Goal: Transaction & Acquisition: Purchase product/service

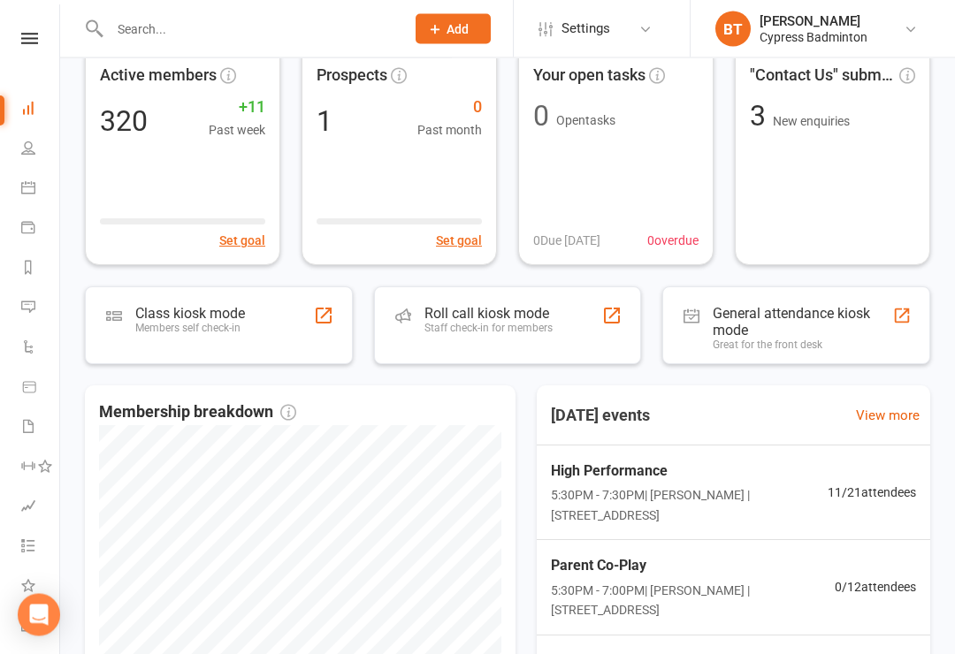
scroll to position [103, 0]
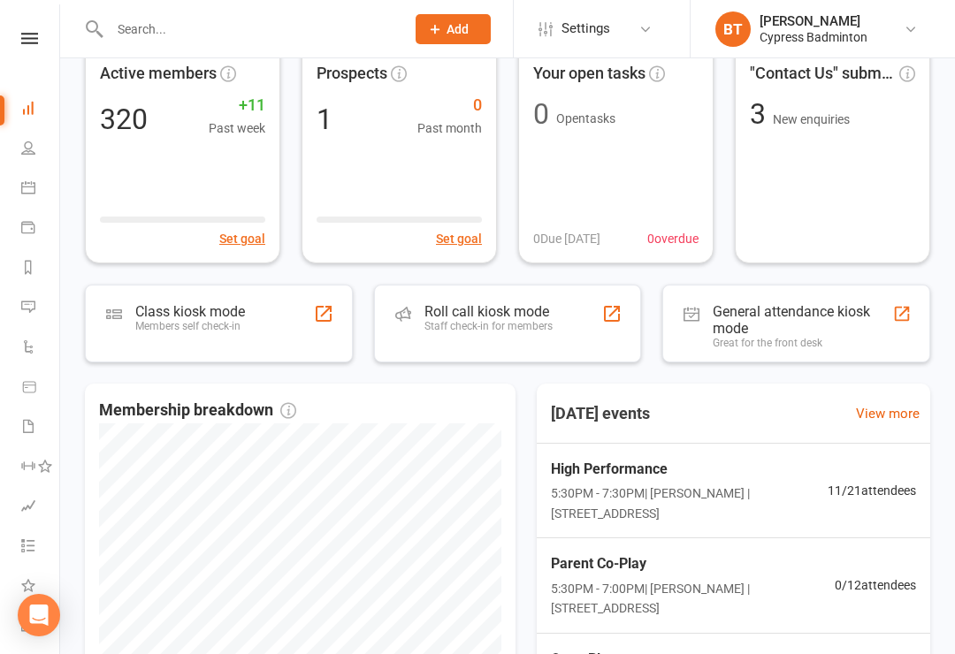
click at [557, 330] on div "Roll call kiosk mode Staff check-in for members" at bounding box center [508, 324] width 268 height 78
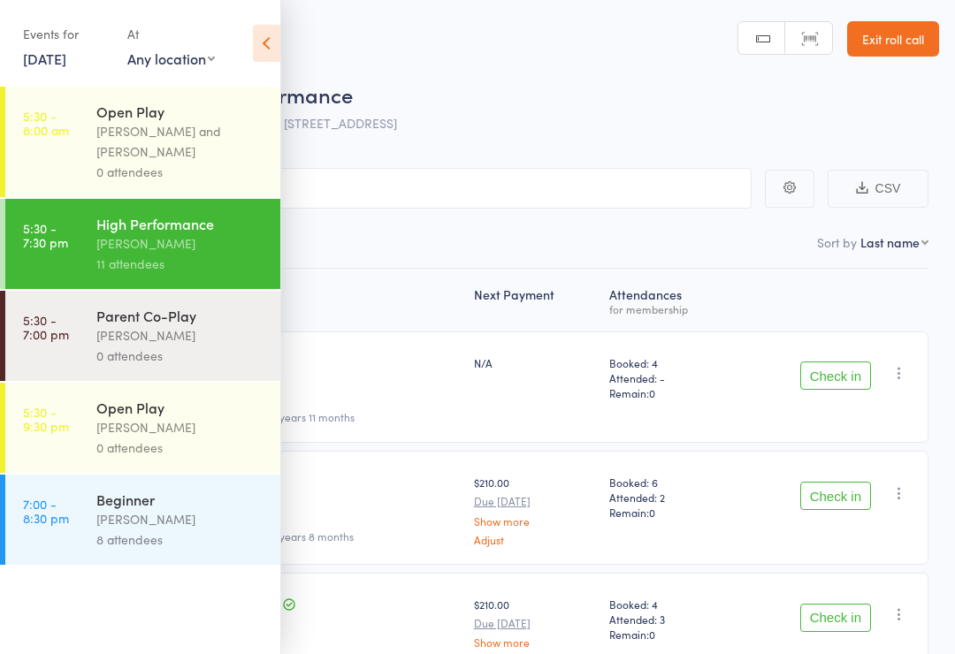
click at [59, 54] on link "15 Aug, 2025" at bounding box center [44, 58] width 43 height 19
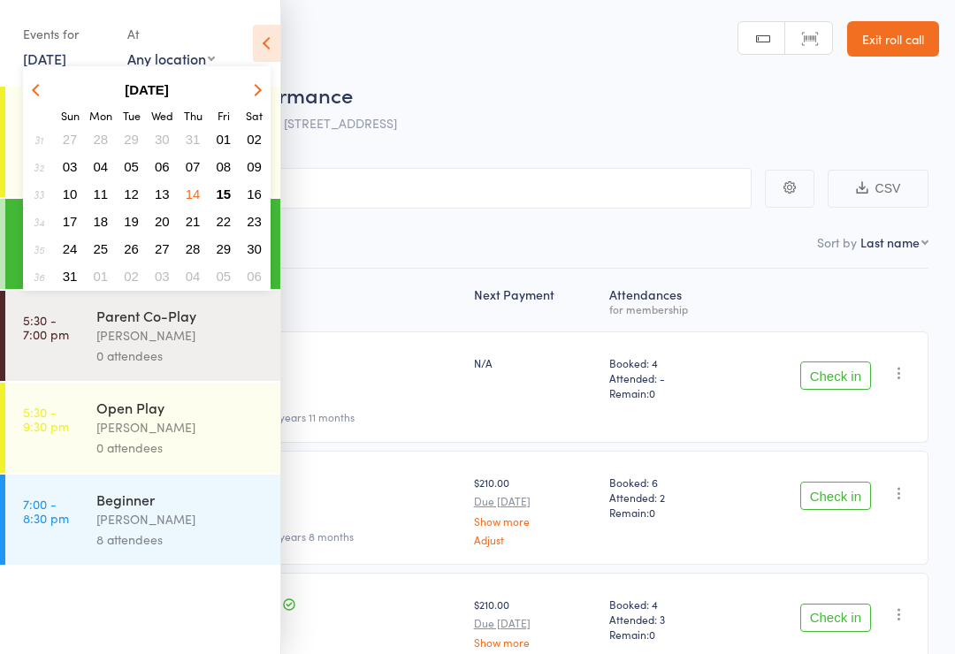
click at [279, 35] on icon at bounding box center [266, 43] width 27 height 37
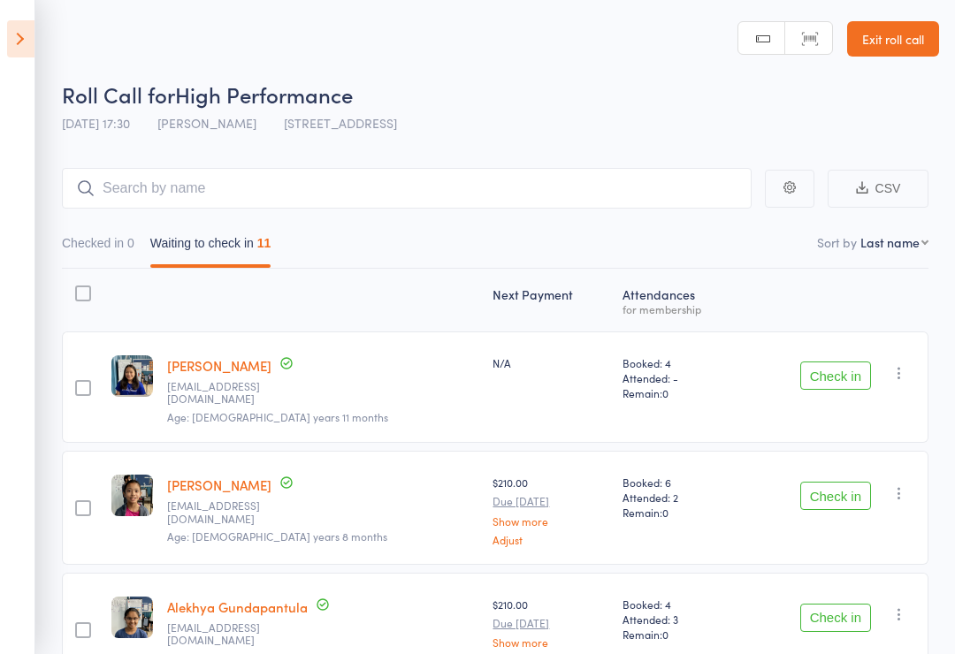
click at [11, 50] on icon at bounding box center [20, 38] width 27 height 37
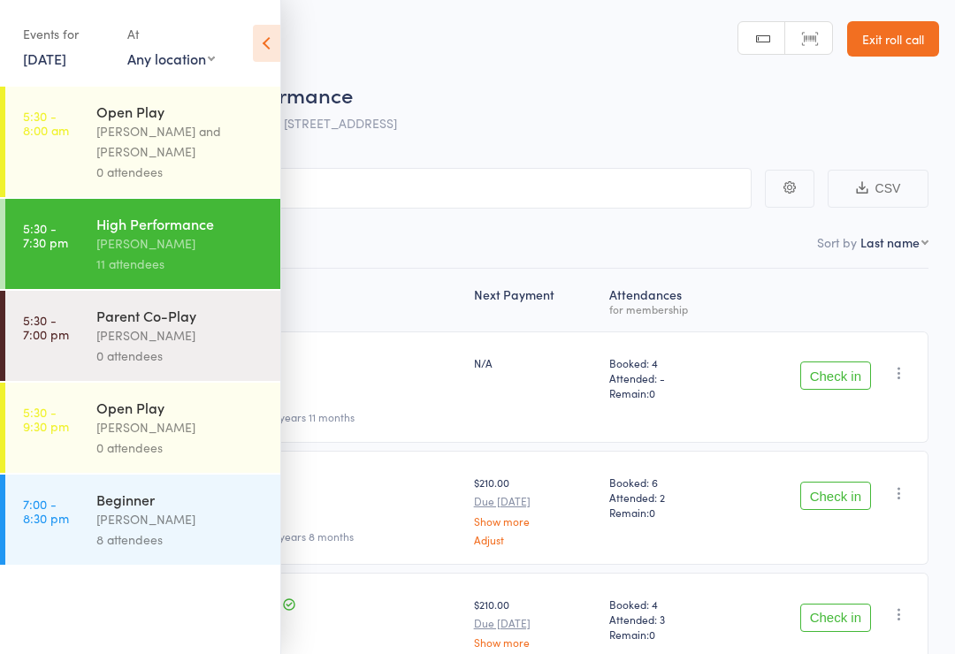
click at [219, 452] on div "0 attendees" at bounding box center [180, 448] width 169 height 20
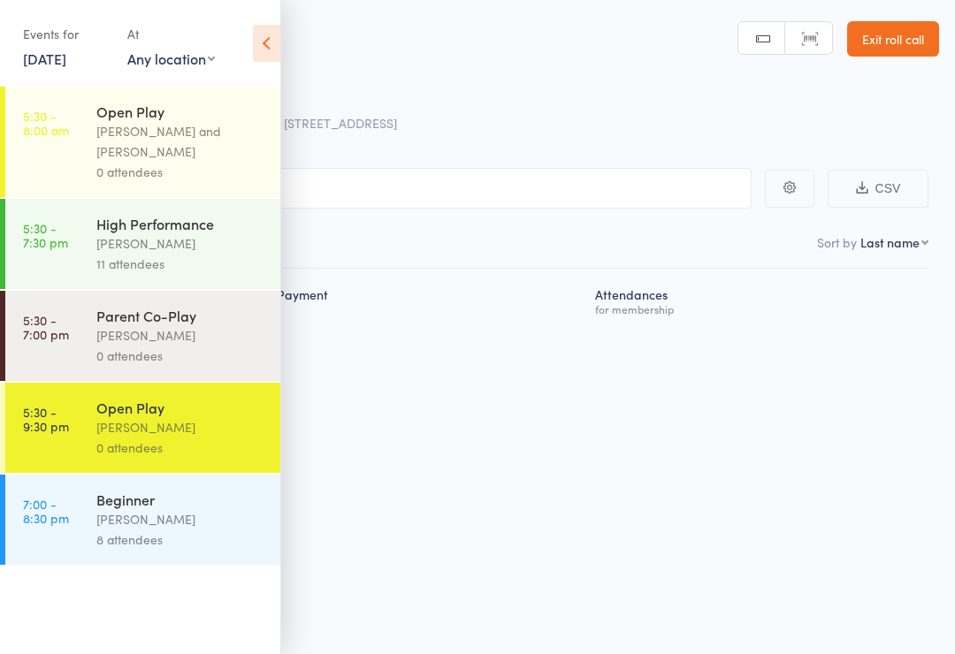
click at [163, 299] on div "Parent Co-Play Belle Chatupornkarnchana 0 attendees" at bounding box center [188, 336] width 184 height 90
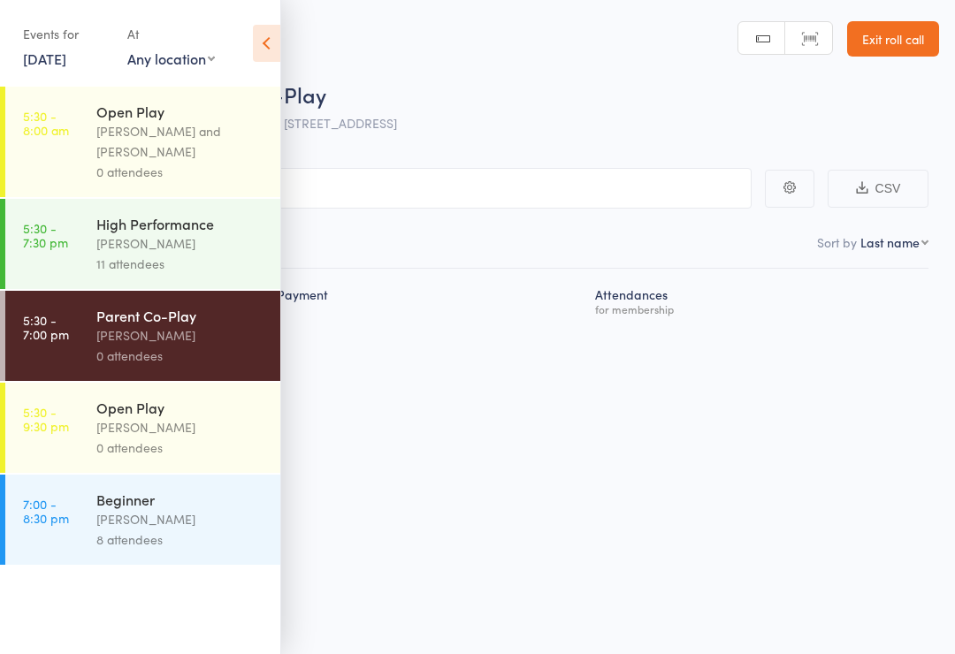
click at [271, 49] on icon at bounding box center [266, 43] width 27 height 37
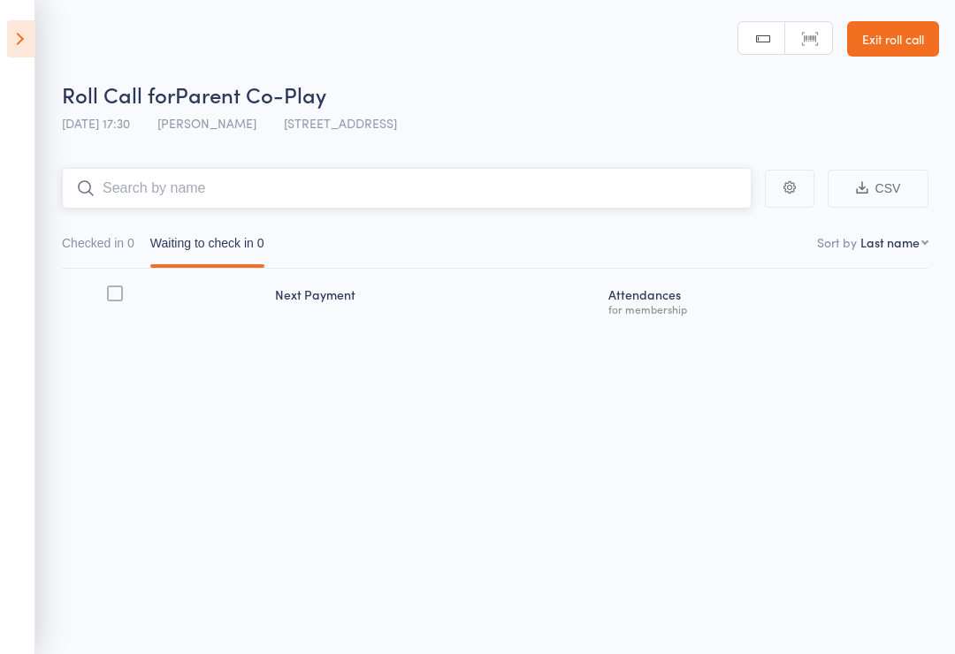
click at [389, 207] on input "search" at bounding box center [407, 188] width 690 height 41
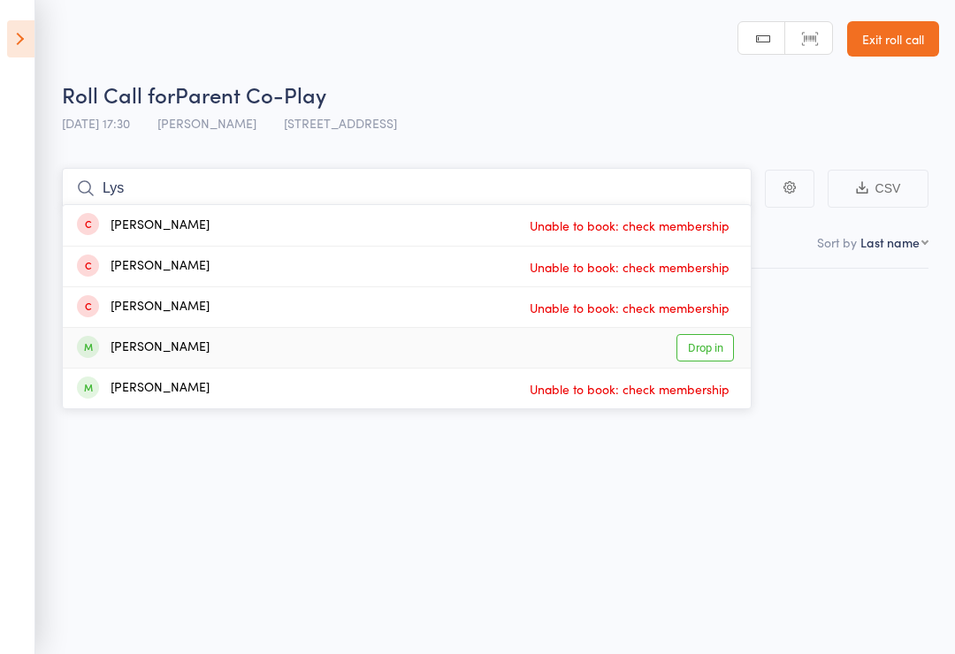
type input "Lys"
click at [713, 353] on link "Drop in" at bounding box center [704, 347] width 57 height 27
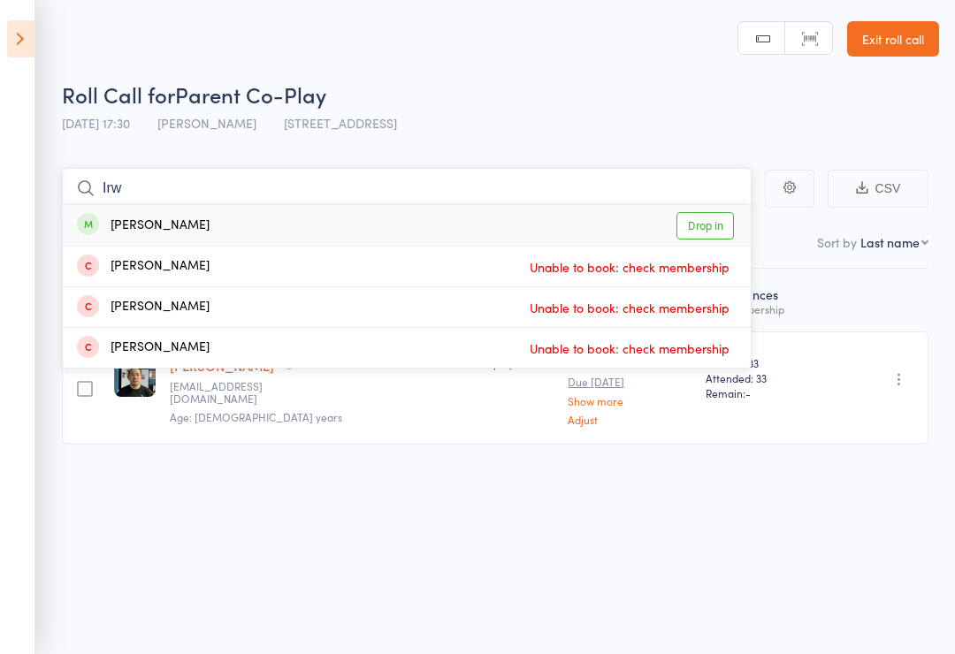
type input "Irw"
click at [744, 218] on div "Irwan Halim Drop in" at bounding box center [407, 225] width 688 height 41
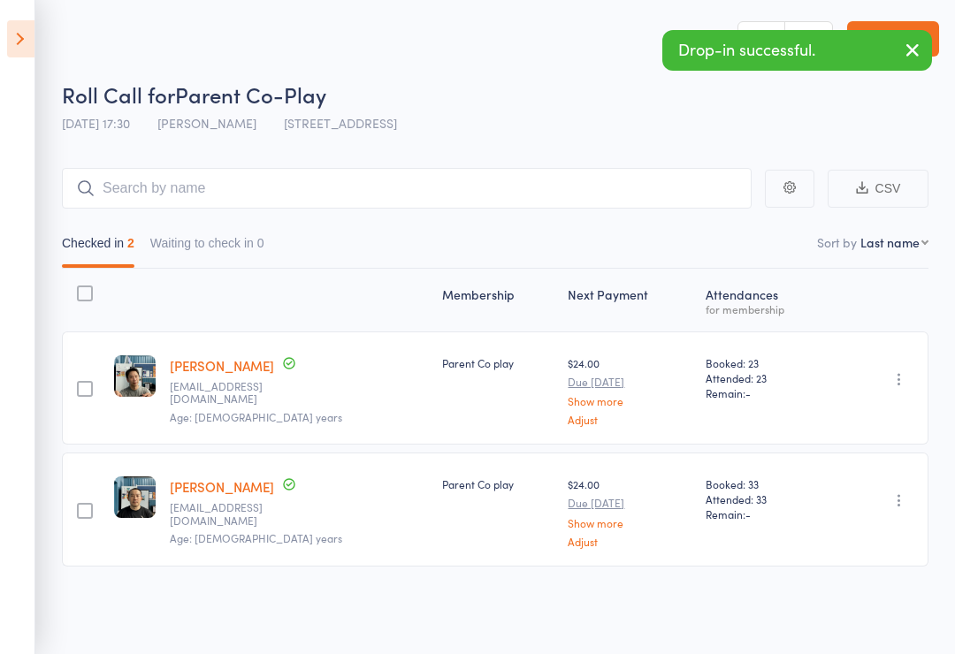
click at [906, 251] on select "First name Last name Birthday today? Behind on payments? Check in time Next pay…" at bounding box center [894, 242] width 68 height 18
select select "4"
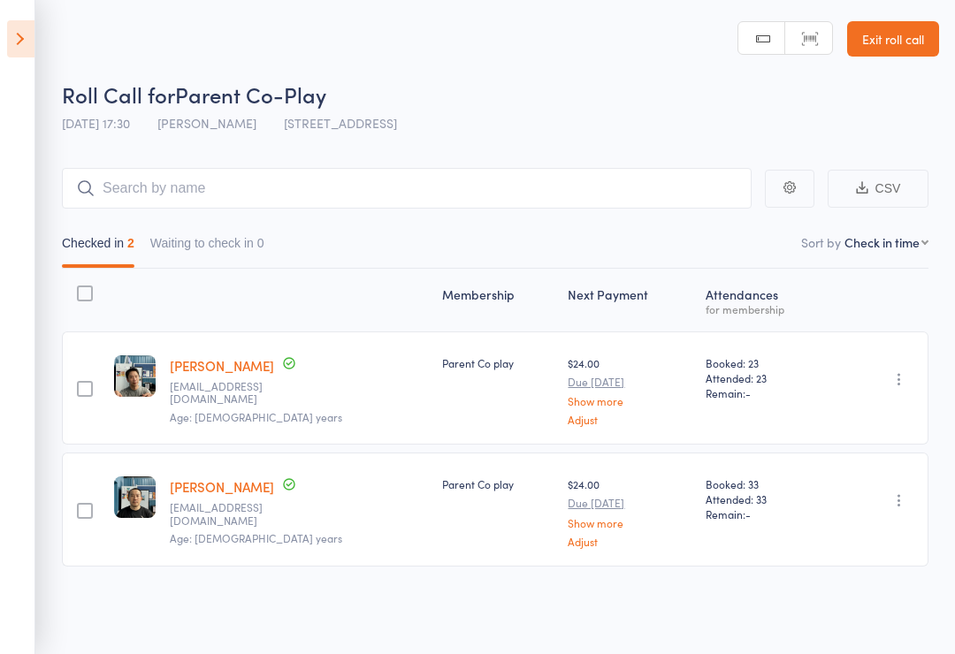
click at [14, 41] on icon at bounding box center [20, 38] width 27 height 37
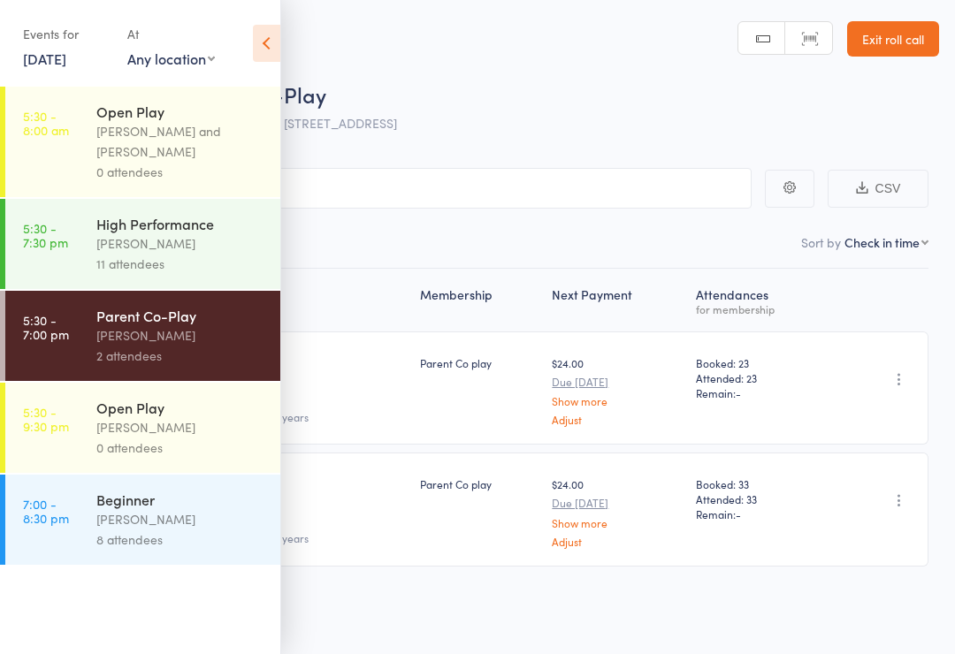
click at [202, 414] on div "Open Play" at bounding box center [180, 407] width 169 height 19
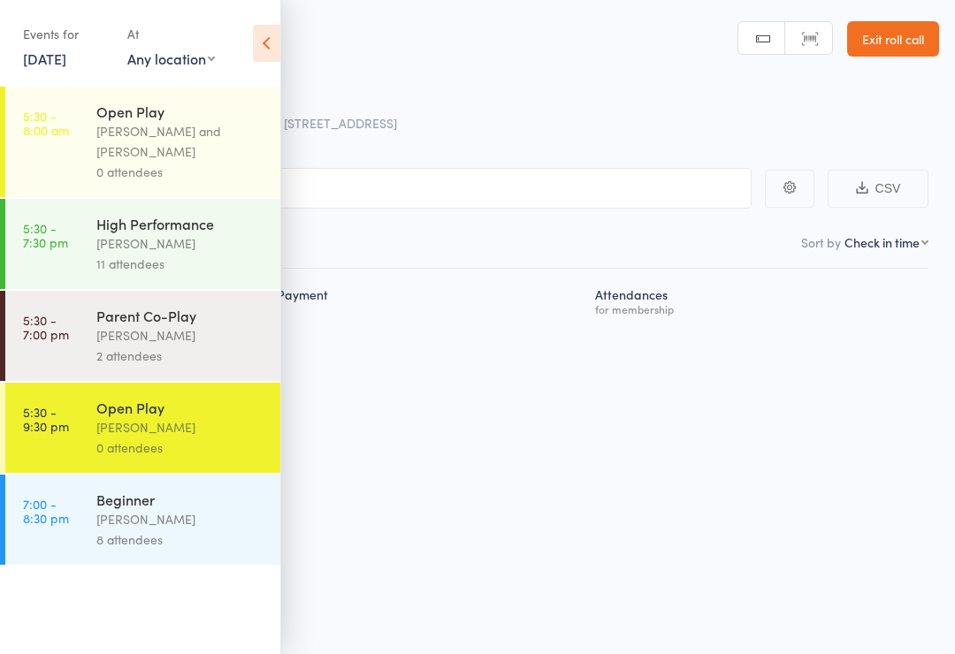
click at [195, 527] on div "Alfian Eko Prasetya" at bounding box center [180, 519] width 169 height 20
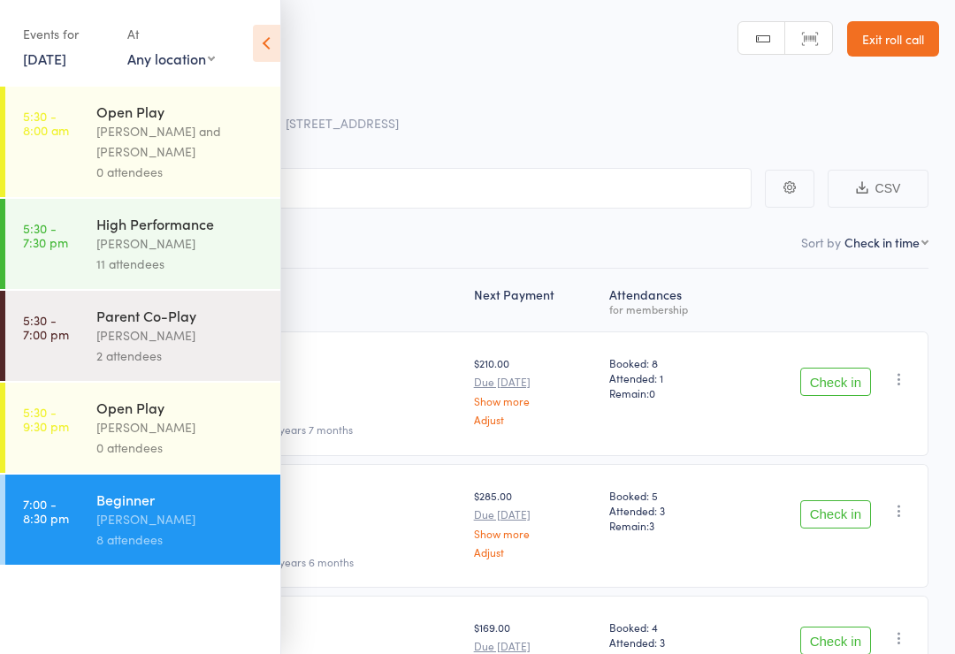
click at [236, 274] on div "11 attendees" at bounding box center [180, 264] width 169 height 20
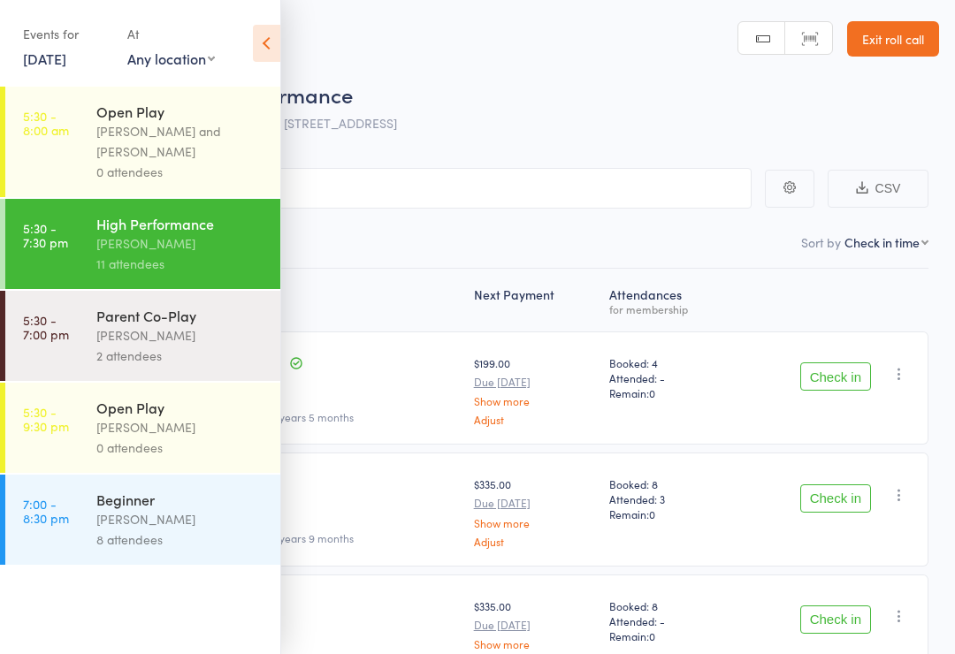
click at [274, 50] on icon at bounding box center [266, 43] width 27 height 37
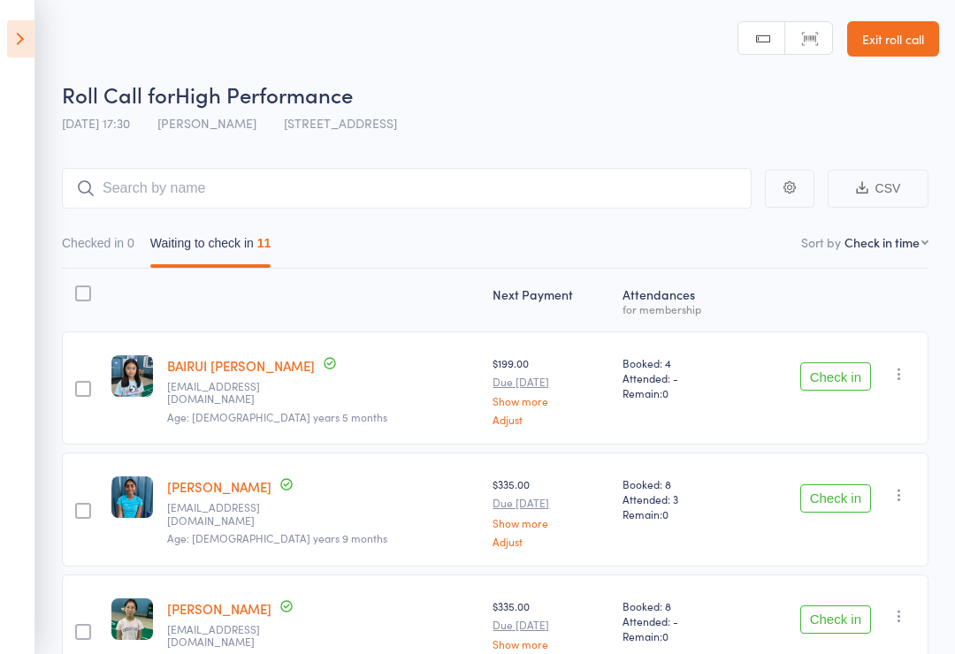
click at [851, 384] on button "Check in" at bounding box center [835, 376] width 71 height 28
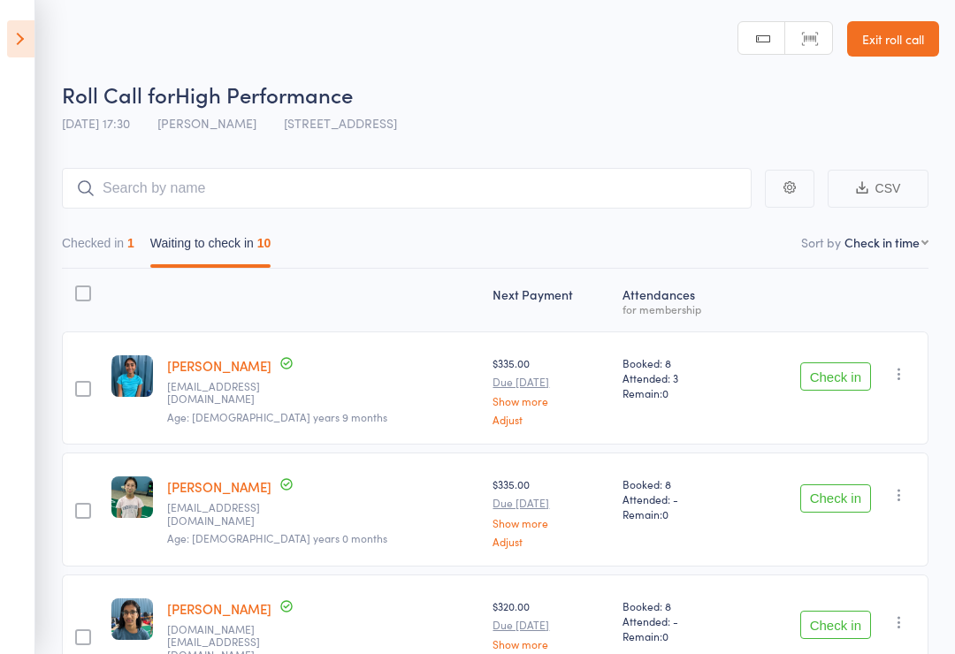
click at [859, 510] on button "Check in" at bounding box center [835, 498] width 71 height 28
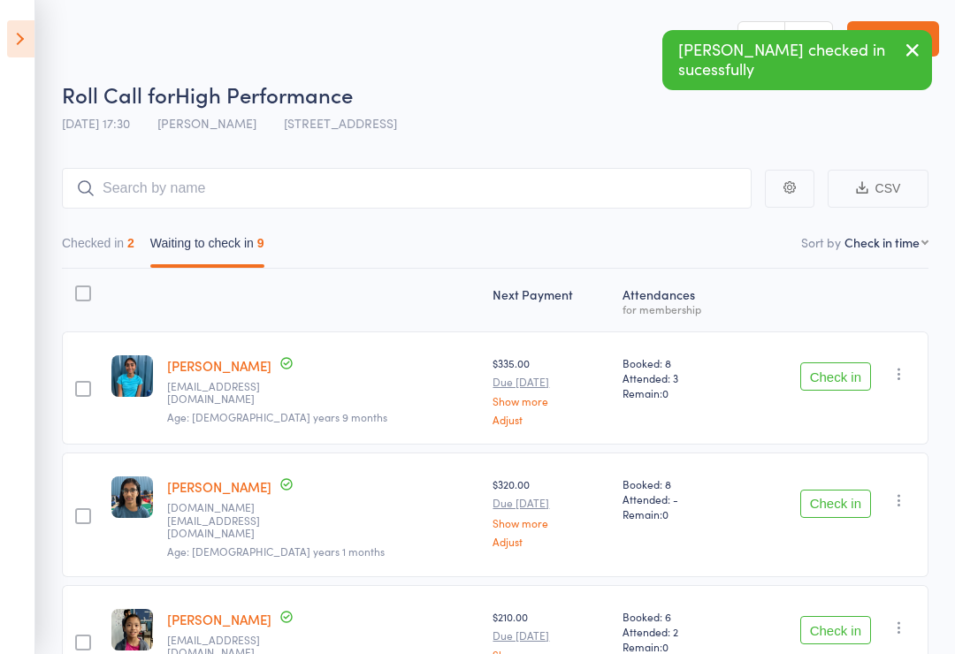
click at [866, 623] on button "Check in" at bounding box center [835, 630] width 71 height 28
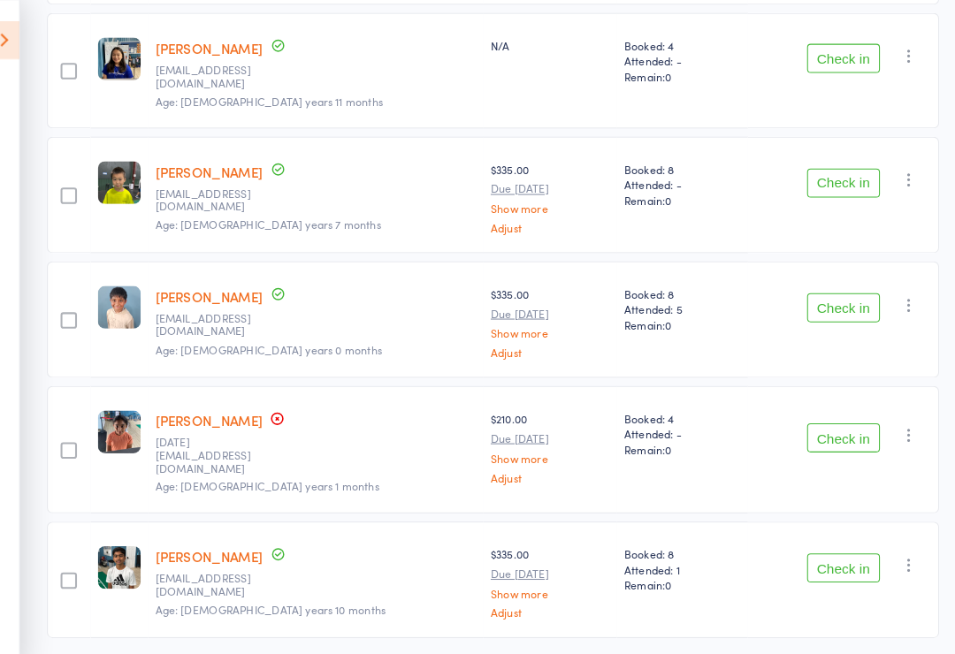
scroll to position [686, 0]
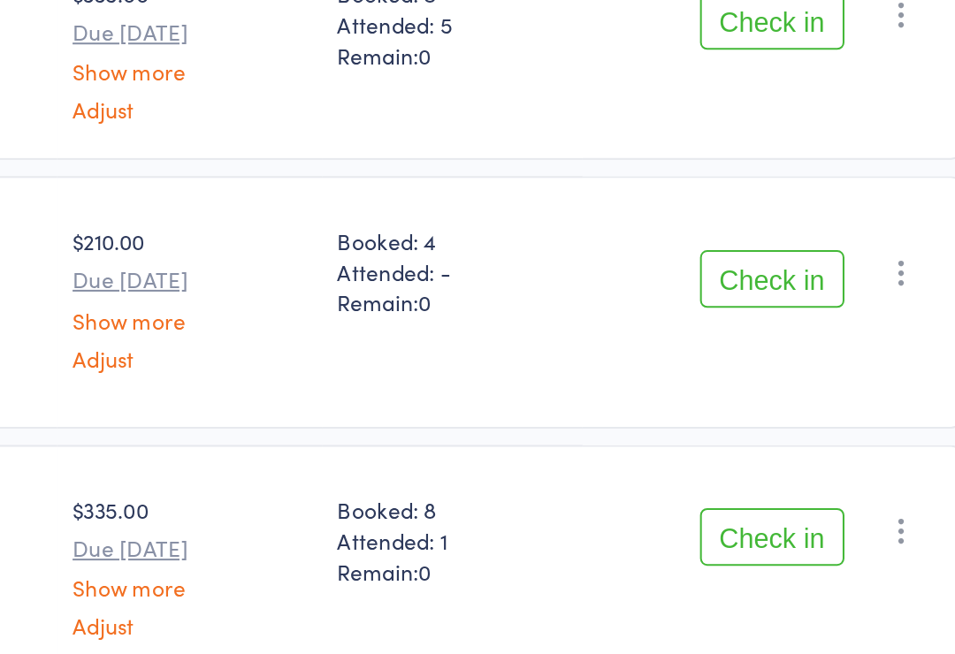
click at [800, 545] on button "Check in" at bounding box center [835, 559] width 71 height 28
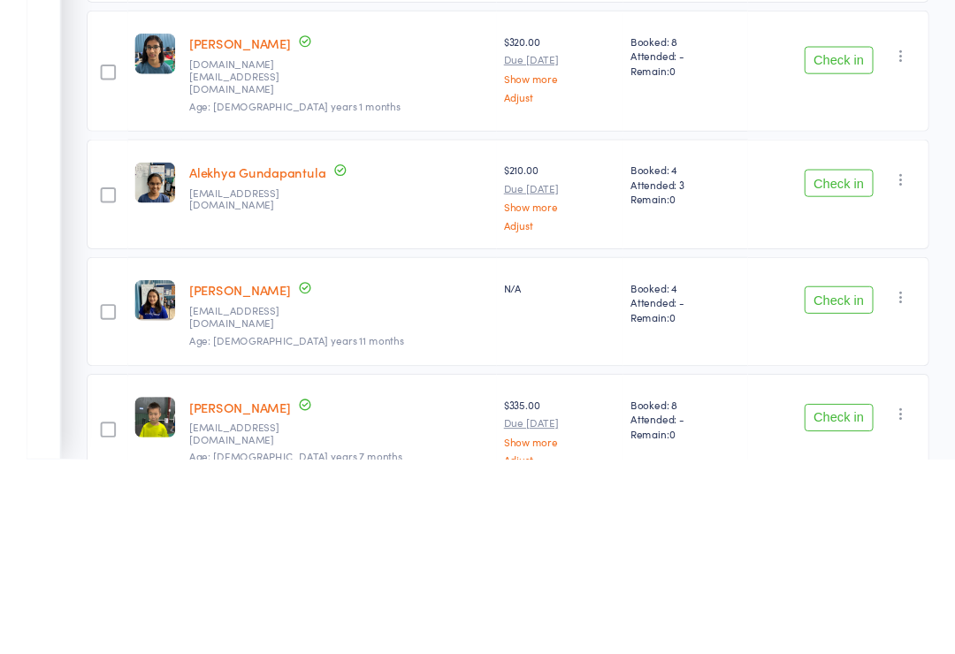
scroll to position [557, 0]
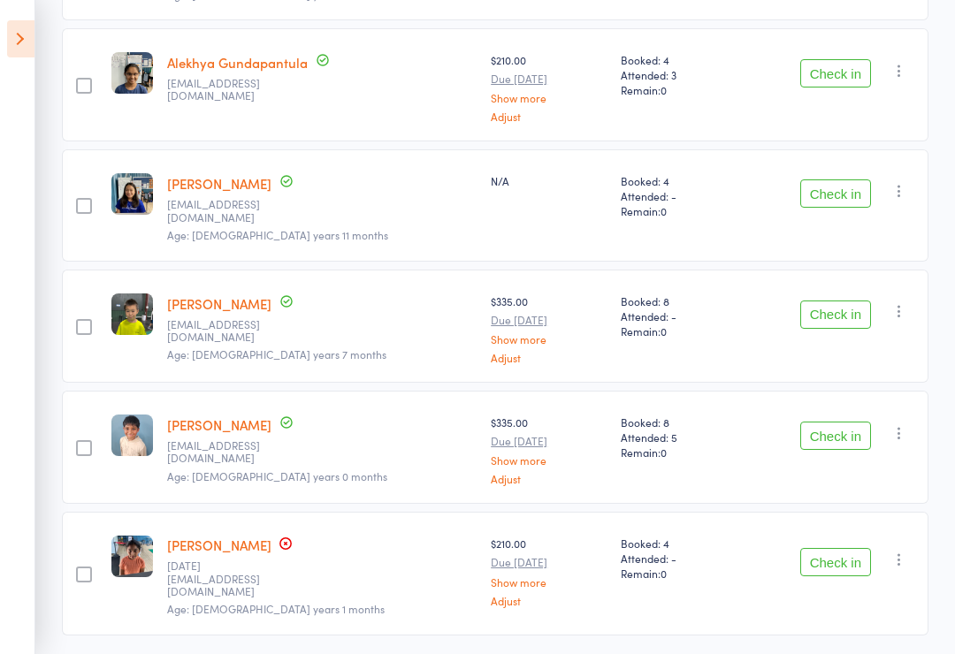
click at [854, 301] on button "Check in" at bounding box center [835, 315] width 71 height 28
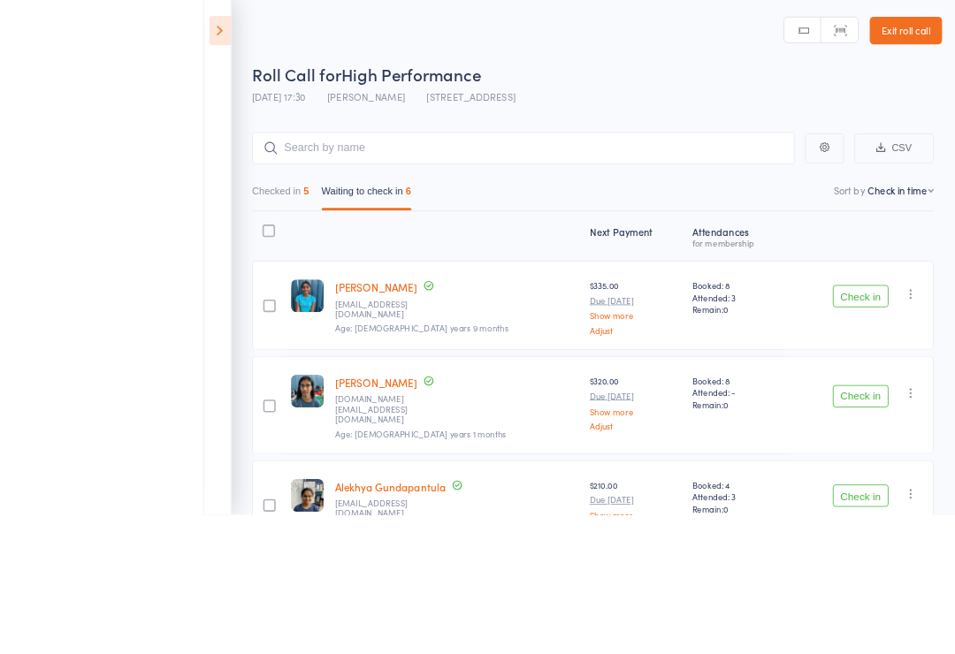
scroll to position [254, 0]
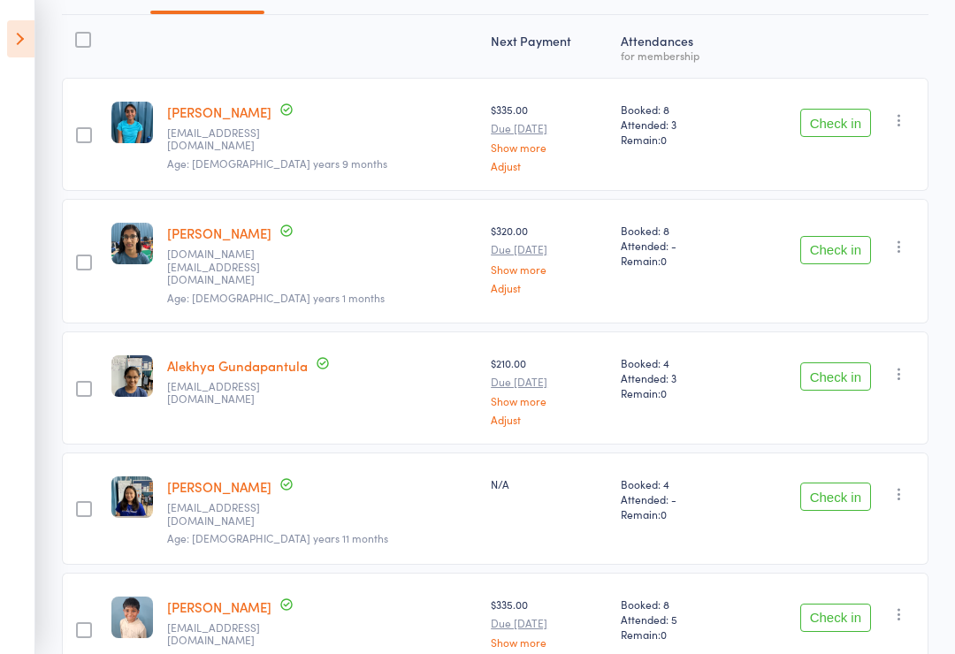
click at [11, 36] on icon at bounding box center [20, 38] width 27 height 37
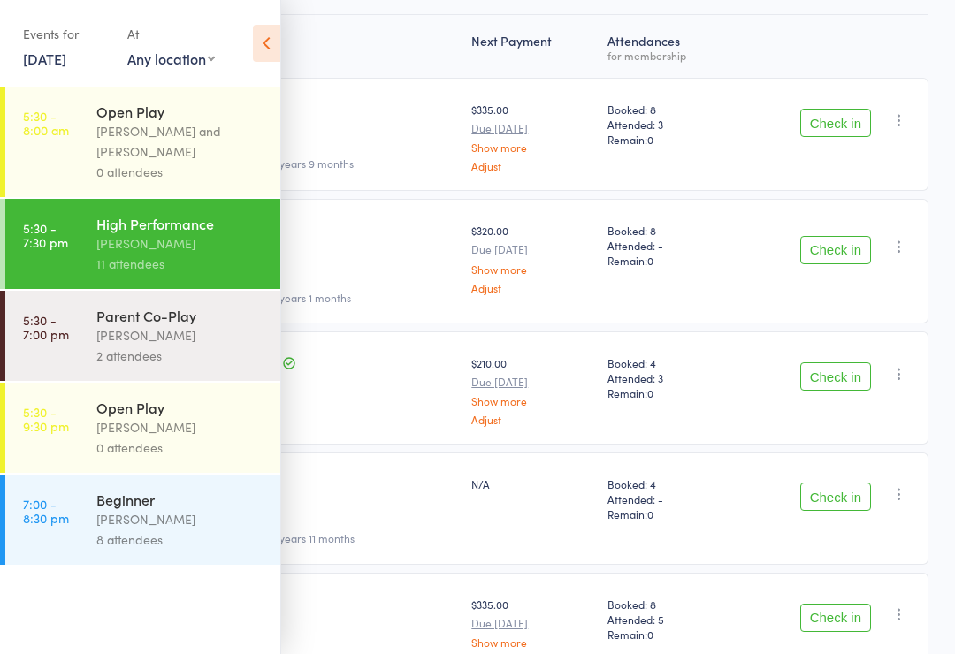
click at [57, 124] on time "5:30 - 8:00 am" at bounding box center [46, 123] width 46 height 28
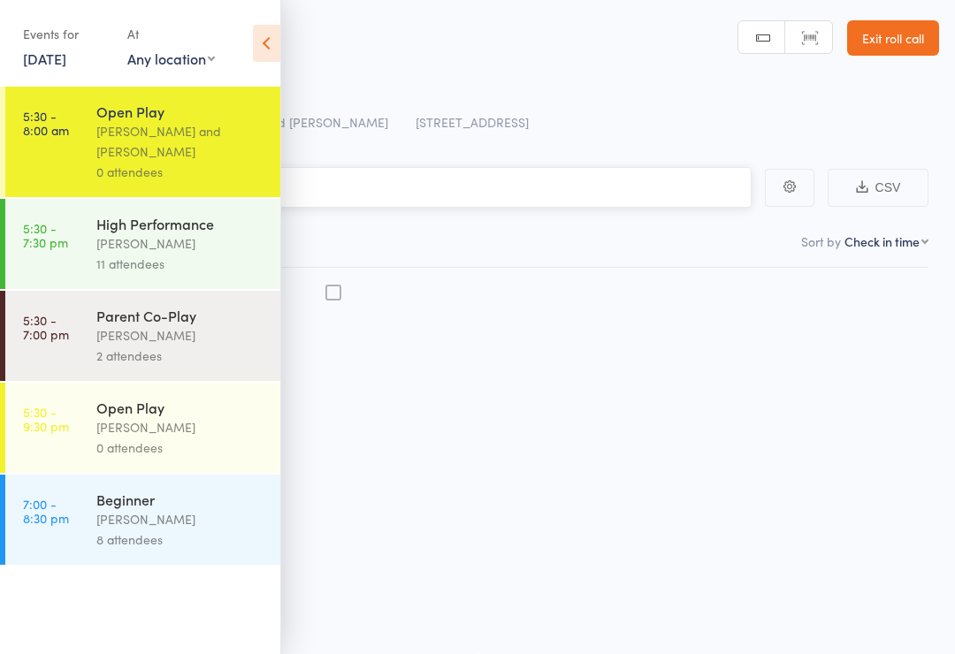
scroll to position [12, 0]
click at [50, 427] on time "5:30 - 9:30 pm" at bounding box center [46, 419] width 46 height 28
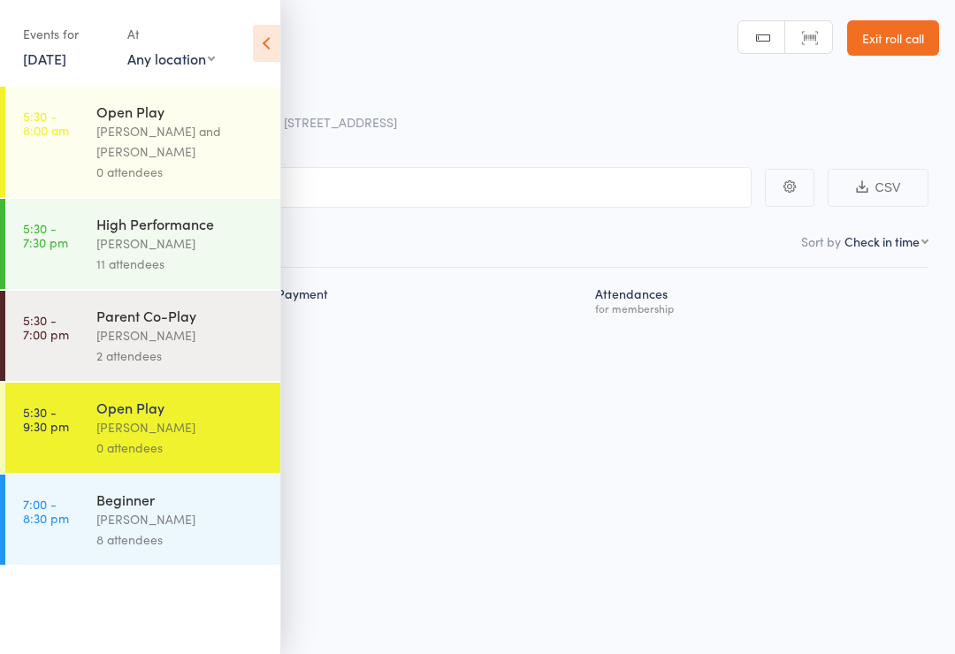
click at [56, 536] on link "7:00 - 8:30 pm Beginner Alfian Eko Prasetya 8 attendees" at bounding box center [142, 520] width 275 height 90
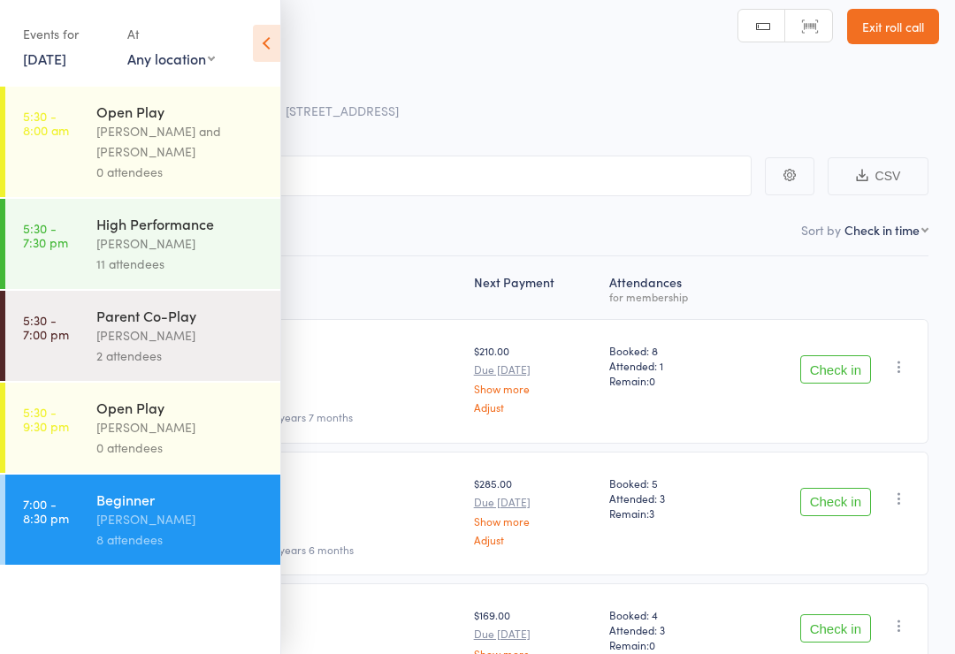
click at [256, 57] on icon at bounding box center [266, 43] width 27 height 37
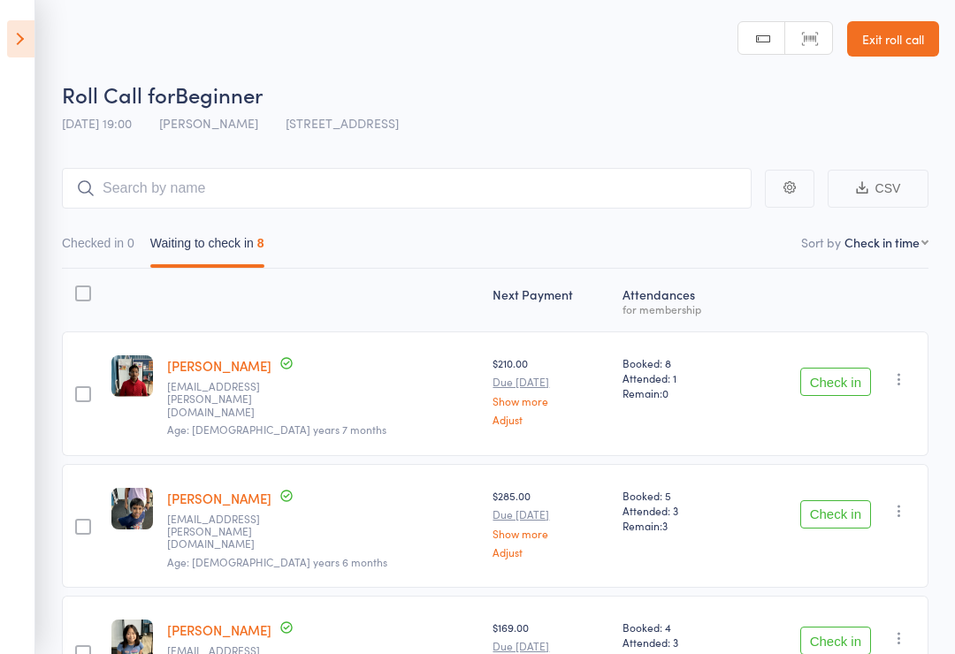
click at [29, 29] on icon at bounding box center [20, 38] width 27 height 37
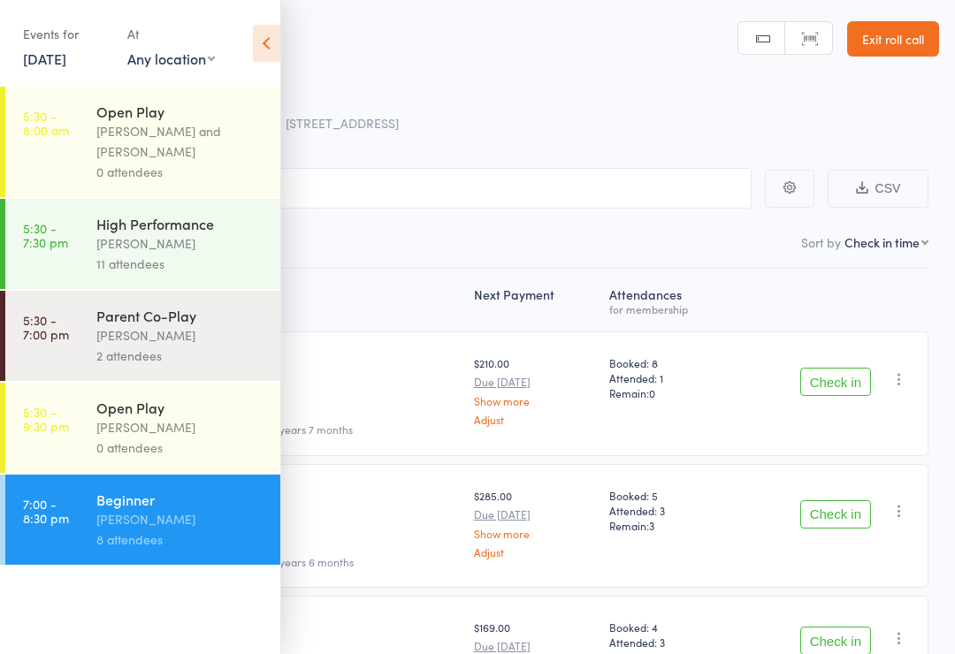
click at [65, 431] on time "5:30 - 9:30 pm" at bounding box center [46, 419] width 46 height 28
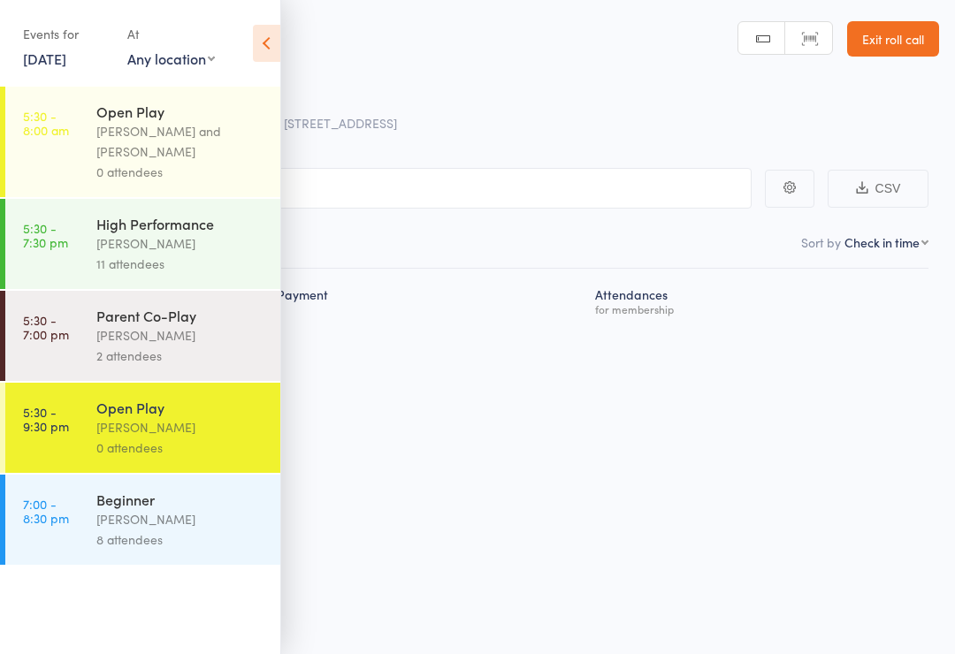
click at [269, 43] on icon at bounding box center [266, 43] width 27 height 37
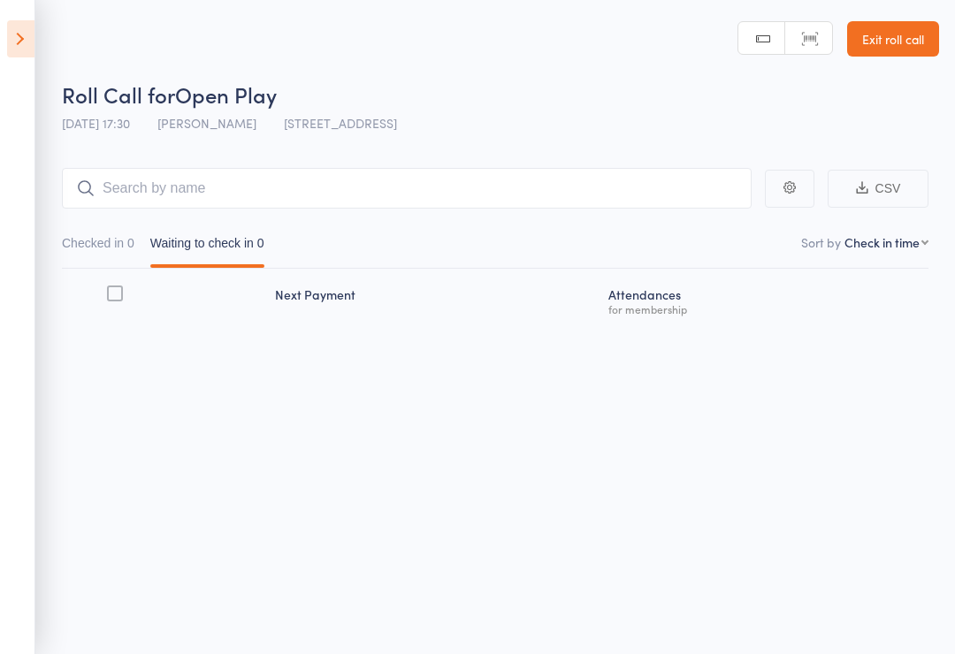
click at [34, 38] on icon at bounding box center [20, 38] width 27 height 37
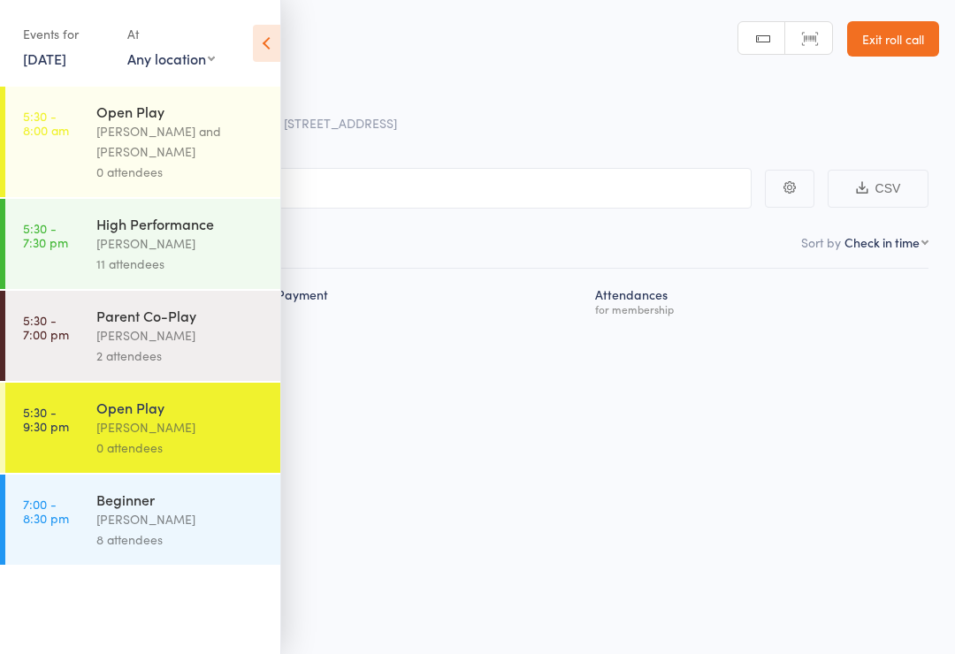
click at [272, 40] on icon at bounding box center [266, 43] width 27 height 37
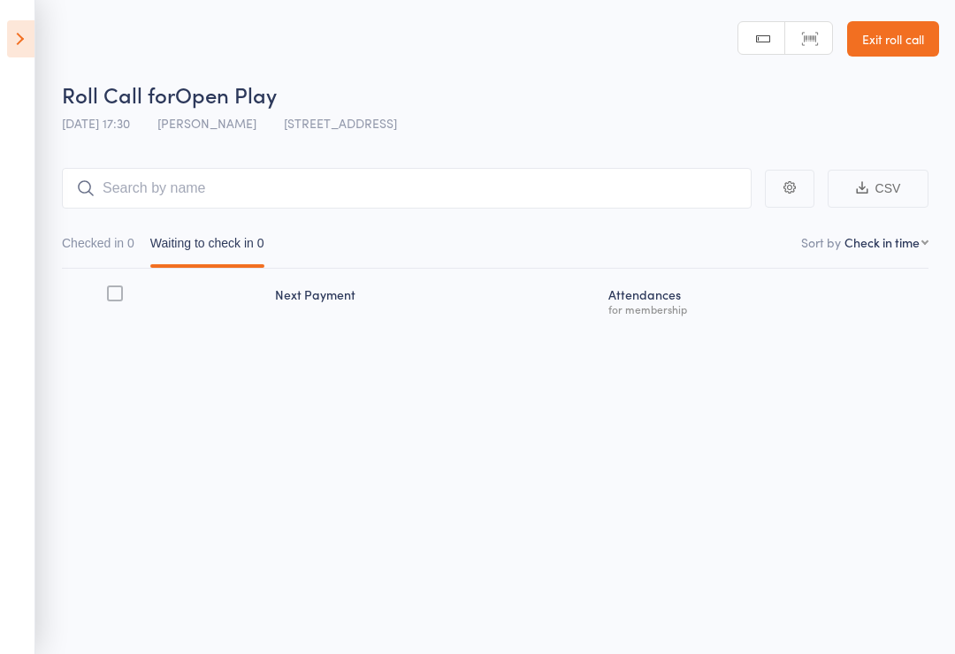
click at [920, 34] on link "Exit roll call" at bounding box center [893, 38] width 92 height 35
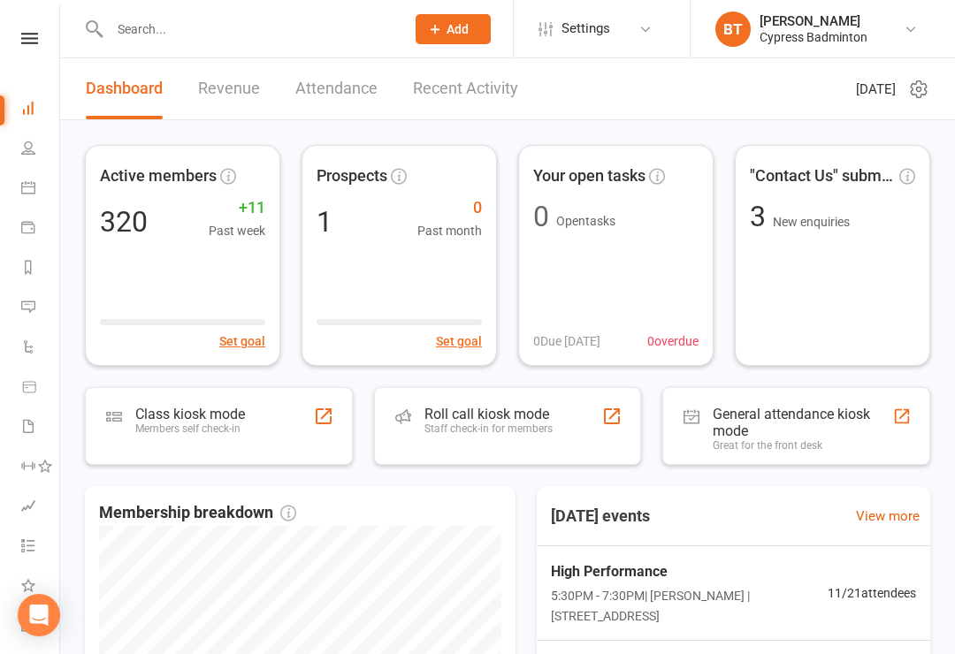
click at [112, 40] on input "text" at bounding box center [248, 29] width 288 height 25
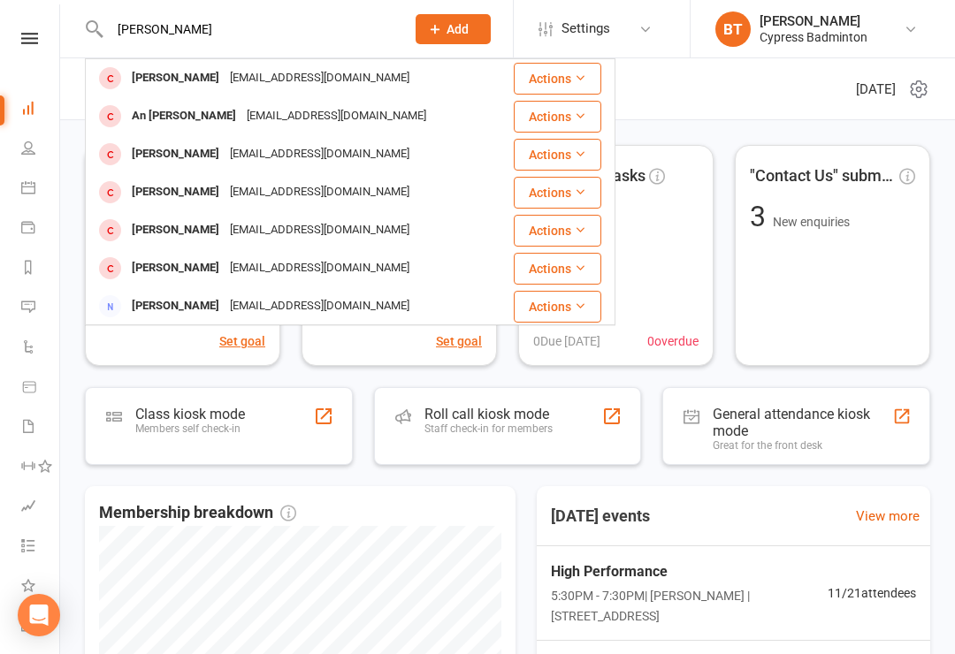
type input "Anh phan"
click at [278, 75] on div "anhphantu@gmail.com" at bounding box center [320, 78] width 190 height 26
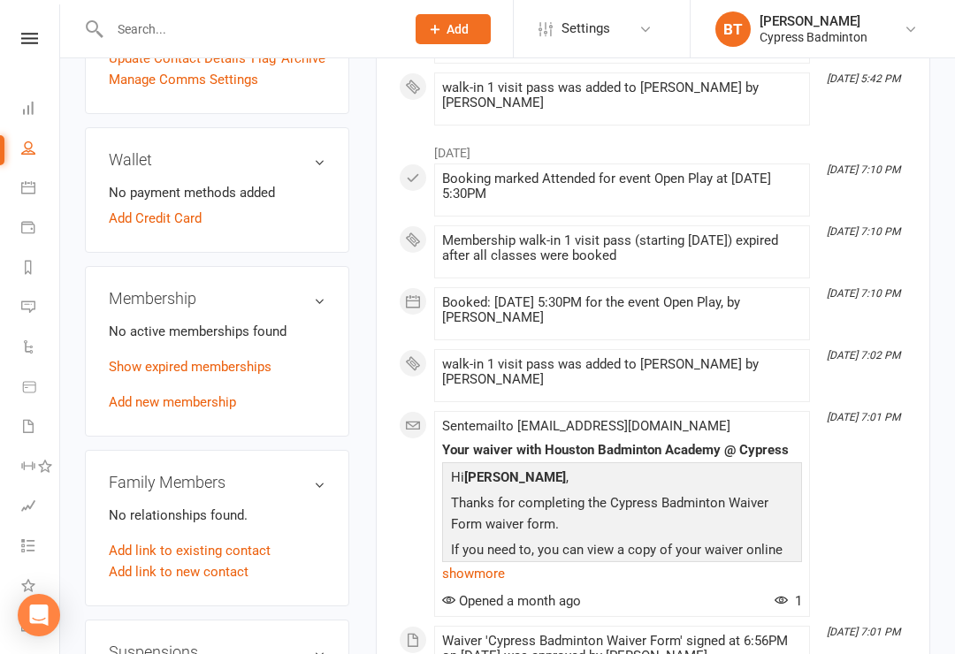
scroll to position [559, 0]
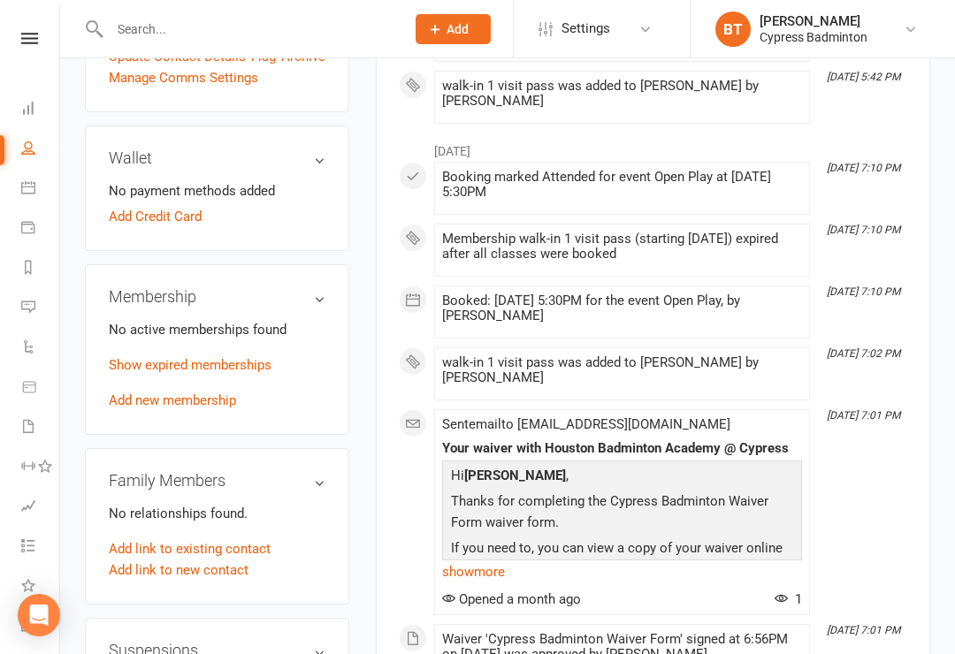
click at [190, 393] on link "Add new membership" at bounding box center [172, 401] width 127 height 16
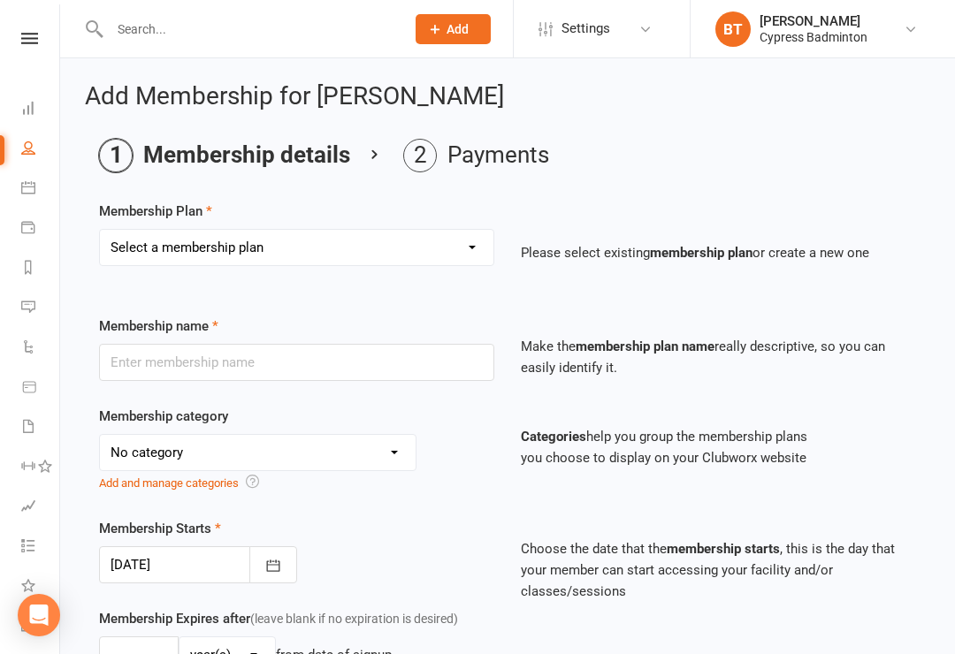
click at [342, 253] on select "Select a membership plan Create new Membership Plan walk-in 1 visit pass walk-i…" at bounding box center [296, 247] width 393 height 35
select select "1"
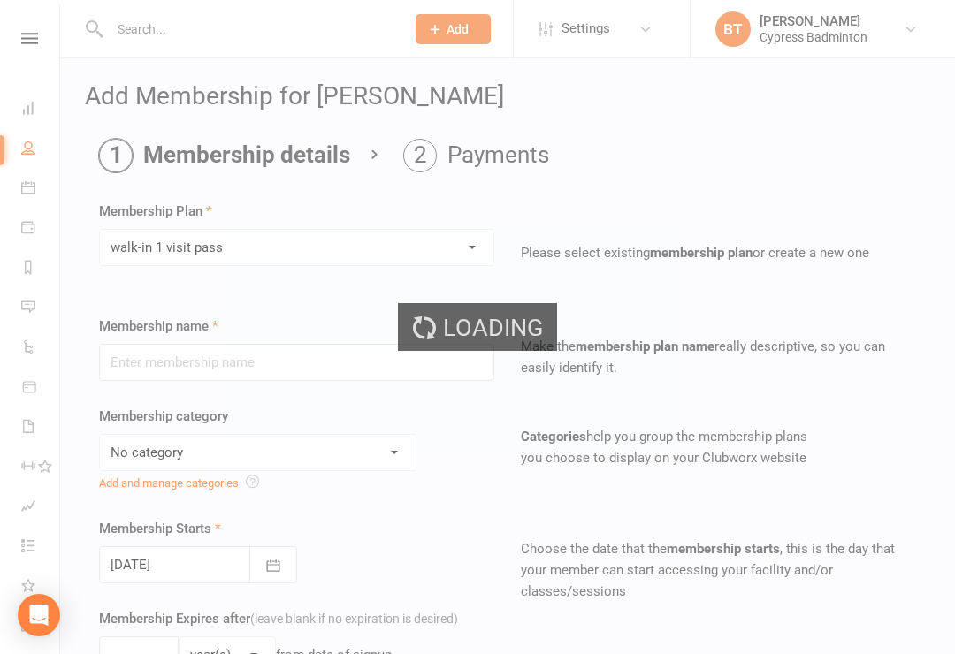
type input "walk-in 1 visit pass"
select select "29"
type input "1"
select select "1"
type input "1"
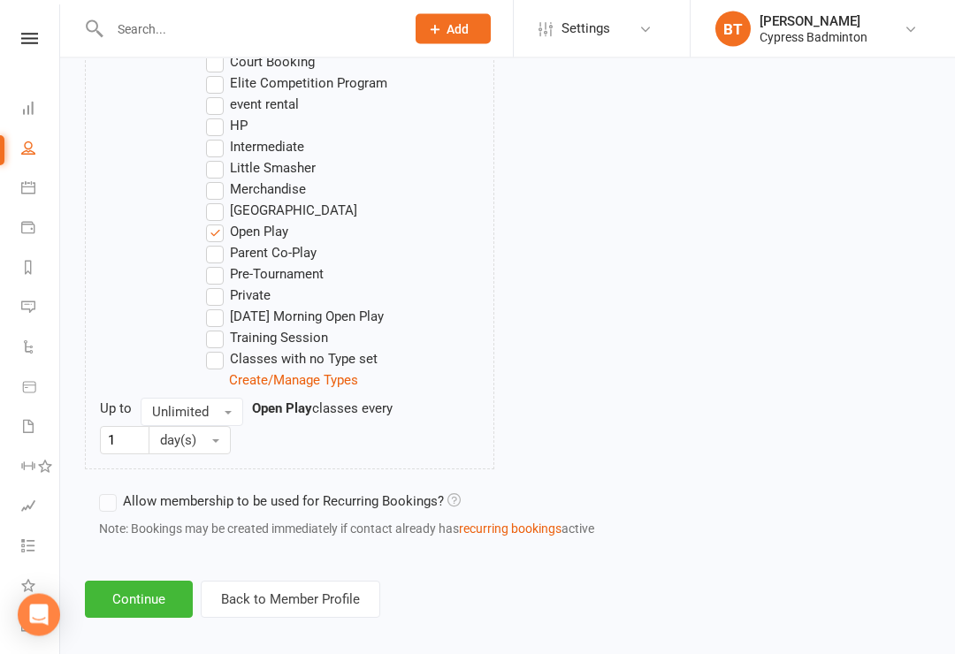
click at [161, 606] on button "Continue" at bounding box center [139, 600] width 108 height 37
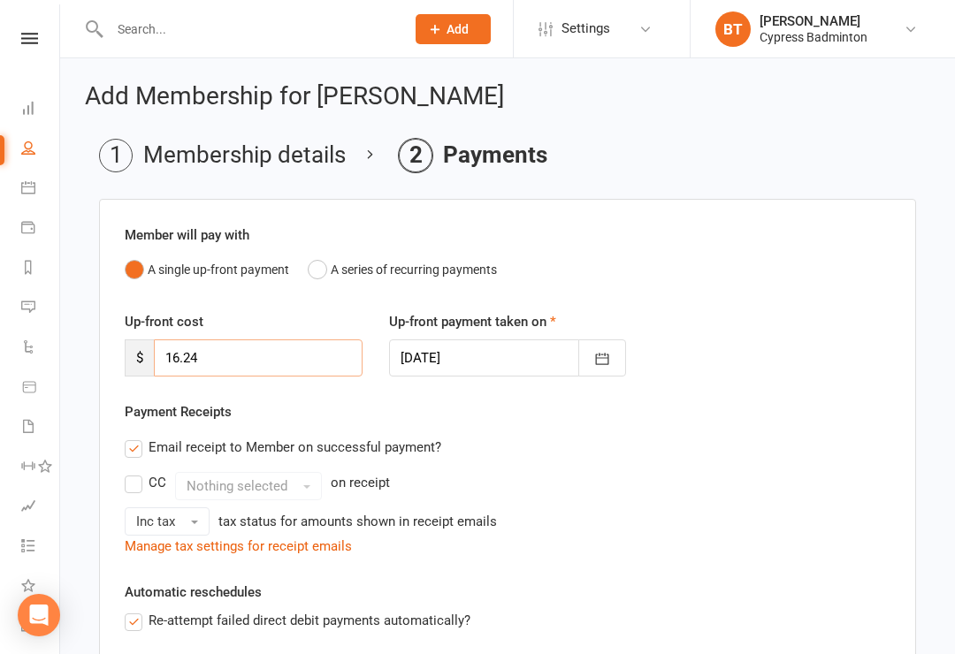
click at [317, 344] on input "16.24" at bounding box center [258, 357] width 209 height 37
click at [338, 357] on input "16.24" at bounding box center [258, 357] width 209 height 37
type input "1"
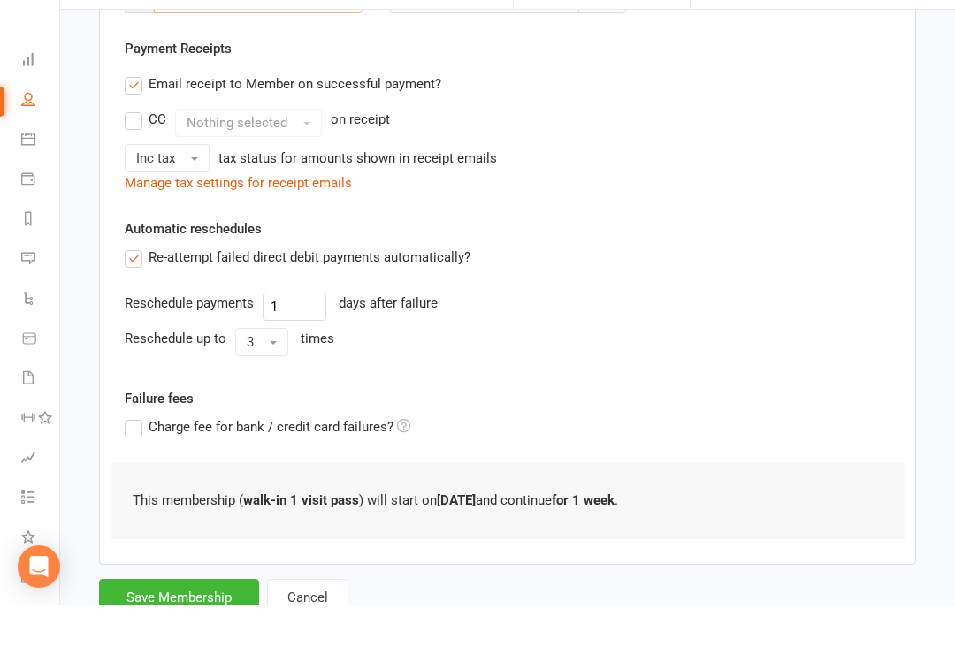
scroll to position [393, 0]
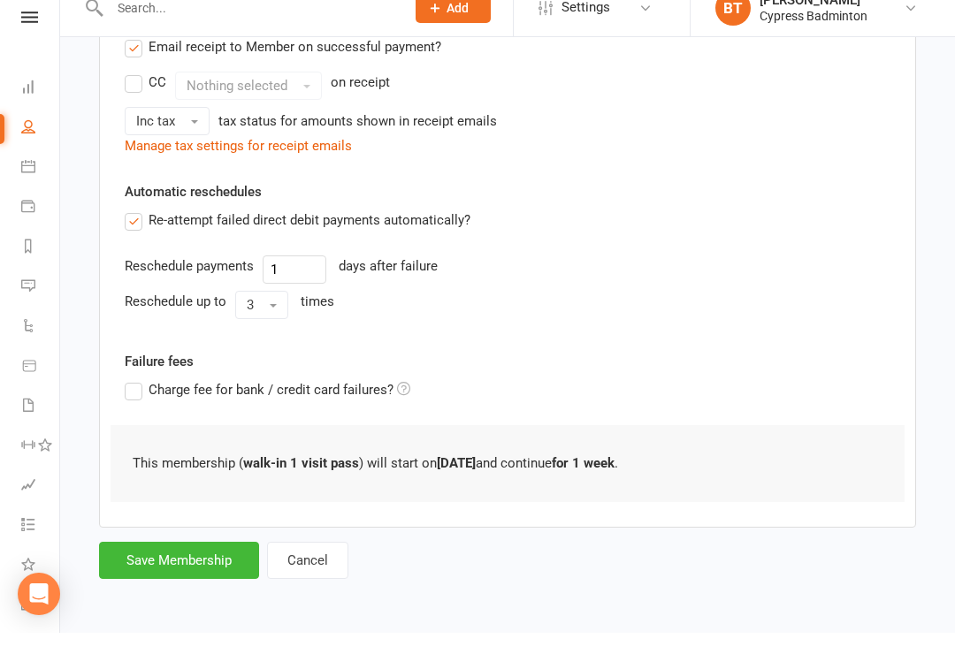
type input "0"
click at [216, 563] on button "Save Membership" at bounding box center [179, 581] width 160 height 37
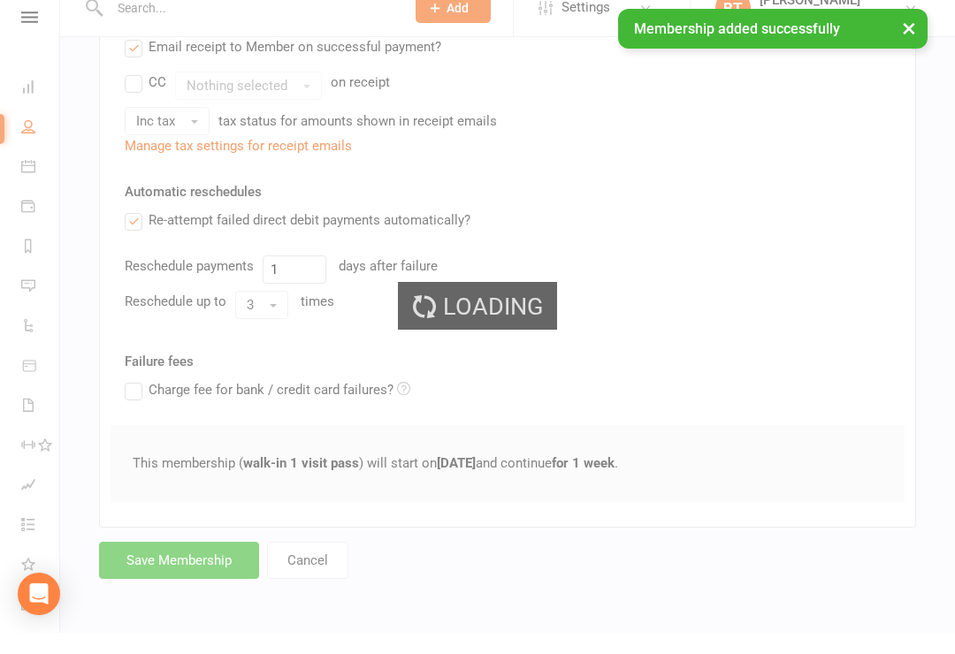
scroll to position [366, 0]
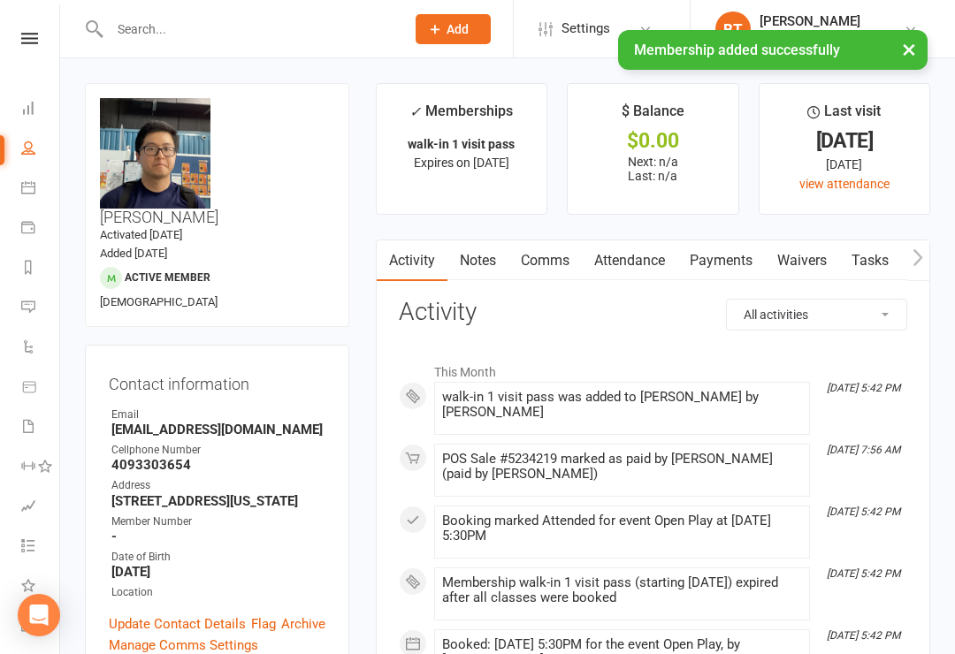
click at [35, 40] on icon at bounding box center [29, 38] width 17 height 11
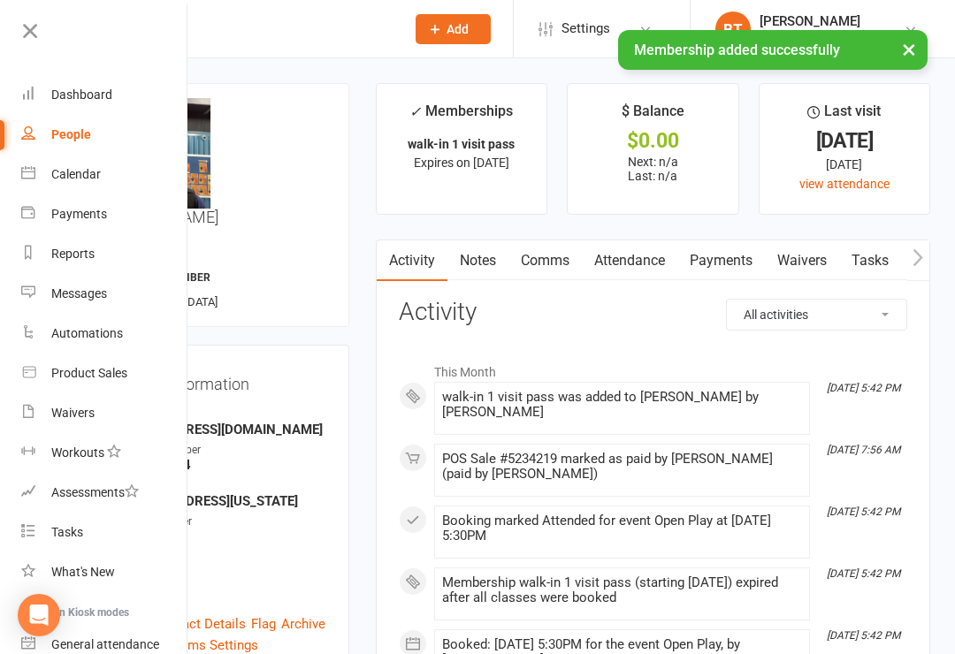
click at [134, 368] on link "Product Sales" at bounding box center [104, 374] width 167 height 40
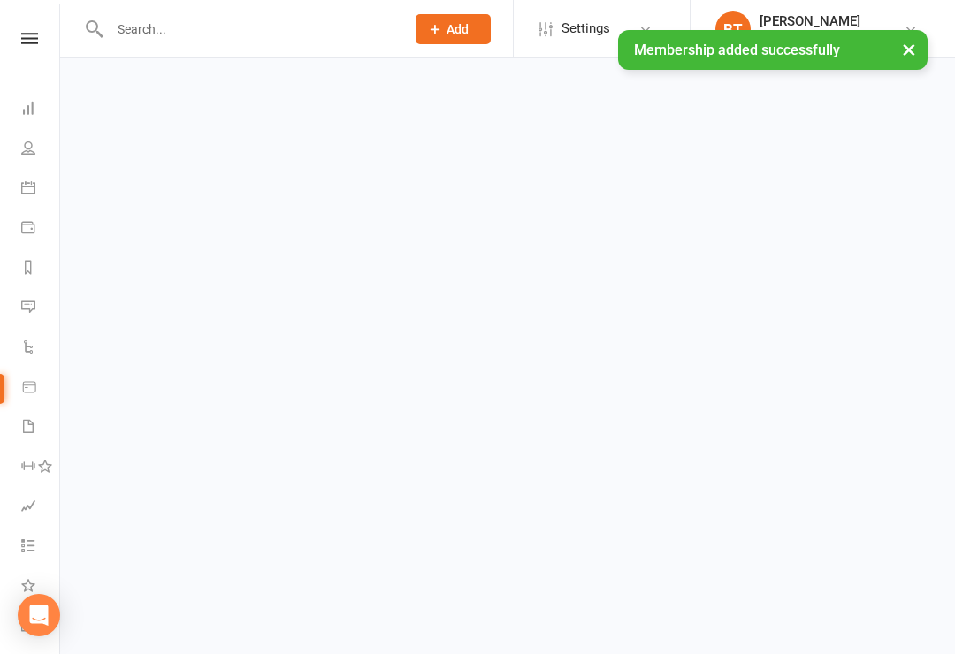
select select "100"
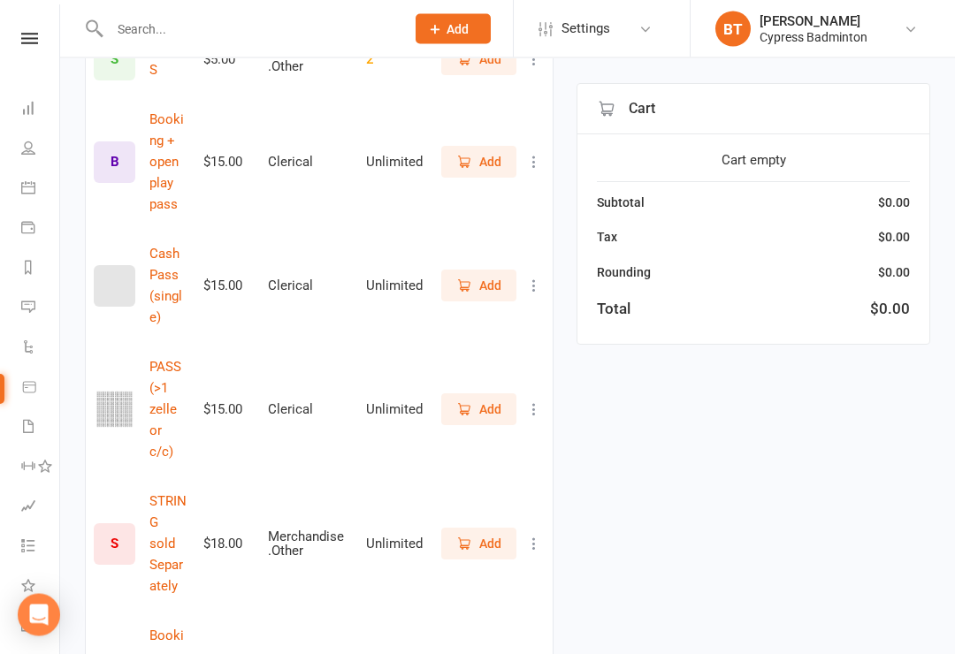
scroll to position [995, 0]
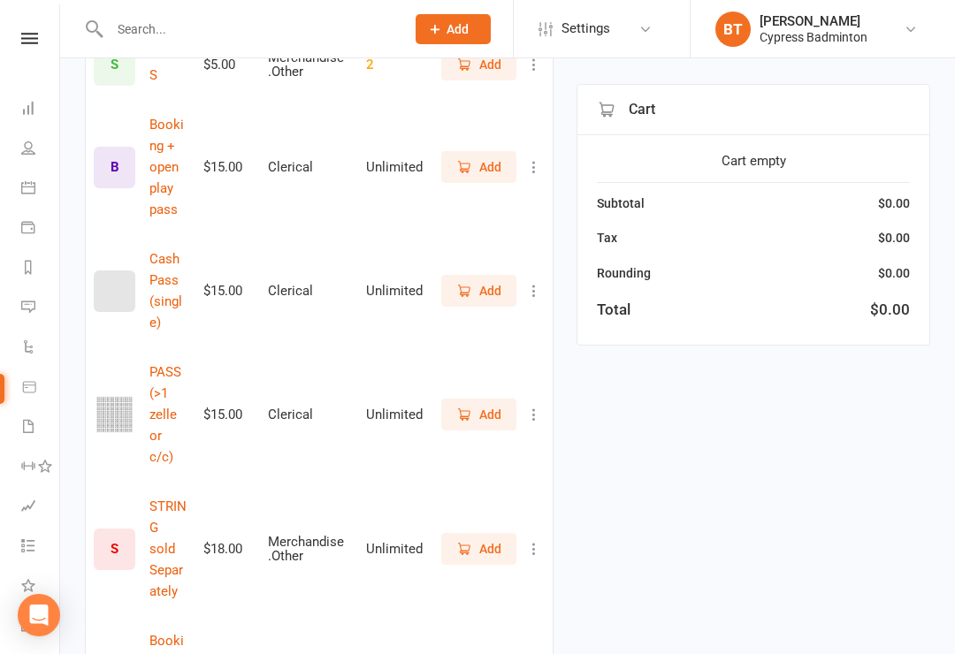
click at [487, 405] on span "Add" at bounding box center [490, 414] width 22 height 19
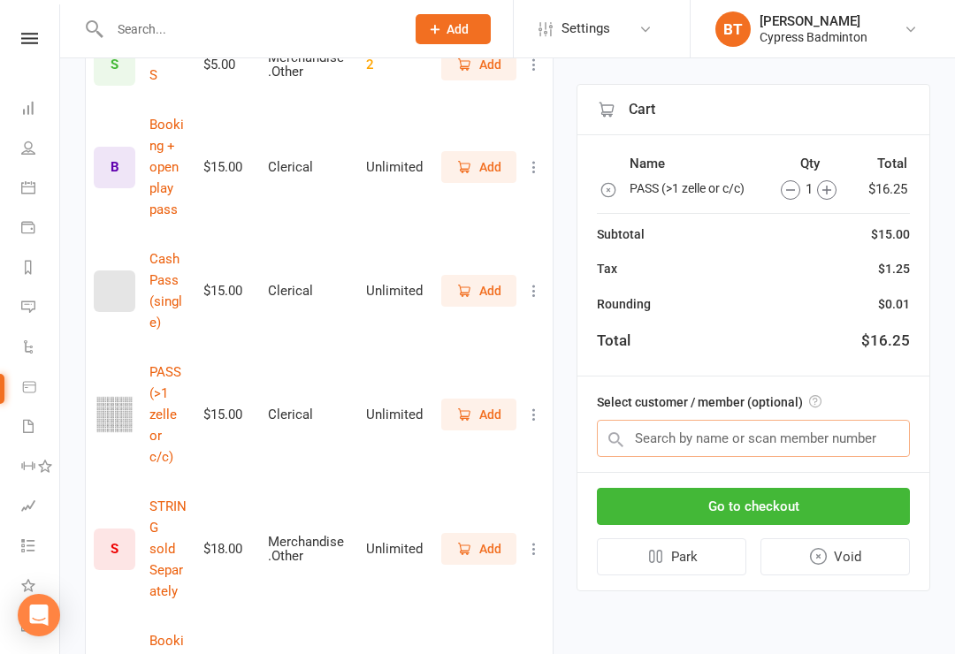
click at [855, 426] on input "text" at bounding box center [753, 438] width 313 height 37
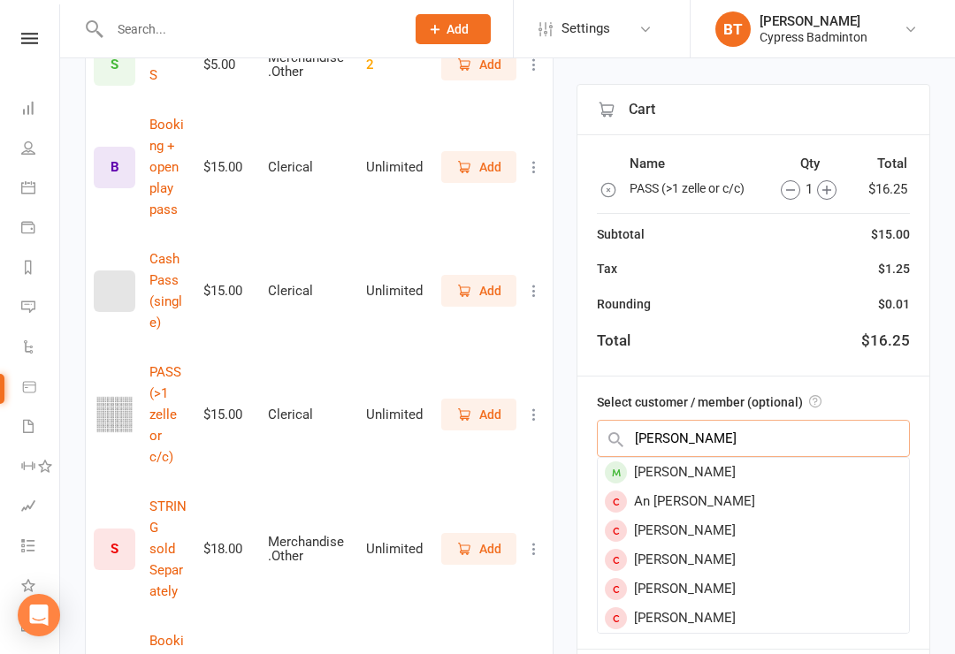
type input "Anh phan"
click at [790, 467] on div "Anh Phan" at bounding box center [753, 472] width 311 height 29
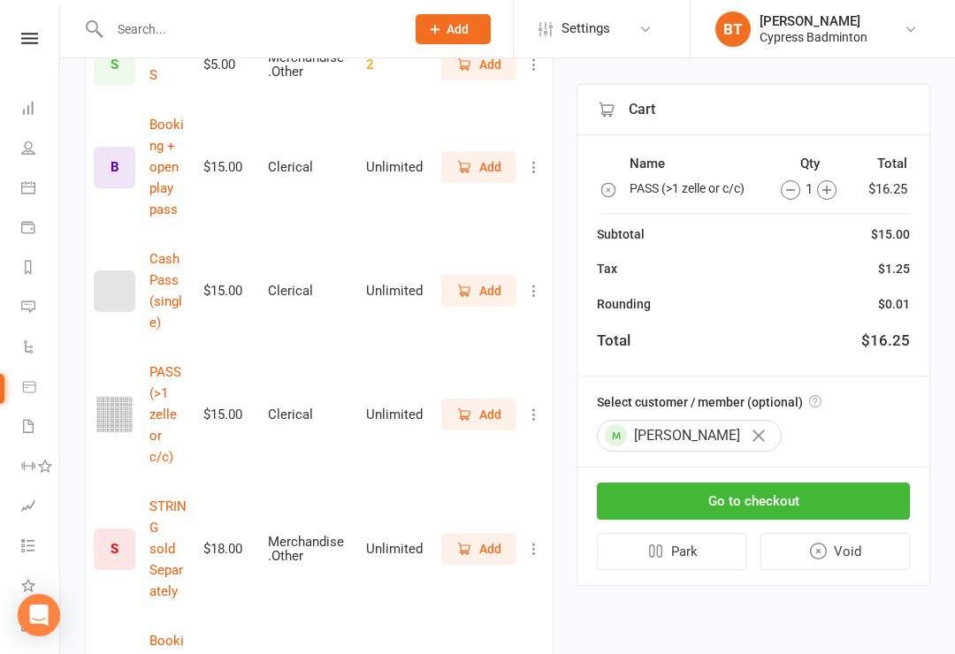
click at [888, 499] on button "Go to checkout" at bounding box center [753, 501] width 313 height 37
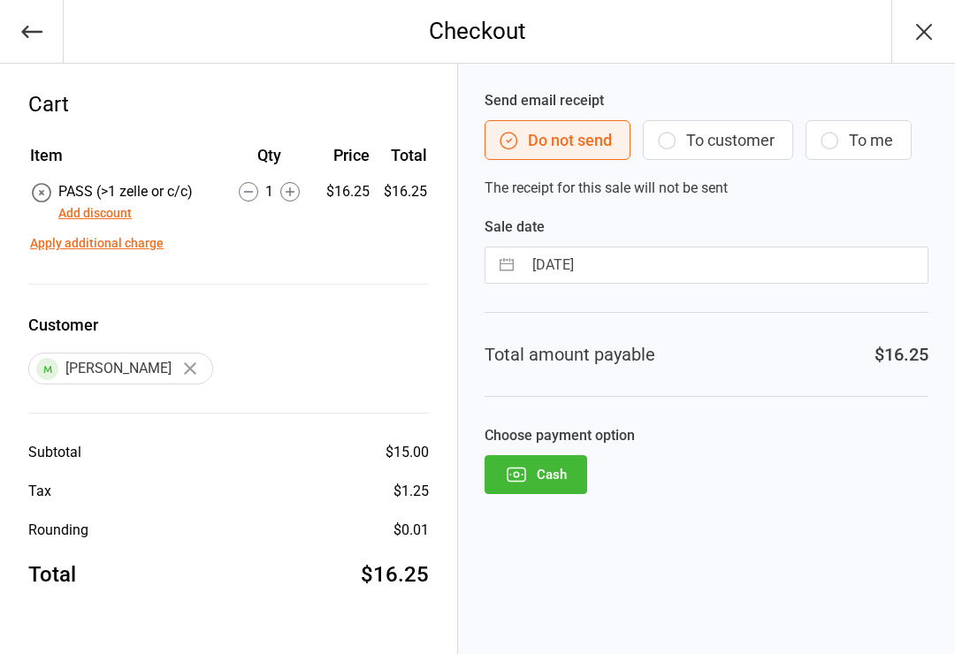
click at [549, 493] on button "Cash" at bounding box center [535, 474] width 103 height 39
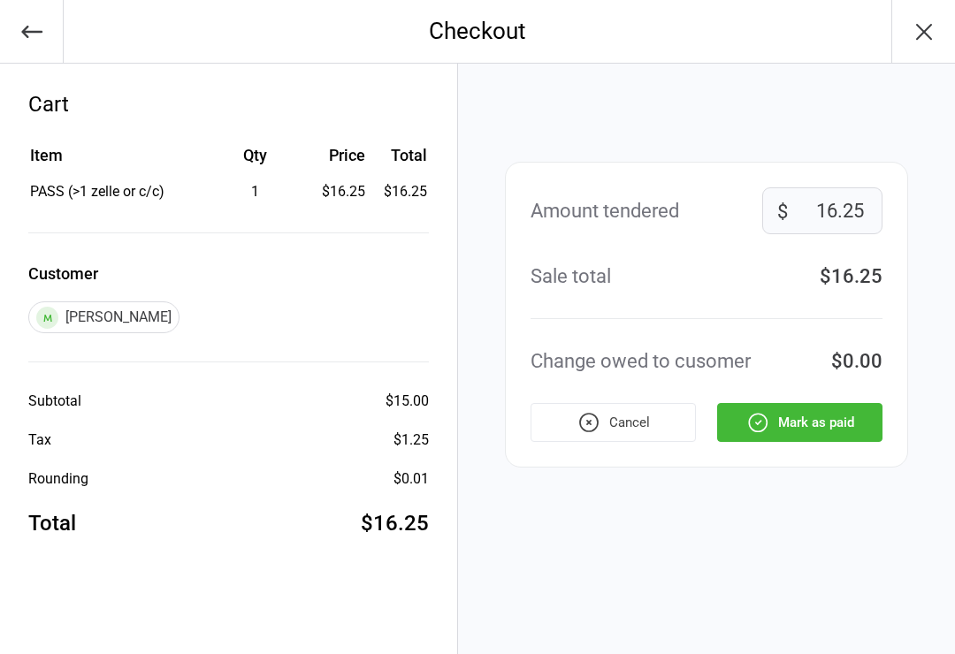
click at [863, 417] on button "Mark as paid" at bounding box center [799, 422] width 165 height 39
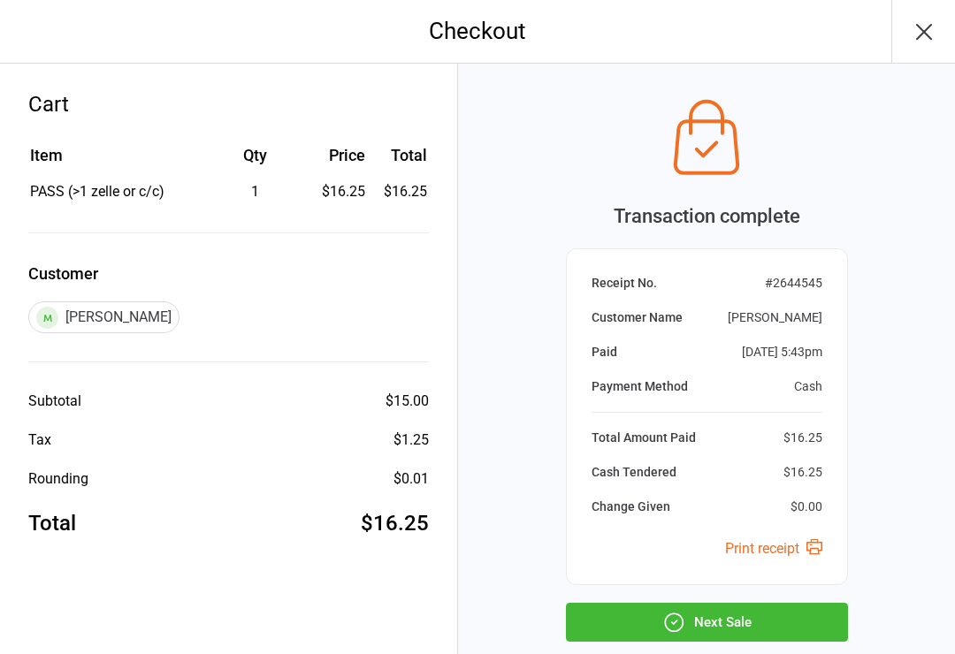
click at [816, 615] on button "Next Sale" at bounding box center [707, 622] width 282 height 39
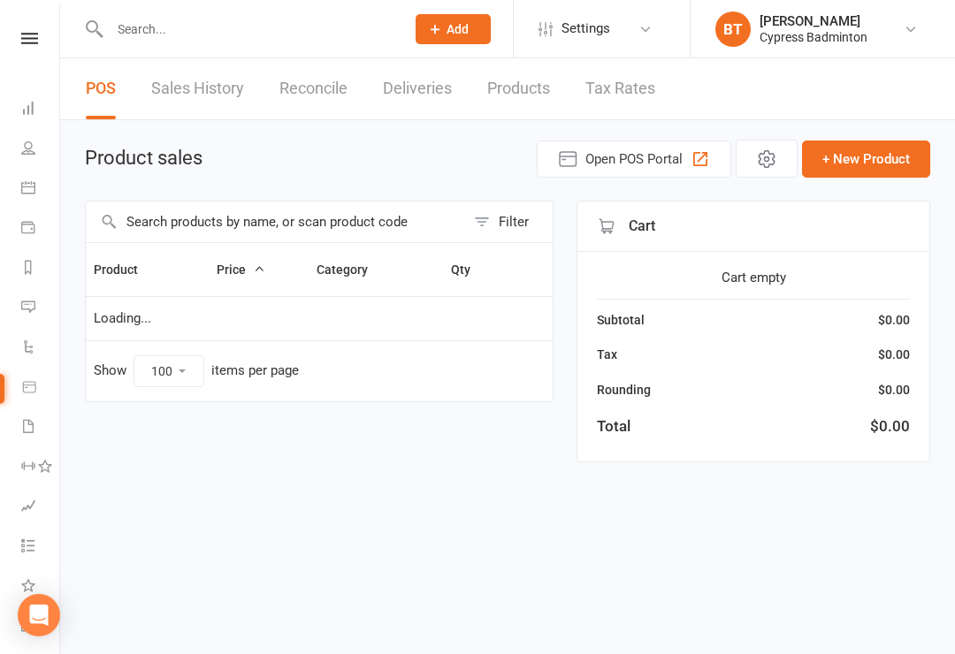
select select "100"
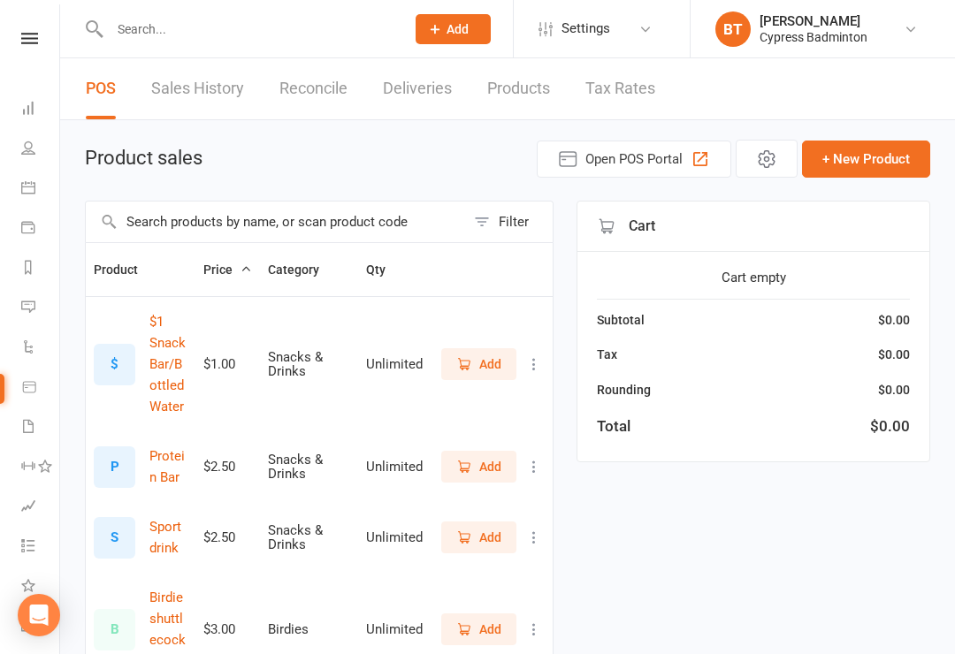
click at [155, 26] on input "text" at bounding box center [248, 29] width 288 height 25
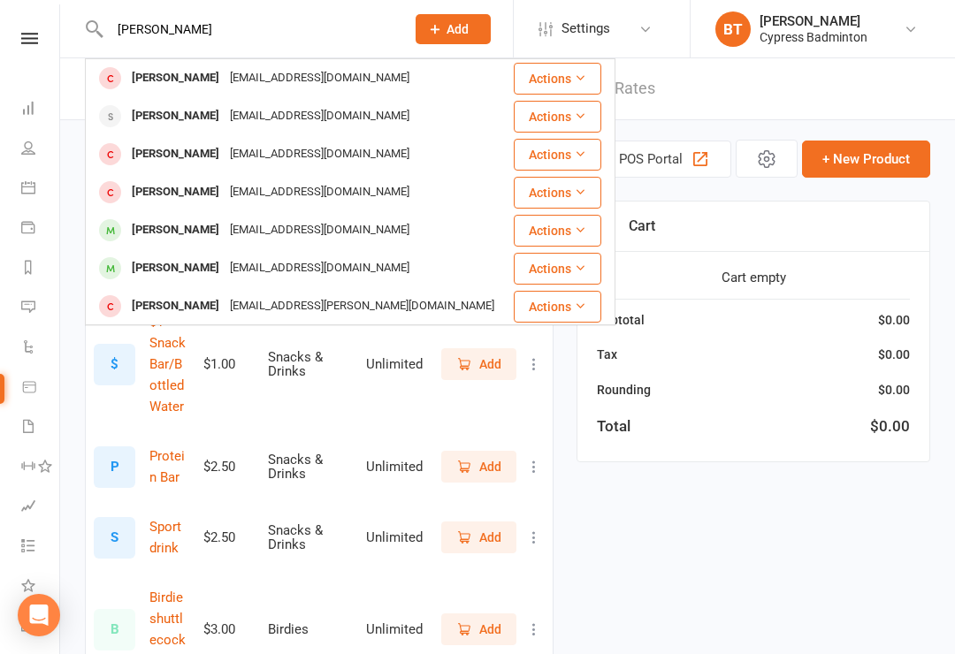
type input "Anders"
click at [231, 86] on div "aatebbutt@gmail.com" at bounding box center [320, 78] width 190 height 26
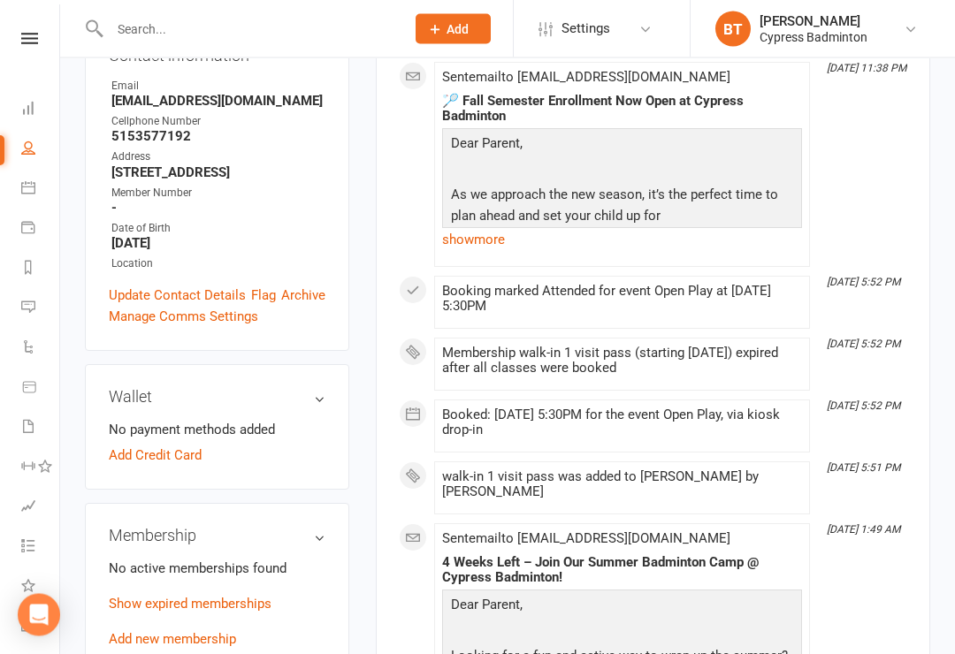
scroll to position [329, 0]
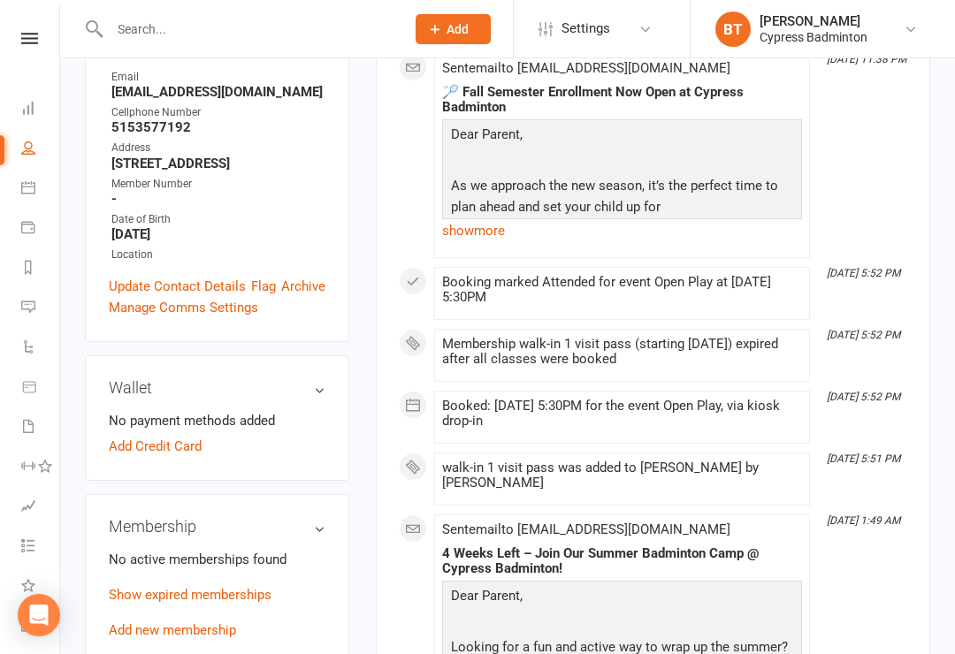
click at [193, 622] on link "Add new membership" at bounding box center [172, 630] width 127 height 16
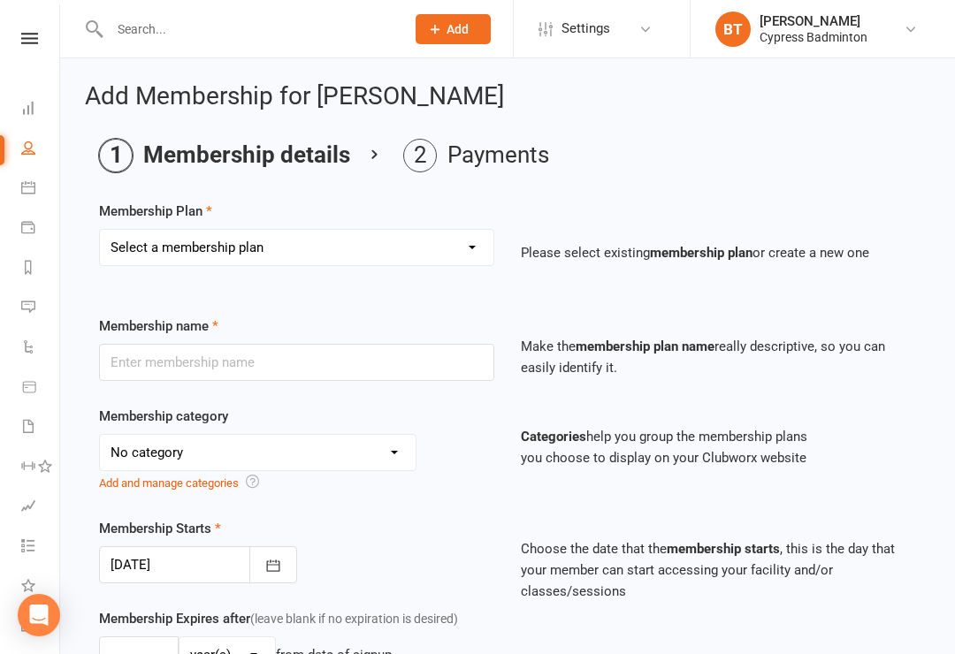
click at [323, 247] on select "Select a membership plan Create new Membership Plan walk-in 1 visit pass walk-i…" at bounding box center [296, 247] width 393 height 35
select select "1"
type input "walk-in 1 visit pass"
select select "29"
type input "1"
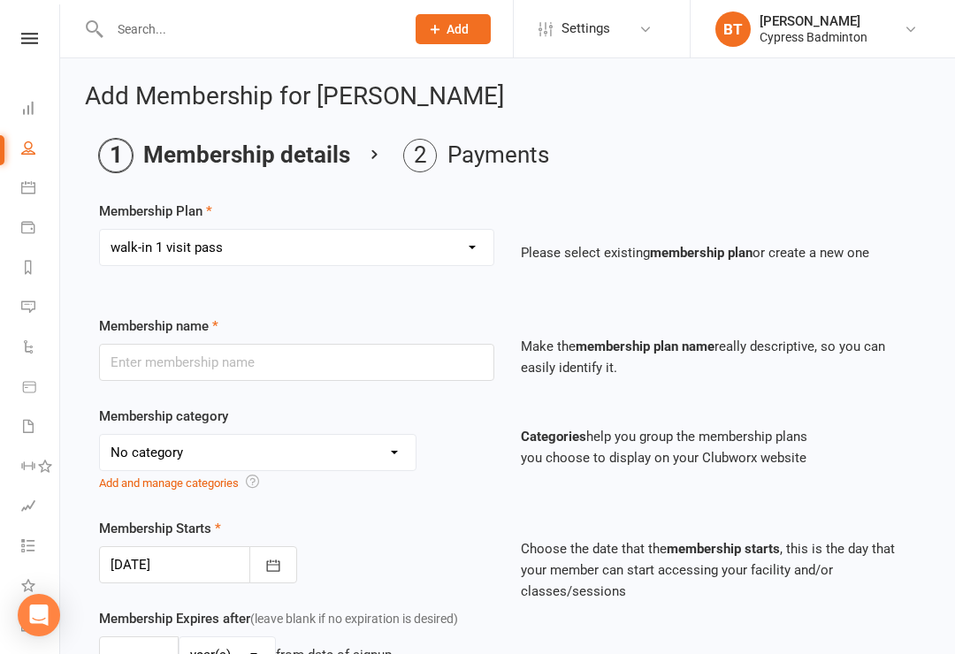
select select "1"
type input "1"
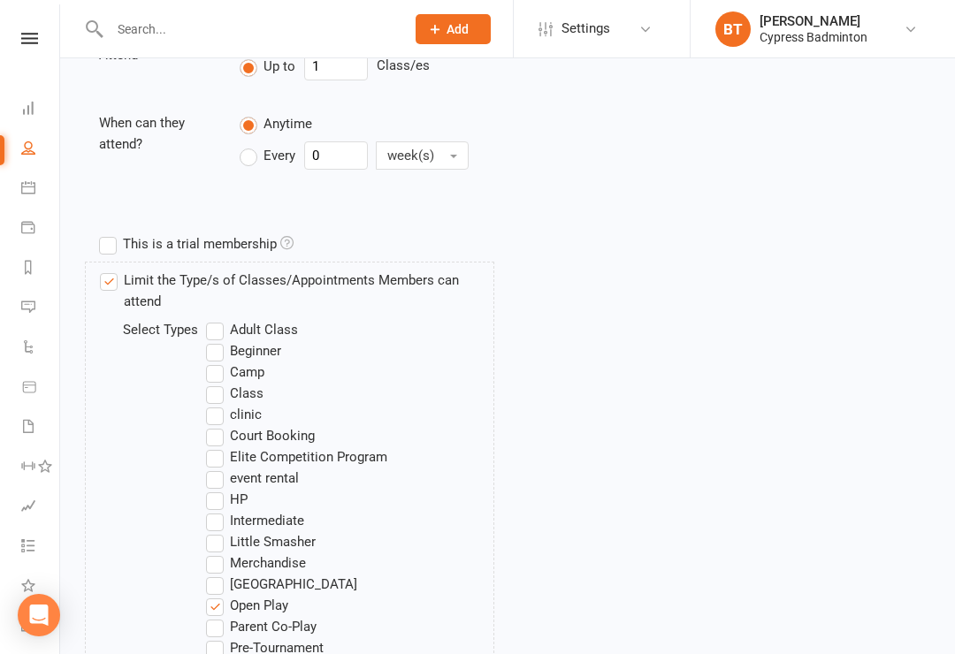
scroll to position [1086, 0]
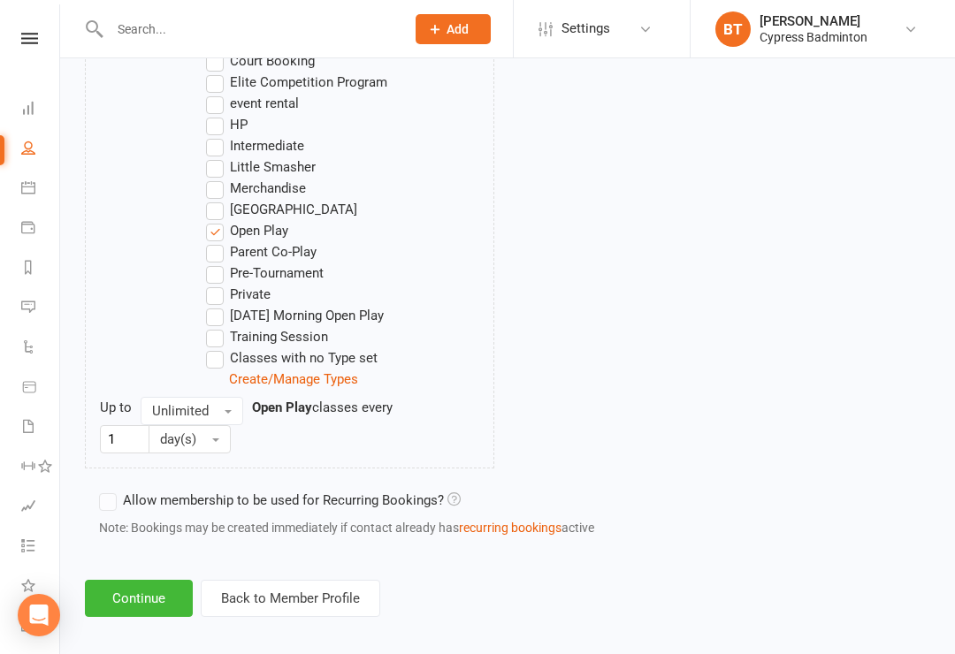
click at [128, 596] on button "Continue" at bounding box center [139, 598] width 108 height 37
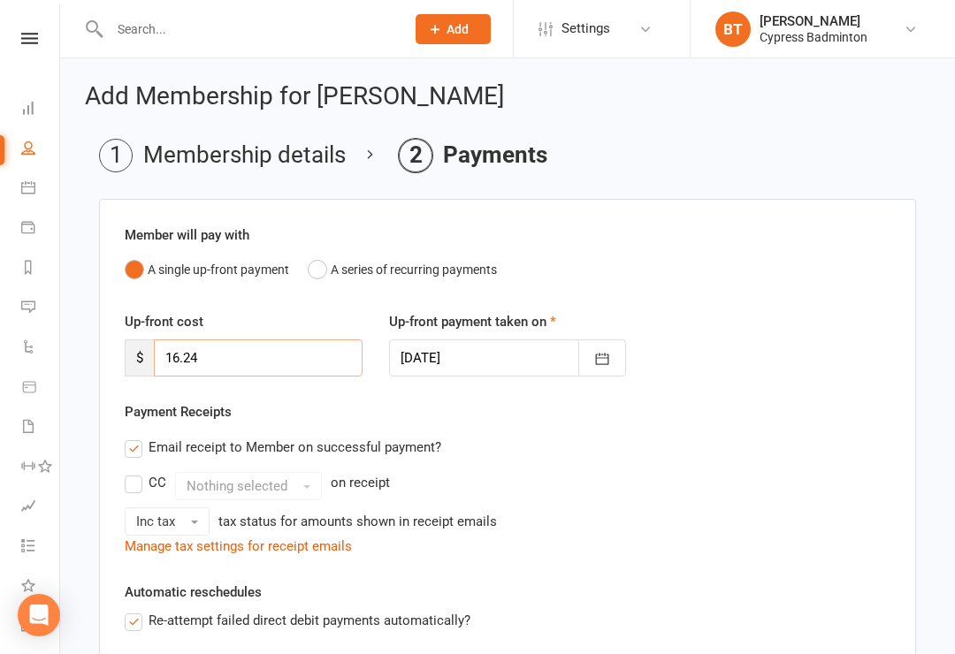
click at [323, 355] on input "16.24" at bounding box center [258, 357] width 209 height 37
type input "1"
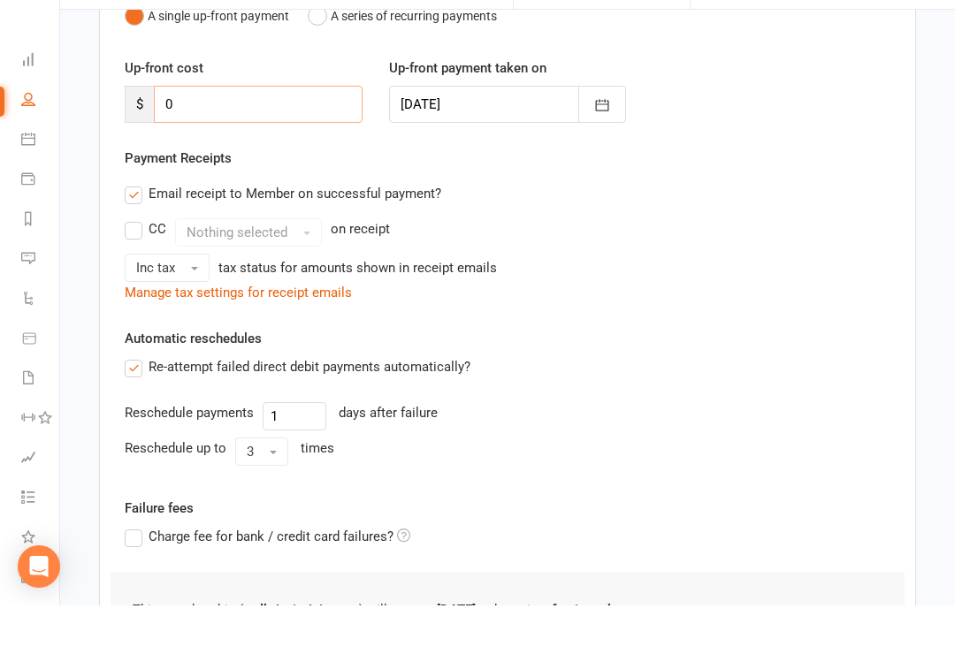
scroll to position [393, 0]
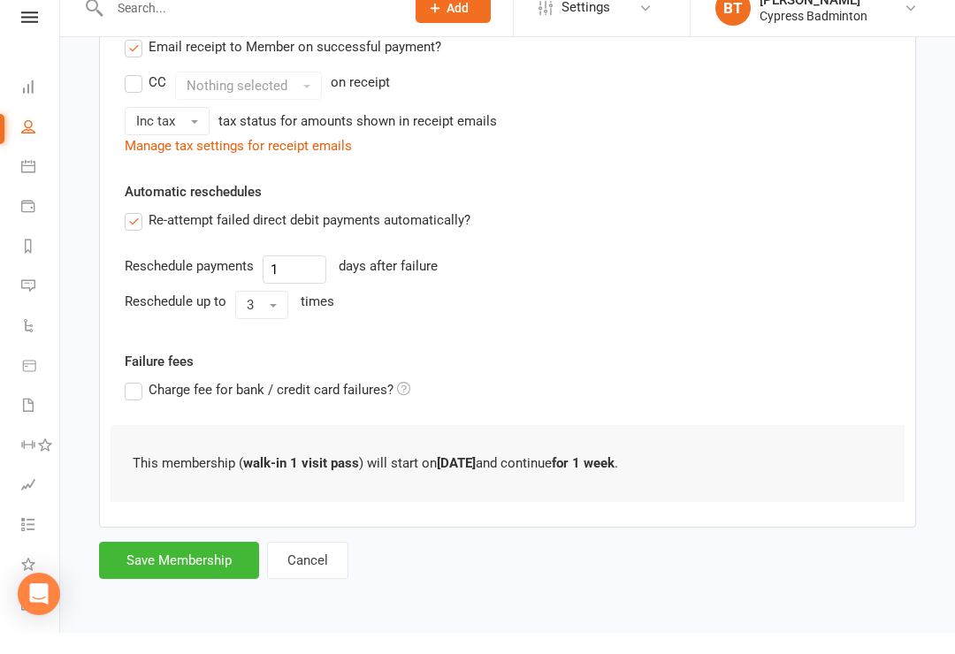
type input "0"
click at [159, 563] on button "Save Membership" at bounding box center [179, 581] width 160 height 37
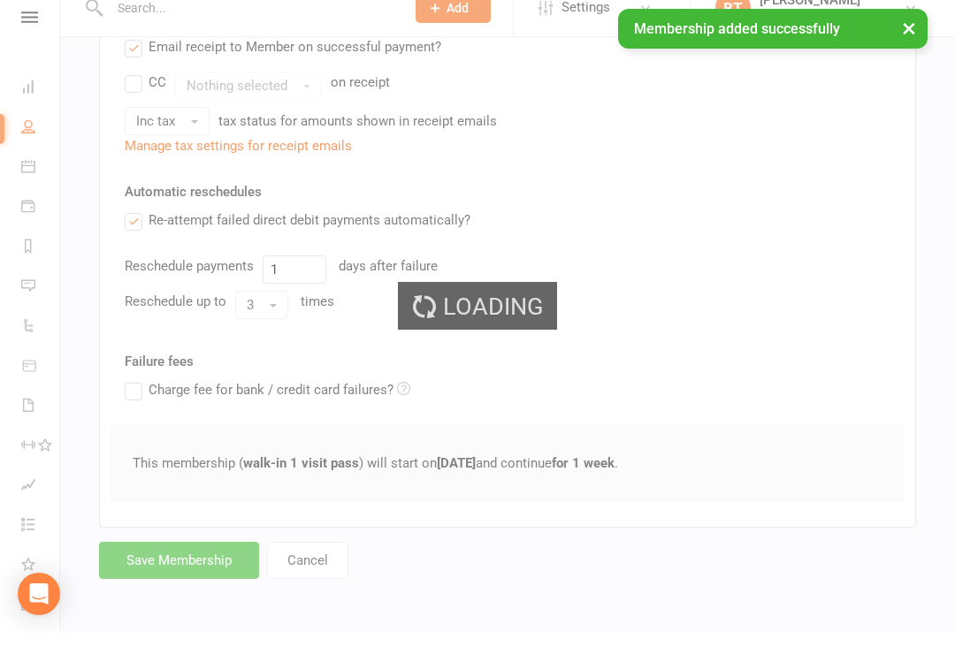
scroll to position [366, 0]
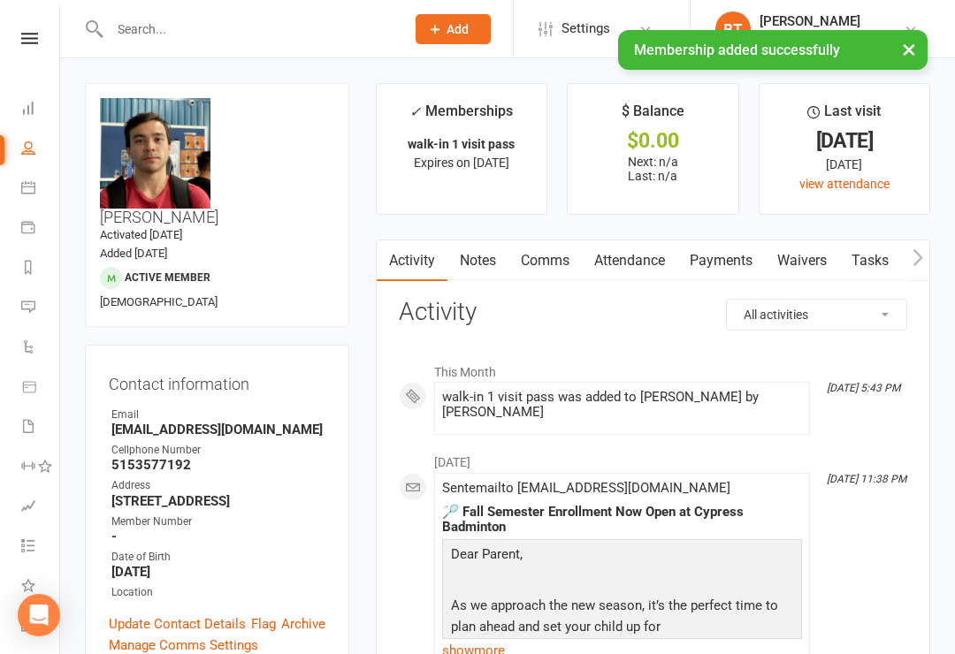
click at [233, 41] on input "text" at bounding box center [248, 29] width 288 height 25
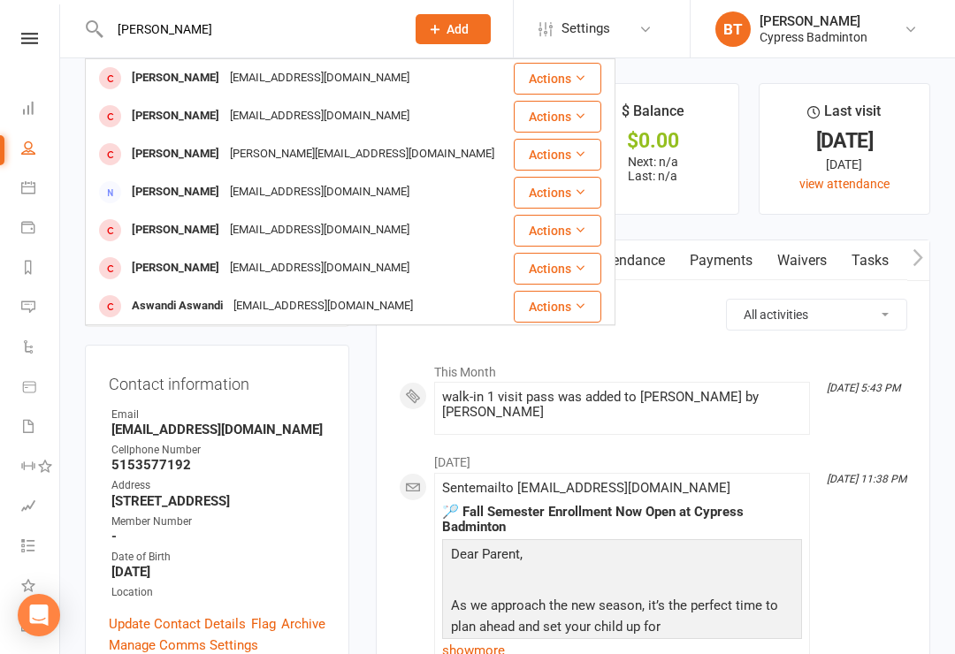
type input "Brandon"
click at [289, 78] on div "yuanye628@gmail.com" at bounding box center [320, 78] width 190 height 26
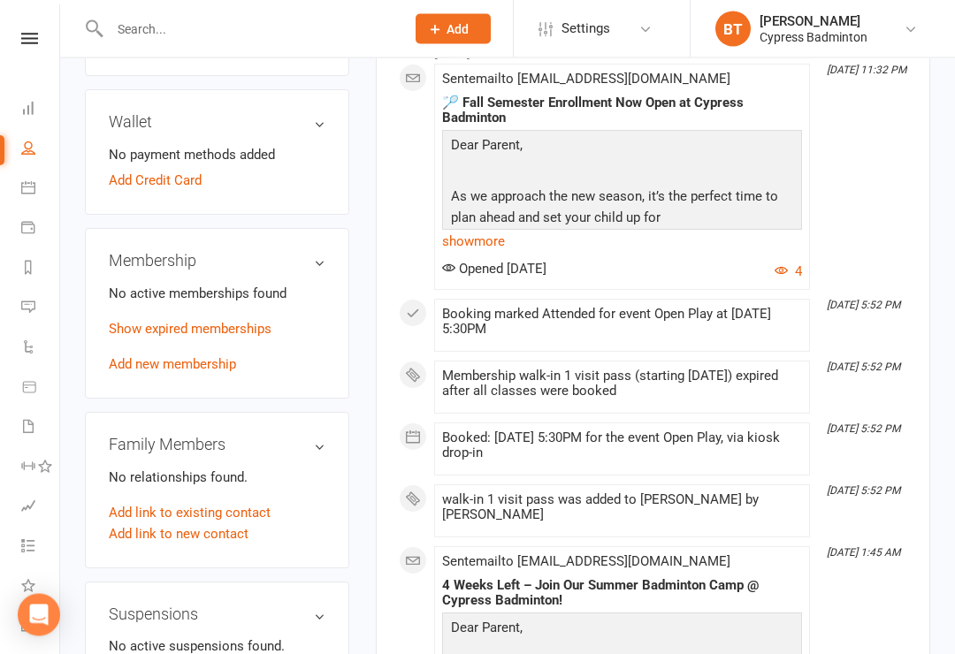
click at [235, 357] on link "Add new membership" at bounding box center [172, 365] width 127 height 16
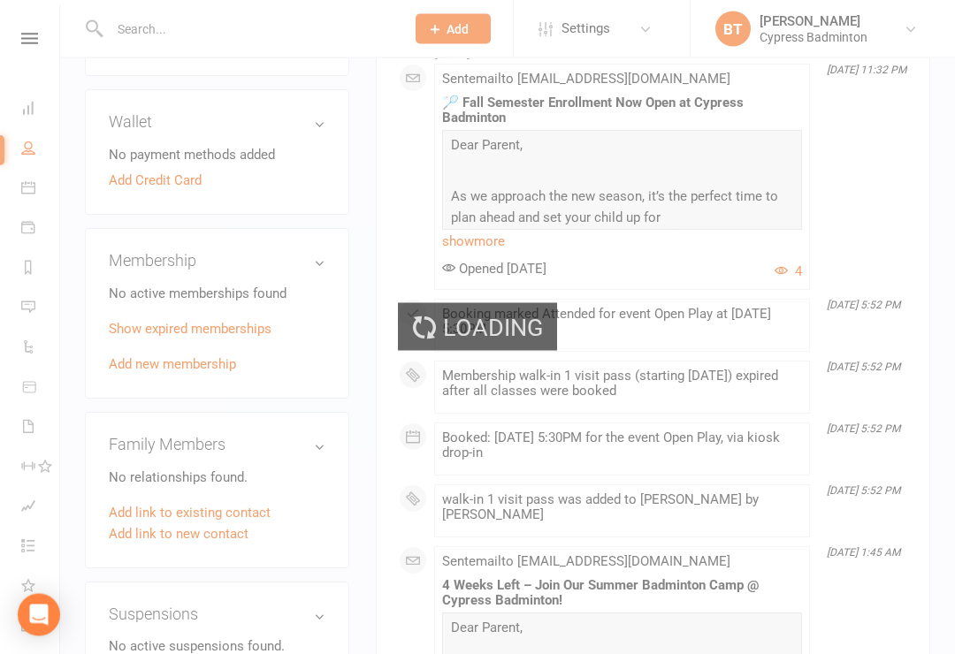
scroll to position [595, 0]
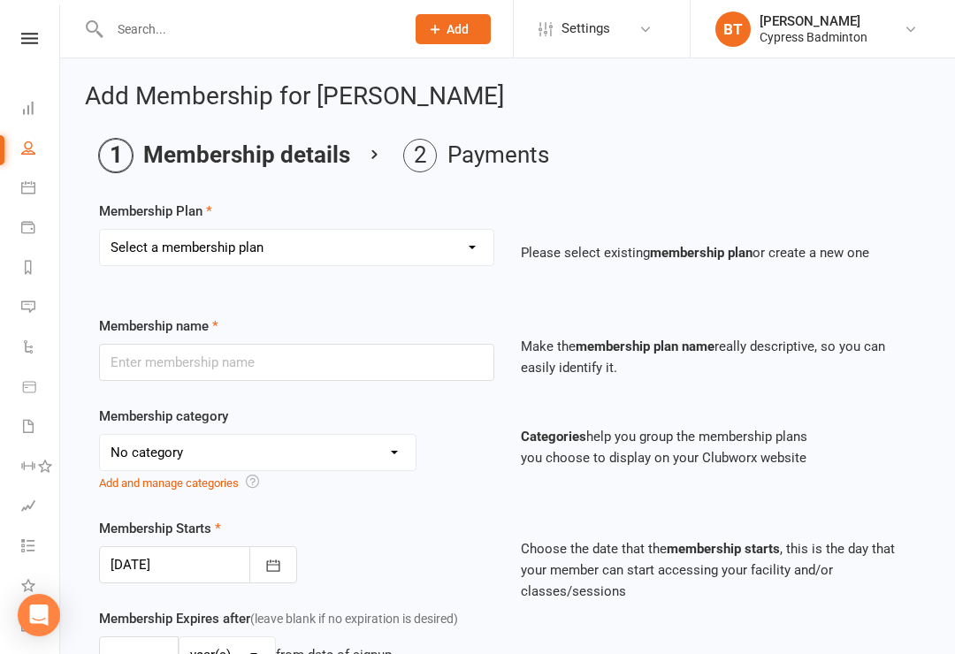
click at [299, 240] on select "Select a membership plan Create new Membership Plan walk-in 1 visit pass walk-i…" at bounding box center [296, 247] width 393 height 35
select select "1"
type input "walk-in 1 visit pass"
select select "29"
type input "1"
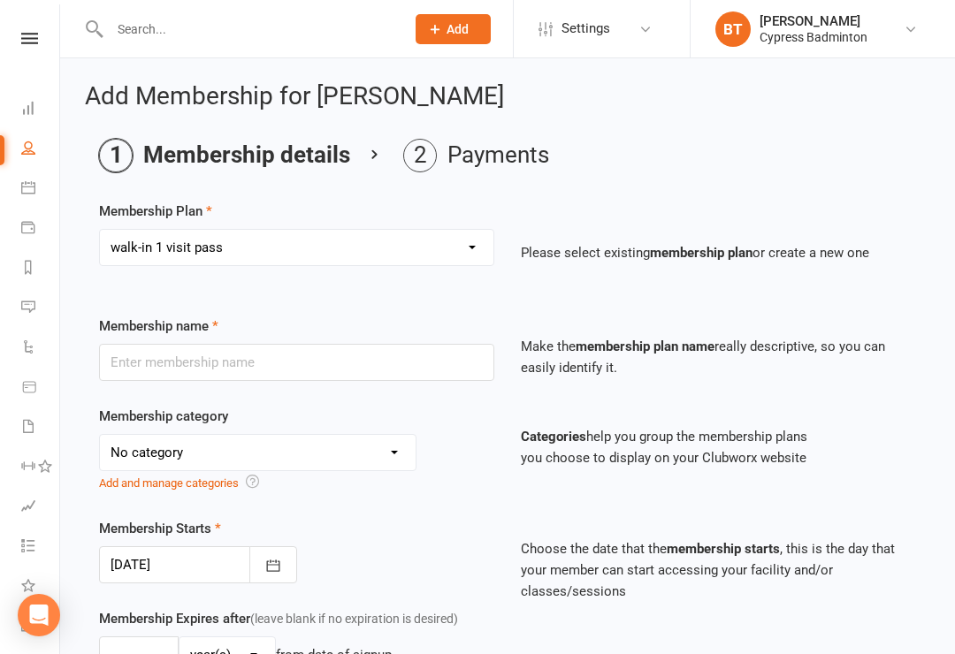
select select "1"
type input "1"
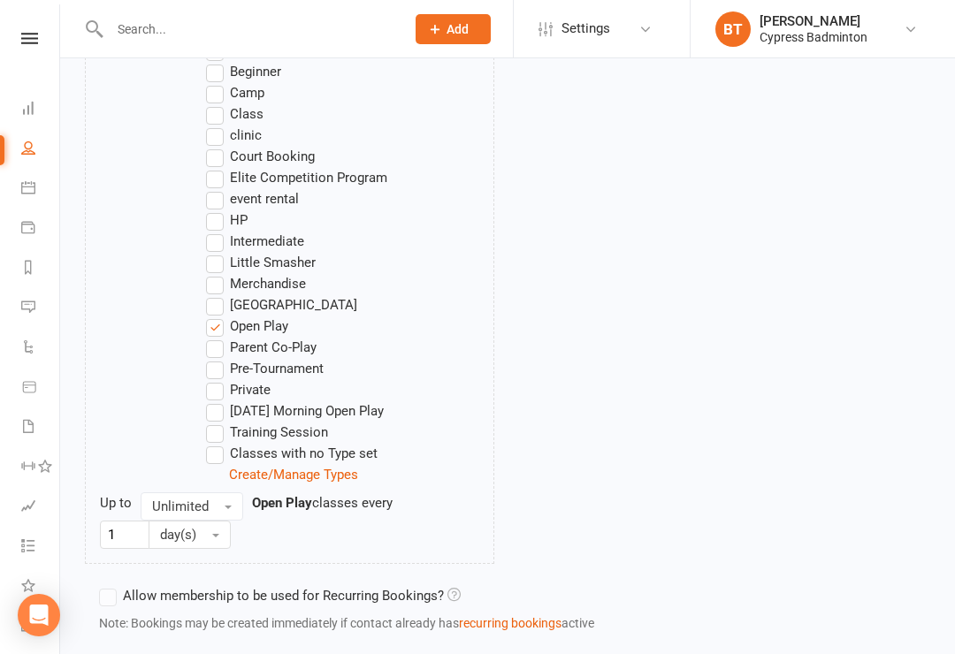
scroll to position [1086, 0]
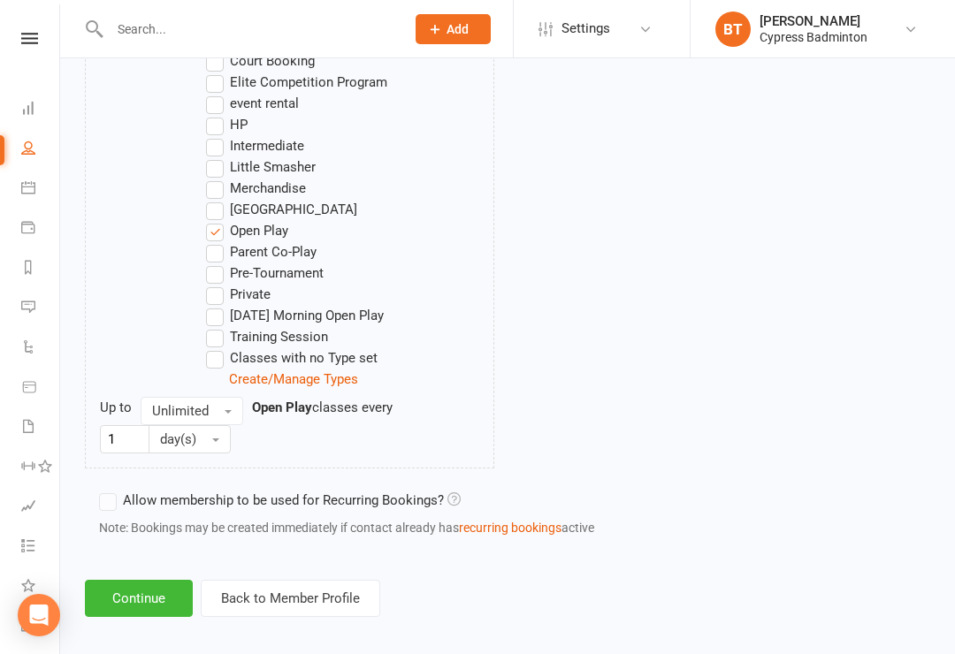
click at [148, 601] on button "Continue" at bounding box center [139, 598] width 108 height 37
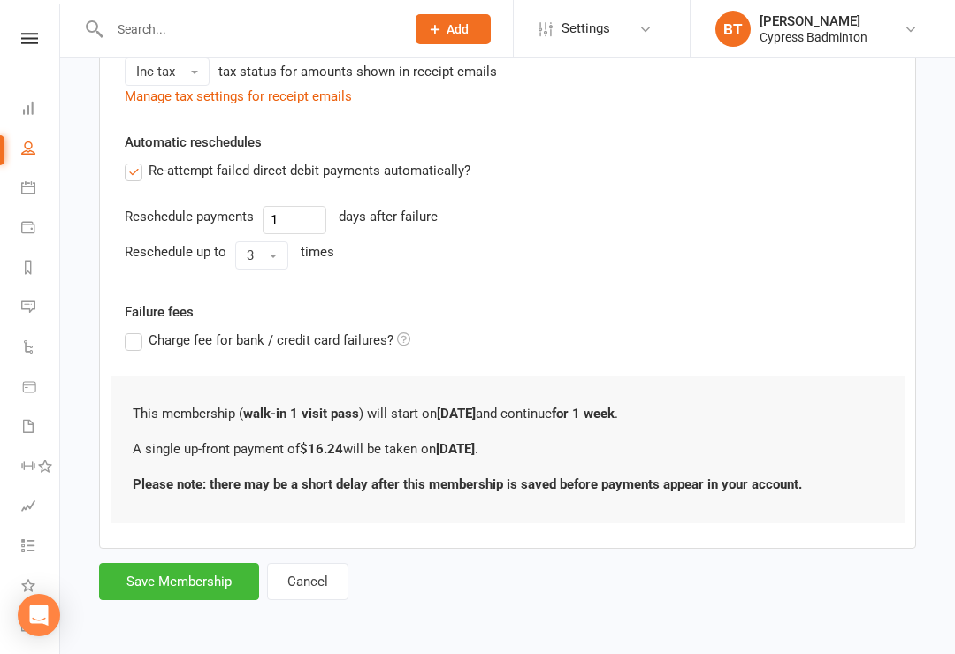
scroll to position [0, 0]
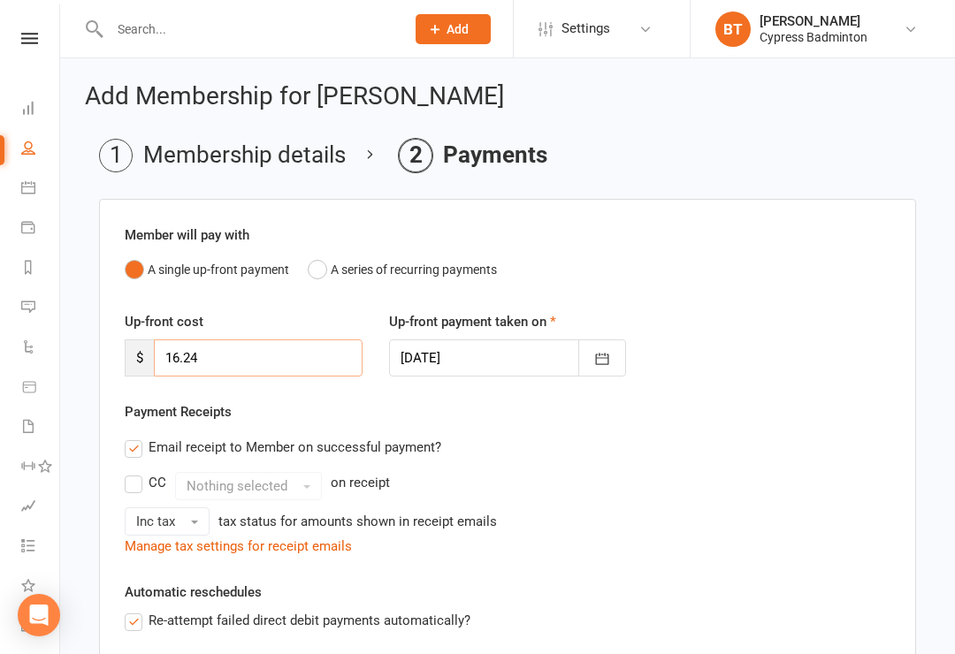
click at [288, 357] on input "16.24" at bounding box center [258, 357] width 209 height 37
type input "1"
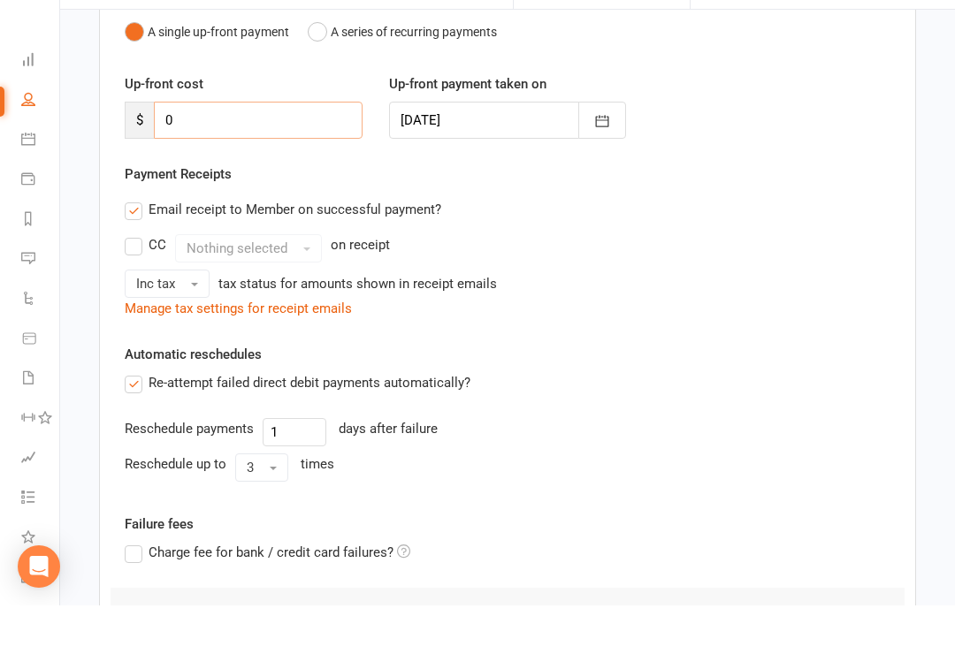
scroll to position [393, 0]
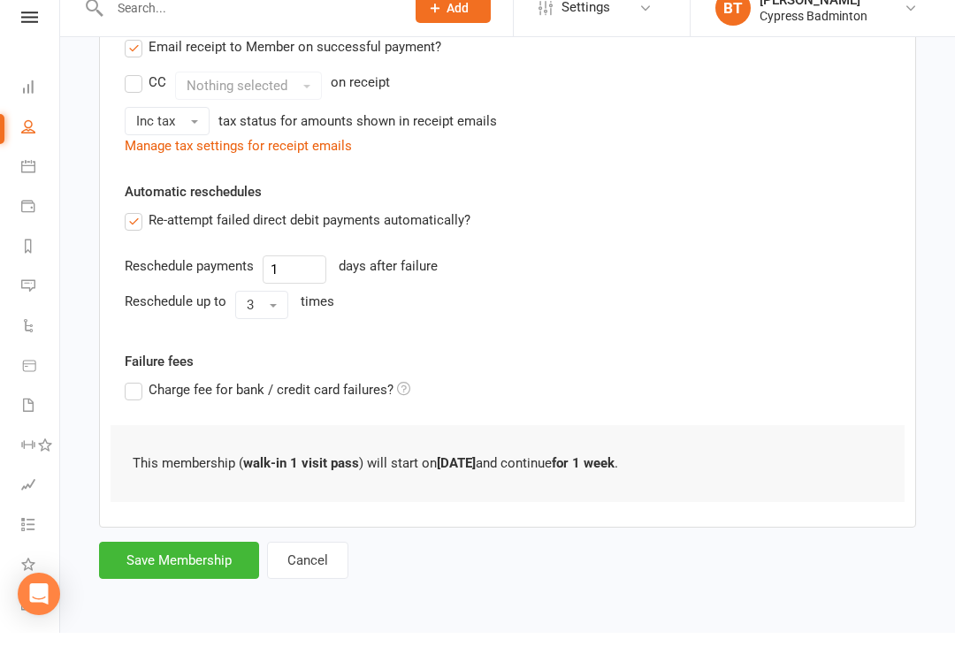
type input "0"
click at [189, 563] on button "Save Membership" at bounding box center [179, 581] width 160 height 37
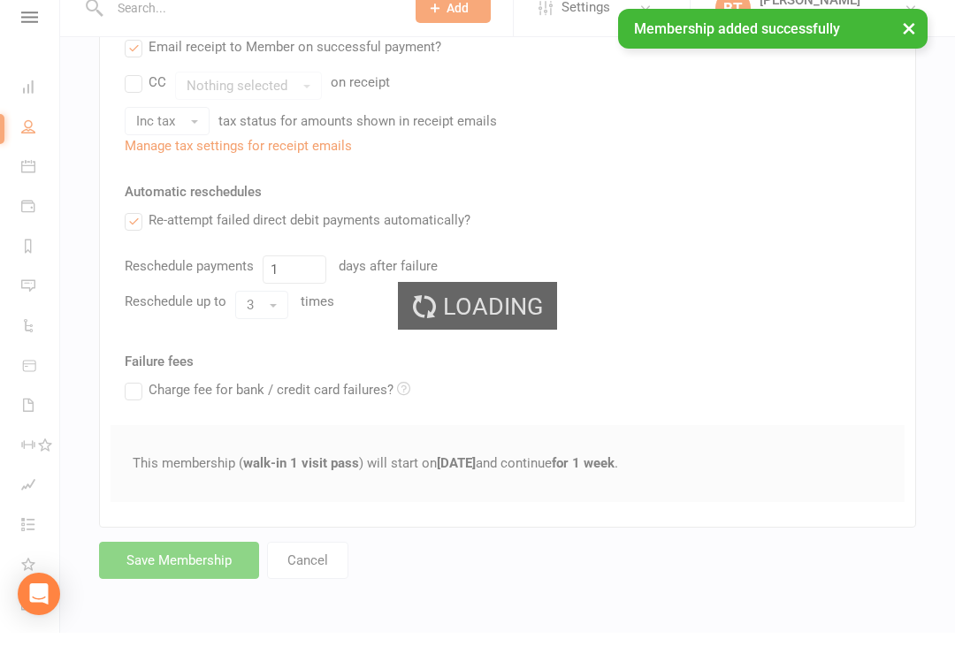
scroll to position [366, 0]
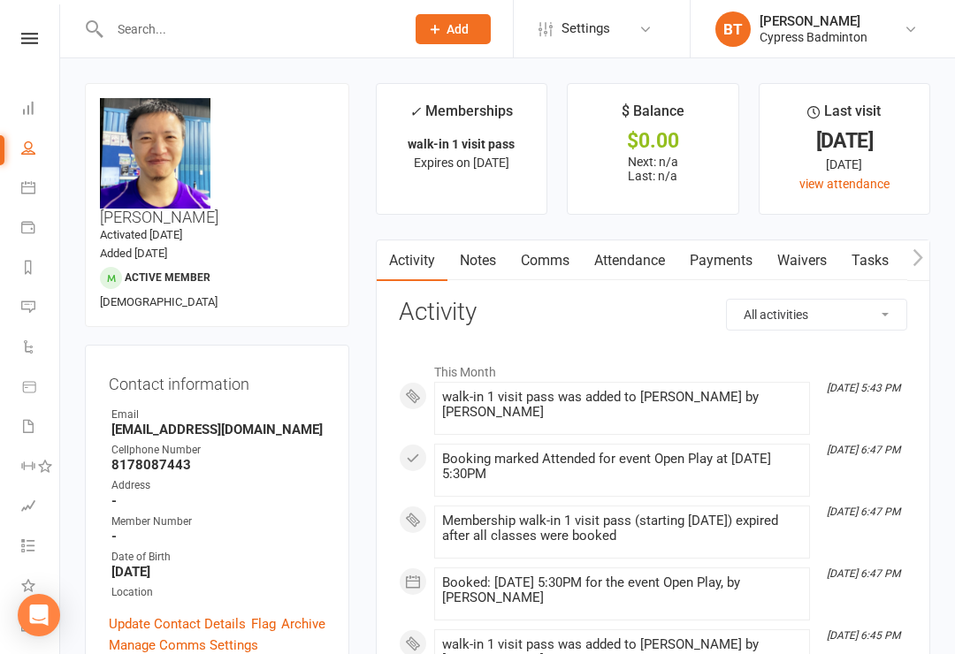
click at [164, 36] on input "text" at bounding box center [248, 29] width 288 height 25
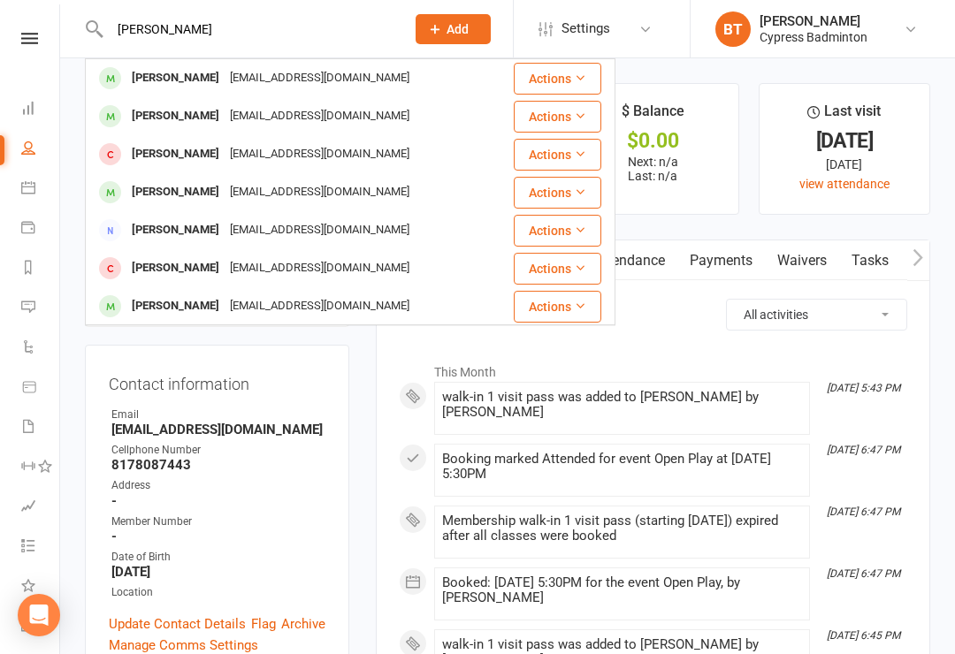
type input "Ison"
click at [255, 79] on div "Isonmarkose@gmail.com" at bounding box center [320, 78] width 190 height 26
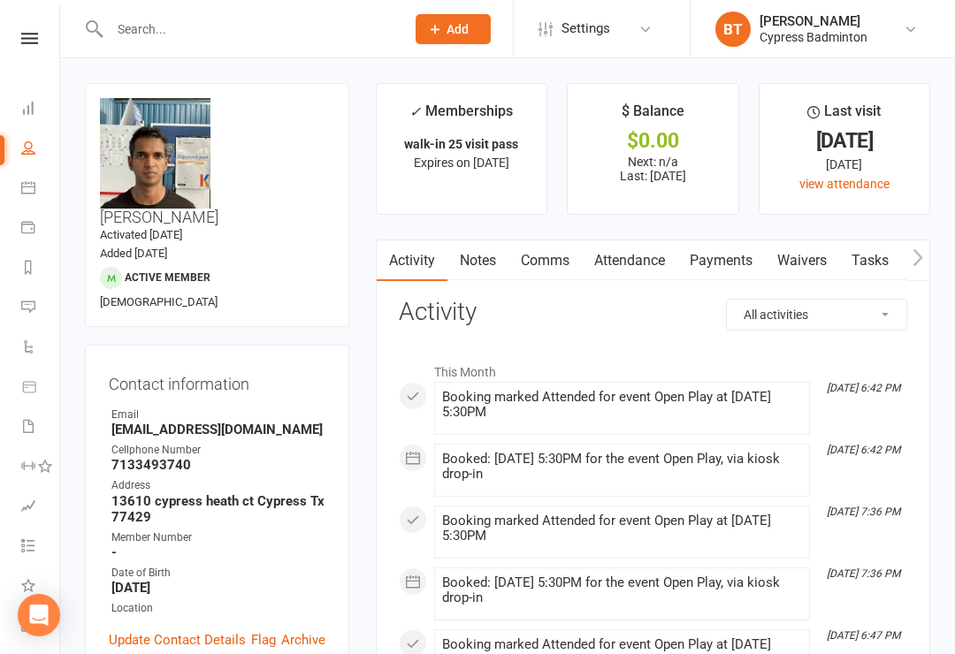
click at [742, 260] on link "Payments" at bounding box center [721, 260] width 88 height 41
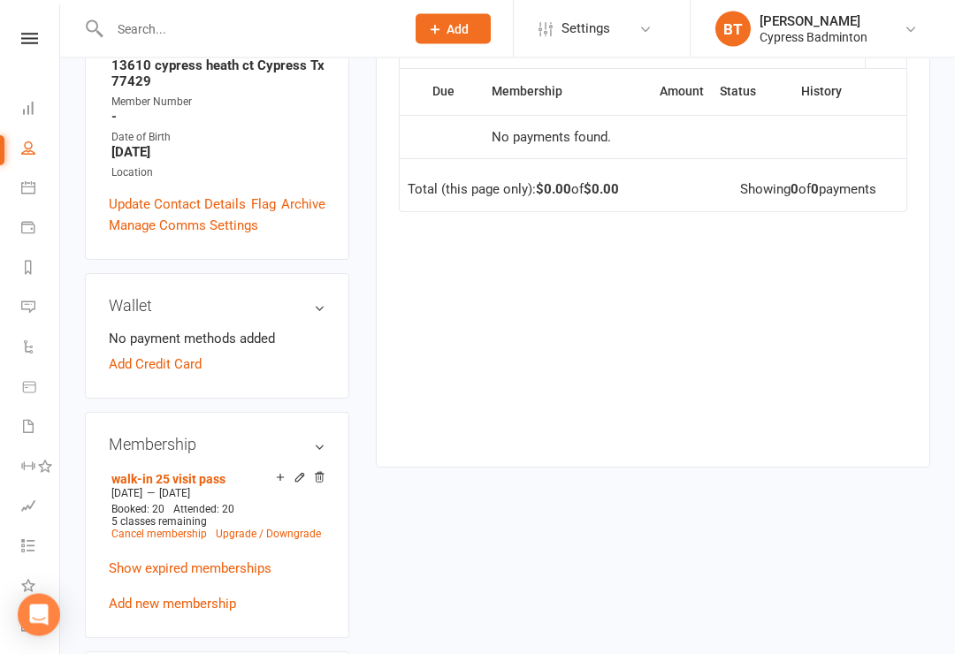
scroll to position [432, 0]
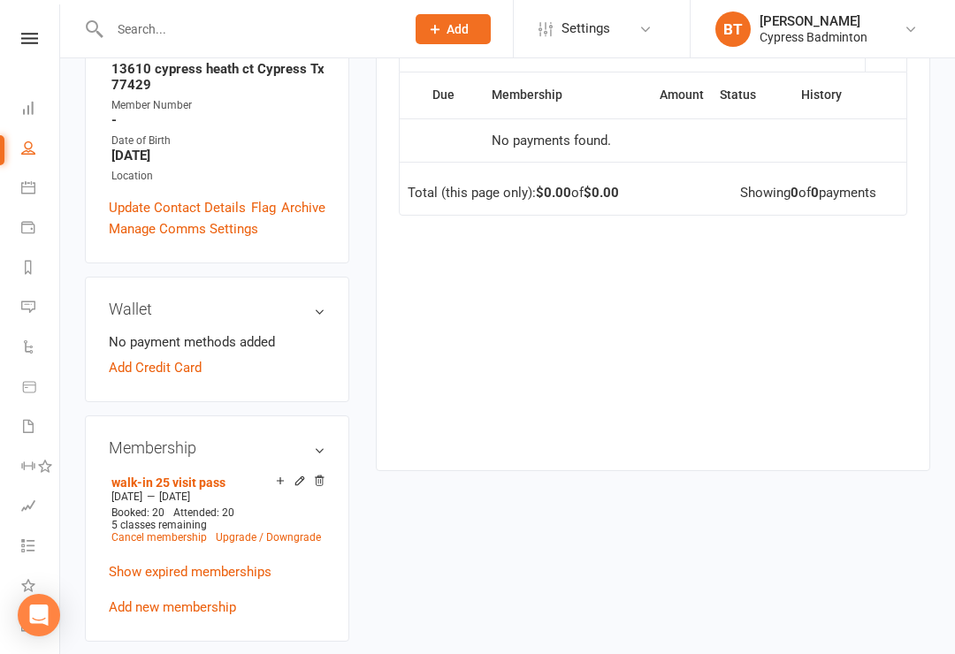
click at [164, 41] on input "text" at bounding box center [248, 29] width 288 height 25
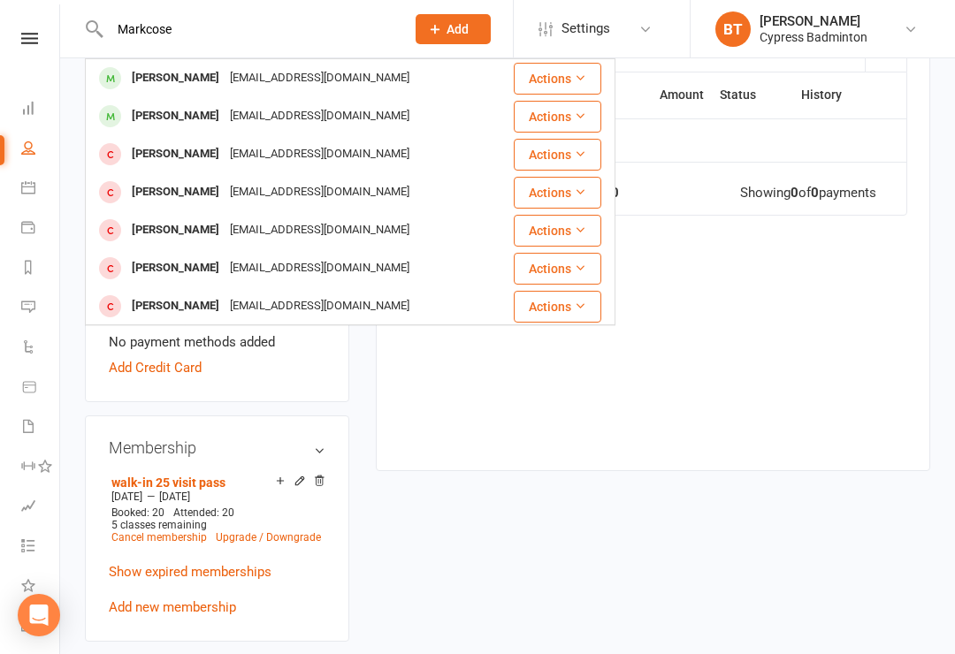
type input "Markcose"
click at [163, 118] on div "Markose Issac" at bounding box center [175, 116] width 98 height 26
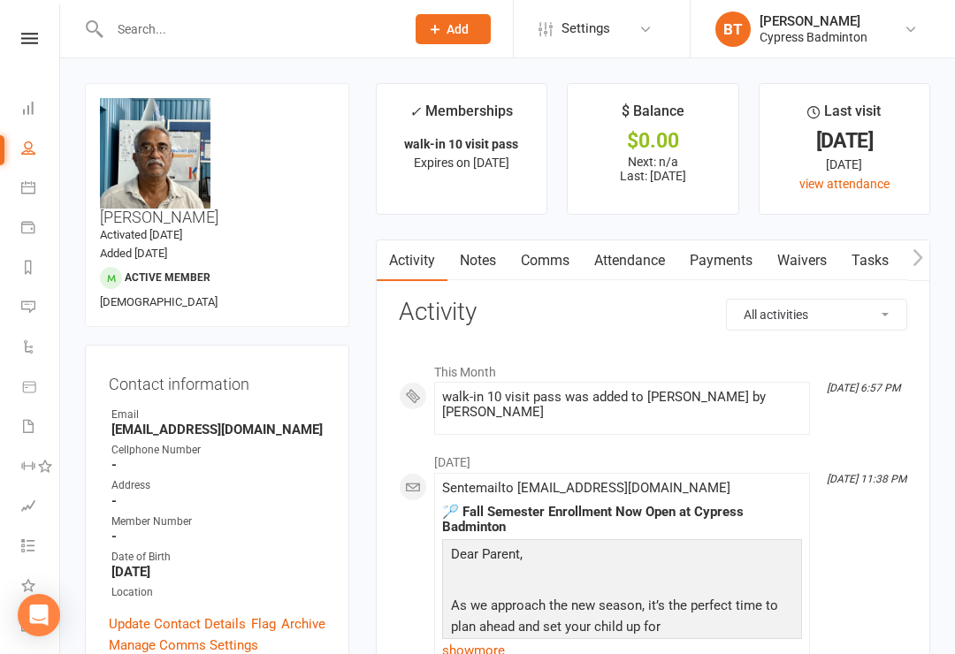
click at [734, 264] on link "Payments" at bounding box center [721, 260] width 88 height 41
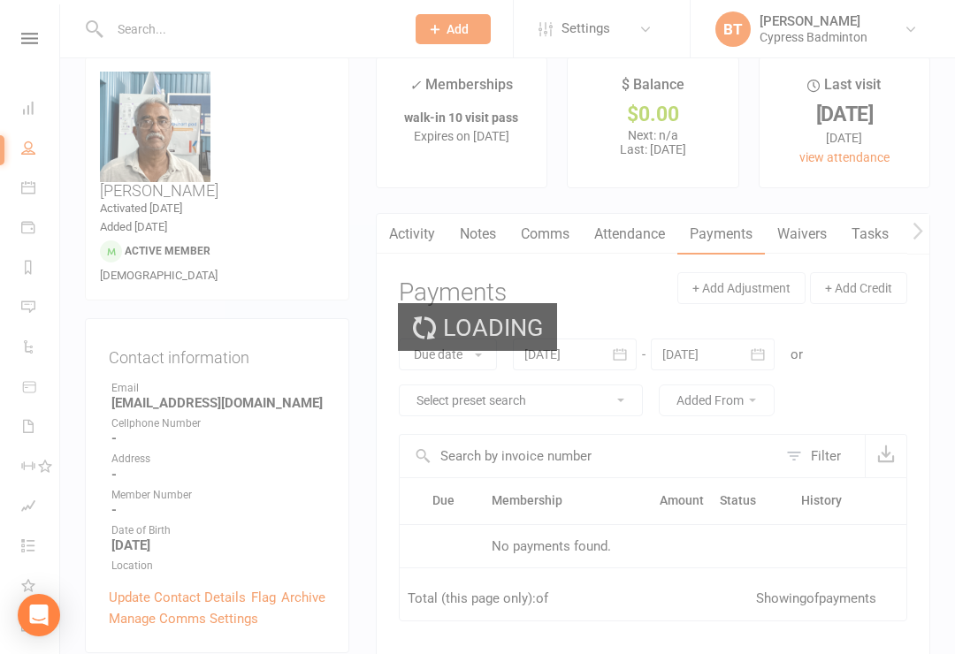
scroll to position [27, 0]
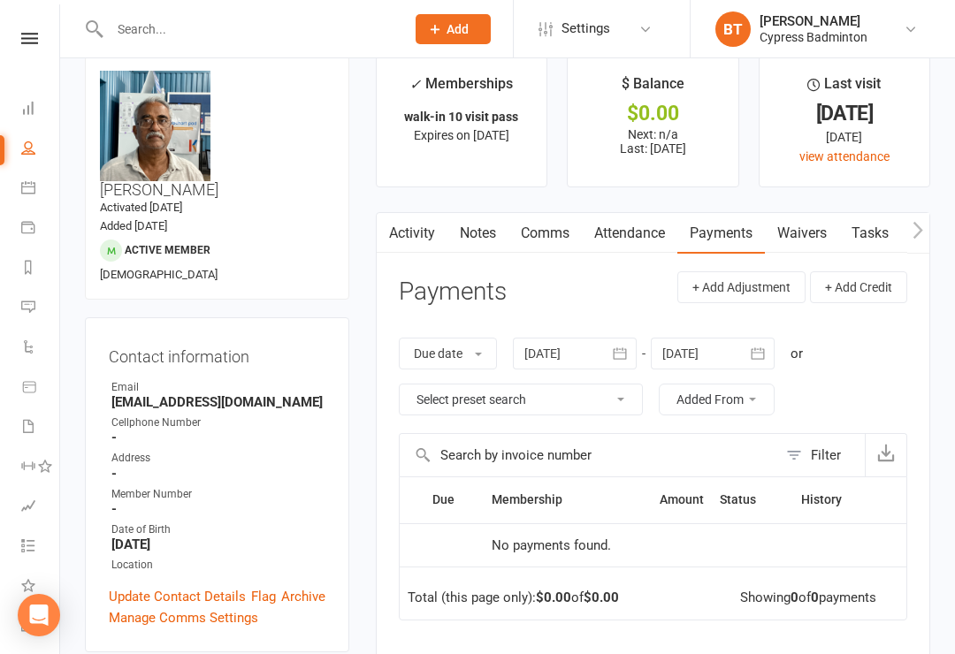
click at [573, 343] on div at bounding box center [575, 354] width 124 height 32
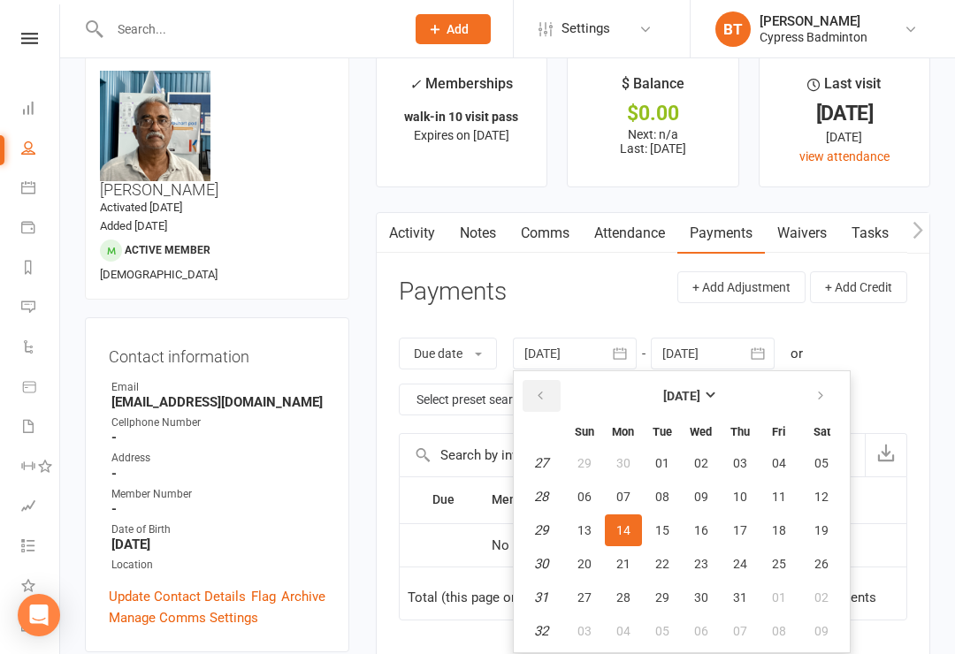
click at [549, 401] on button "button" at bounding box center [541, 396] width 38 height 32
click at [557, 390] on button "button" at bounding box center [541, 396] width 38 height 32
click at [613, 584] on button "26" at bounding box center [623, 598] width 37 height 32
type input "26 May 2025"
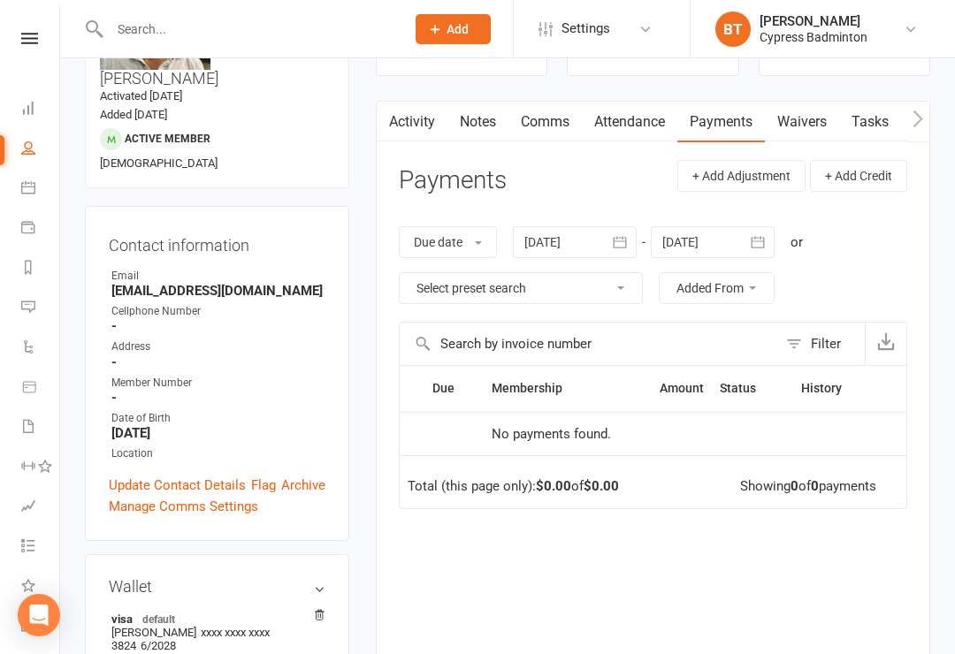
scroll to position [0, 0]
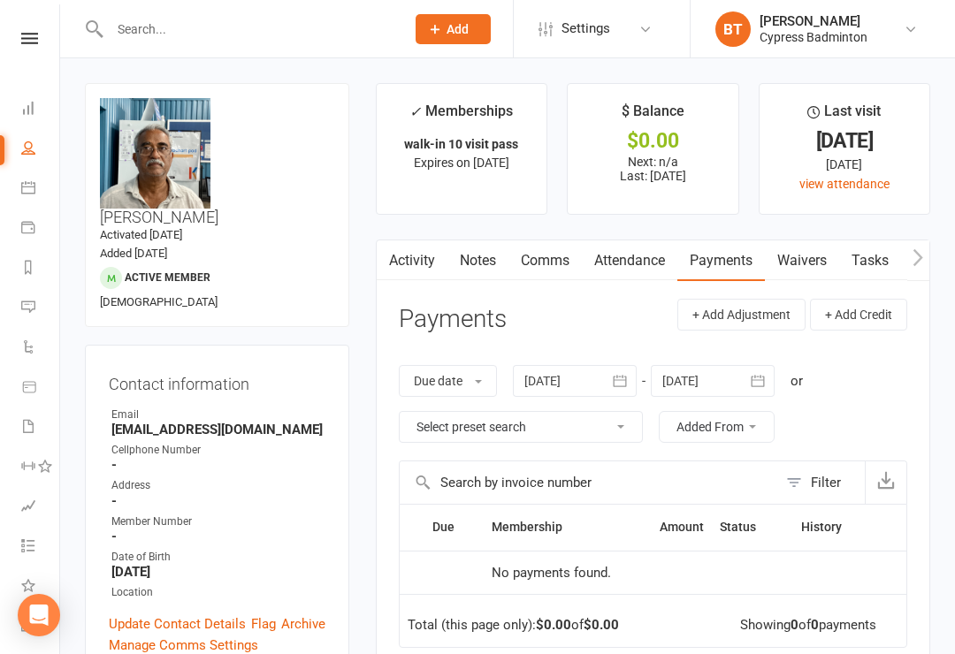
click at [34, 43] on icon at bounding box center [29, 38] width 17 height 11
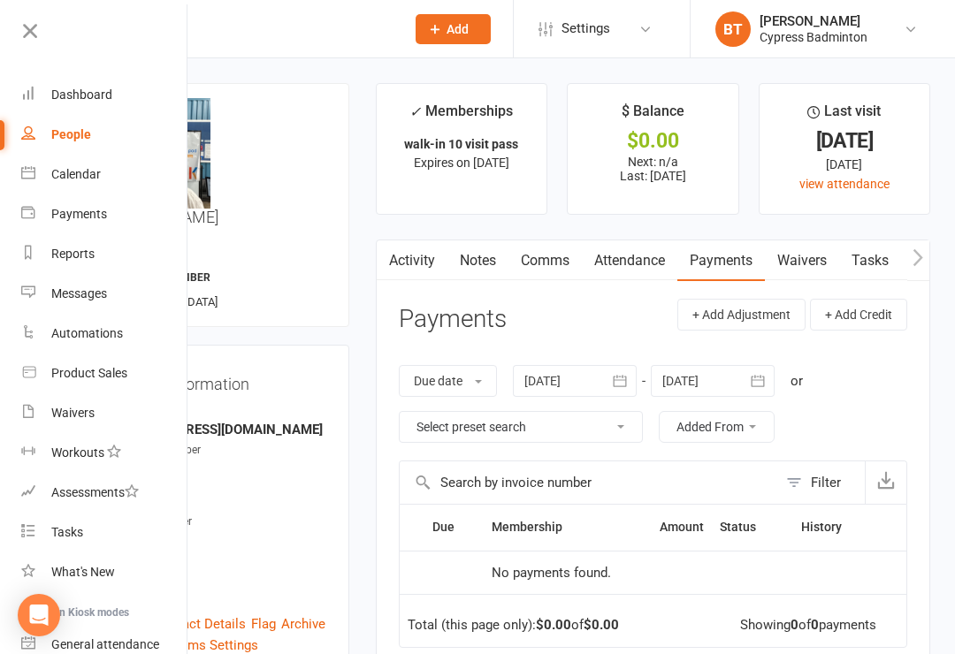
click at [127, 380] on div "Product Sales" at bounding box center [89, 373] width 76 height 14
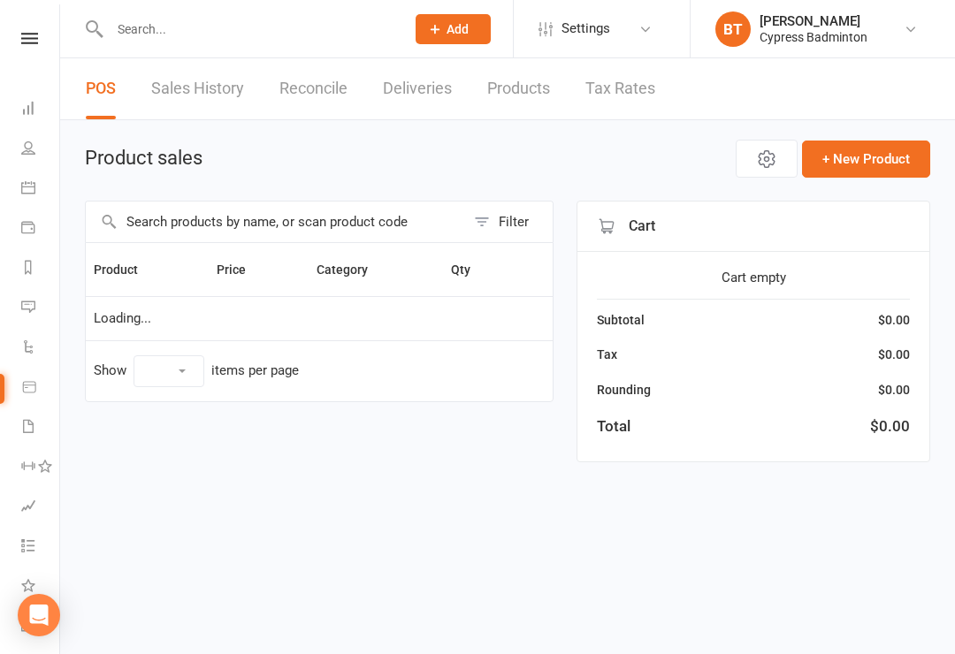
select select "100"
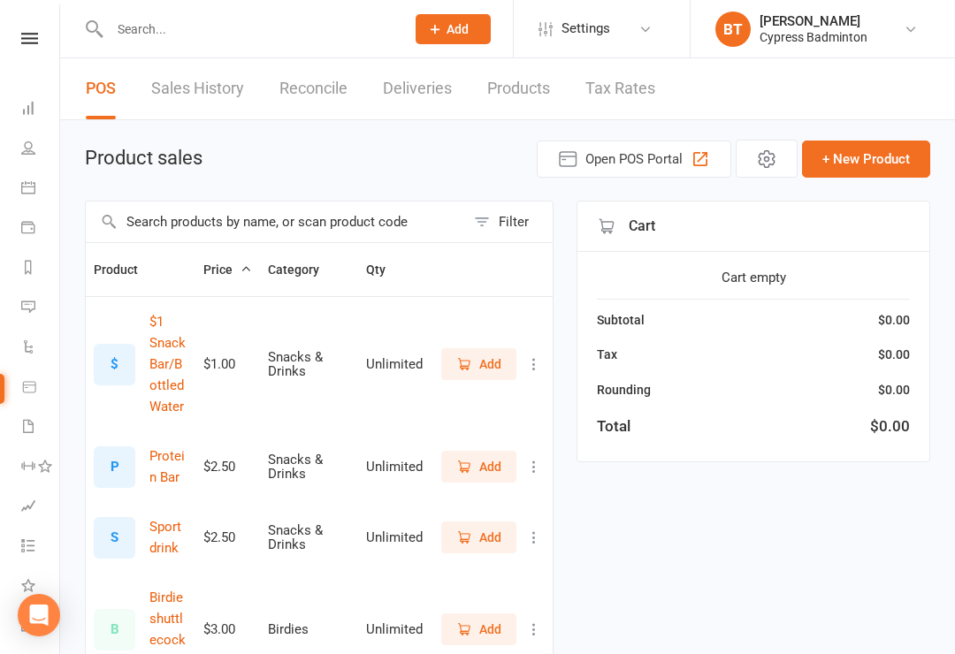
click at [488, 218] on button "Filter" at bounding box center [509, 222] width 88 height 41
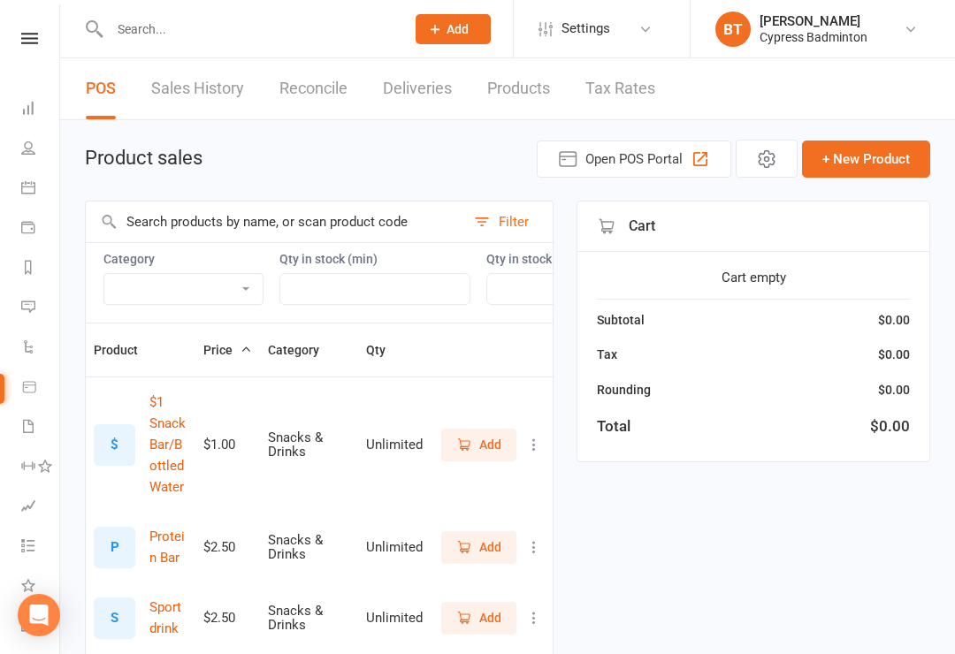
click at [212, 293] on select "Bag Birdies Clerical Merchandise .Other Merchandise Rackets Merchandise Shoes R…" at bounding box center [183, 289] width 158 height 30
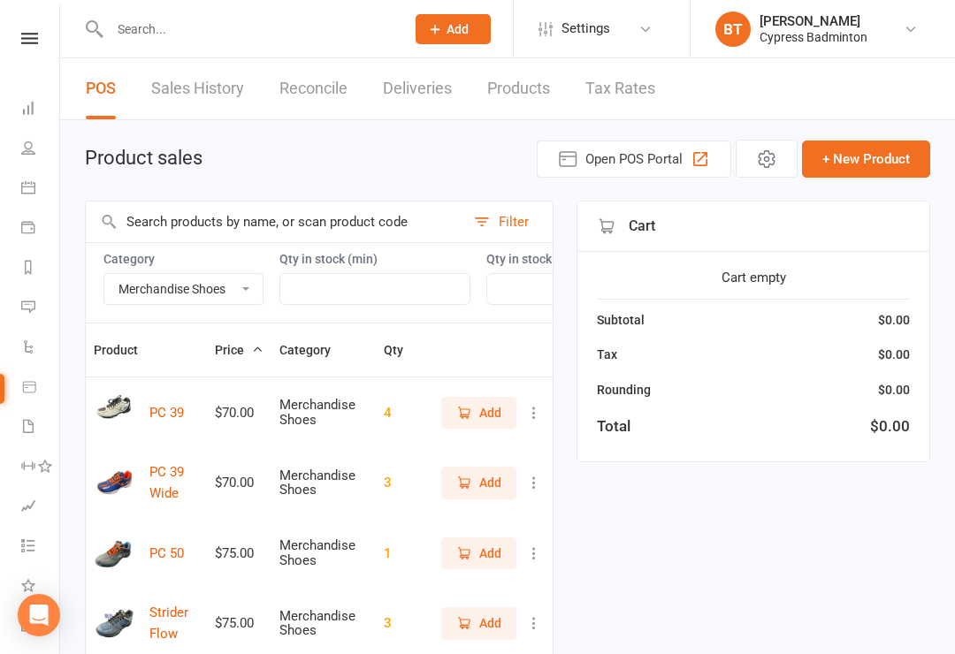
click at [201, 294] on select "Bag Birdies Clerical Merchandise .Other Merchandise Rackets Merchandise Shoes R…" at bounding box center [183, 289] width 158 height 30
select select "3532"
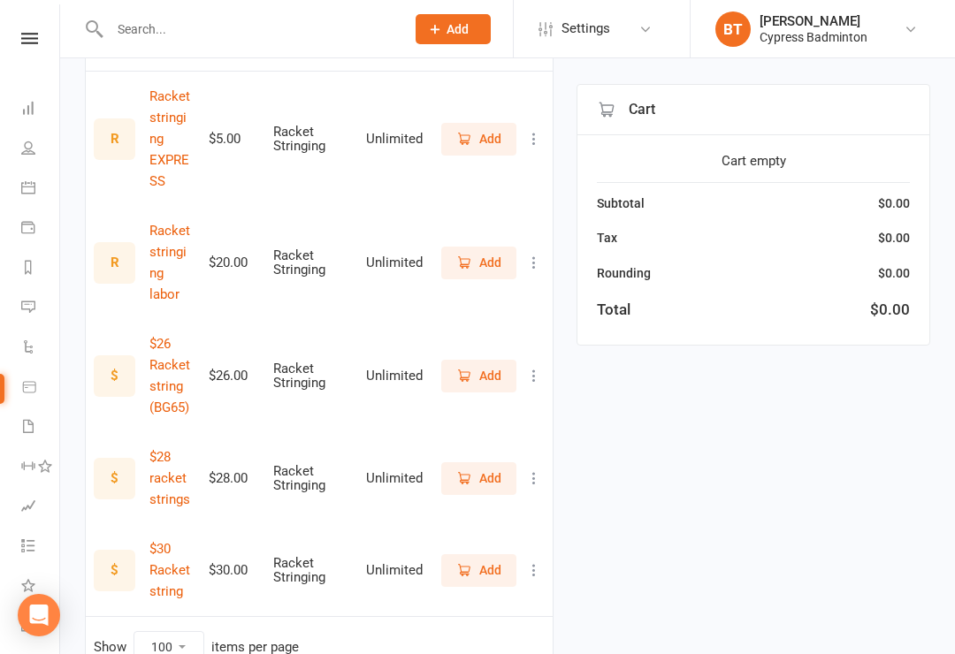
scroll to position [350, 0]
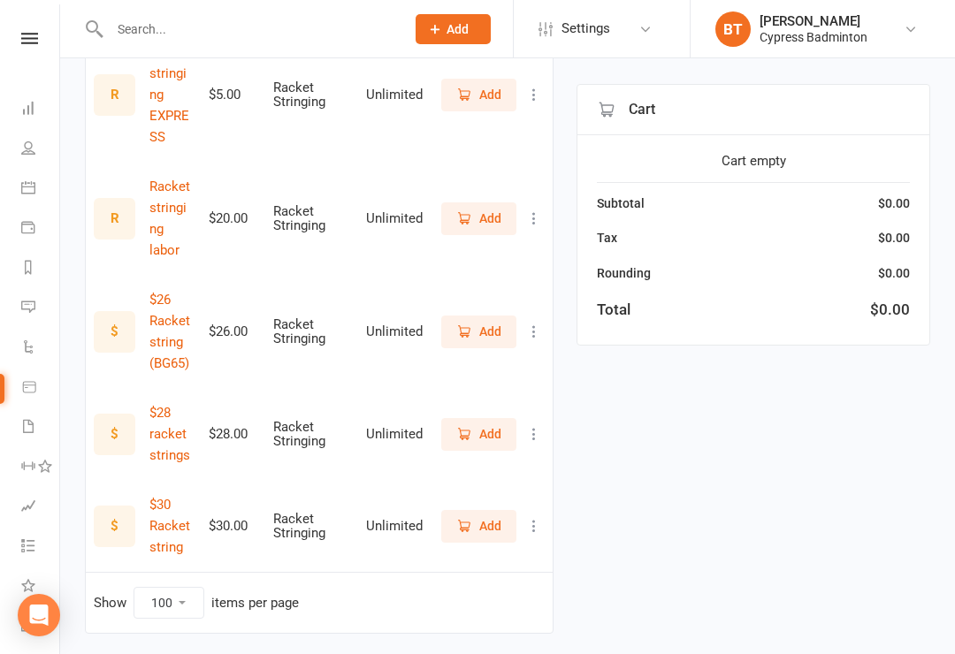
click at [496, 516] on span "Add" at bounding box center [490, 525] width 22 height 19
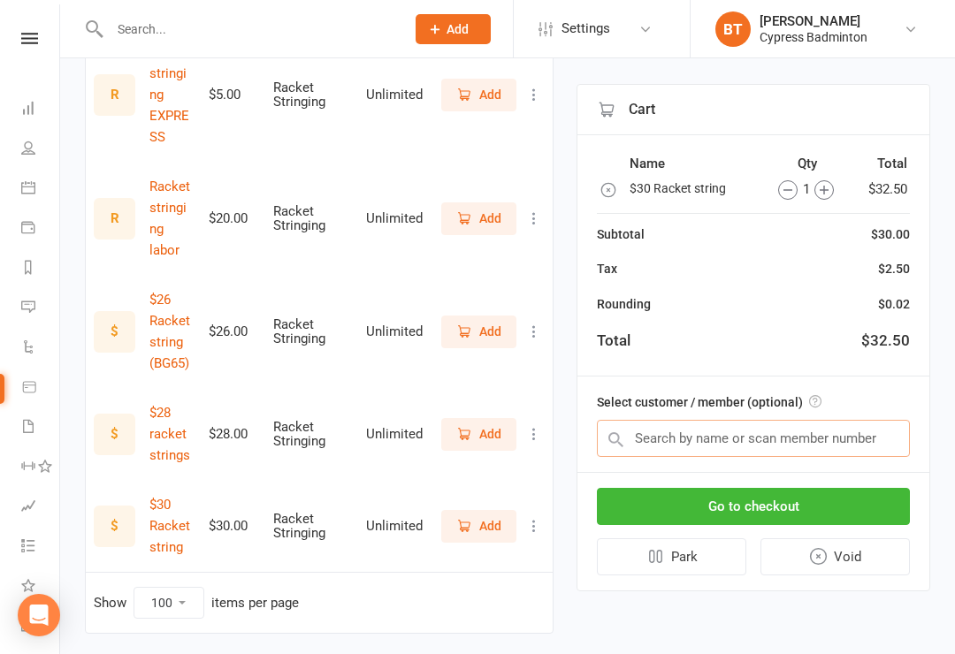
click at [863, 434] on input "text" at bounding box center [753, 438] width 313 height 37
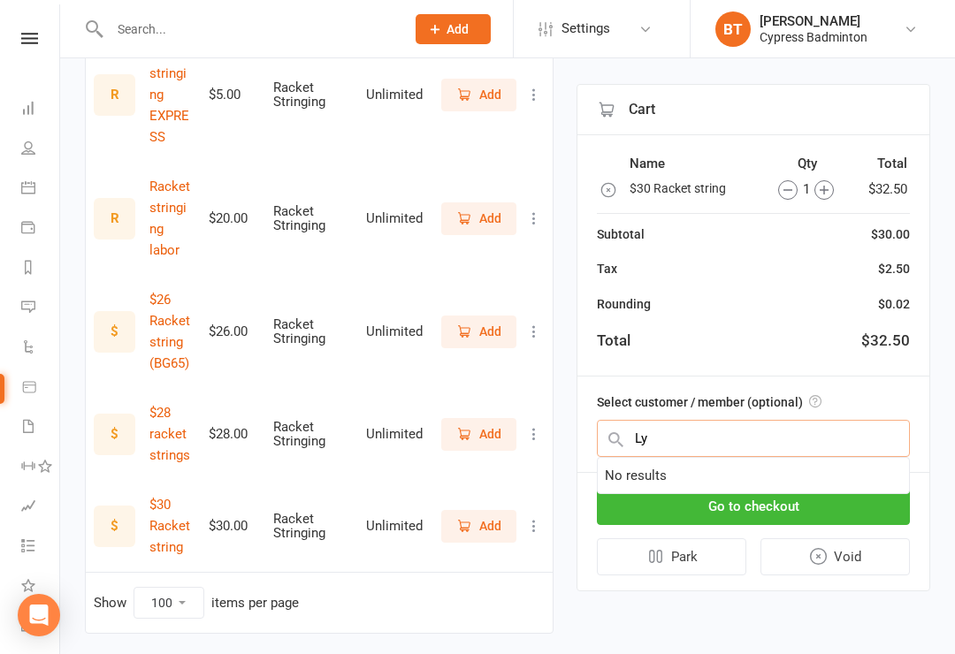
type input "L"
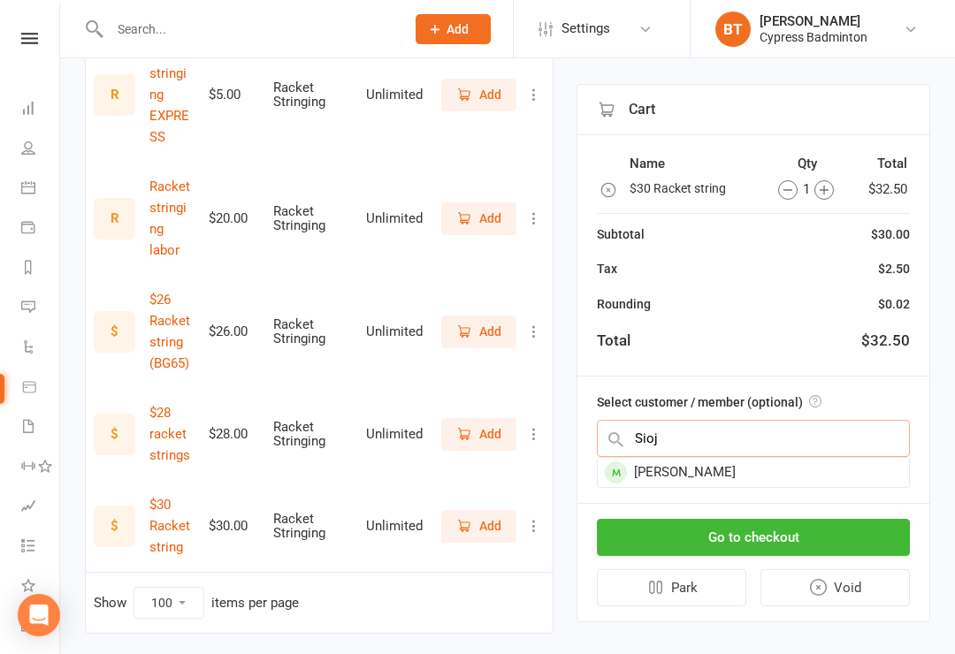
type input "Sioj"
click at [664, 472] on div "Sion Lye" at bounding box center [753, 472] width 311 height 29
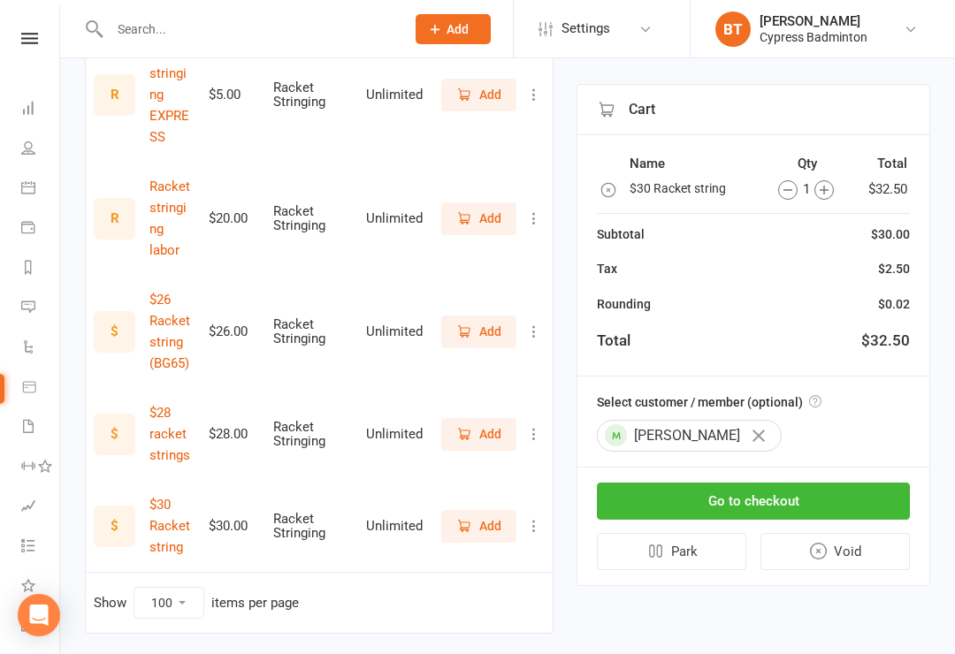
click at [836, 499] on button "Go to checkout" at bounding box center [753, 501] width 313 height 37
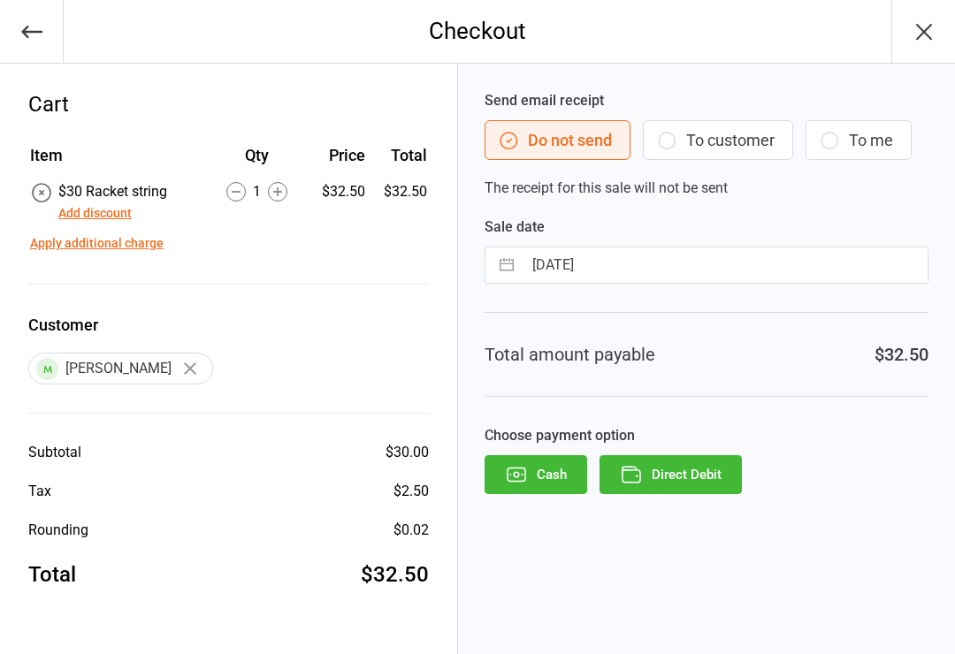
click at [706, 491] on button "Direct Debit" at bounding box center [670, 474] width 142 height 39
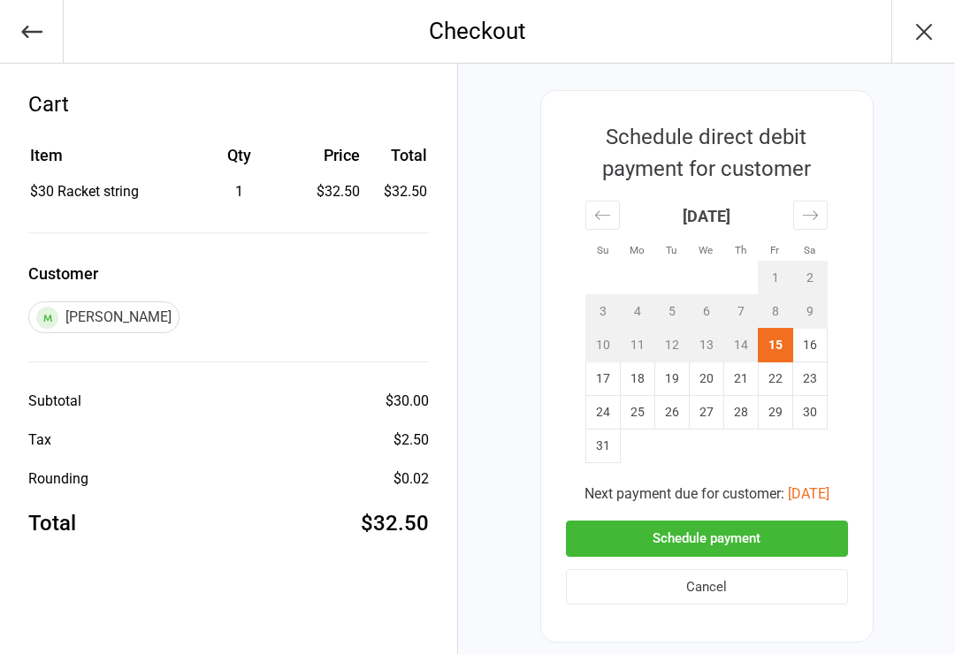
click at [808, 530] on button "Schedule payment" at bounding box center [707, 539] width 282 height 36
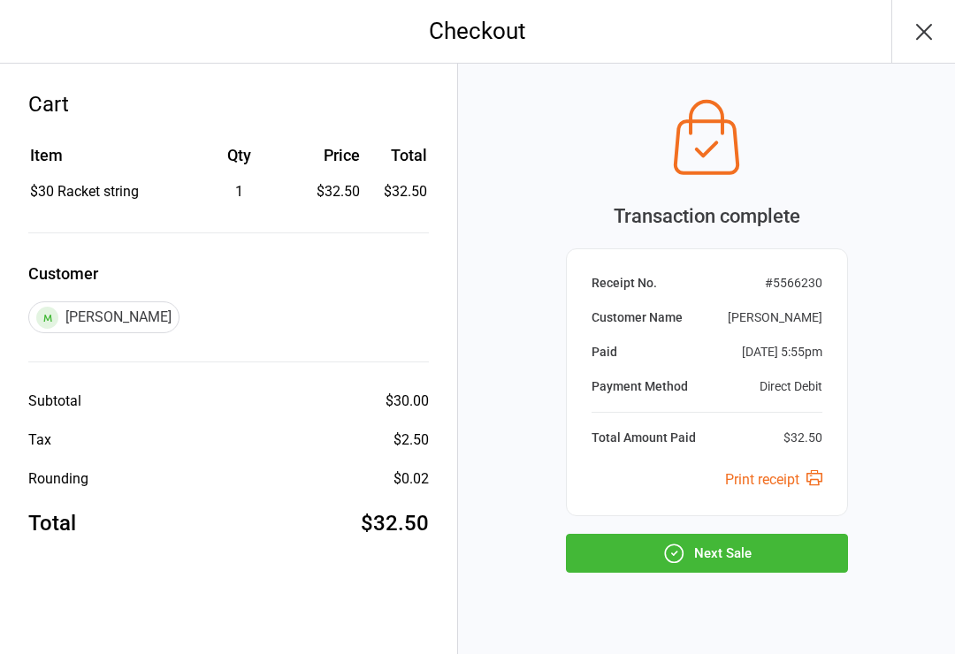
click at [790, 559] on button "Next Sale" at bounding box center [707, 553] width 282 height 39
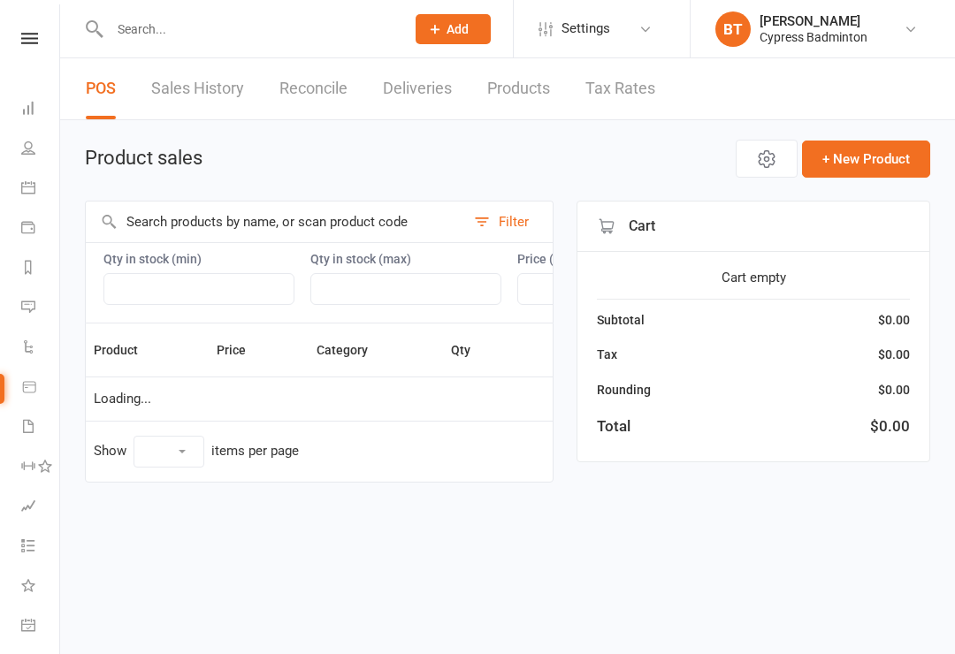
select select "100"
select select "3532"
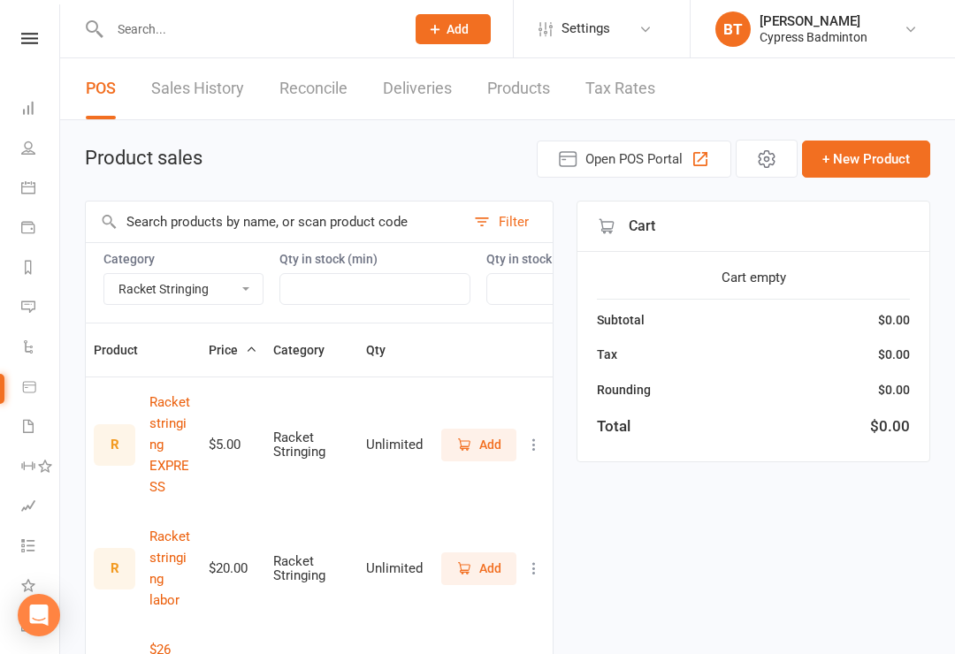
click at [135, 300] on select "Bag Birdies Clerical Merchandise .Other Merchandise Rackets Merchandise Shoes R…" at bounding box center [183, 289] width 158 height 30
select select
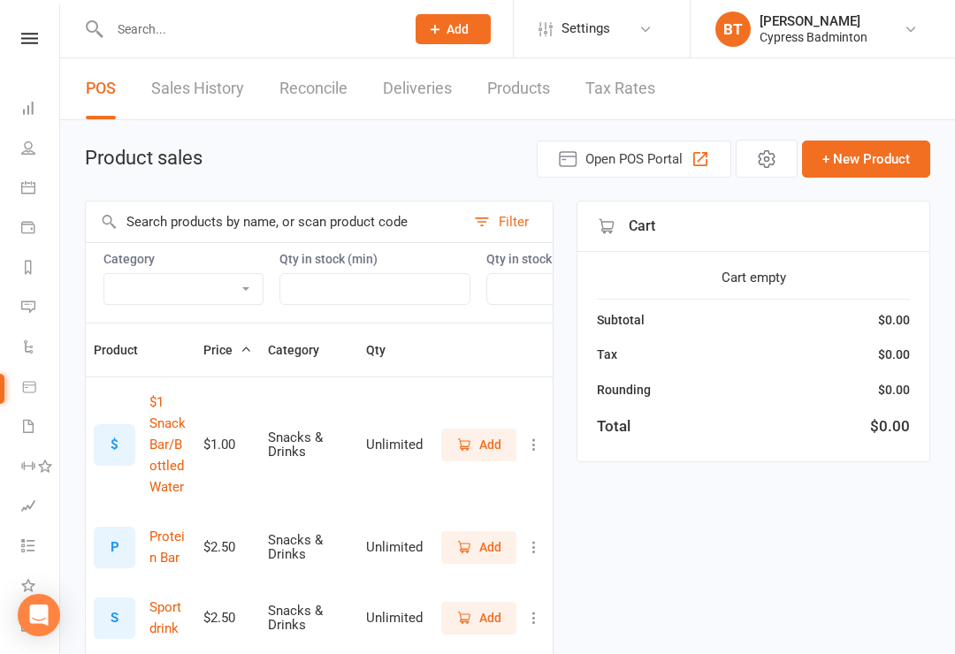
click at [187, 25] on input "text" at bounding box center [248, 29] width 288 height 25
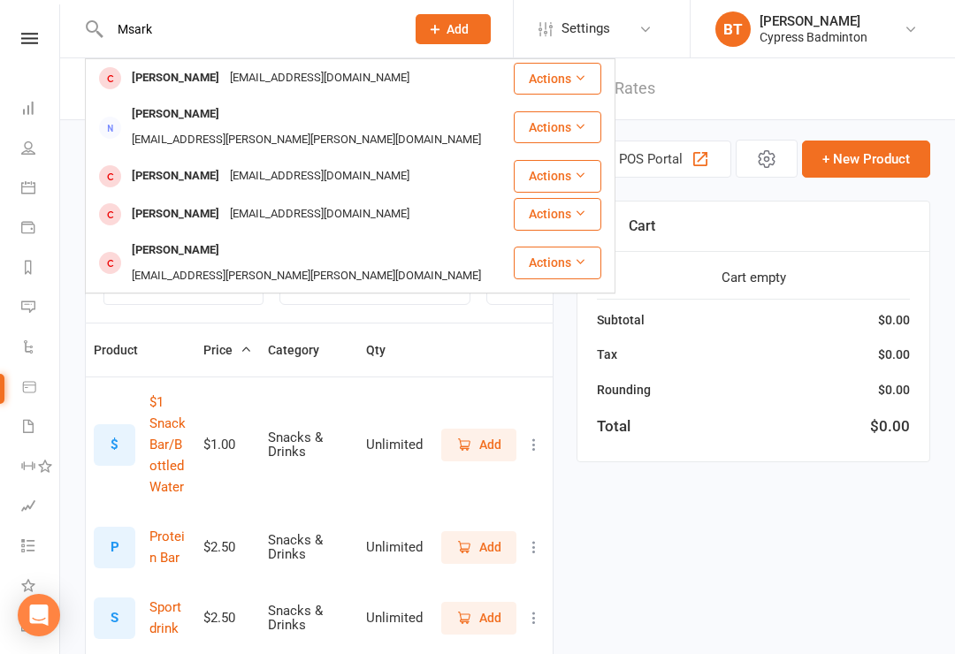
type input "Msark"
click at [274, 89] on div "[EMAIL_ADDRESS][DOMAIN_NAME]" at bounding box center [320, 78] width 190 height 26
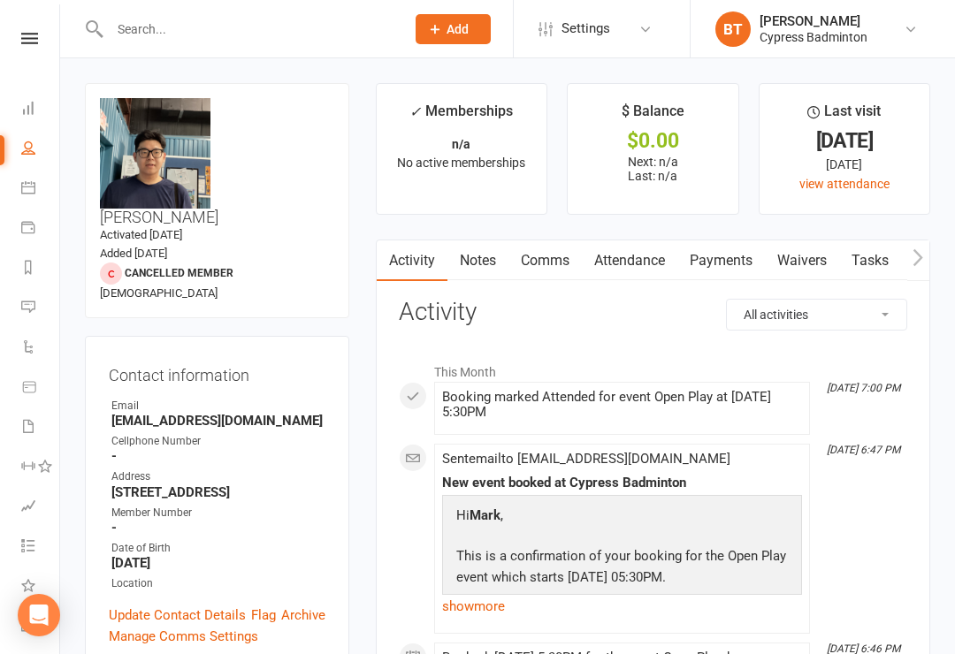
click at [747, 264] on link "Payments" at bounding box center [721, 260] width 88 height 41
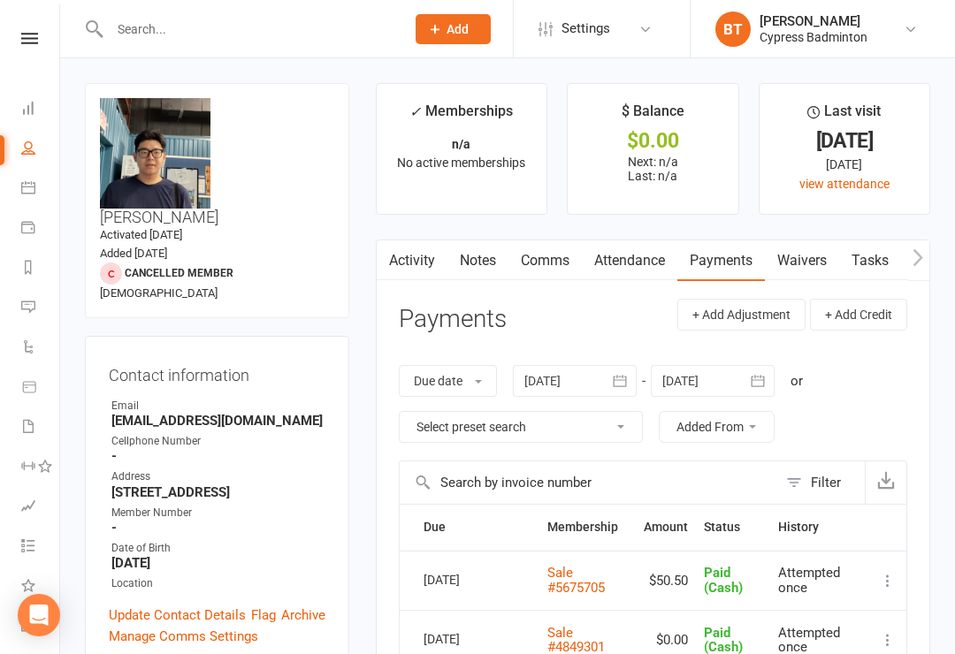
click at [559, 582] on link "Sale #5675705" at bounding box center [575, 580] width 57 height 31
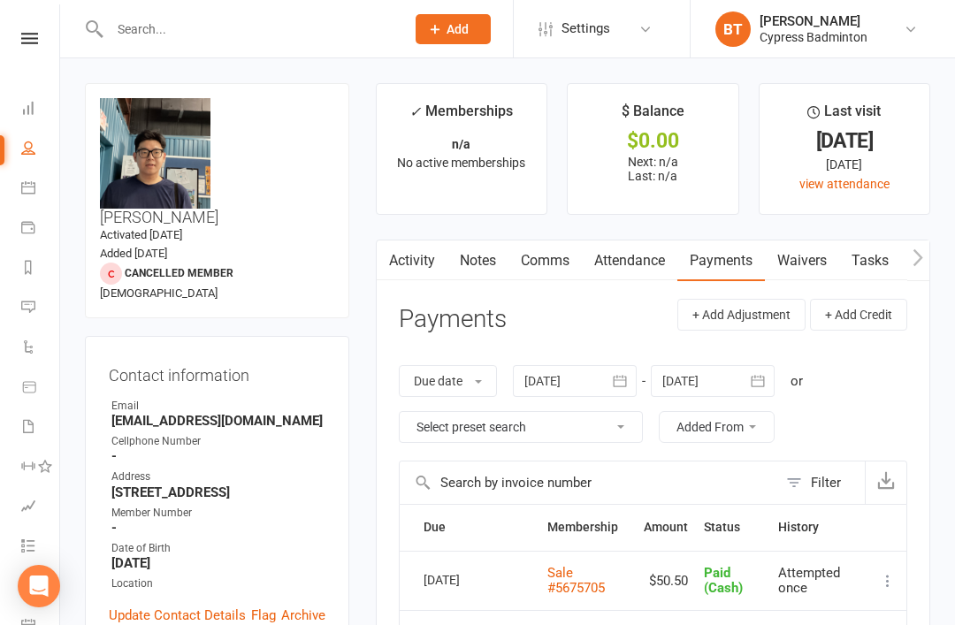
click at [181, 38] on input "text" at bounding box center [248, 29] width 288 height 25
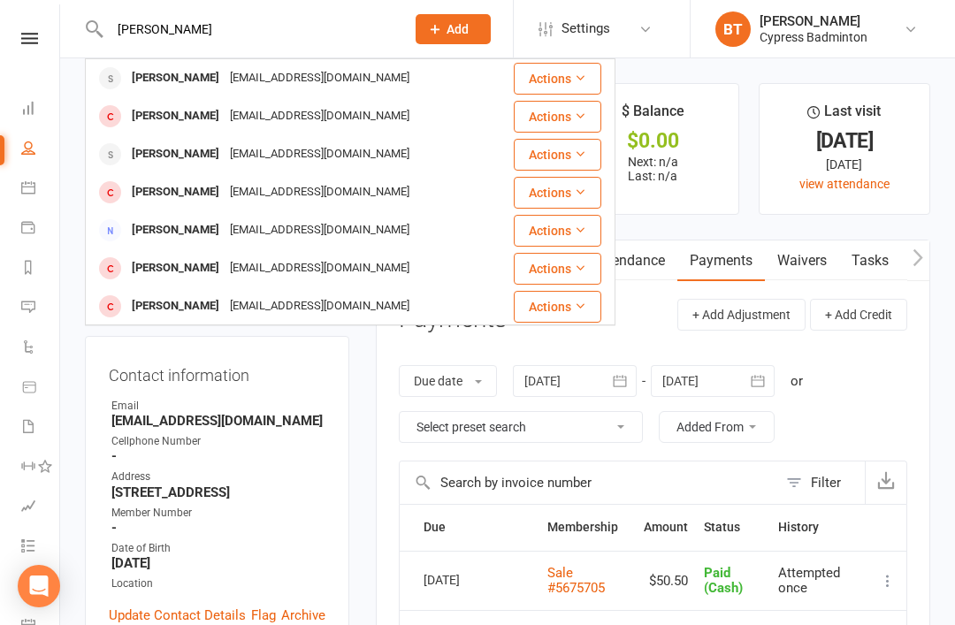
type input "[PERSON_NAME]"
click at [301, 154] on div "[EMAIL_ADDRESS][DOMAIN_NAME]" at bounding box center [320, 154] width 190 height 26
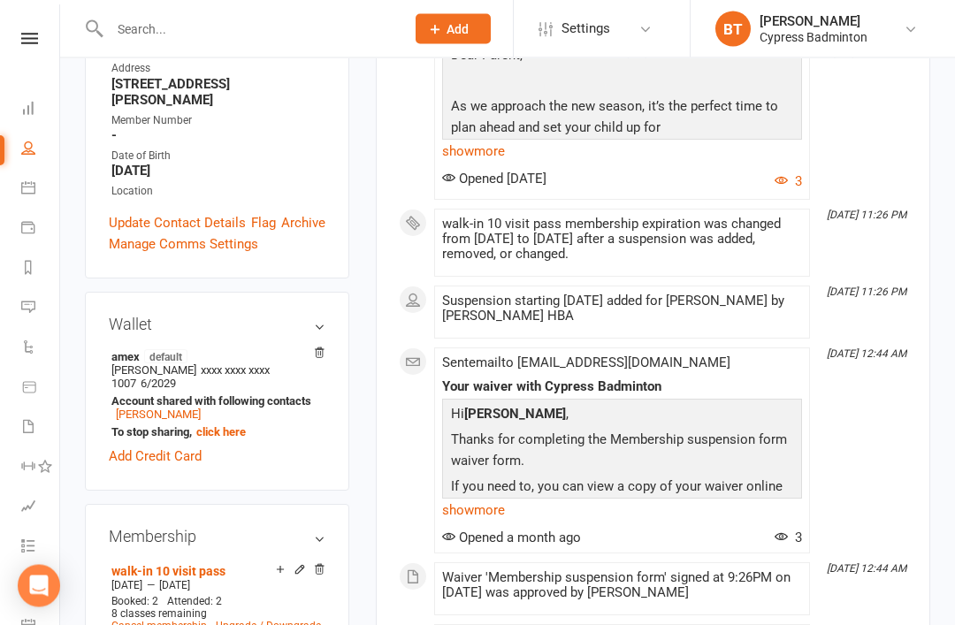
scroll to position [420, 0]
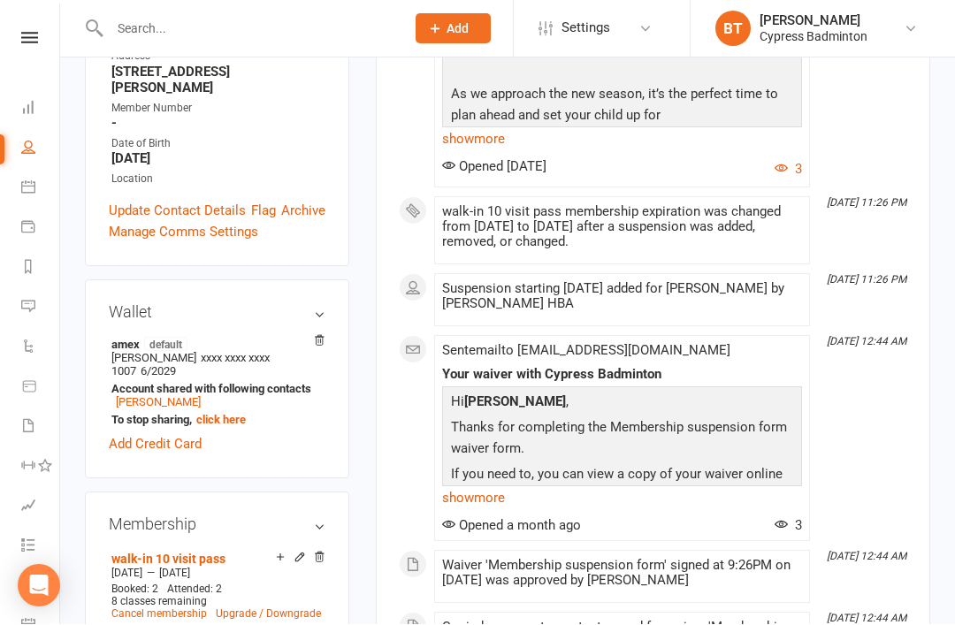
click at [442, 559] on span at bounding box center [442, 559] width 0 height 0
click at [611, 583] on div "Waiver 'Membership suspension form' signed at 9:26PM on [DATE] was approved by …" at bounding box center [622, 574] width 360 height 30
click at [442, 559] on span at bounding box center [442, 559] width 0 height 0
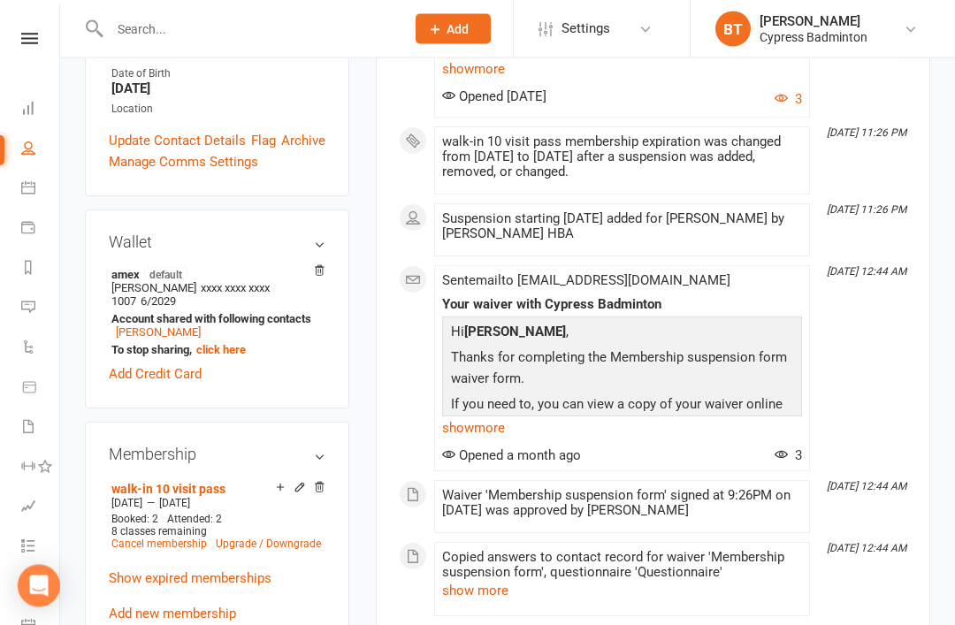
scroll to position [491, 0]
click at [470, 593] on button "show more" at bounding box center [475, 590] width 66 height 21
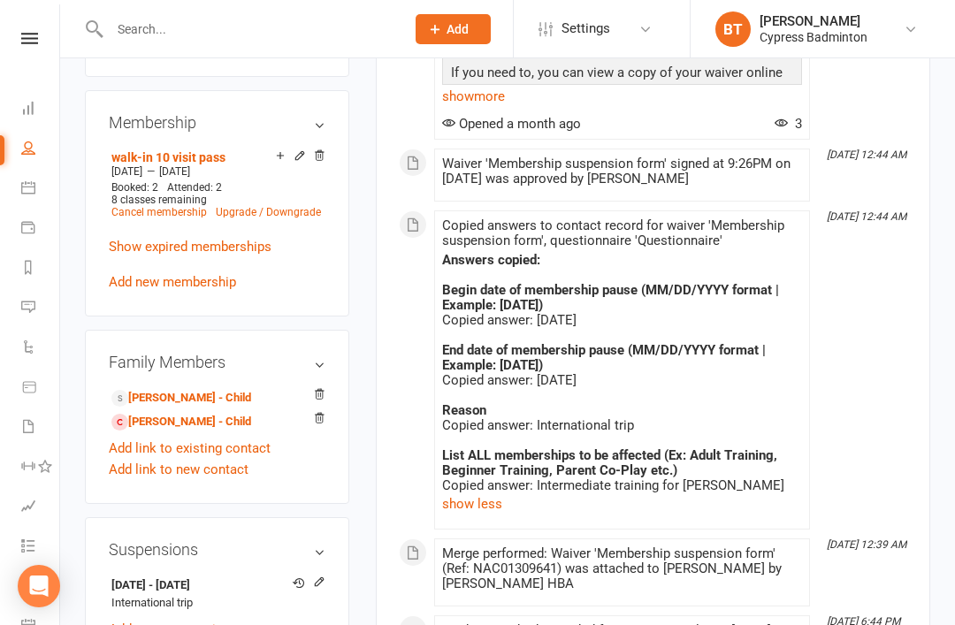
scroll to position [879, 0]
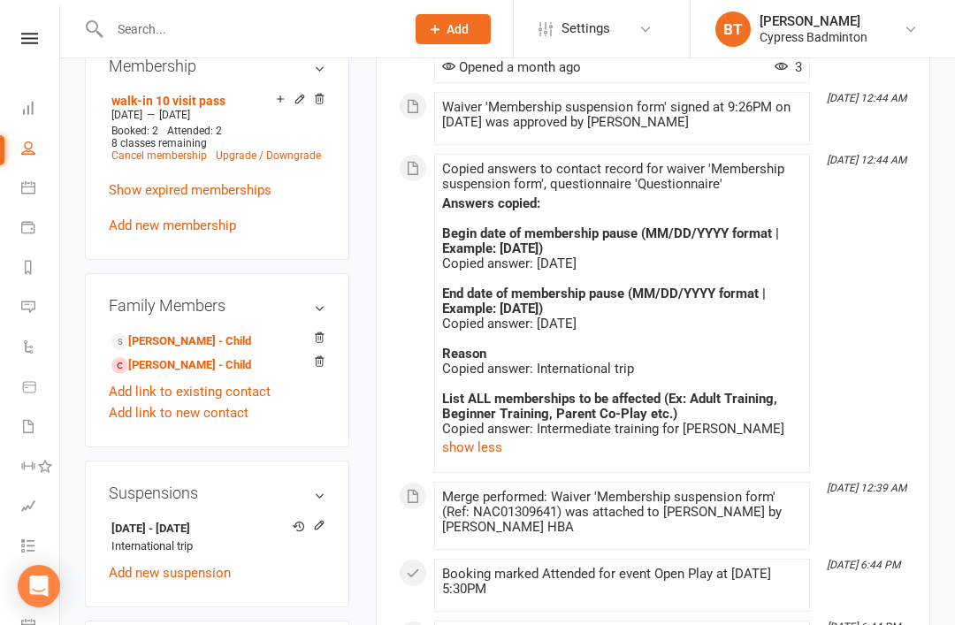
click at [258, 40] on input "text" at bounding box center [248, 29] width 288 height 25
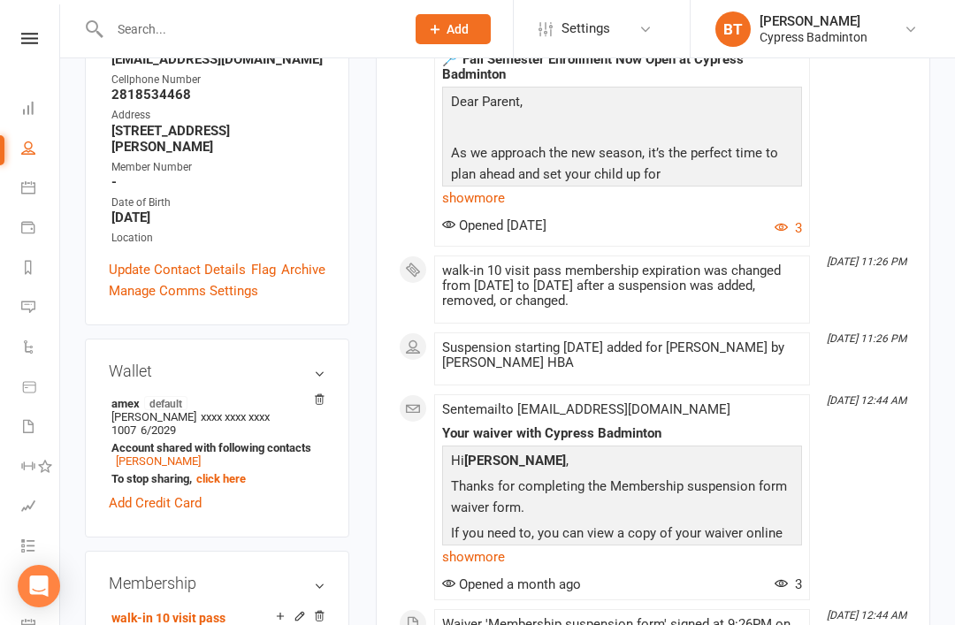
scroll to position [0, 0]
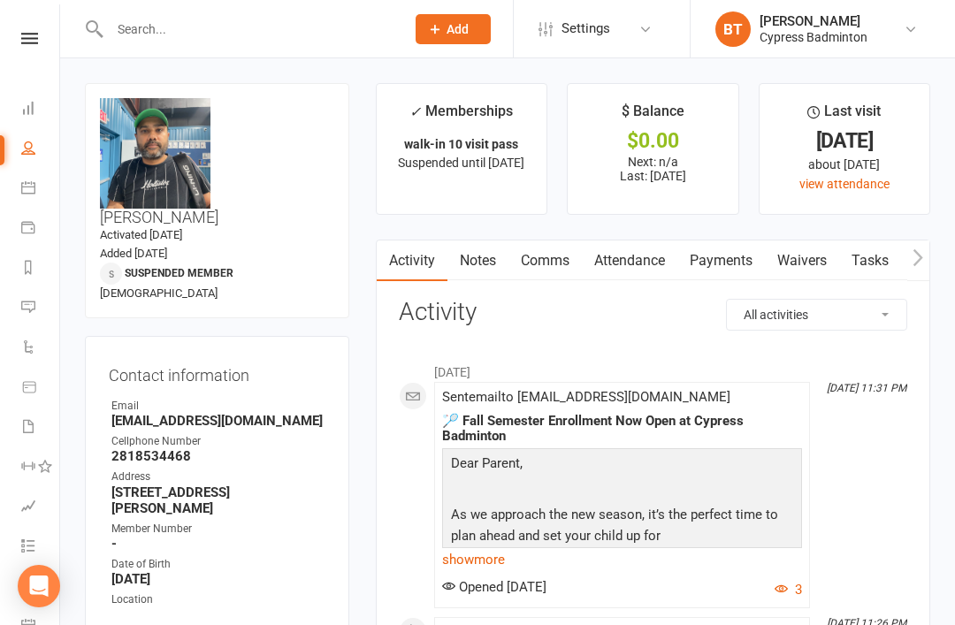
click at [30, 41] on icon at bounding box center [29, 38] width 17 height 11
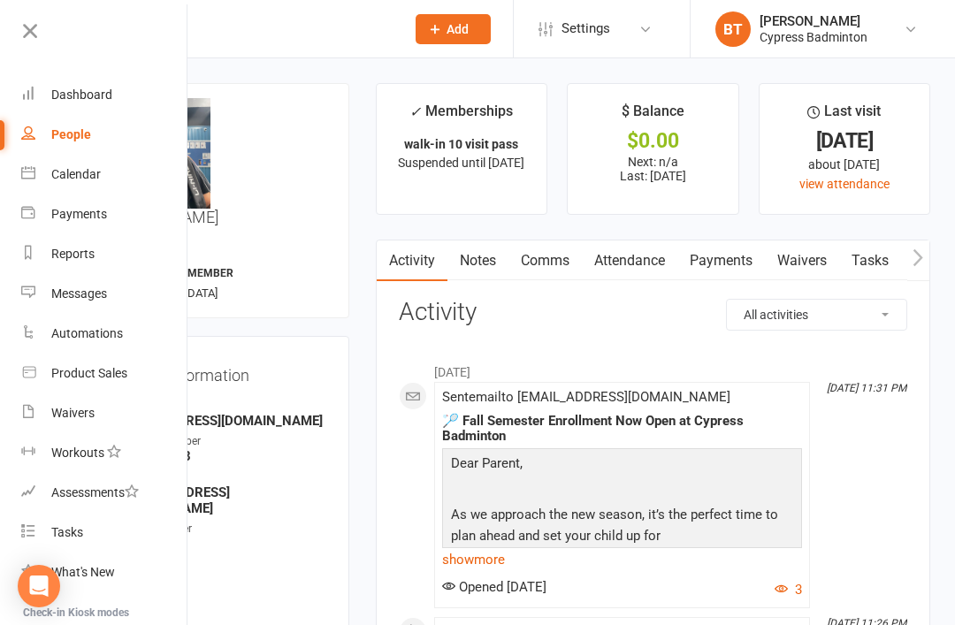
click at [143, 410] on link "Waivers" at bounding box center [104, 413] width 167 height 40
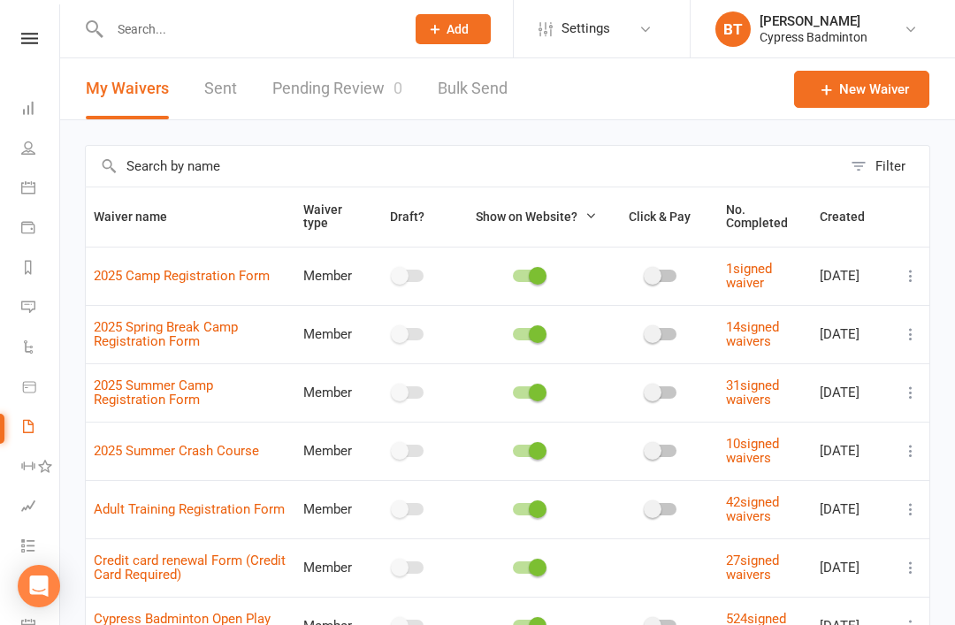
click at [347, 84] on link "Pending Review 0" at bounding box center [337, 88] width 130 height 61
select select "50"
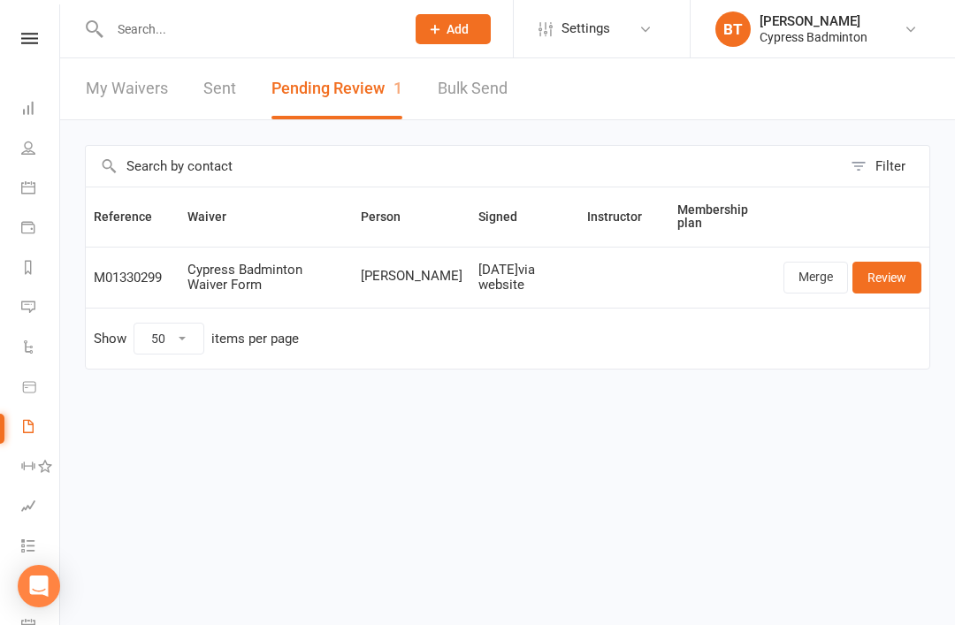
click at [894, 282] on link "Review" at bounding box center [886, 278] width 69 height 32
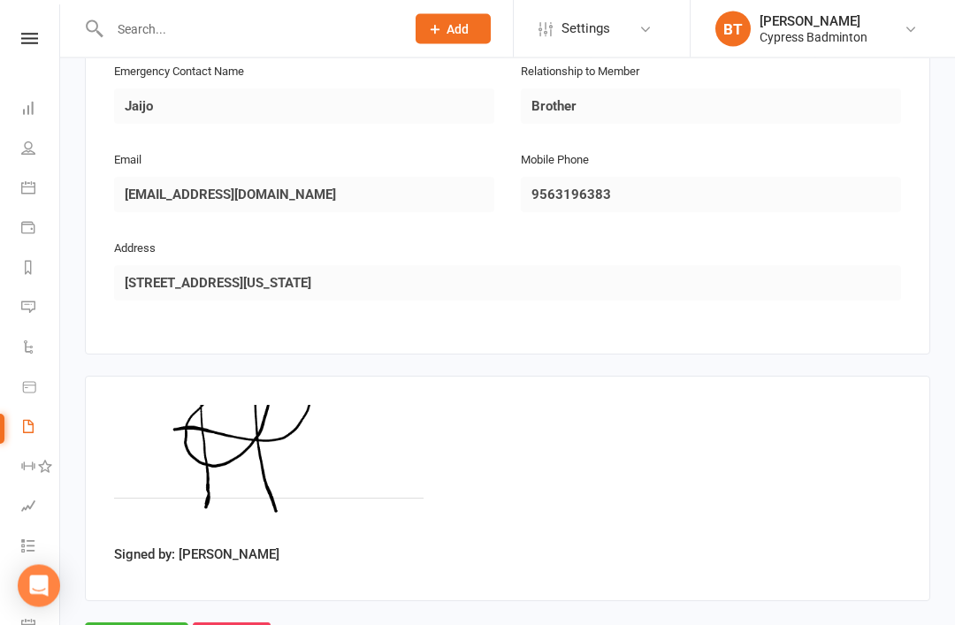
scroll to position [904, 0]
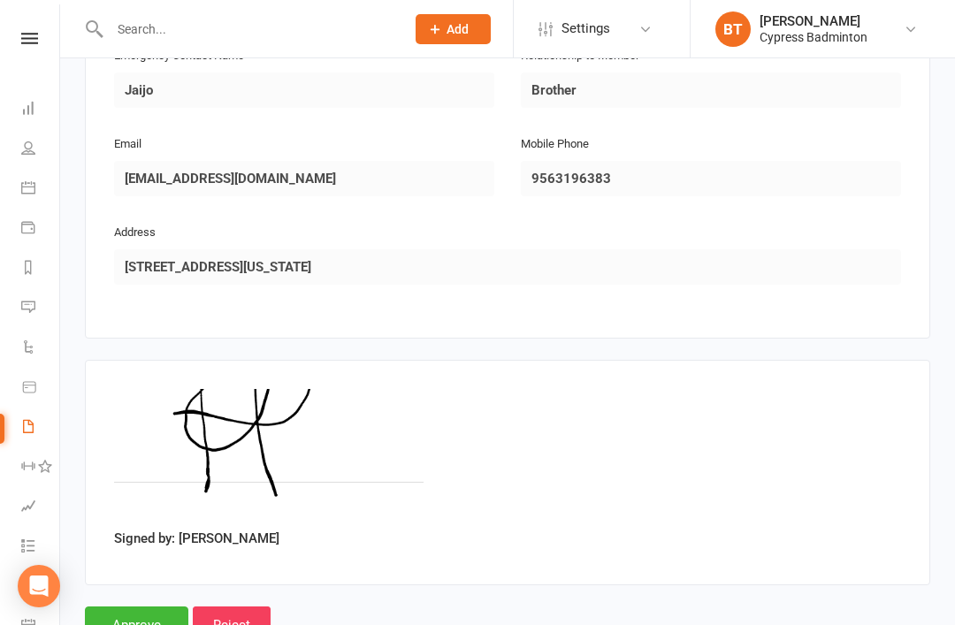
click at [141, 606] on input "Approve" at bounding box center [136, 624] width 103 height 37
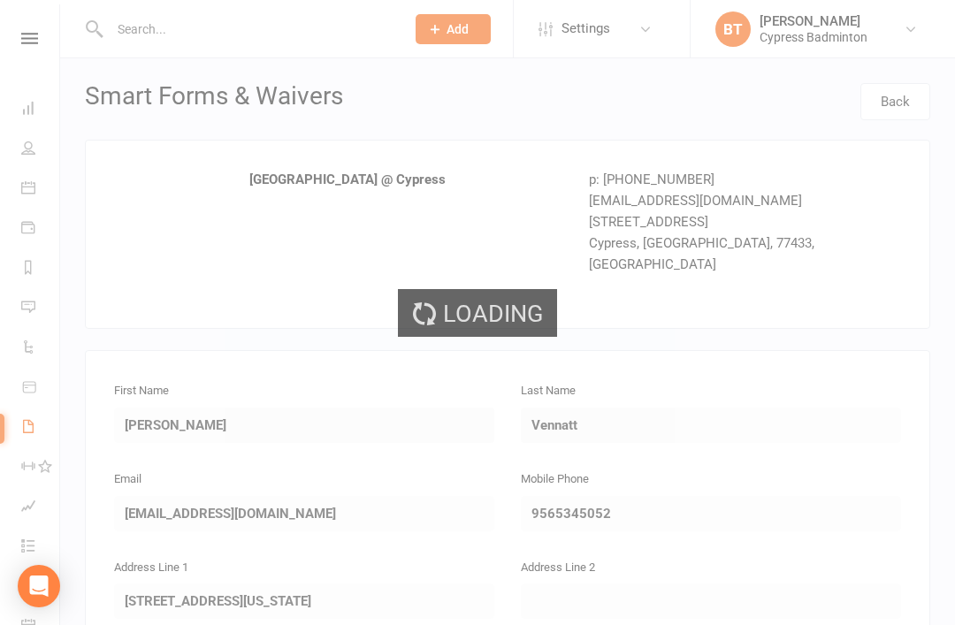
select select "50"
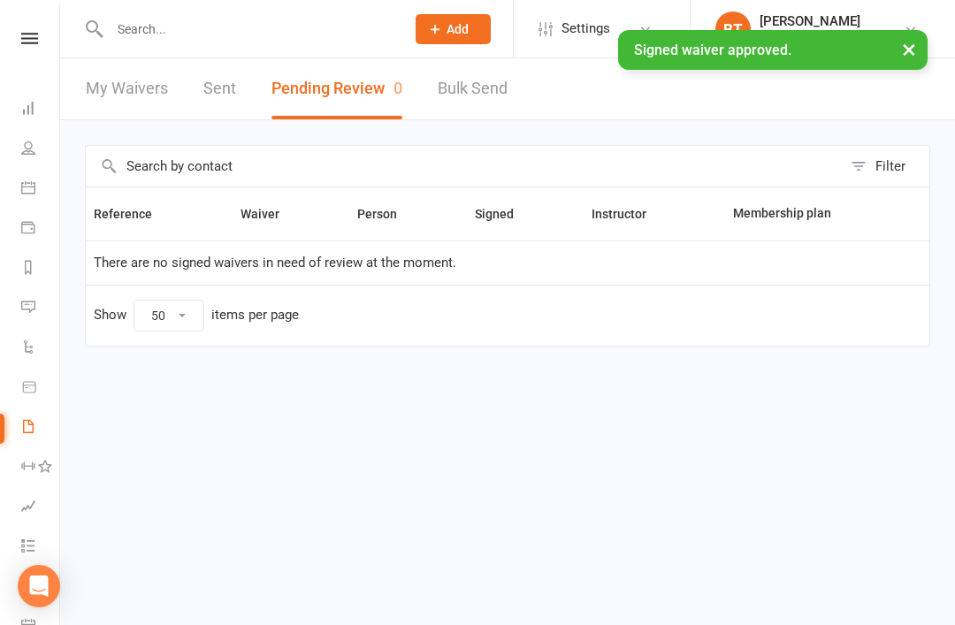
click at [145, 34] on input "text" at bounding box center [248, 29] width 288 height 25
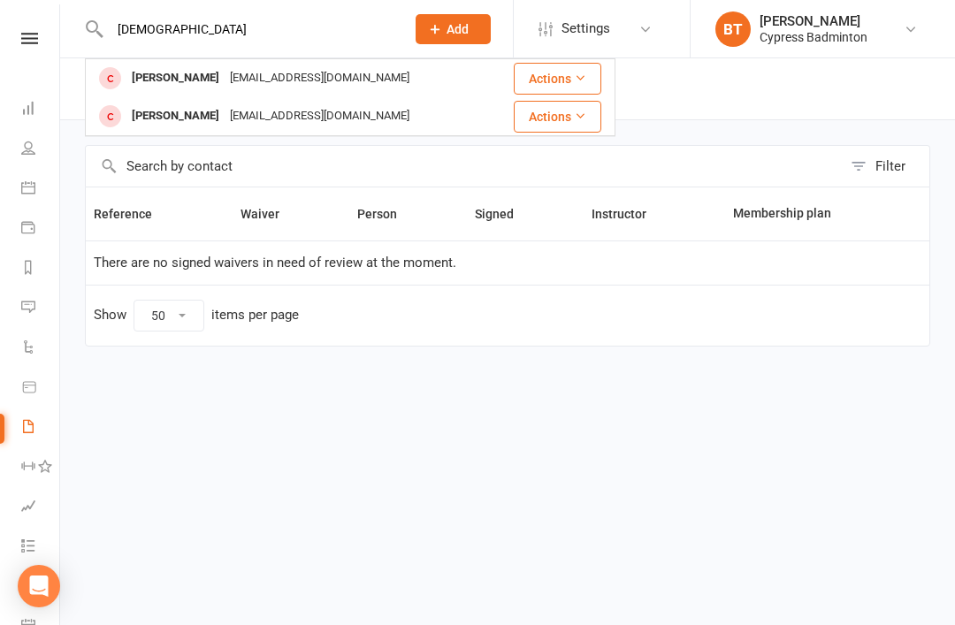
type input "Jeswi"
click at [206, 82] on div "[PERSON_NAME]" at bounding box center [175, 78] width 98 height 26
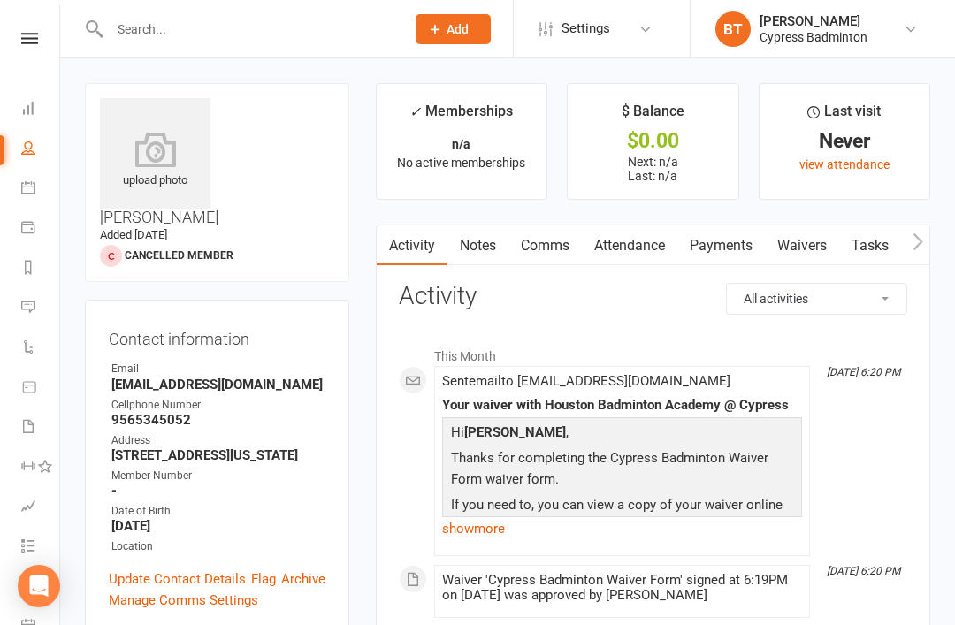
click at [170, 161] on icon at bounding box center [155, 149] width 111 height 35
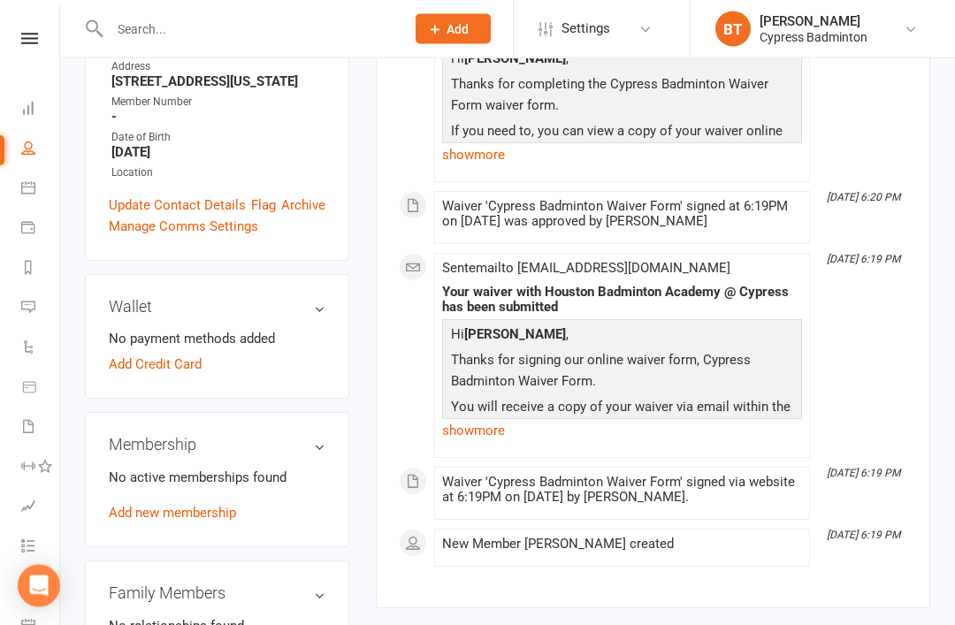
scroll to position [374, 0]
click at [184, 505] on link "Add new membership" at bounding box center [172, 513] width 127 height 16
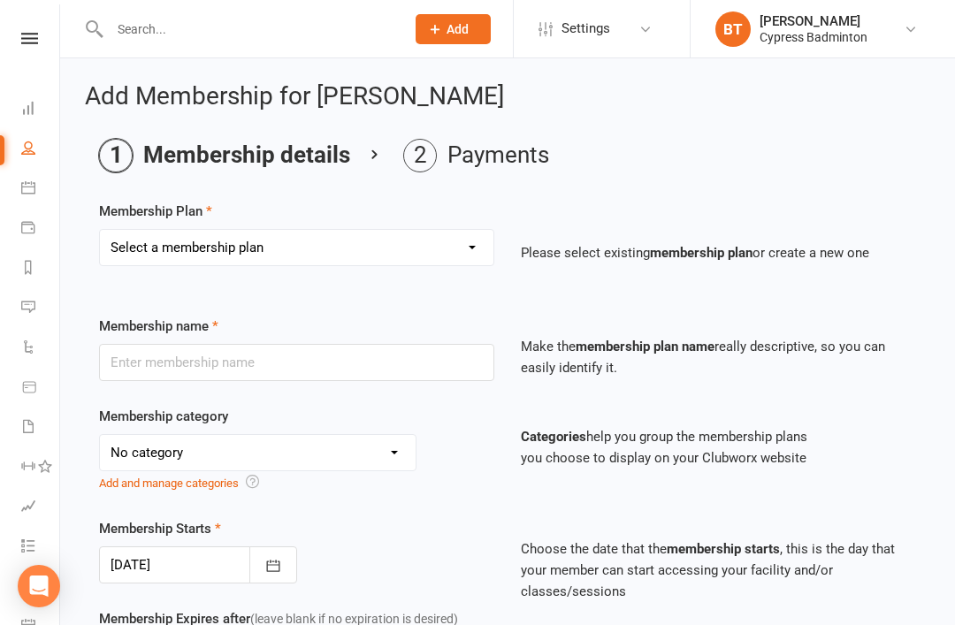
click at [278, 364] on input "text" at bounding box center [296, 362] width 395 height 37
click at [339, 245] on select "Select a membership plan Create new Membership Plan walk-in 1 visit pass walk-i…" at bounding box center [296, 247] width 393 height 35
select select "6"
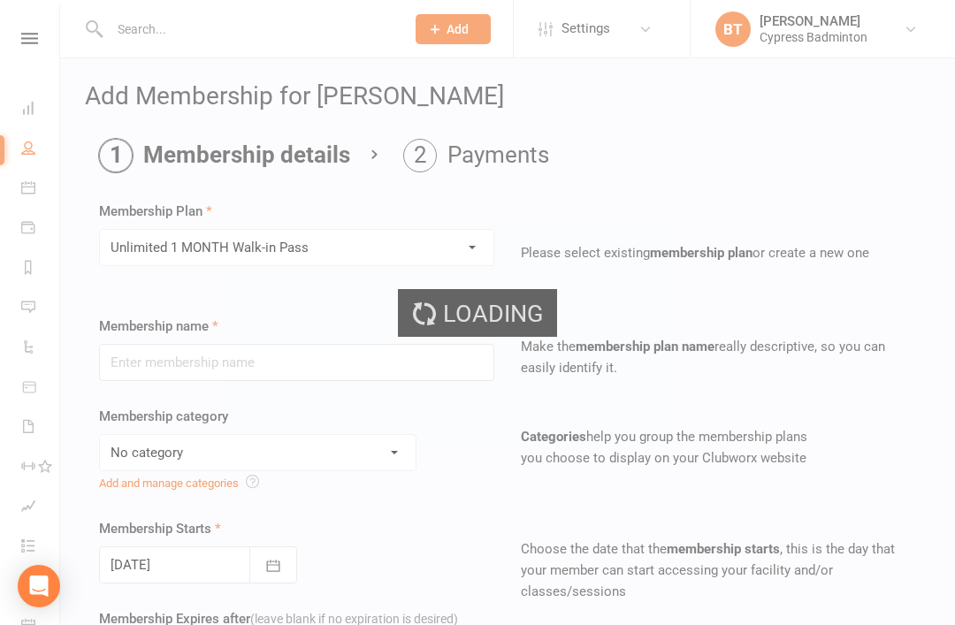
type input "Unlimited 1 MONTH Walk-in Pass"
select select "29"
type input "1"
select select "2"
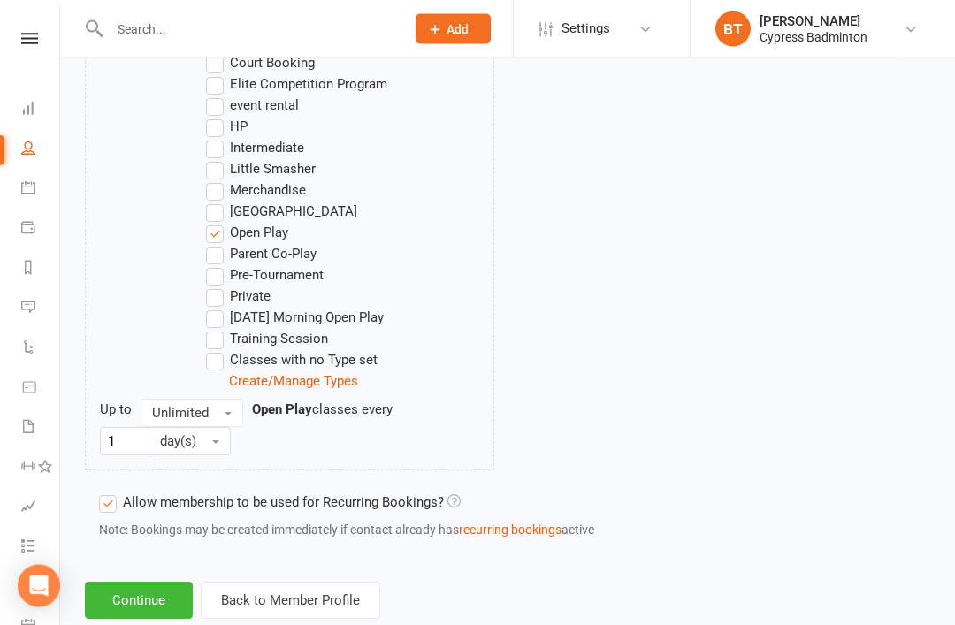
scroll to position [1151, 0]
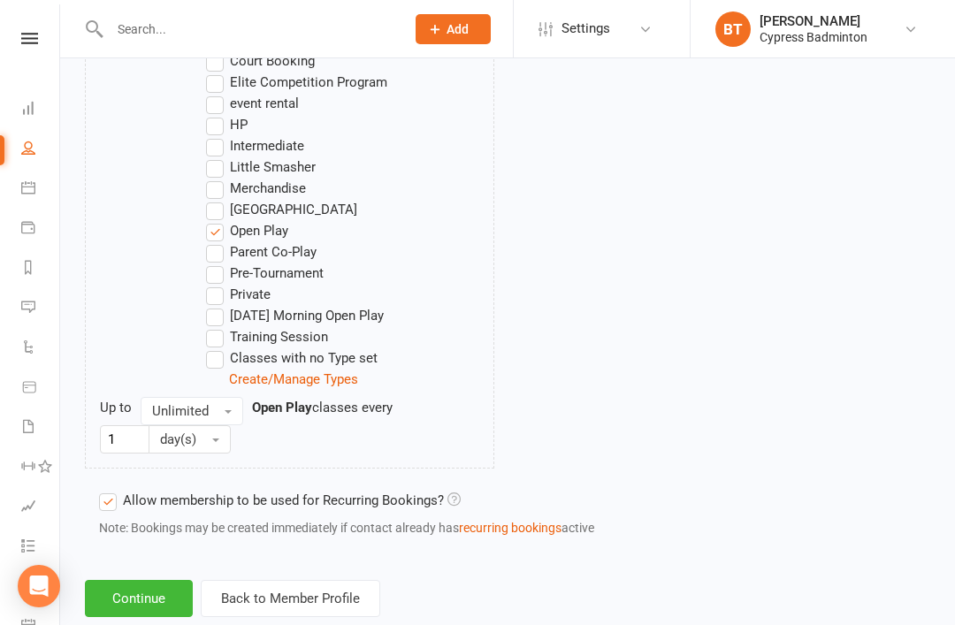
click at [143, 595] on button "Continue" at bounding box center [139, 598] width 108 height 37
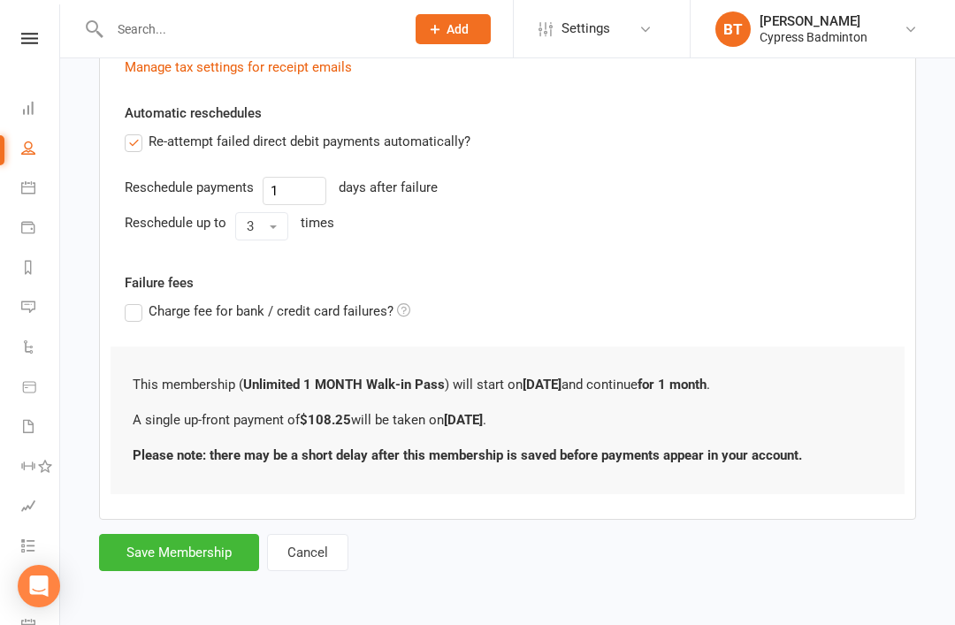
scroll to position [0, 0]
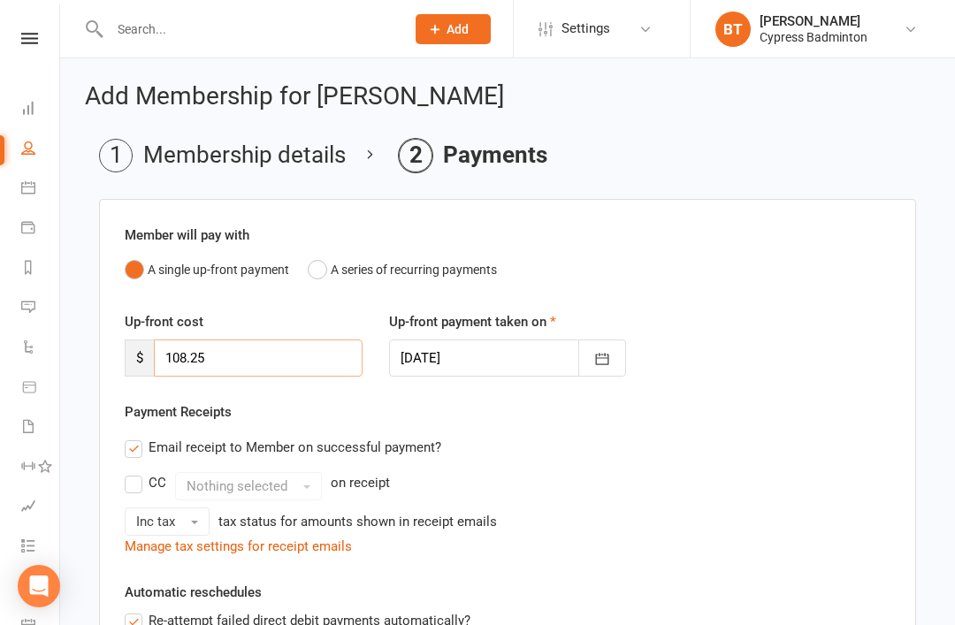
click at [274, 354] on input "108.25" at bounding box center [258, 357] width 209 height 37
type input "1"
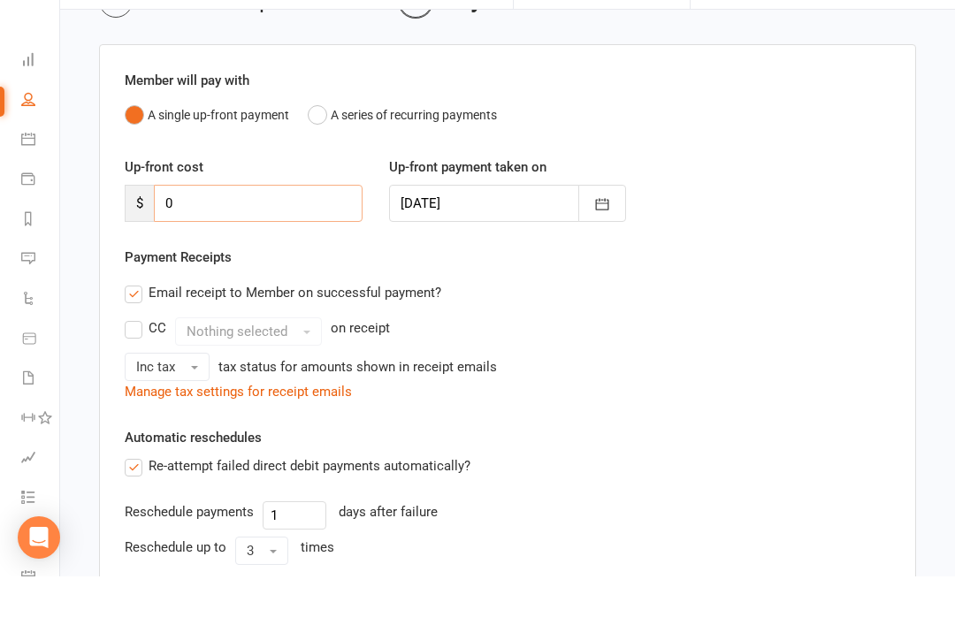
scroll to position [415, 0]
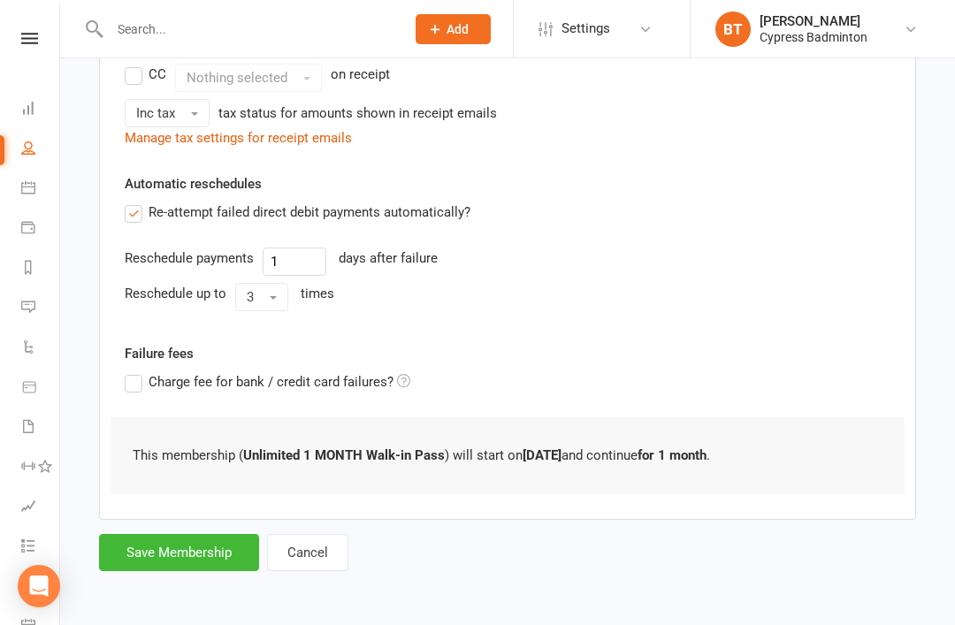
type input "0"
click at [208, 550] on button "Save Membership" at bounding box center [179, 552] width 160 height 37
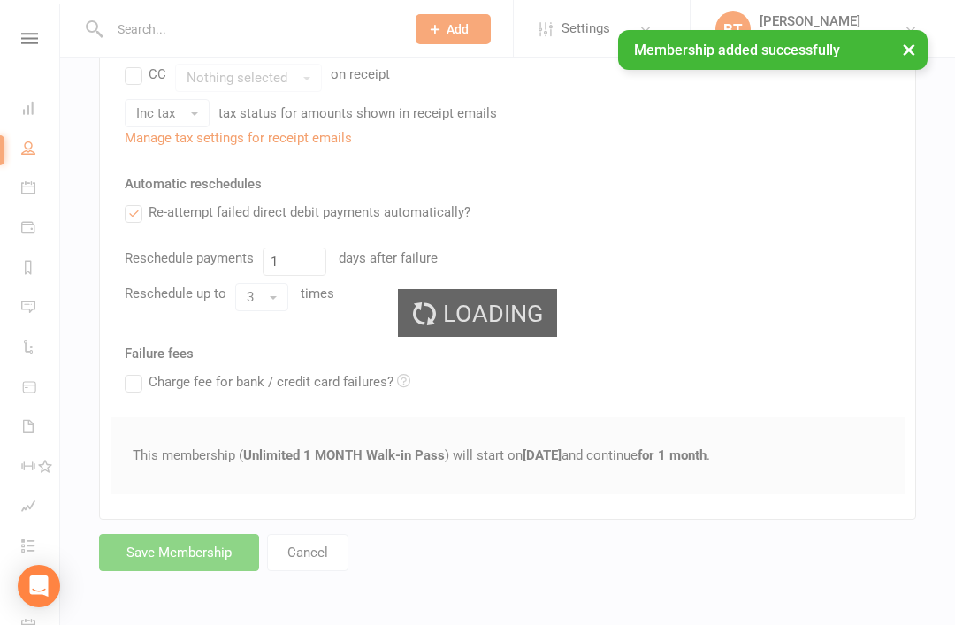
scroll to position [366, 0]
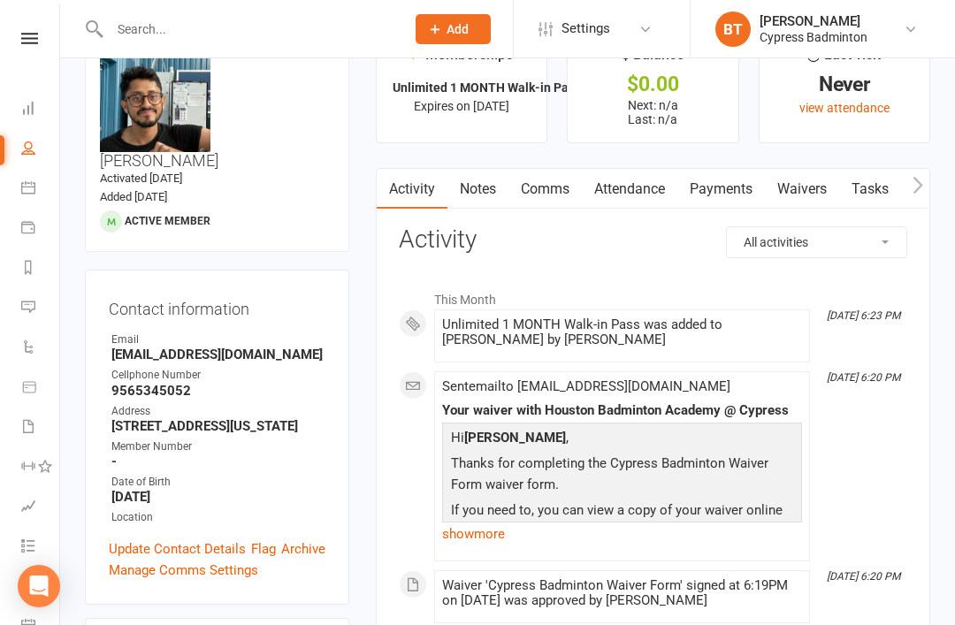
click at [36, 34] on icon at bounding box center [29, 38] width 17 height 11
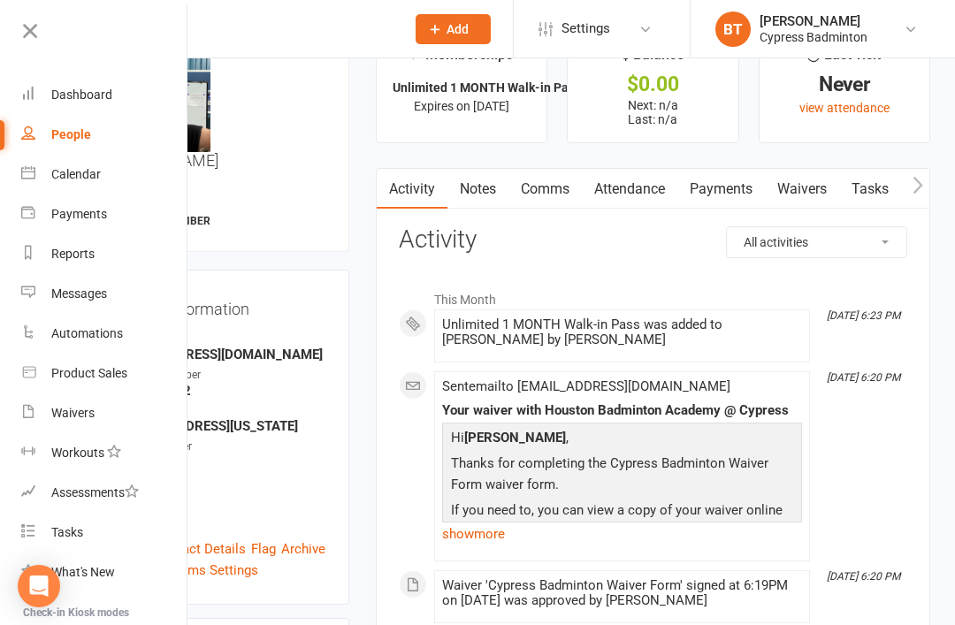
click at [88, 421] on link "Waivers" at bounding box center [104, 413] width 167 height 40
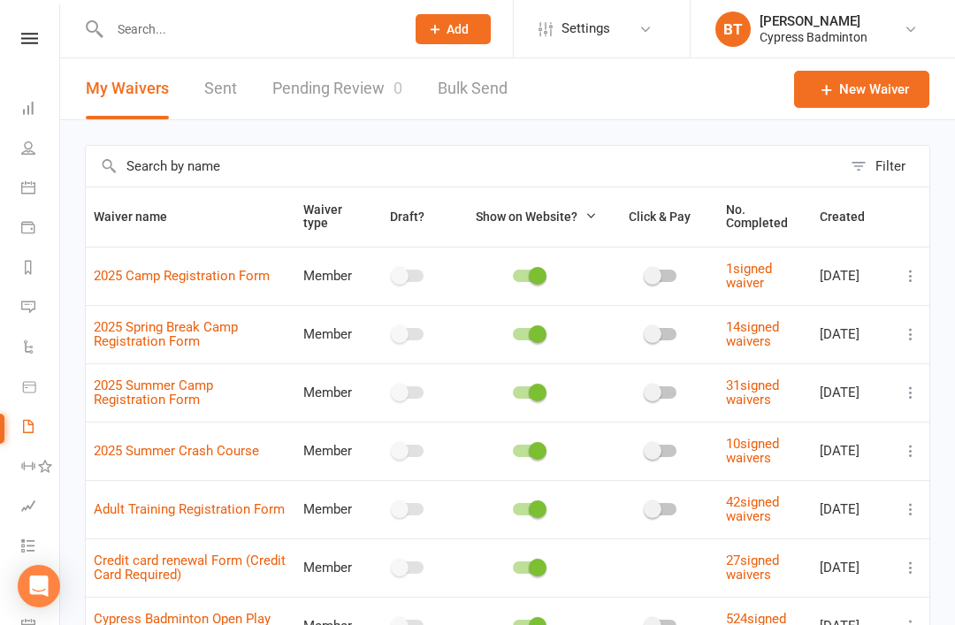
click at [35, 269] on link "Reports" at bounding box center [41, 269] width 40 height 40
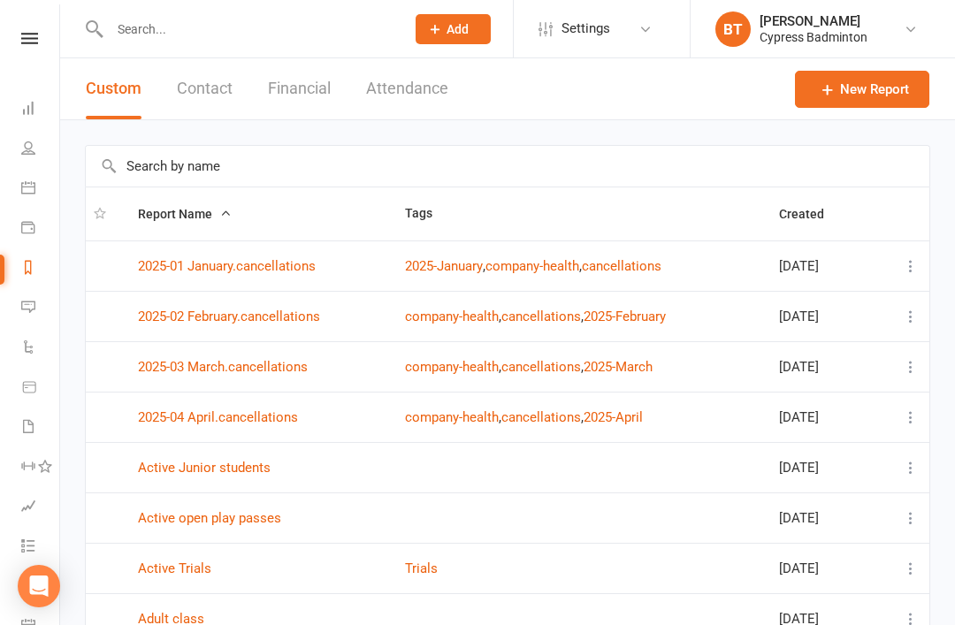
click at [295, 88] on button "Financial" at bounding box center [299, 88] width 63 height 61
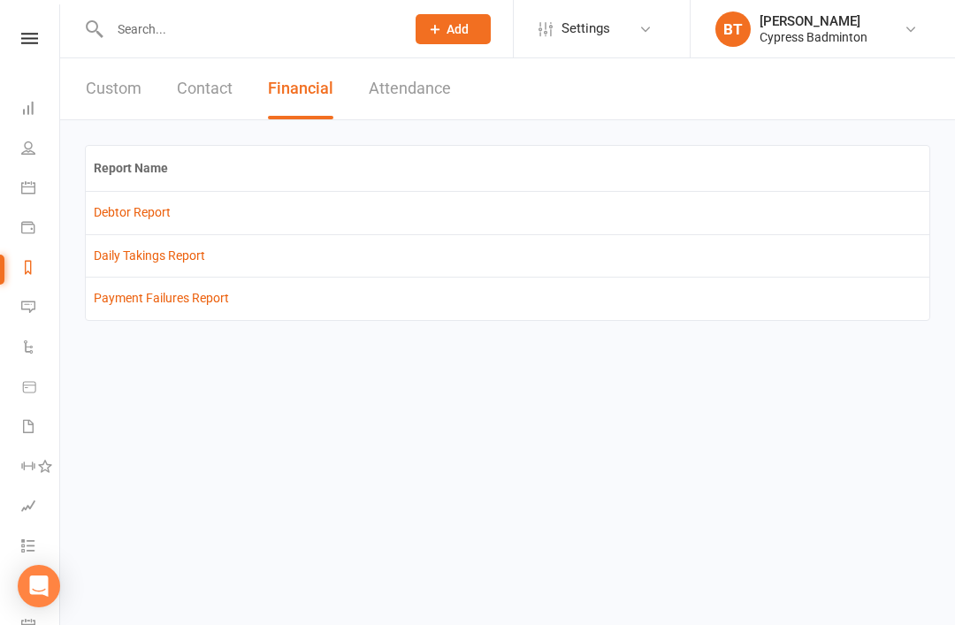
click at [124, 205] on link "Debtor Report" at bounding box center [132, 212] width 77 height 14
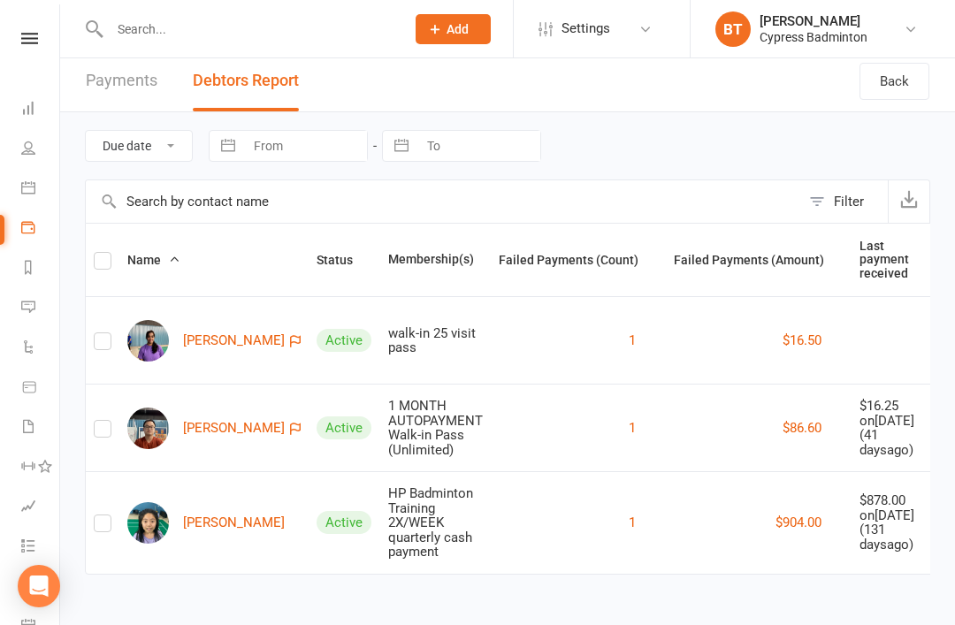
scroll to position [57, 0]
click at [145, 40] on input "text" at bounding box center [248, 29] width 288 height 25
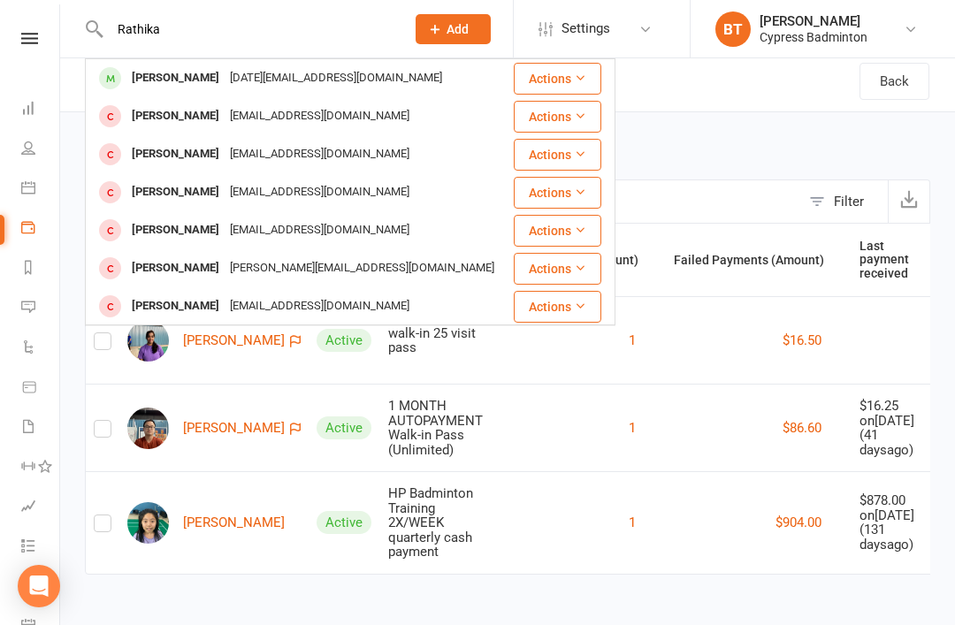
type input "Rathika"
click at [167, 87] on div "[PERSON_NAME]" at bounding box center [175, 78] width 98 height 26
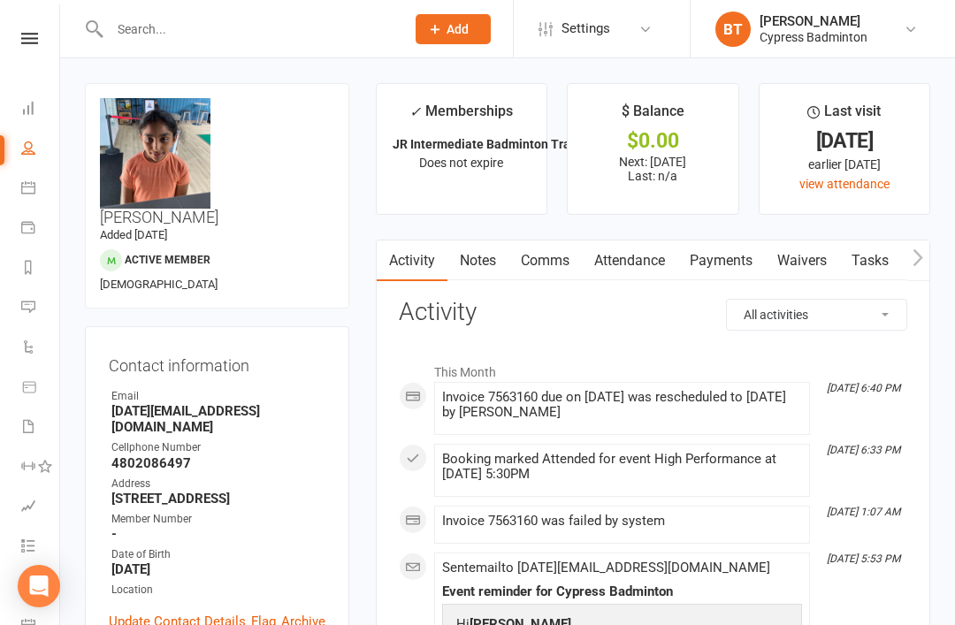
click at [812, 313] on select "All activities Bookings / Attendances Communications Notes Failed SMSes Grading…" at bounding box center [816, 315] width 179 height 30
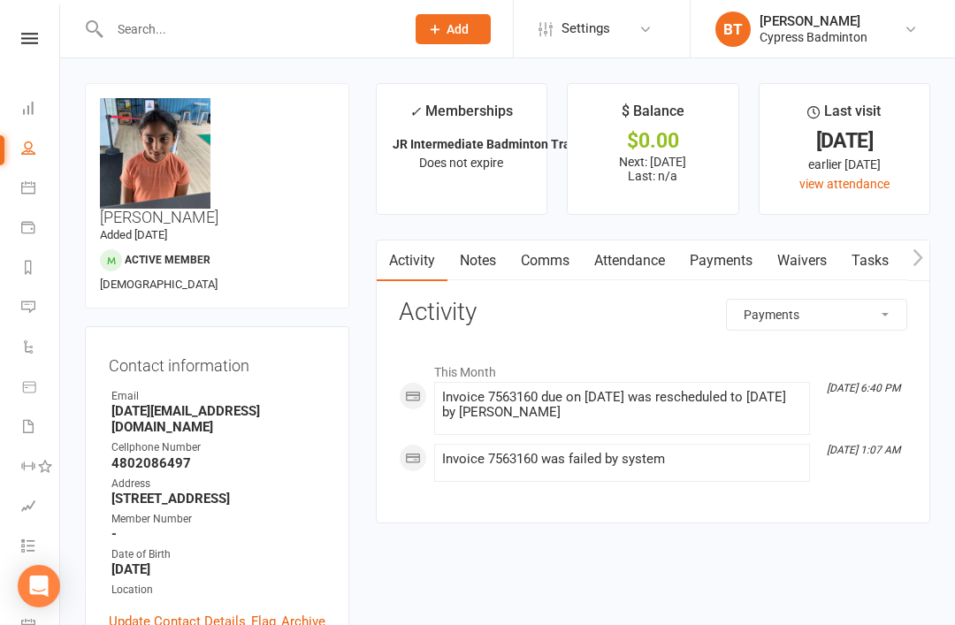
click at [865, 323] on select "All activities Bookings / Attendances Communications Notes Failed SMSes Grading…" at bounding box center [816, 315] width 179 height 30
select select "BookingLogEntry"
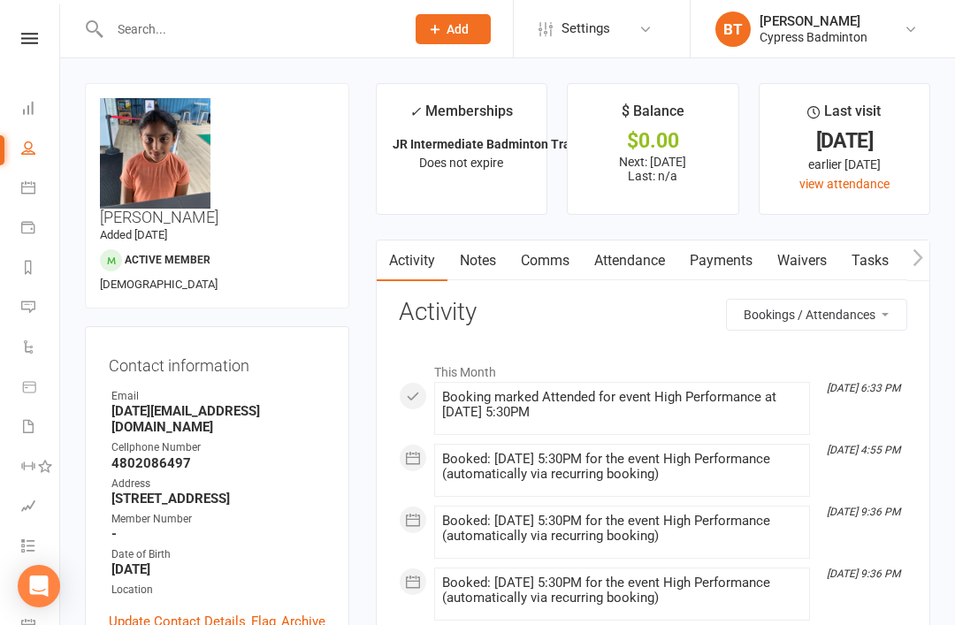
click at [833, 313] on select "All activities Bookings / Attendances Communications Notes Failed SMSes Grading…" at bounding box center [816, 315] width 179 height 30
select select
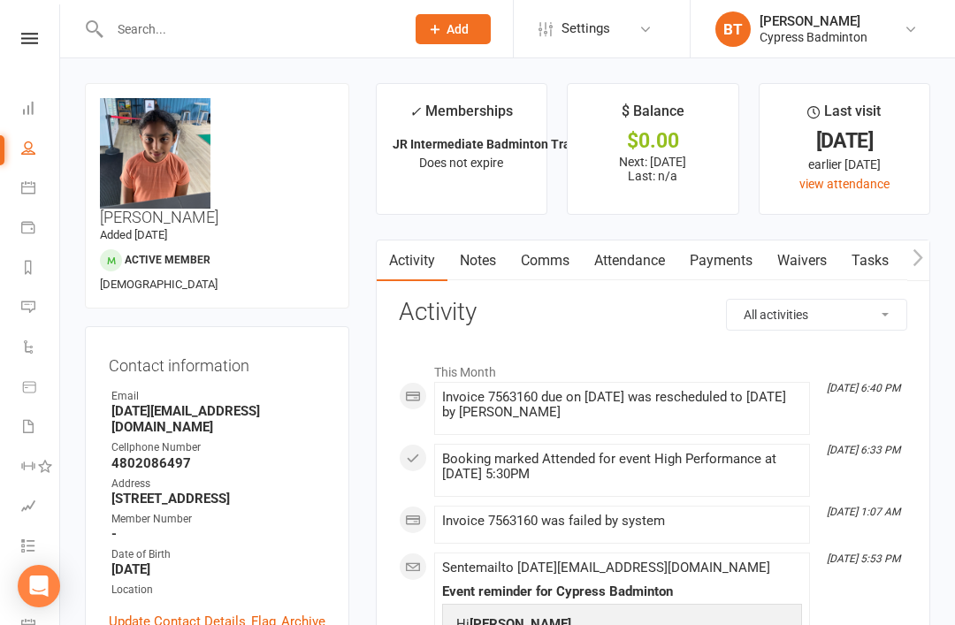
click at [711, 266] on link "Payments" at bounding box center [721, 260] width 88 height 41
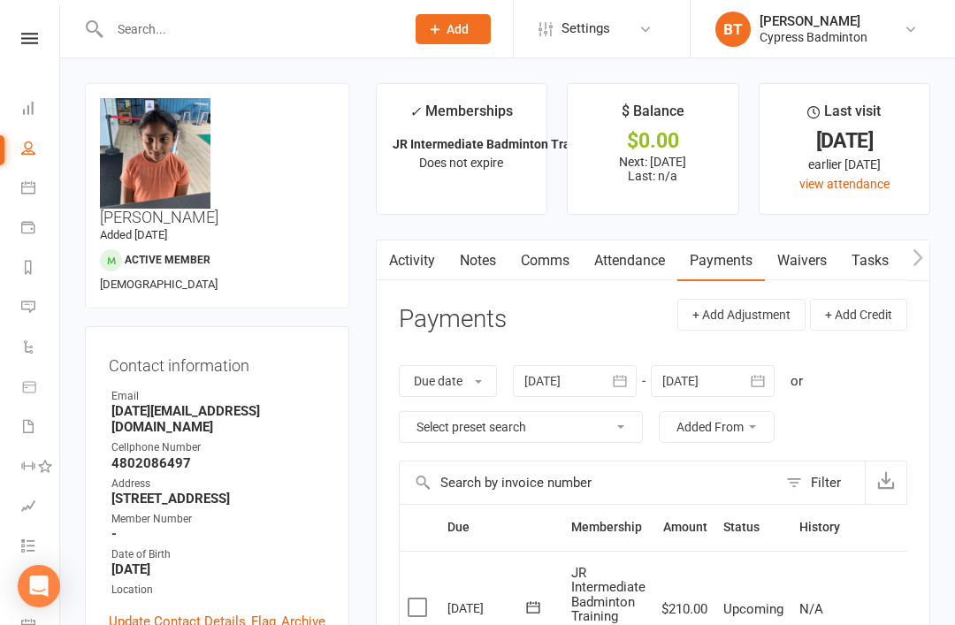
click at [562, 378] on div at bounding box center [575, 381] width 124 height 32
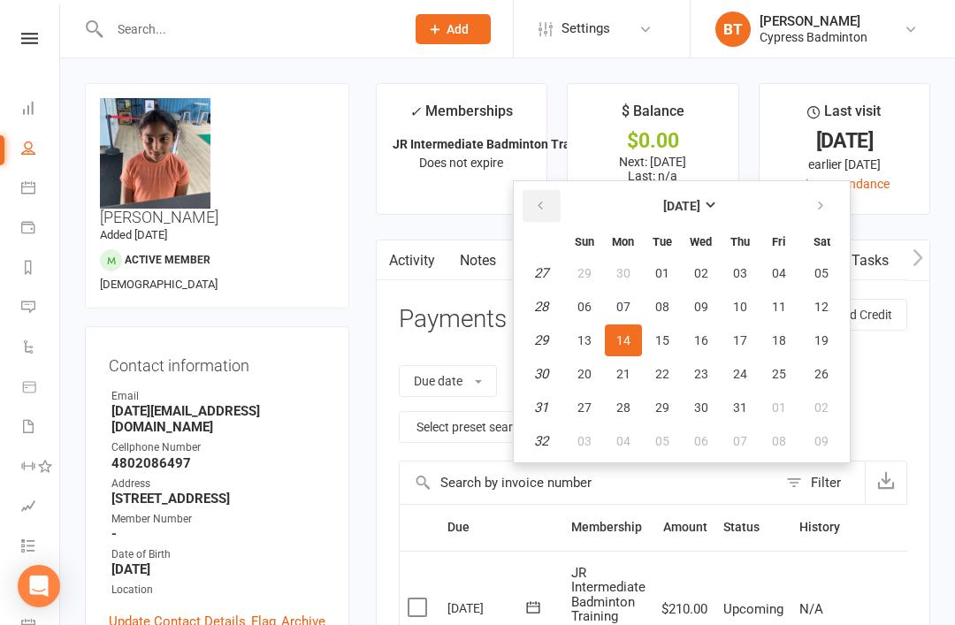
click at [540, 202] on icon "button" at bounding box center [540, 206] width 12 height 14
click at [550, 199] on button "button" at bounding box center [541, 206] width 38 height 32
click at [736, 367] on span "22" at bounding box center [740, 374] width 14 height 14
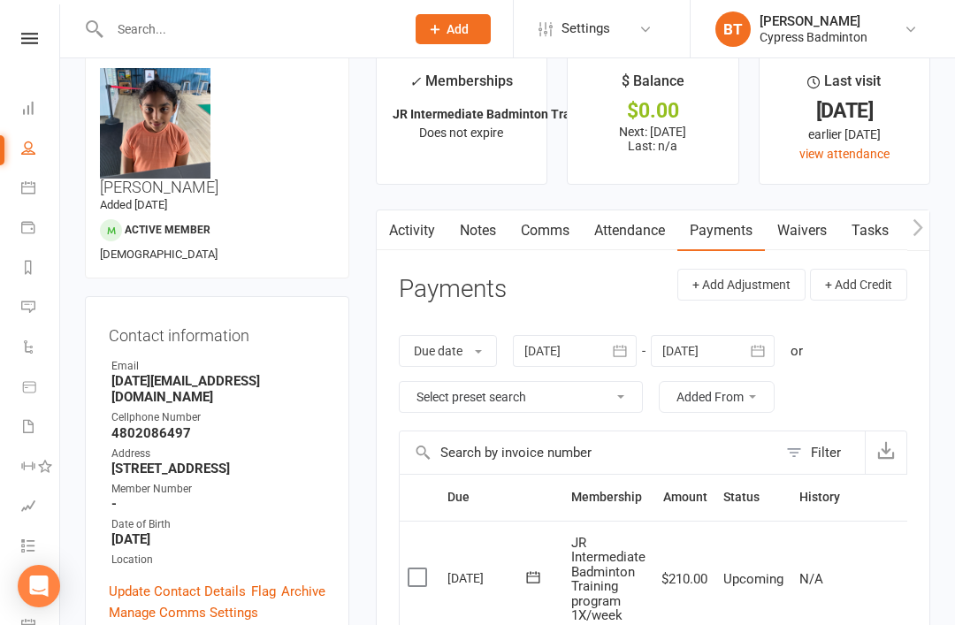
scroll to position [29, 0]
click at [564, 346] on div at bounding box center [575, 352] width 124 height 32
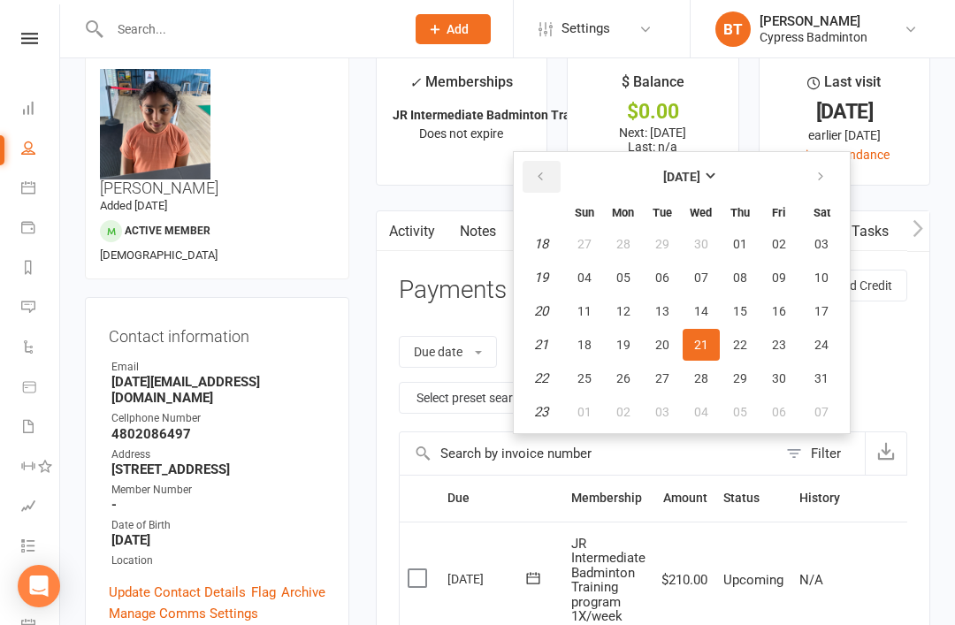
click at [552, 167] on button "button" at bounding box center [541, 177] width 38 height 32
click at [546, 178] on icon "button" at bounding box center [540, 177] width 12 height 14
click at [559, 175] on button "button" at bounding box center [541, 177] width 38 height 32
click at [553, 179] on button "button" at bounding box center [541, 177] width 38 height 32
click at [552, 248] on td "1" at bounding box center [541, 244] width 45 height 32
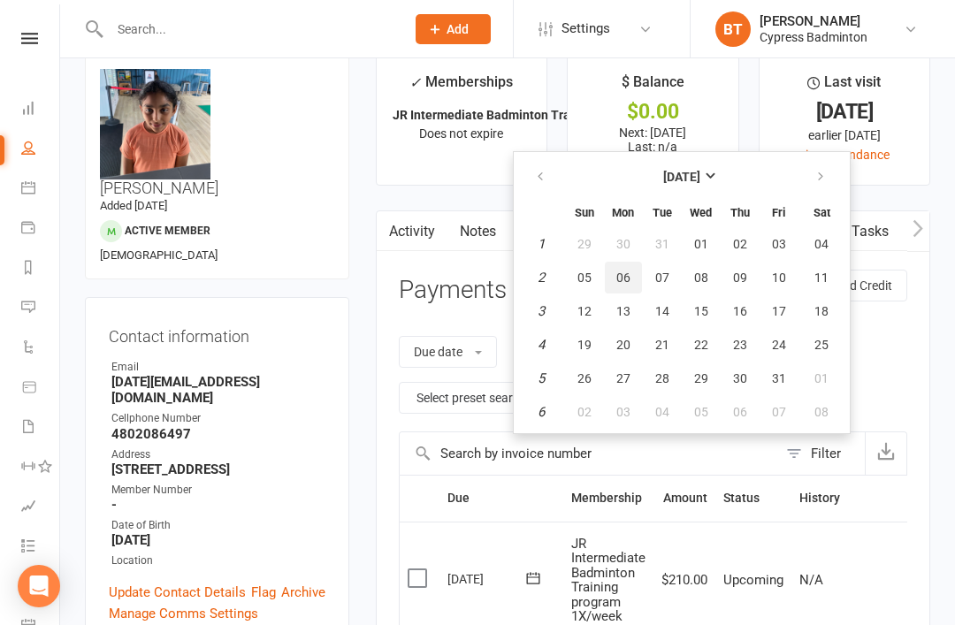
click at [612, 282] on button "06" at bounding box center [623, 278] width 37 height 32
type input "06 Jan 2025"
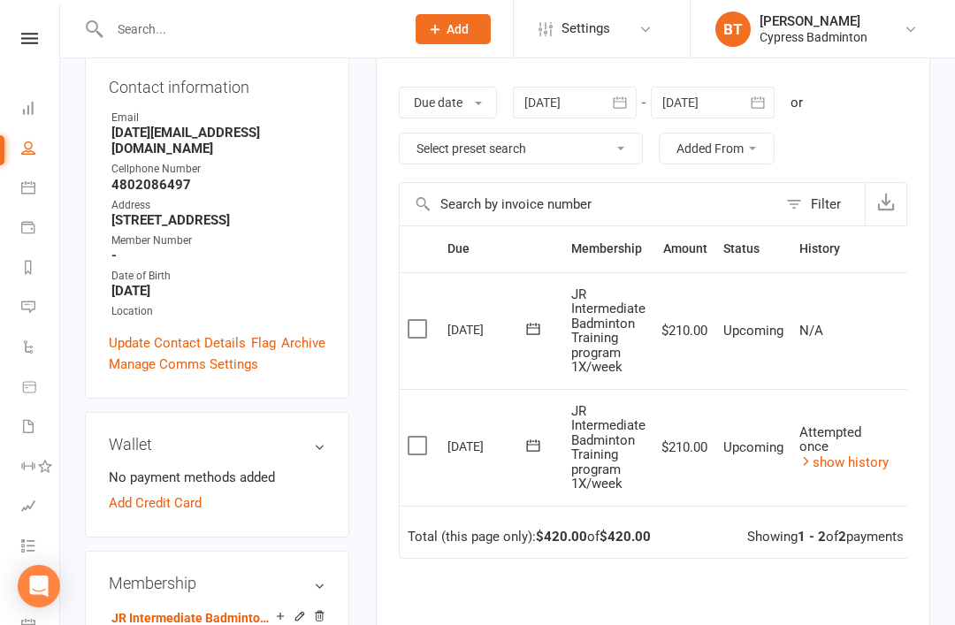
scroll to position [0, 0]
click at [846, 454] on link "show history" at bounding box center [843, 462] width 89 height 16
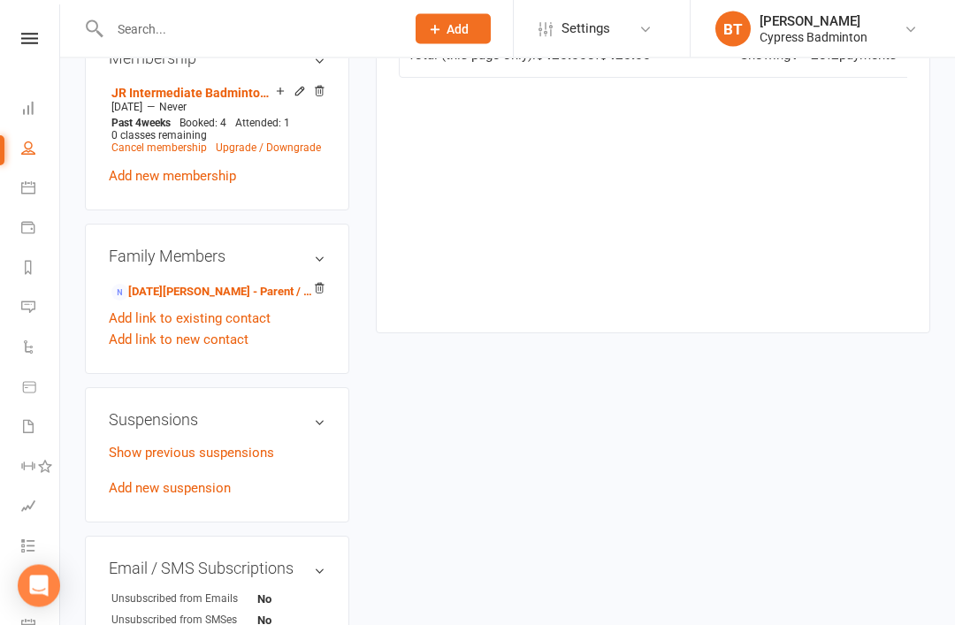
scroll to position [804, 0]
click at [161, 283] on link "Raja Kakarla - Parent / Guardian" at bounding box center [213, 292] width 205 height 19
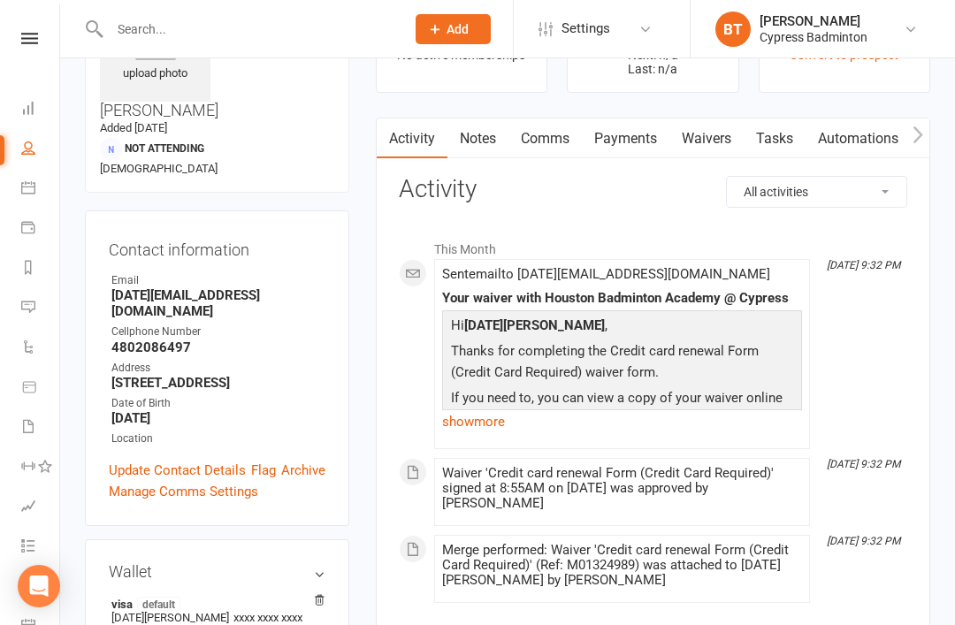
scroll to position [112, 0]
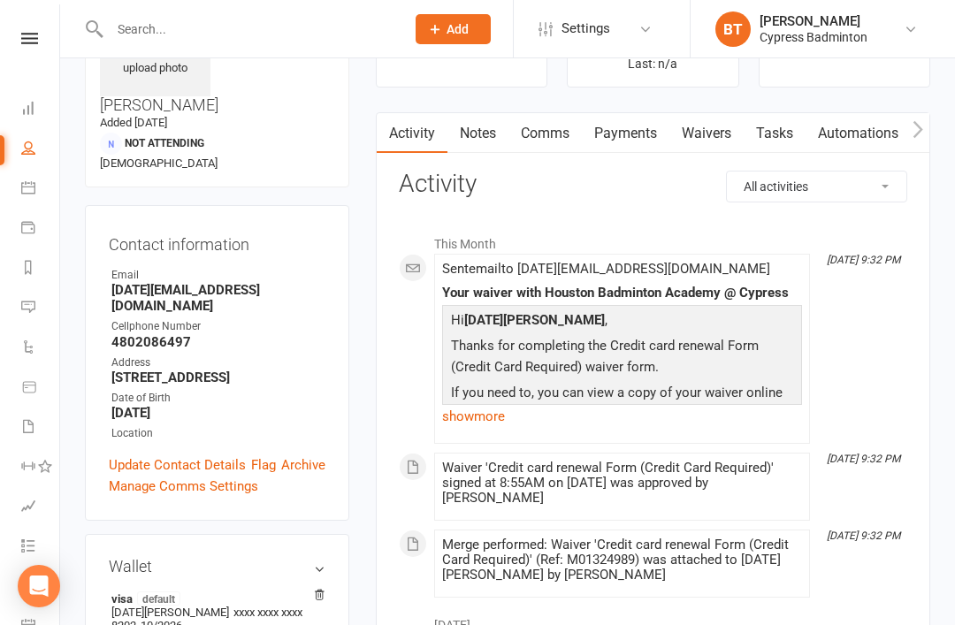
click at [154, 17] on input "text" at bounding box center [248, 29] width 288 height 25
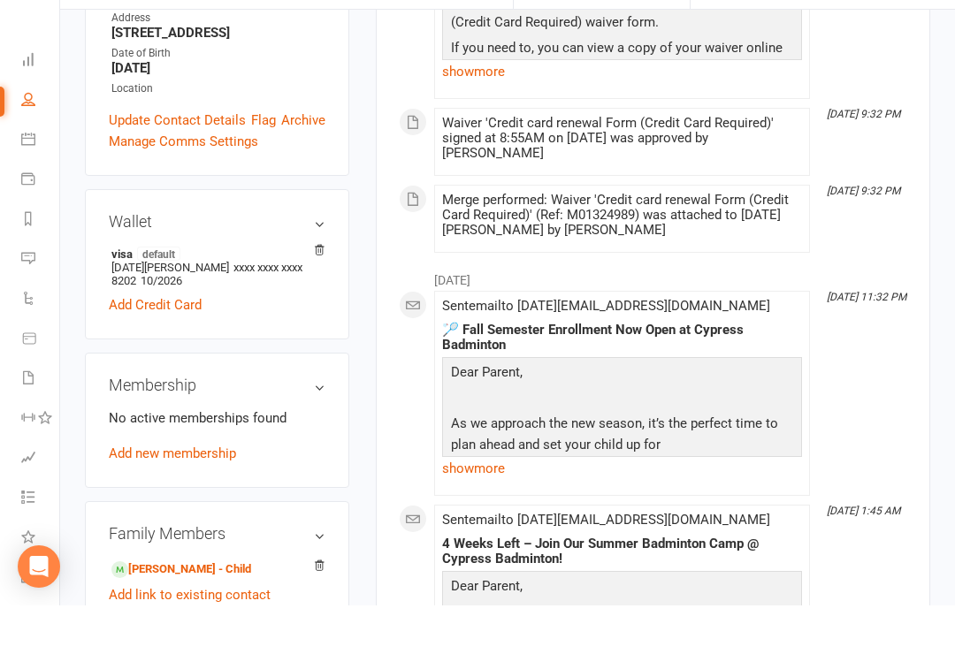
scroll to position [423, 0]
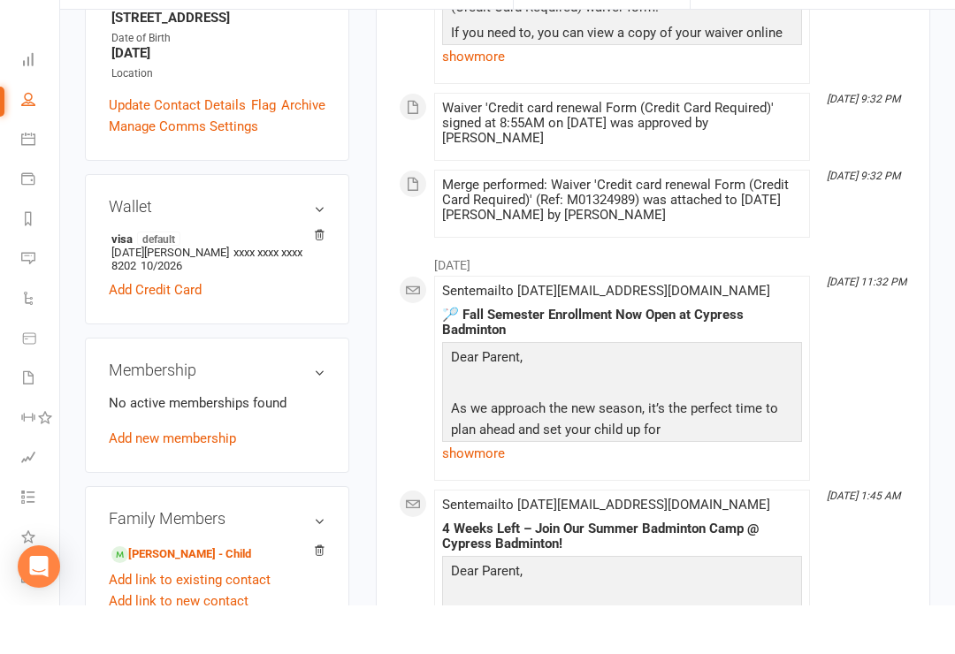
click at [171, 594] on link "Rithika Kakarla - Child" at bounding box center [181, 603] width 140 height 19
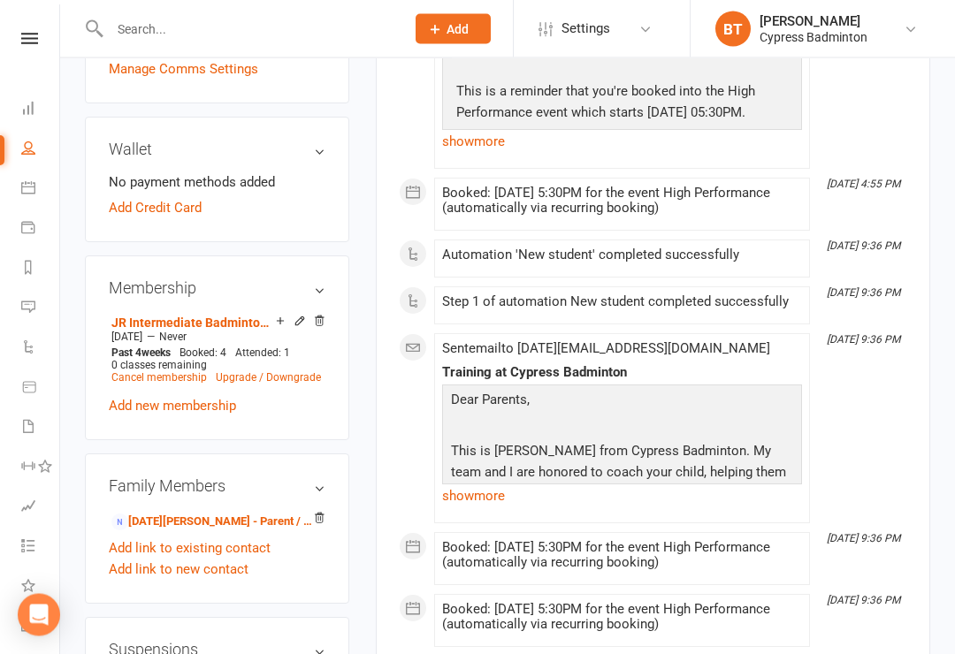
scroll to position [574, 0]
click at [153, 197] on link "Add Credit Card" at bounding box center [155, 207] width 93 height 21
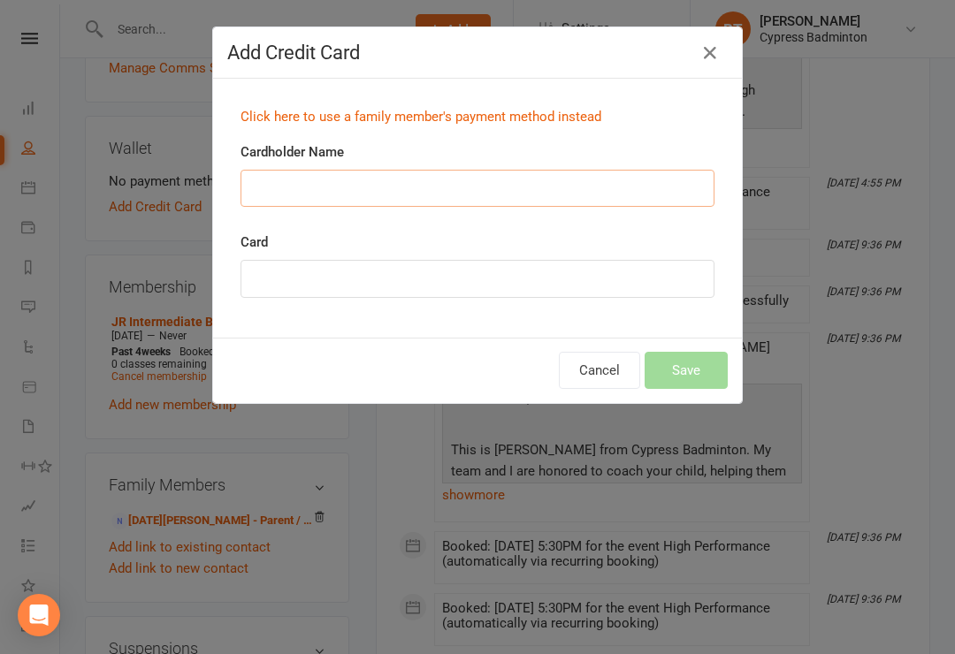
click at [279, 191] on input "Cardholder Name" at bounding box center [477, 188] width 474 height 37
click at [289, 104] on div "Click here to use a family member's payment method instead" at bounding box center [477, 117] width 500 height 49
click at [278, 123] on link "Click here to use a family member's payment method instead" at bounding box center [420, 117] width 361 height 16
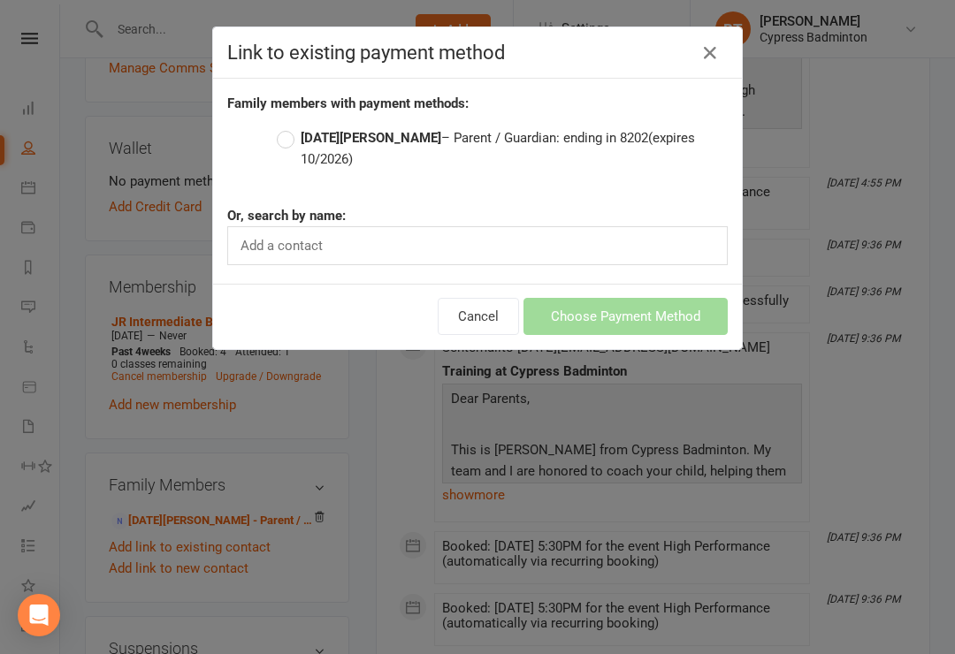
click at [279, 141] on label "Raja Kakarla – Parent / Guardian: ending in 8202 (expires 10/2026)" at bounding box center [502, 148] width 451 height 42
click at [279, 127] on input "Raja Kakarla – Parent / Guardian: ending in 8202 (expires 10/2026)" at bounding box center [282, 127] width 11 height 0
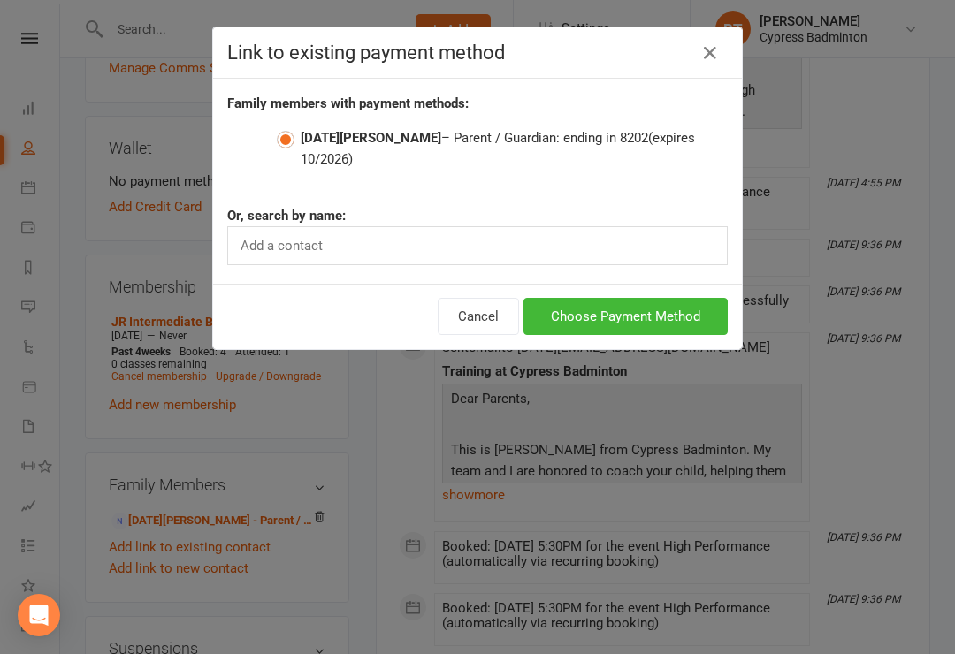
click at [673, 301] on button "Choose Payment Method" at bounding box center [625, 316] width 204 height 37
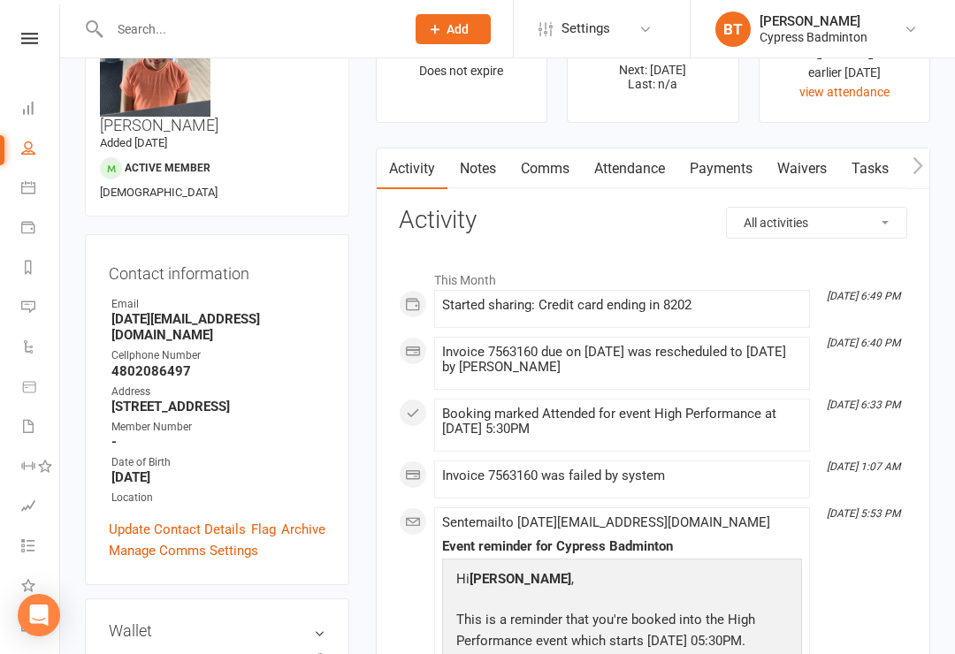
scroll to position [0, 0]
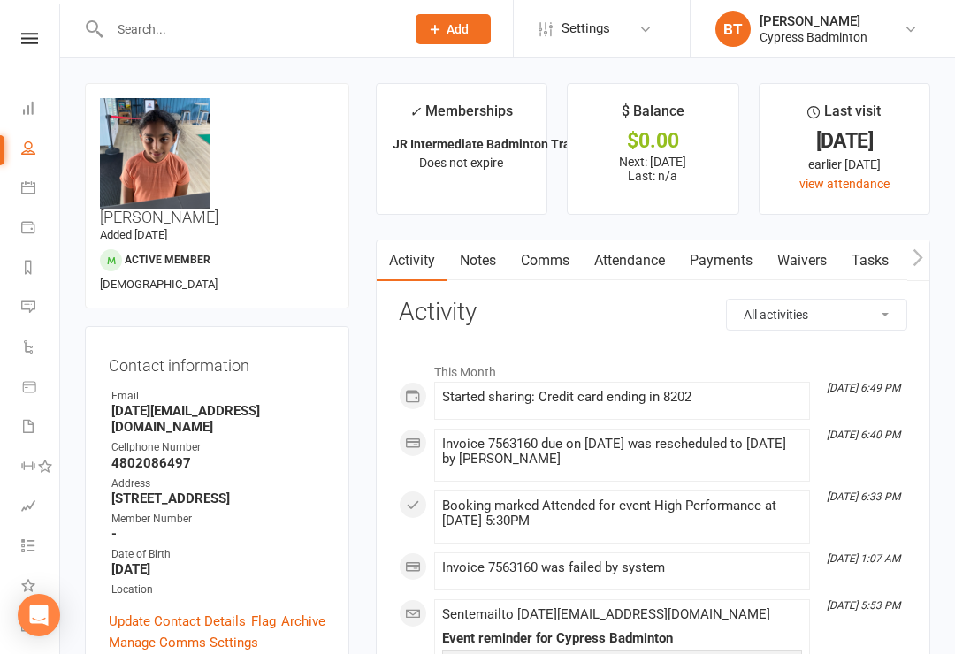
click at [740, 263] on link "Payments" at bounding box center [721, 260] width 88 height 41
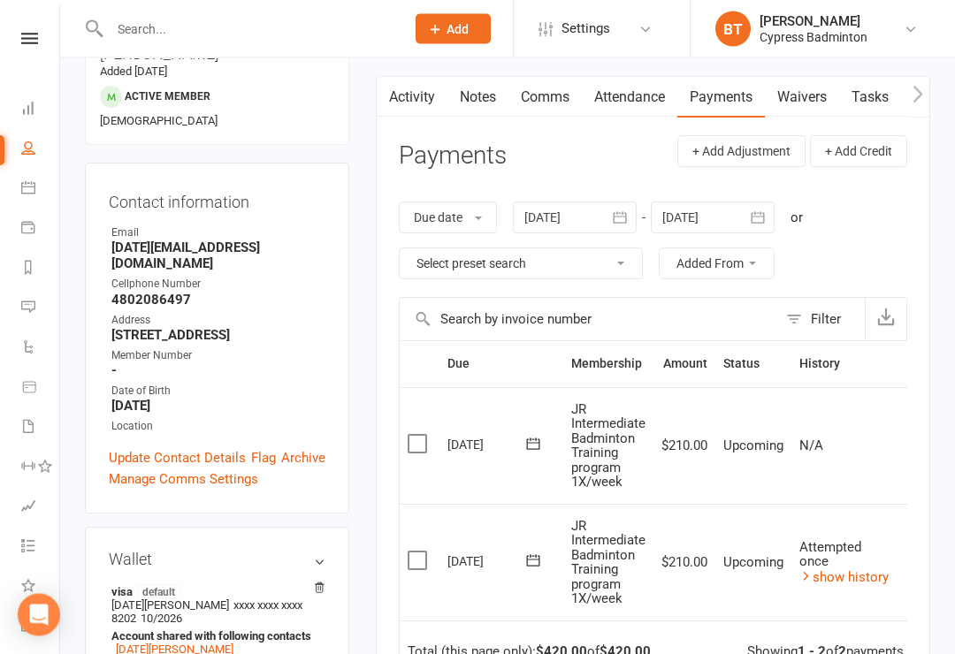
scroll to position [164, 0]
click at [633, 165] on header "Payments + Add Adjustment + Add Credit" at bounding box center [653, 159] width 508 height 49
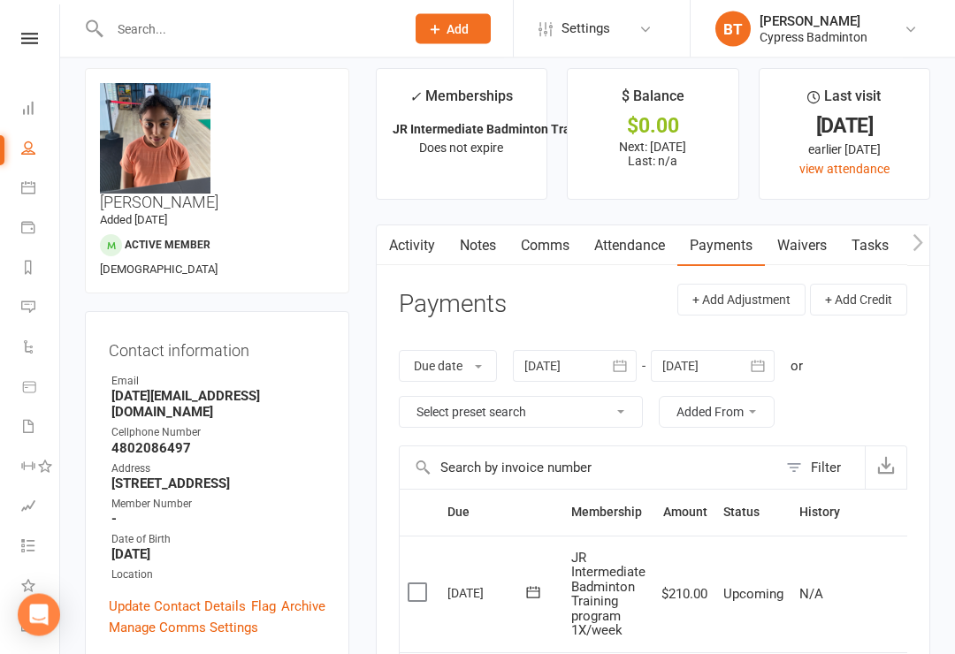
scroll to position [0, 0]
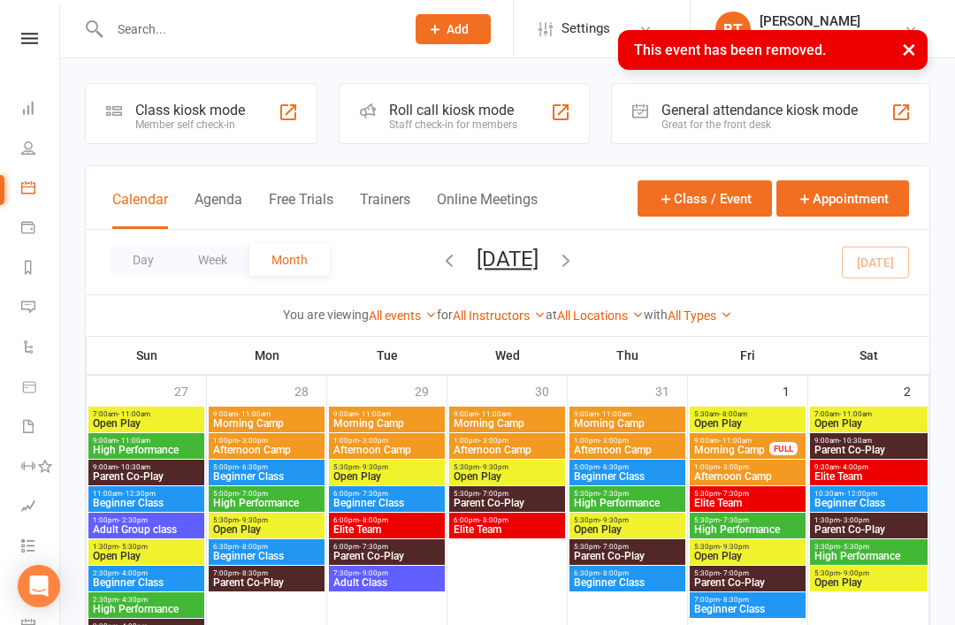
click at [340, 39] on input "text" at bounding box center [248, 29] width 288 height 25
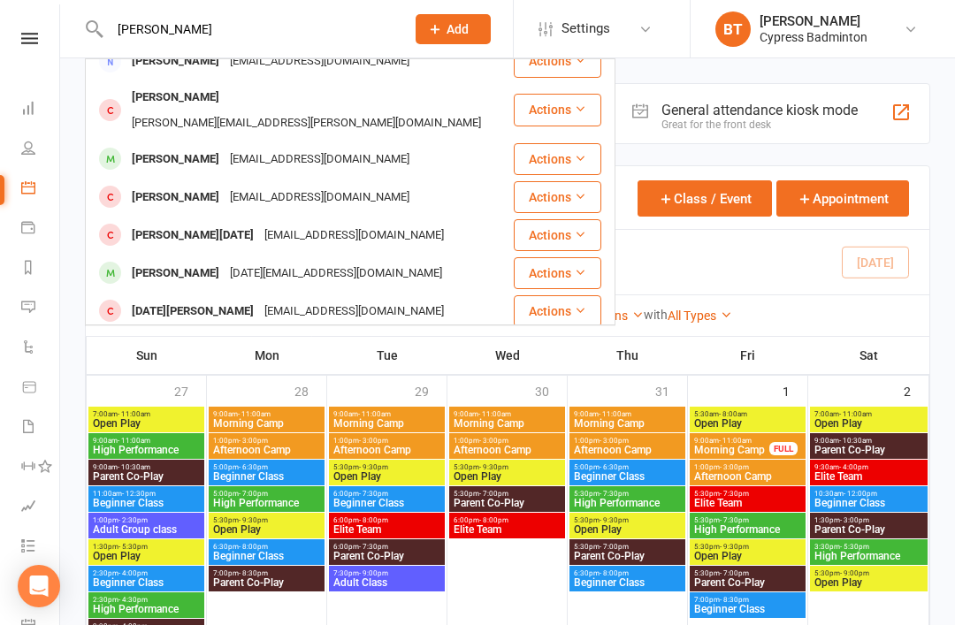
scroll to position [495, 0]
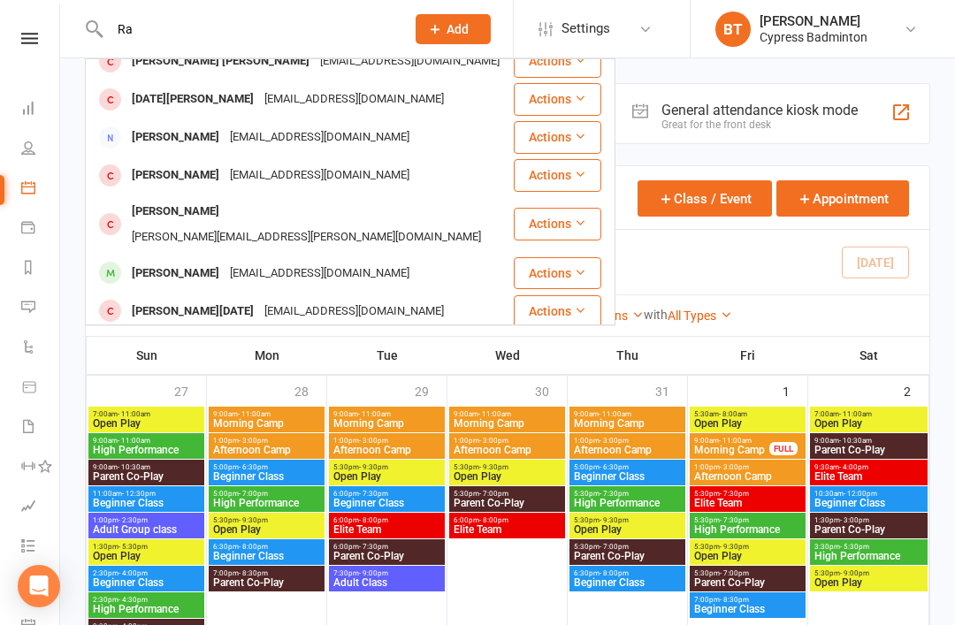
type input "R"
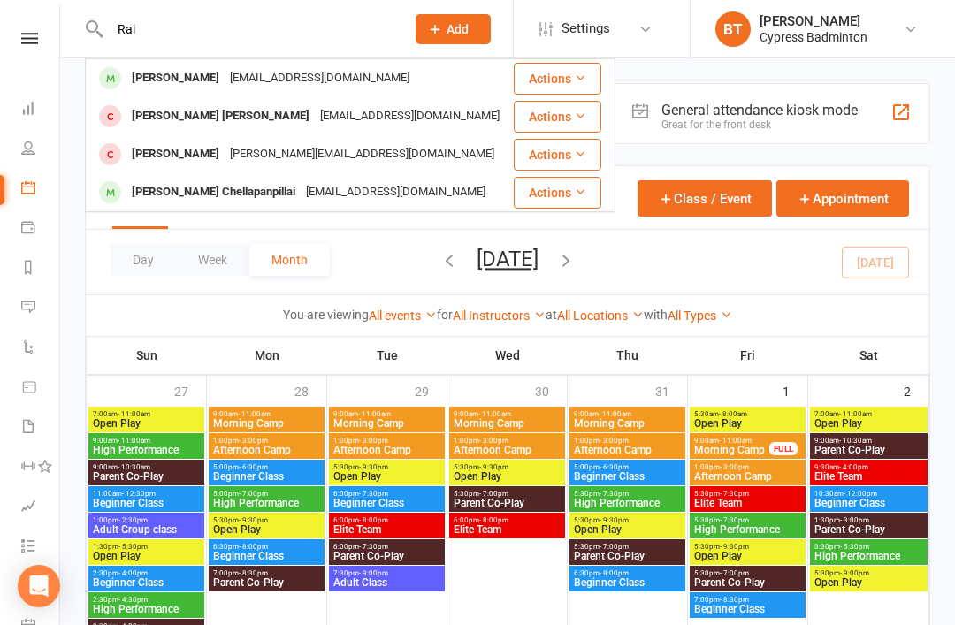
type input "Rai"
click at [240, 78] on div "Dharan.rai@gmail.com" at bounding box center [320, 78] width 190 height 26
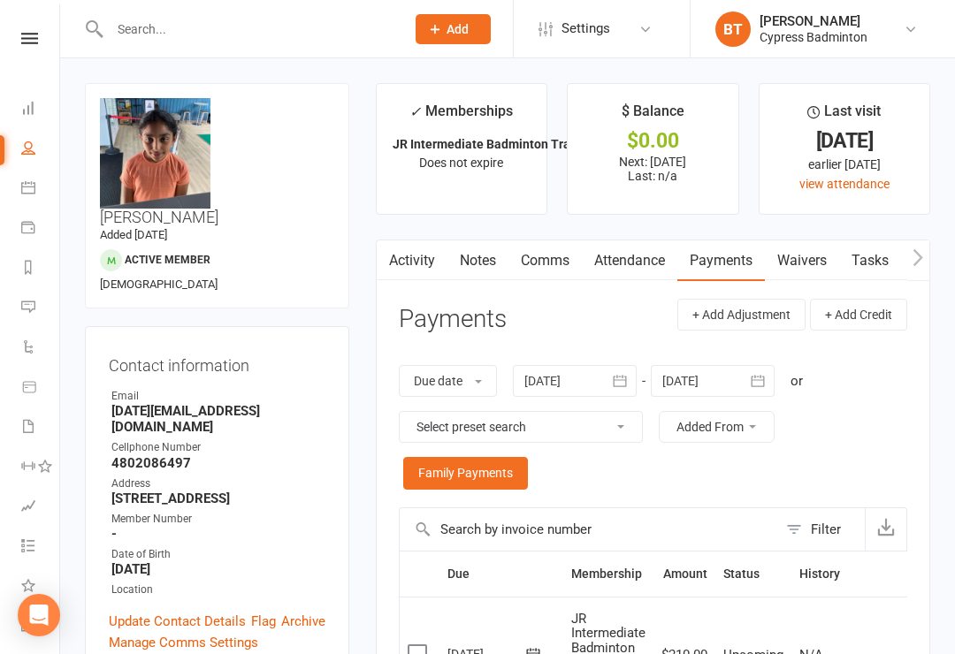
click at [34, 264] on icon at bounding box center [28, 267] width 14 height 14
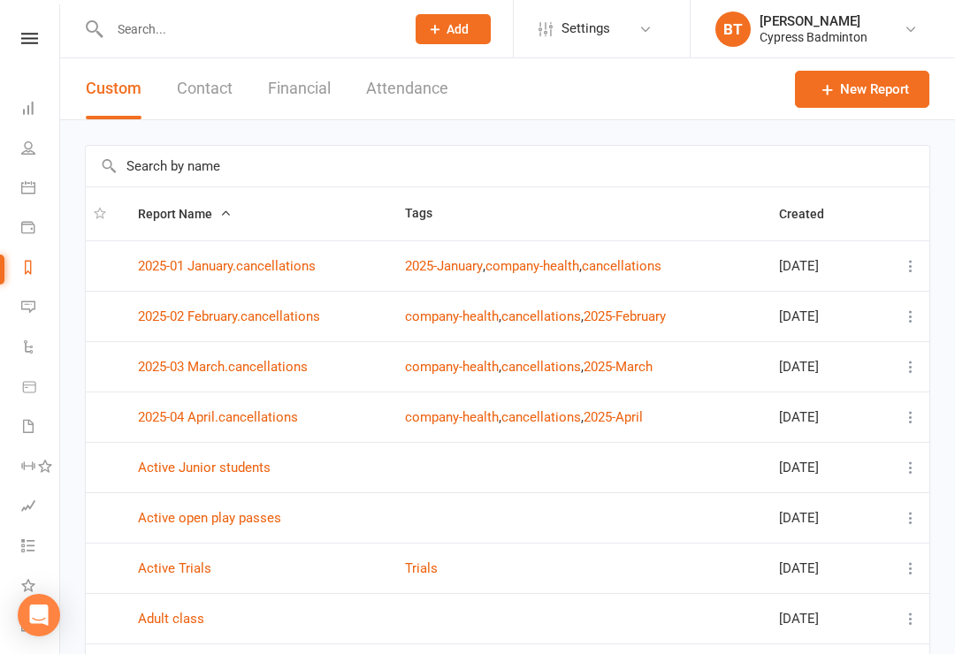
click at [313, 94] on button "Financial" at bounding box center [299, 88] width 63 height 61
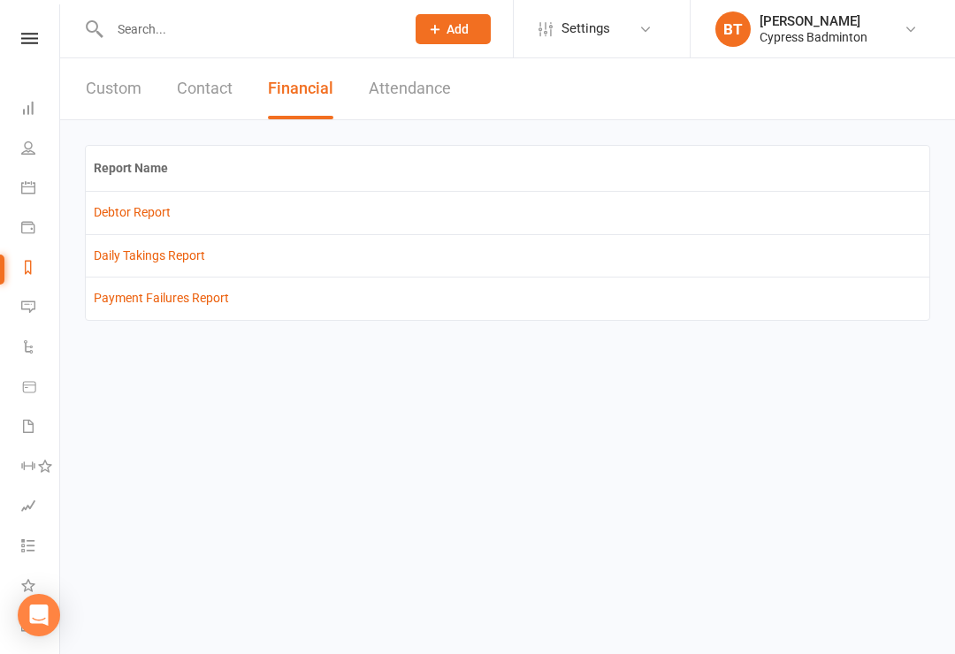
click at [131, 215] on link "Debtor Report" at bounding box center [132, 212] width 77 height 14
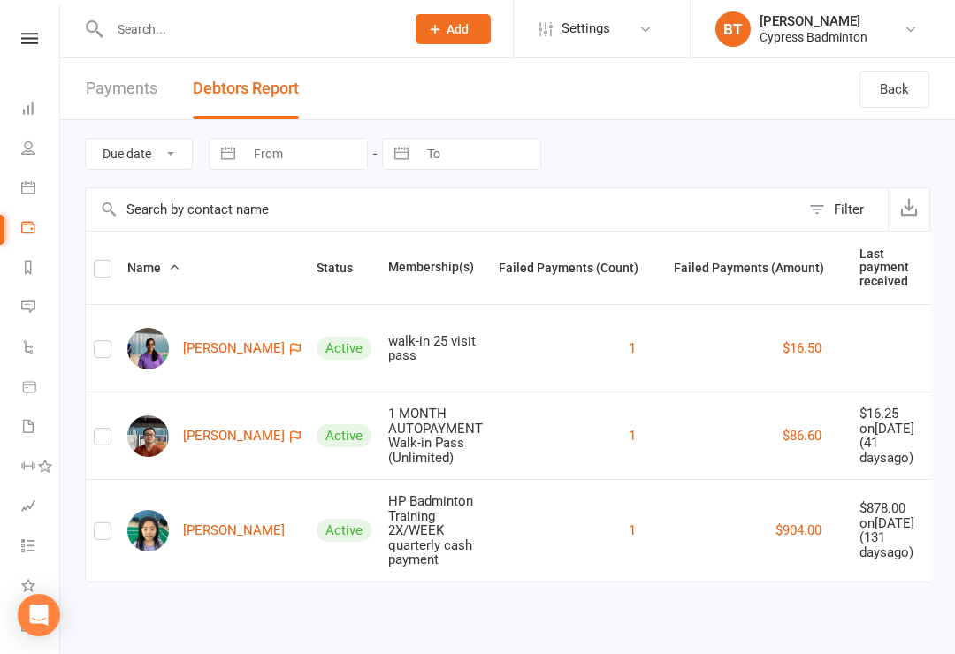
click at [36, 38] on icon at bounding box center [29, 38] width 17 height 11
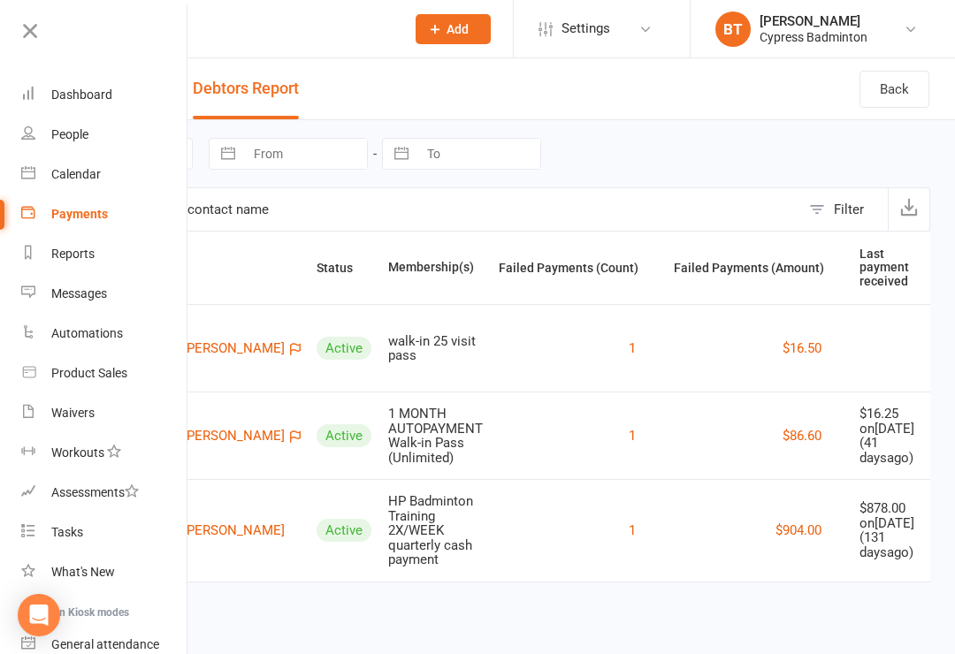
click at [84, 169] on div "Calendar" at bounding box center [76, 174] width 50 height 14
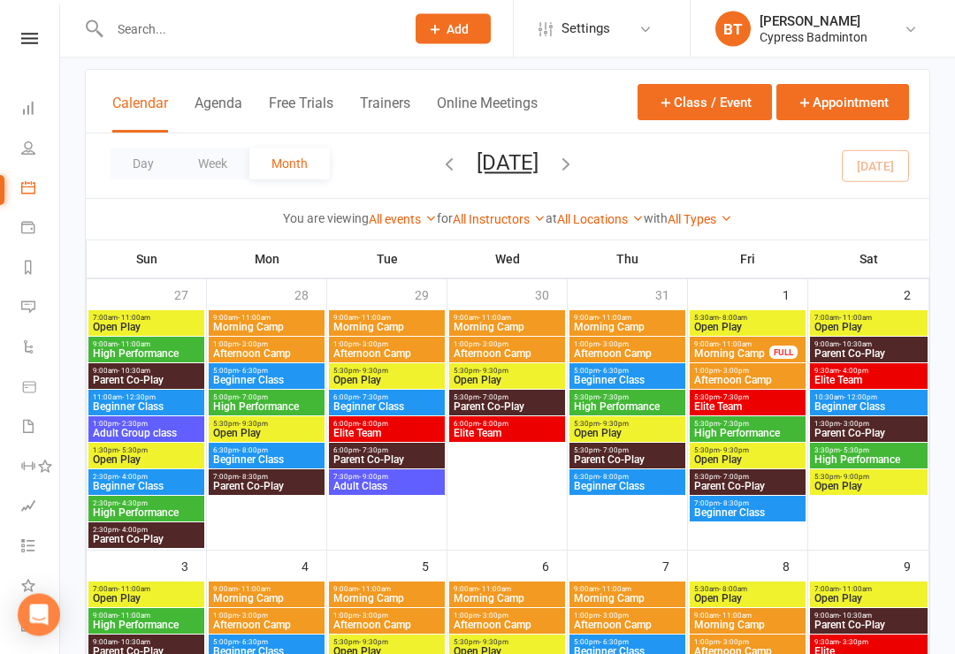
scroll to position [98, 0]
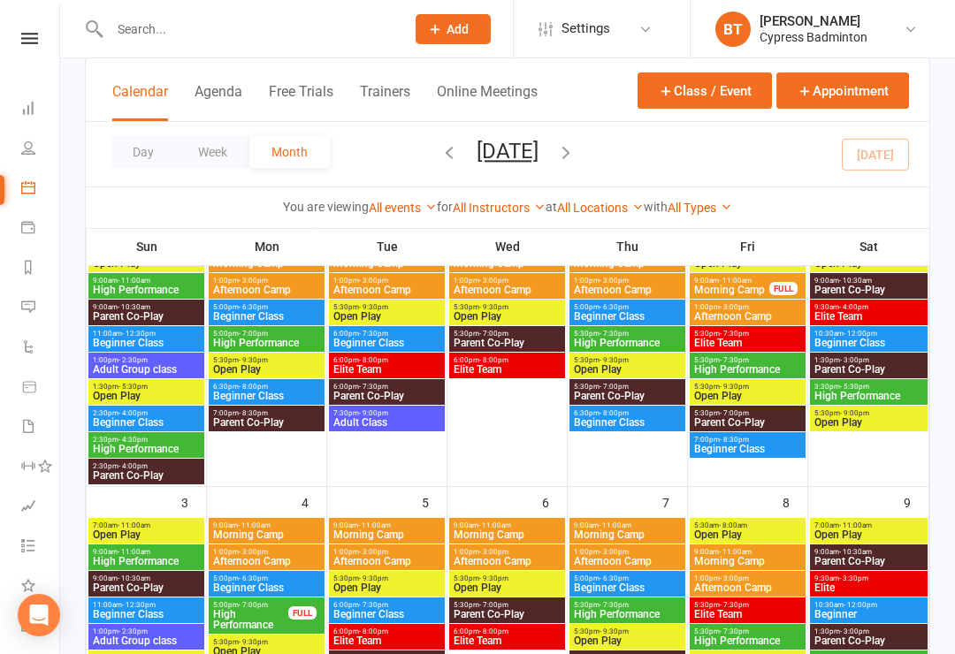
scroll to position [160, 0]
click at [47, 39] on link at bounding box center [29, 38] width 63 height 11
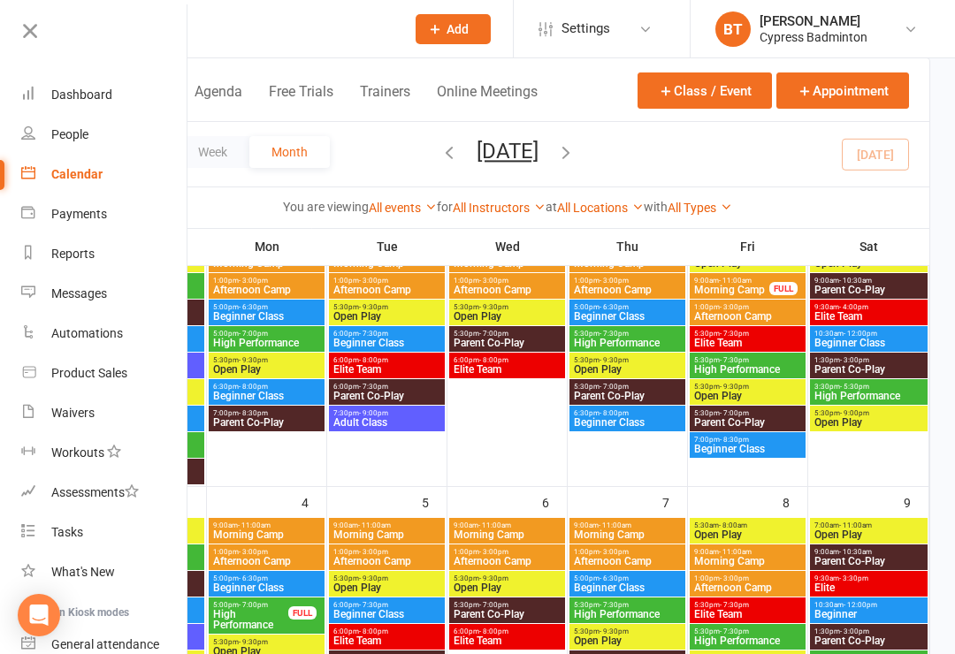
click at [156, 423] on link "Waivers" at bounding box center [104, 413] width 167 height 40
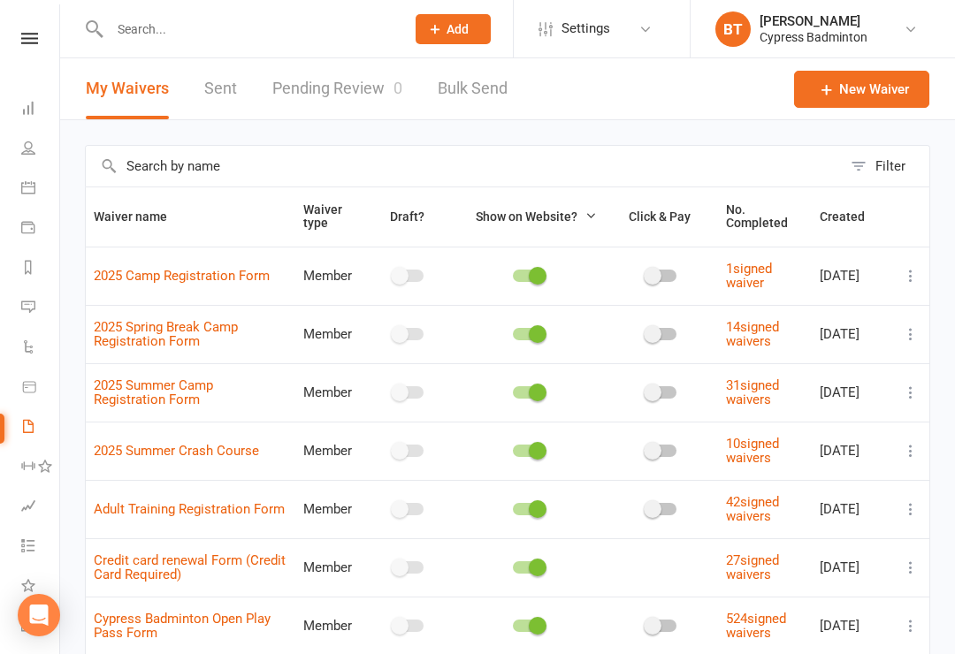
click at [375, 101] on link "Pending Review 0" at bounding box center [337, 88] width 130 height 61
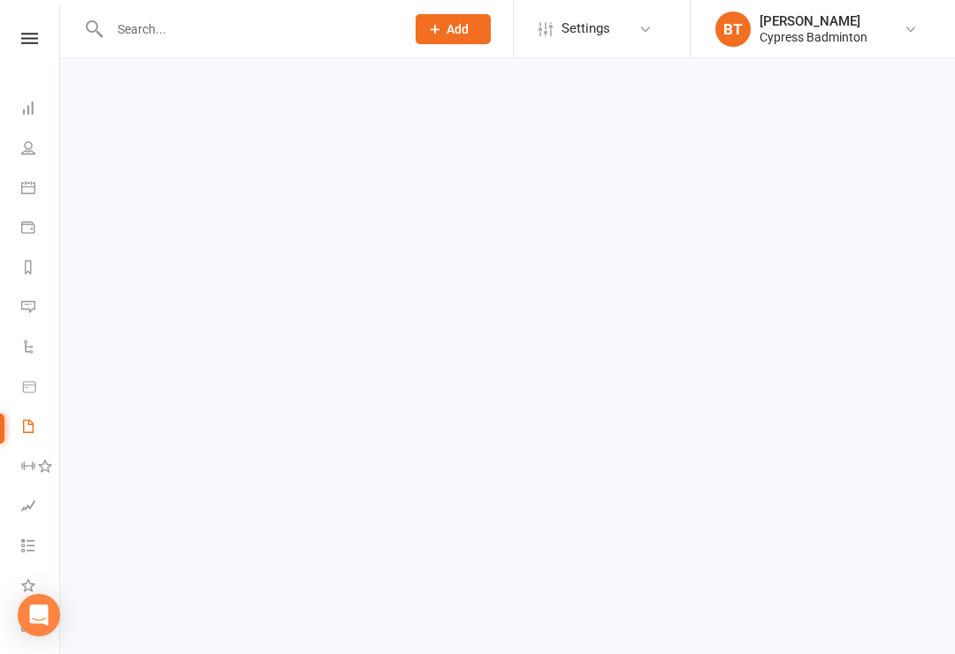
select select "50"
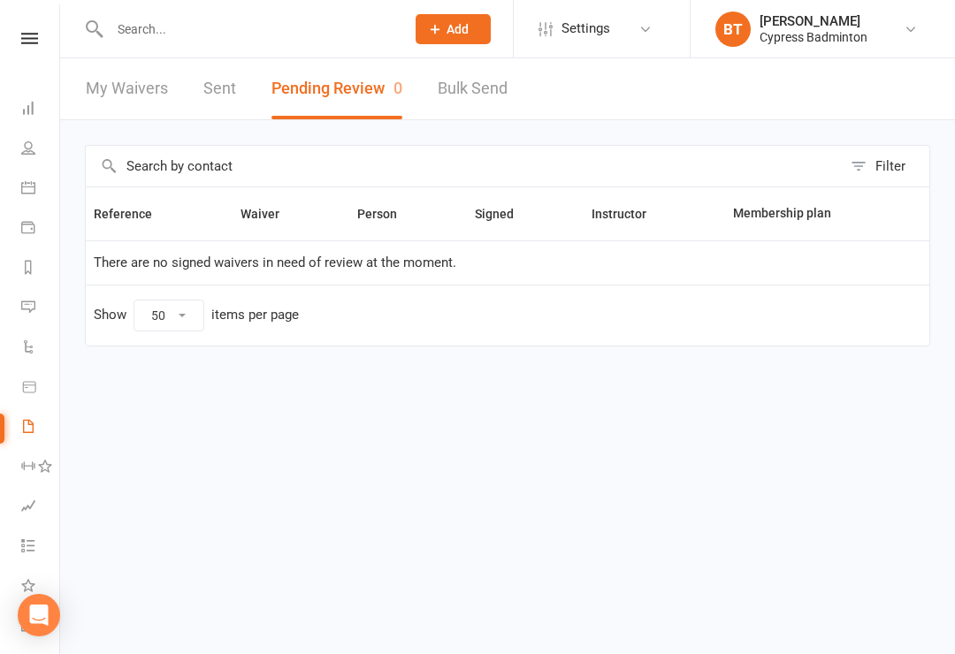
click at [35, 264] on link "Reports" at bounding box center [41, 269] width 40 height 40
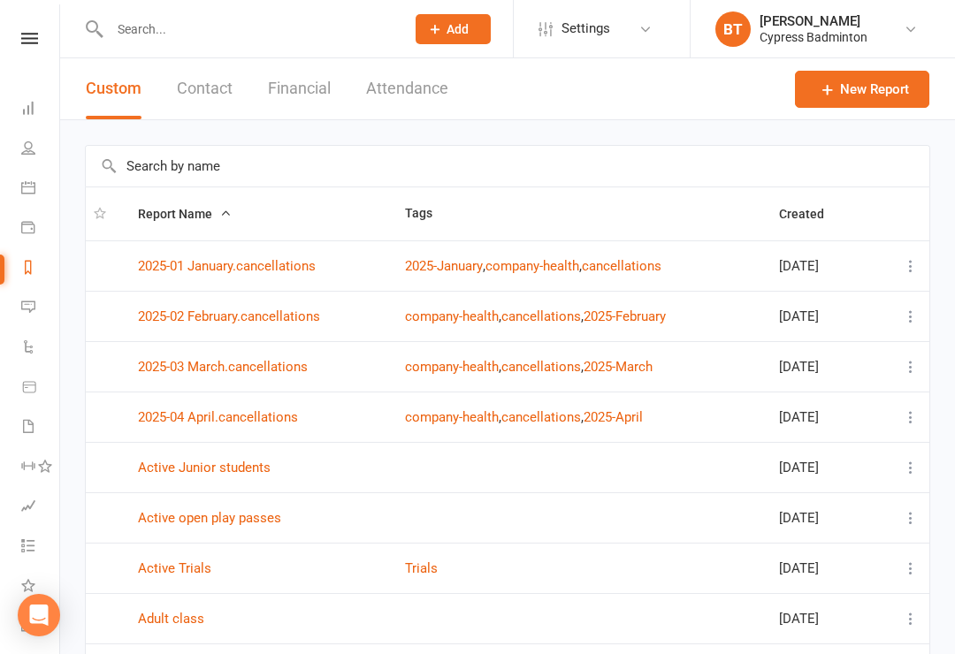
click at [279, 117] on button "Financial" at bounding box center [299, 88] width 63 height 61
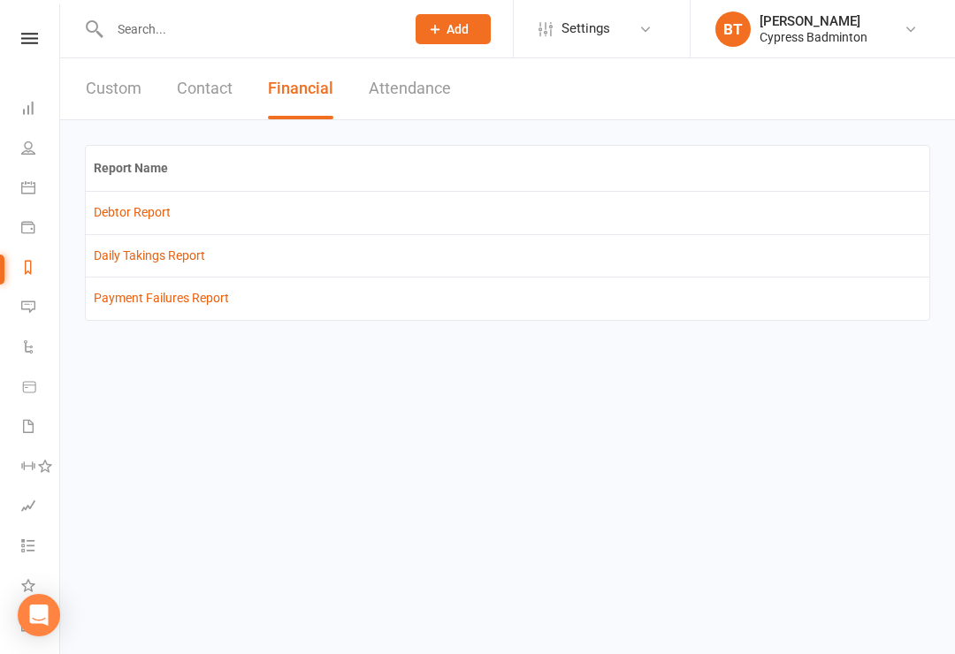
click at [159, 200] on td "Debtor Report" at bounding box center [507, 212] width 843 height 42
click at [138, 215] on link "Debtor Report" at bounding box center [132, 212] width 77 height 14
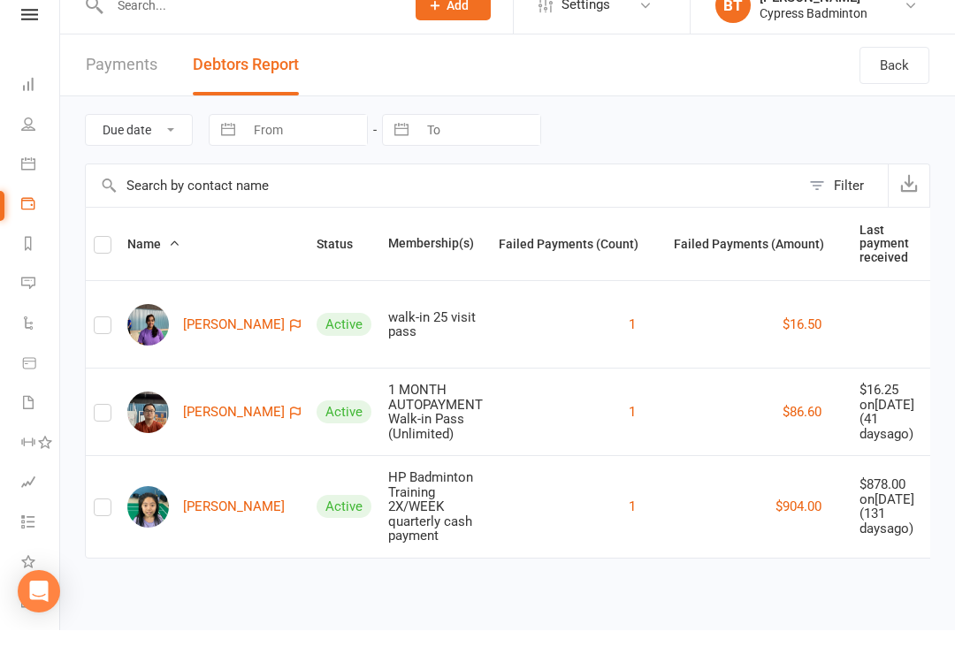
scroll to position [57, 0]
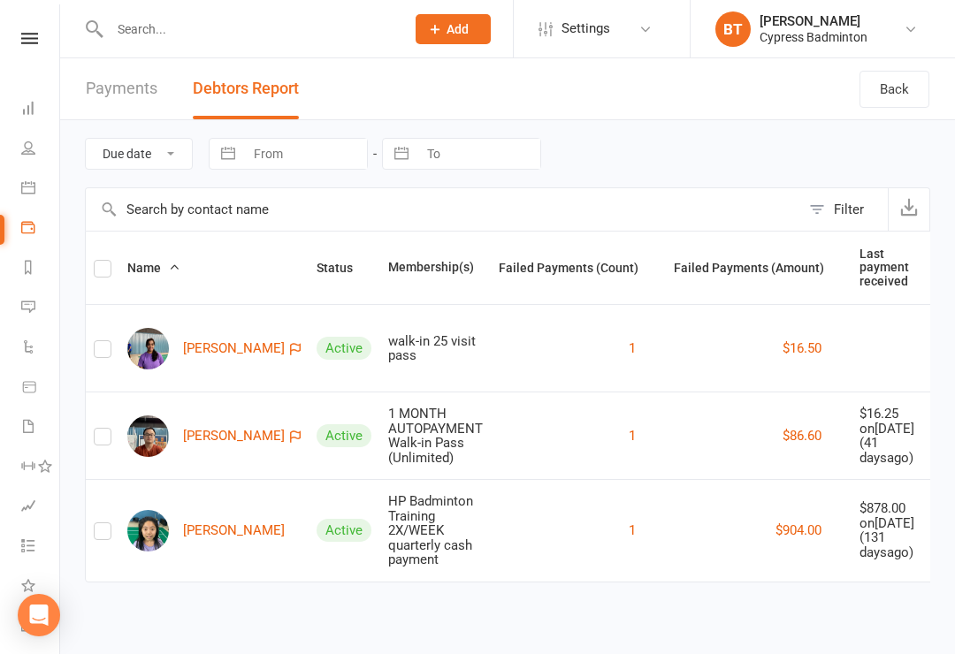
click at [183, 34] on input "text" at bounding box center [248, 29] width 288 height 25
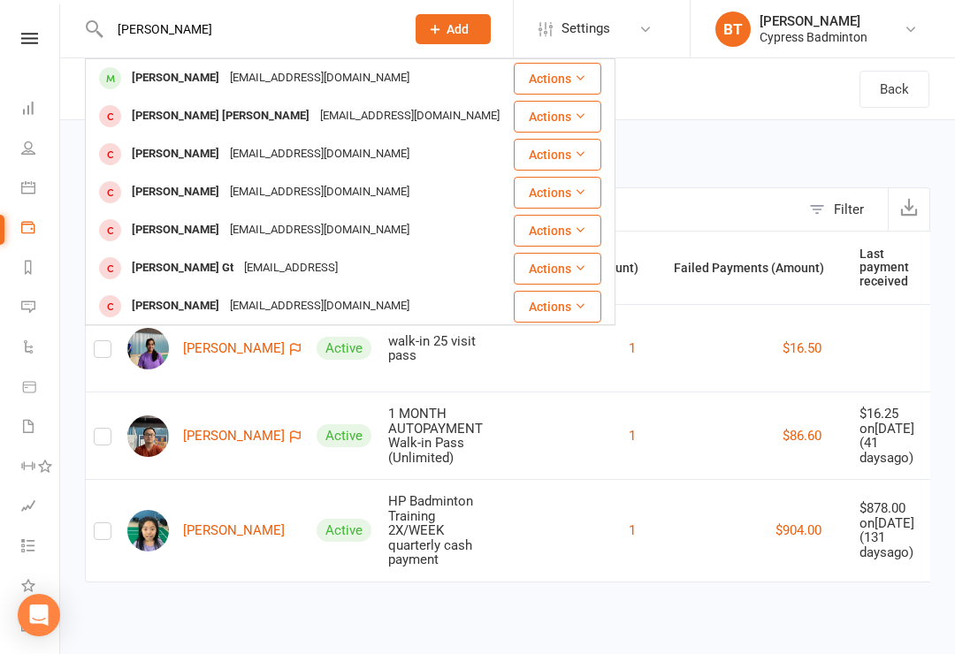
type input "Mithil"
click at [266, 120] on div "Mithil Rajashekhar Rao Belle" at bounding box center [220, 116] width 188 height 26
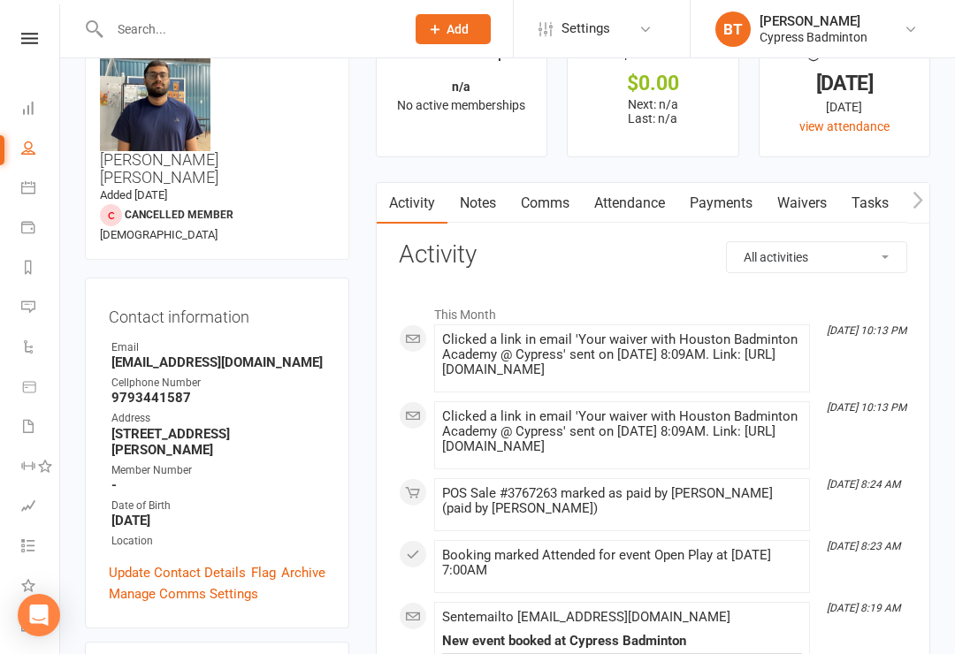
click at [141, 31] on input "text" at bounding box center [248, 29] width 288 height 25
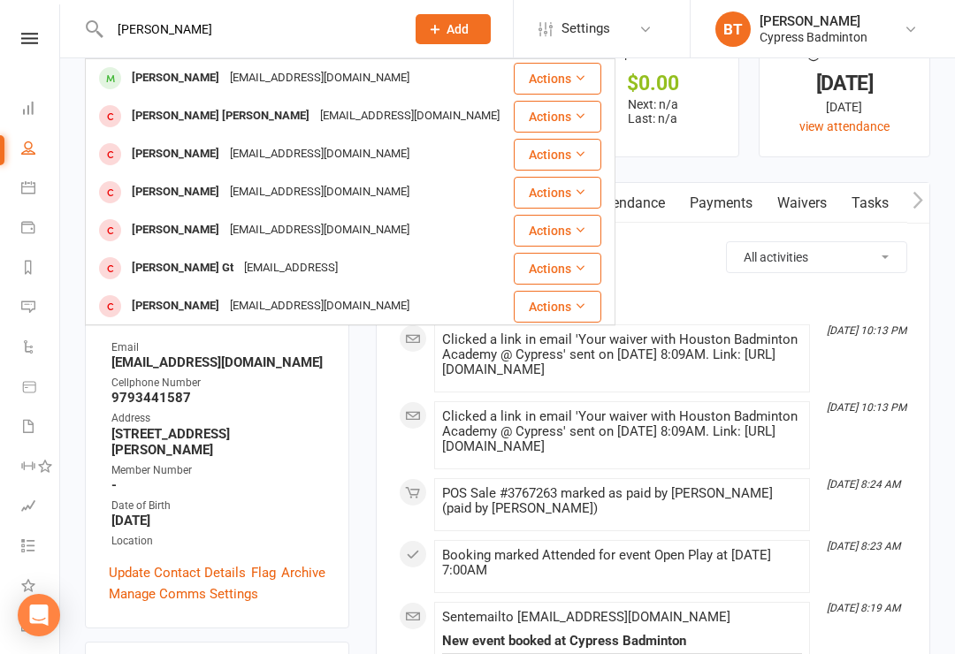
type input "Mithil"
click at [169, 120] on div "Mithil Rajashekhar Rao Belle" at bounding box center [220, 116] width 188 height 26
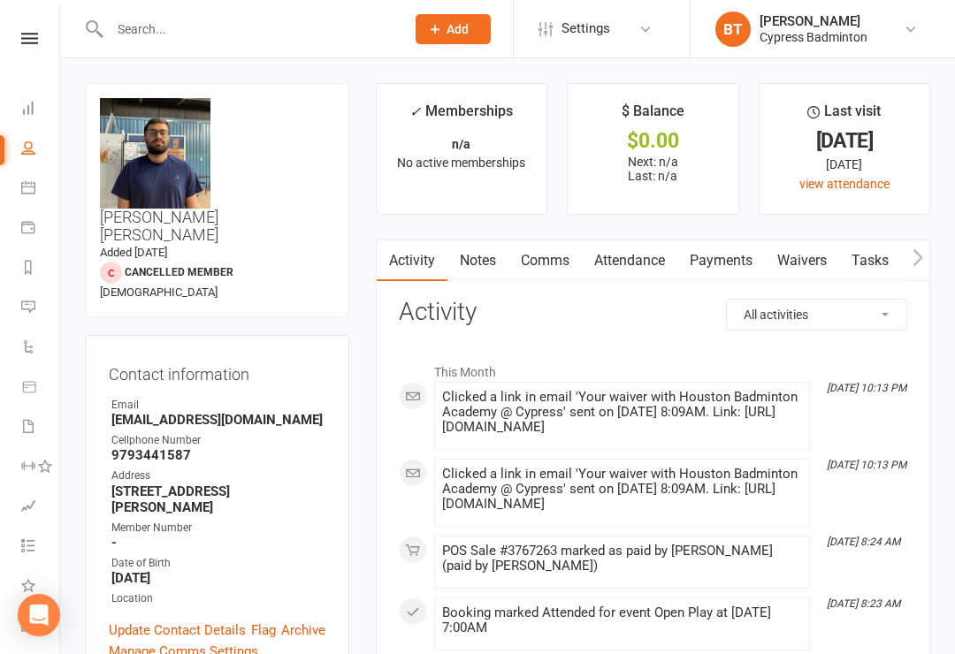
click at [712, 254] on link "Payments" at bounding box center [721, 260] width 88 height 41
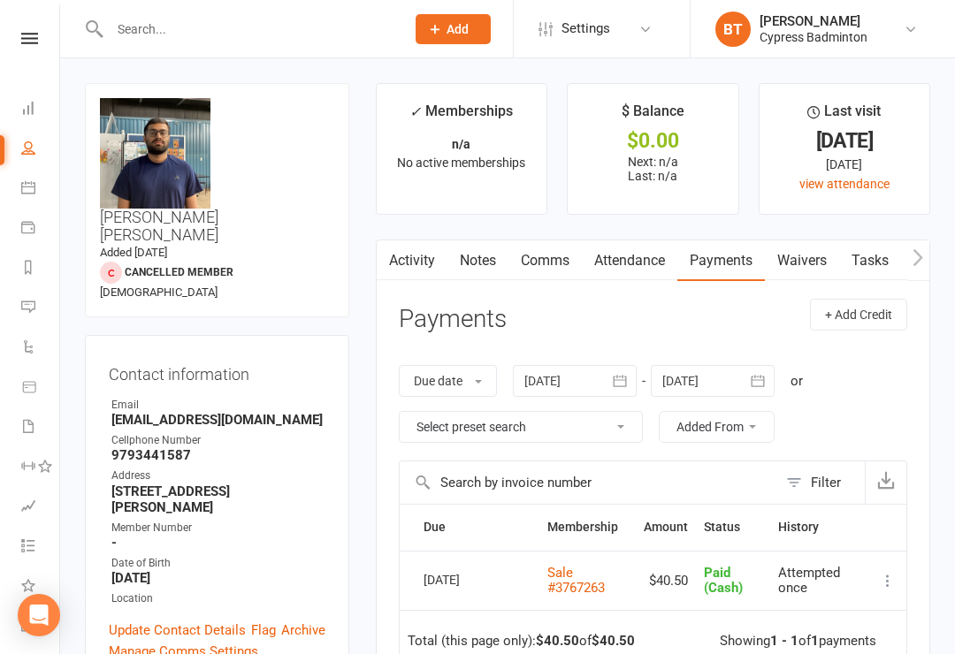
click at [545, 379] on div at bounding box center [575, 381] width 124 height 32
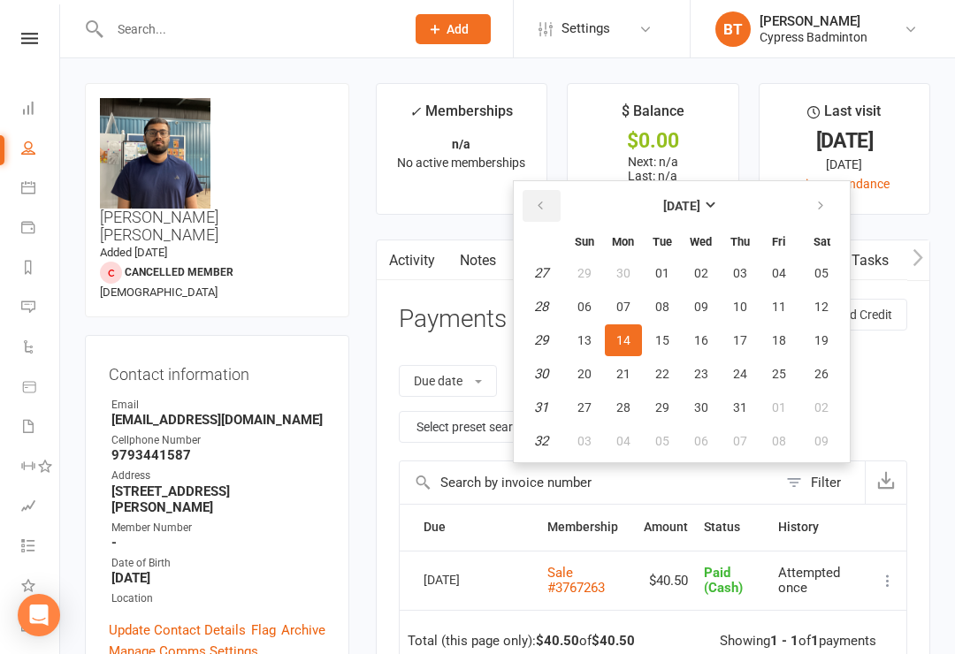
click at [536, 217] on button "button" at bounding box center [541, 206] width 38 height 32
click at [542, 204] on icon "button" at bounding box center [540, 206] width 12 height 14
click at [544, 210] on icon "button" at bounding box center [540, 206] width 12 height 14
click at [545, 210] on icon "button" at bounding box center [540, 206] width 12 height 14
click at [603, 337] on button "09" at bounding box center [584, 340] width 37 height 32
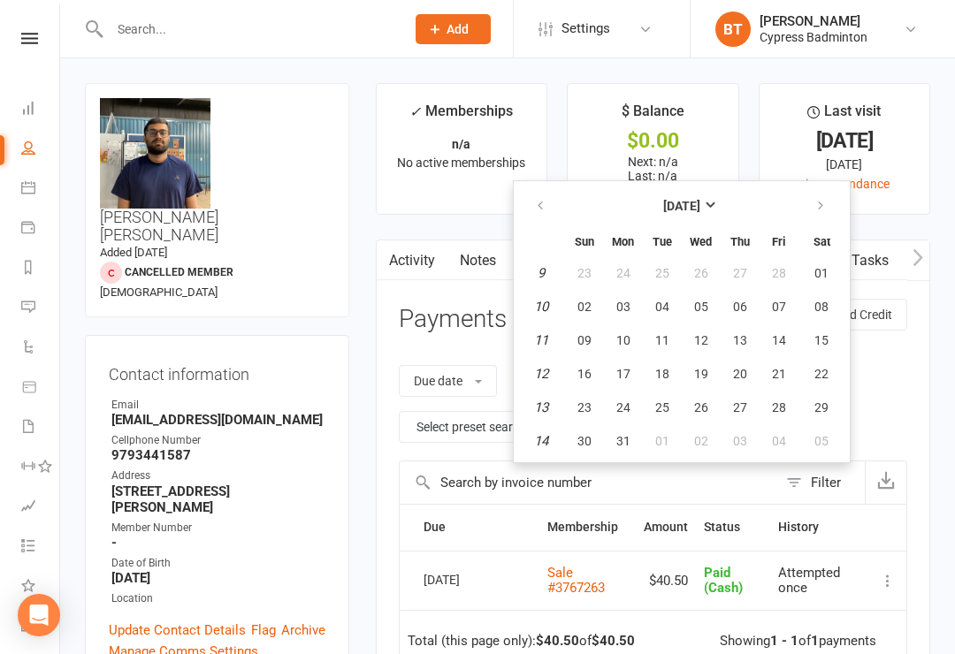
type input "09 Mar 2025"
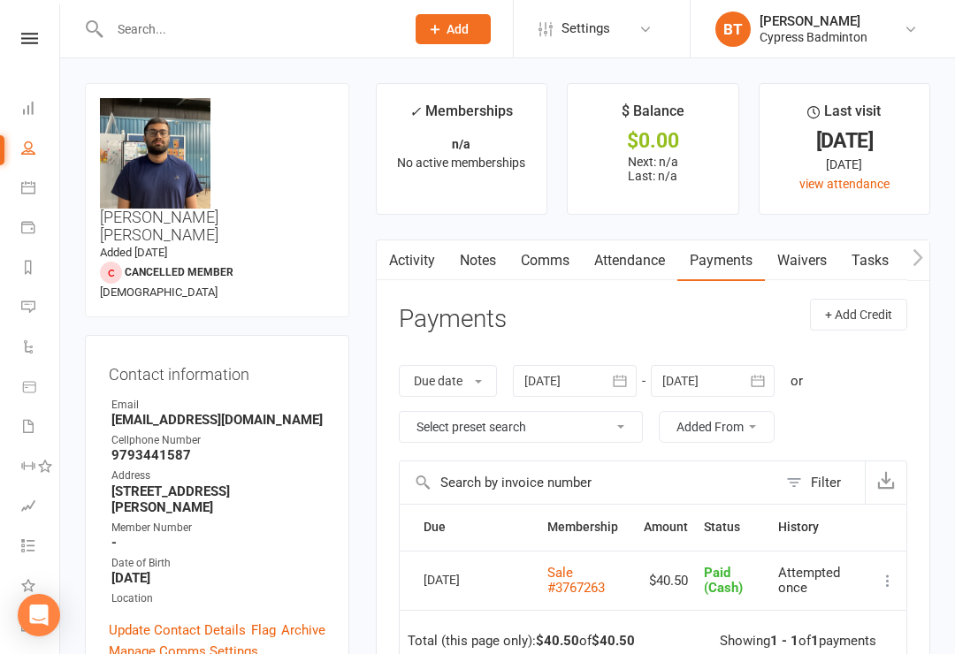
click at [590, 577] on link "Sale #3767263" at bounding box center [575, 580] width 57 height 31
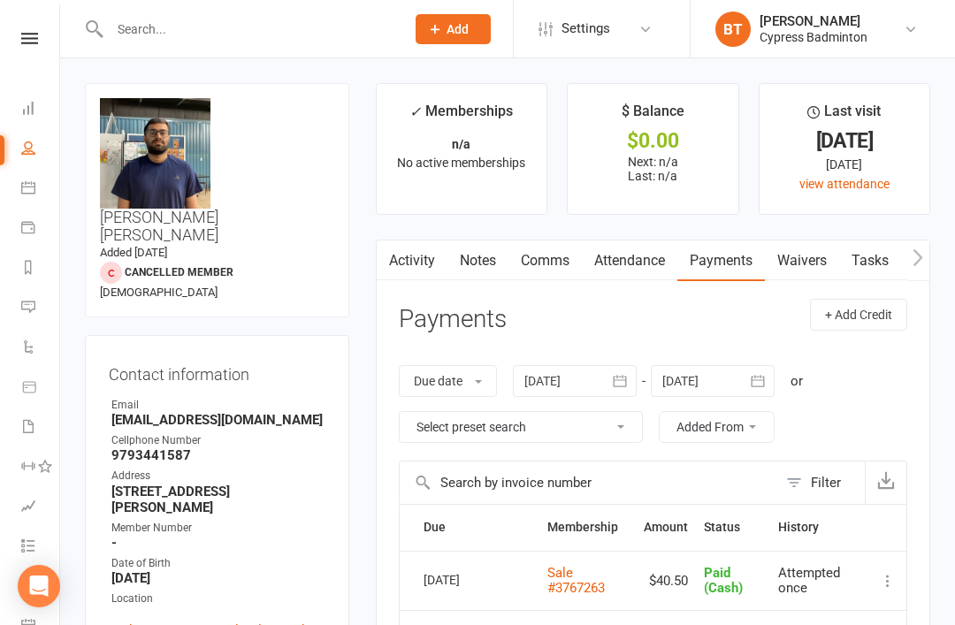
click at [24, 42] on icon at bounding box center [29, 38] width 17 height 11
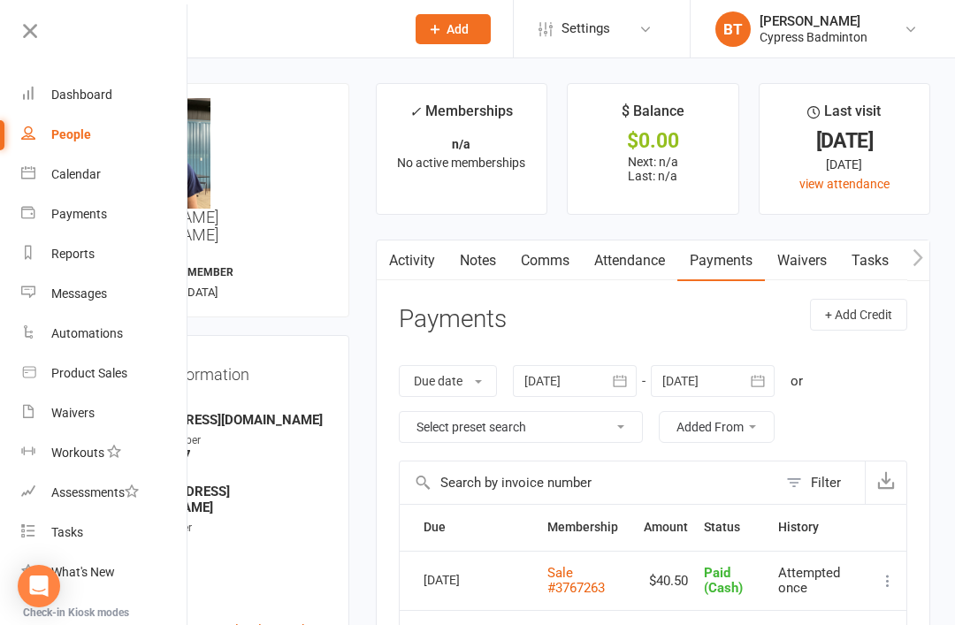
click at [134, 372] on link "Product Sales" at bounding box center [104, 374] width 167 height 40
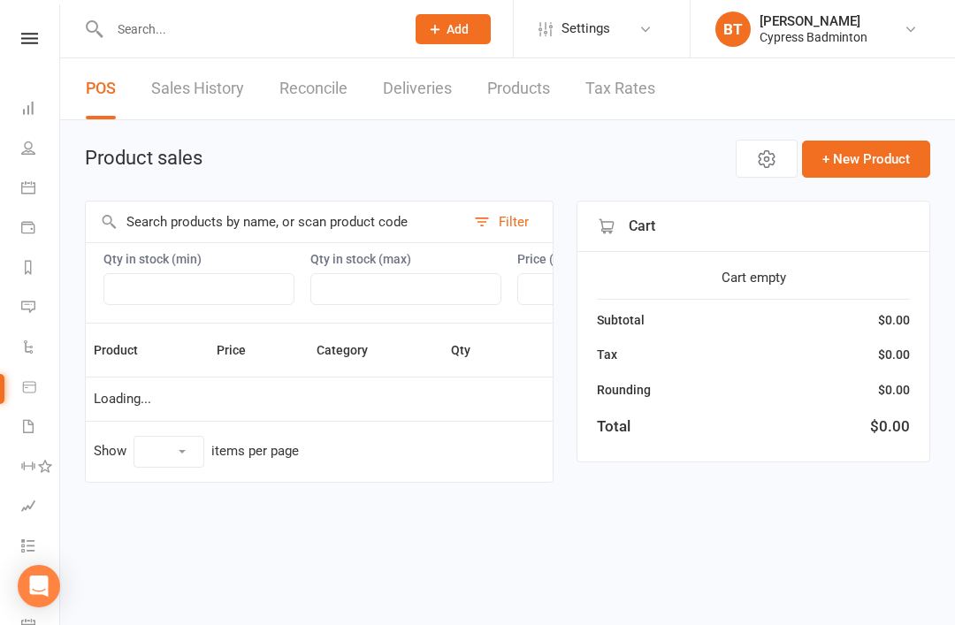
select select "100"
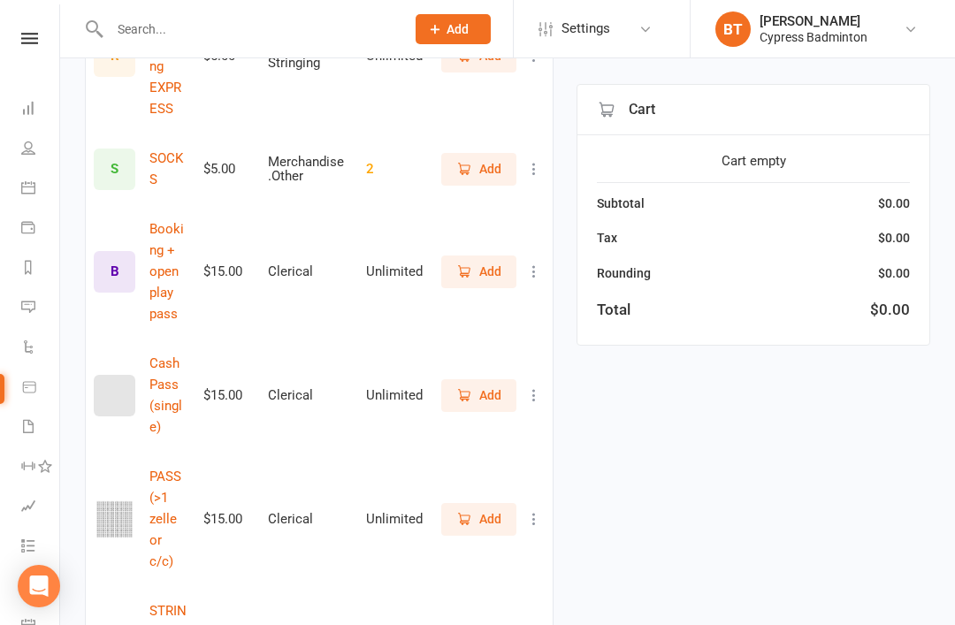
scroll to position [977, 0]
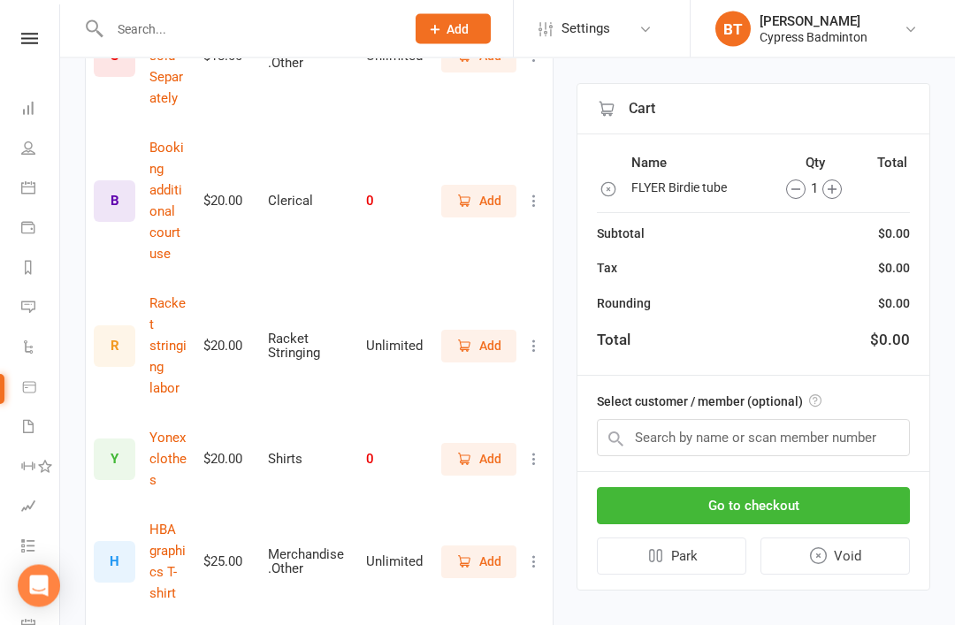
scroll to position [1569, 0]
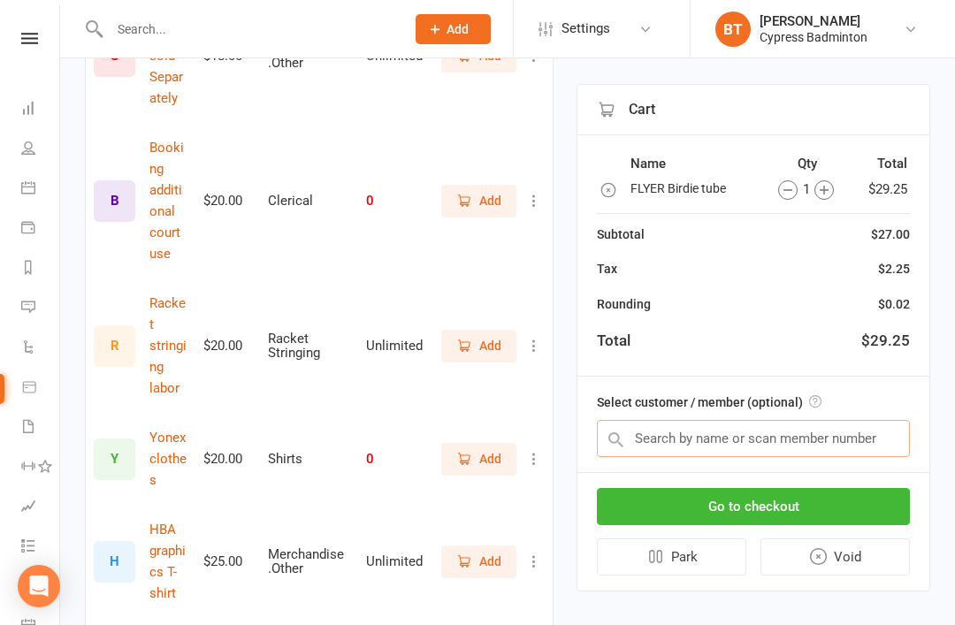
click at [884, 440] on input "text" at bounding box center [753, 438] width 313 height 37
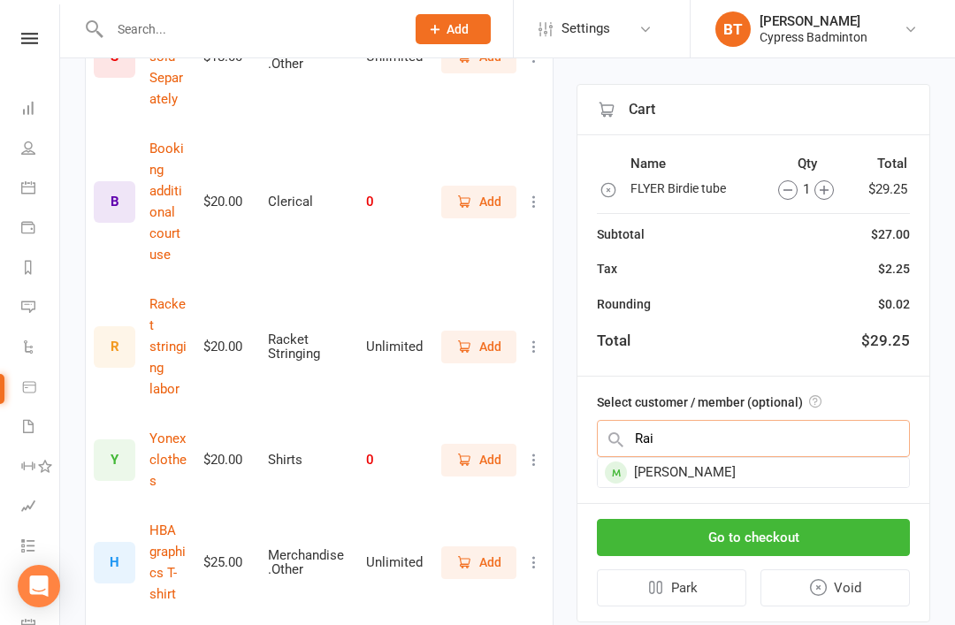
type input "Rai"
click at [733, 474] on div "Dharanendra Rai" at bounding box center [753, 472] width 311 height 29
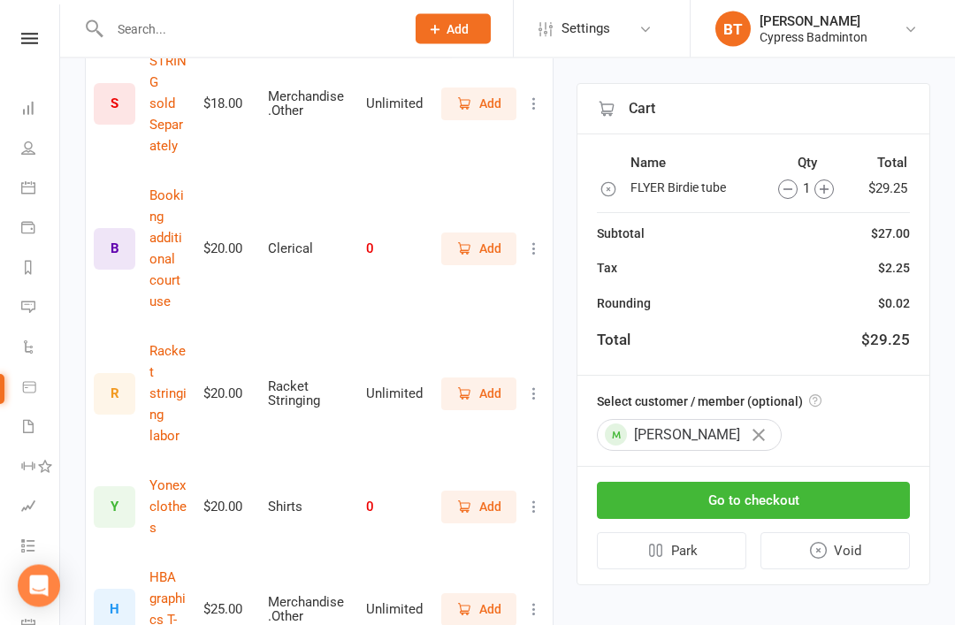
scroll to position [1514, 0]
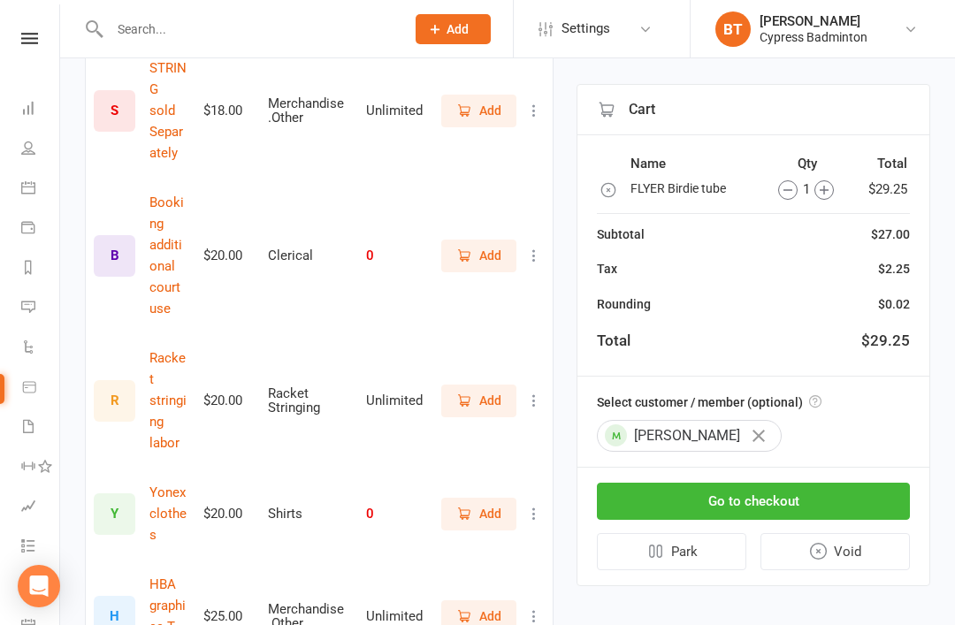
click at [824, 495] on button "Go to checkout" at bounding box center [753, 501] width 313 height 37
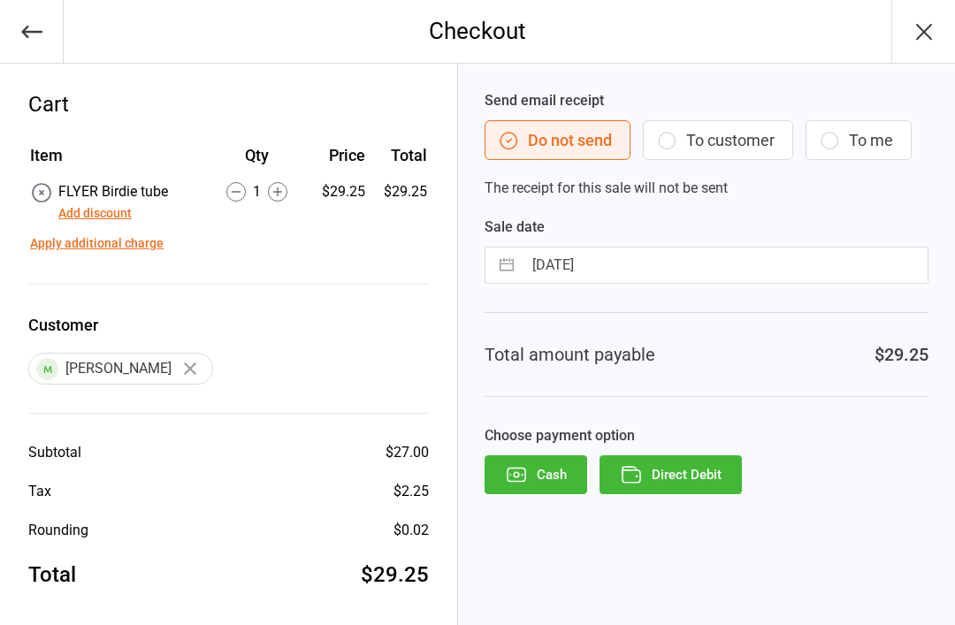
click at [728, 471] on button "Direct Debit" at bounding box center [670, 474] width 142 height 39
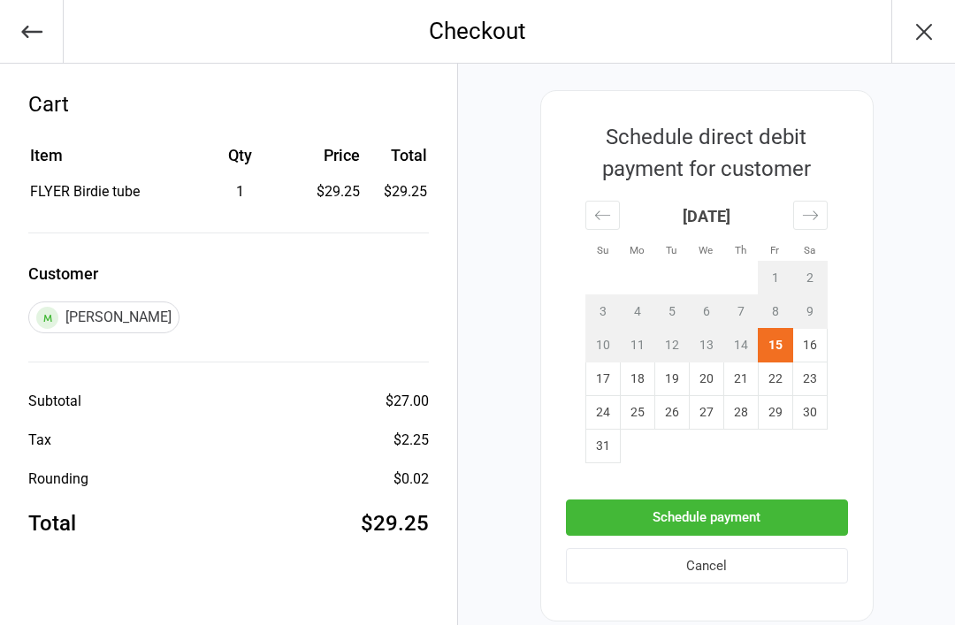
click at [820, 524] on button "Schedule payment" at bounding box center [707, 518] width 282 height 36
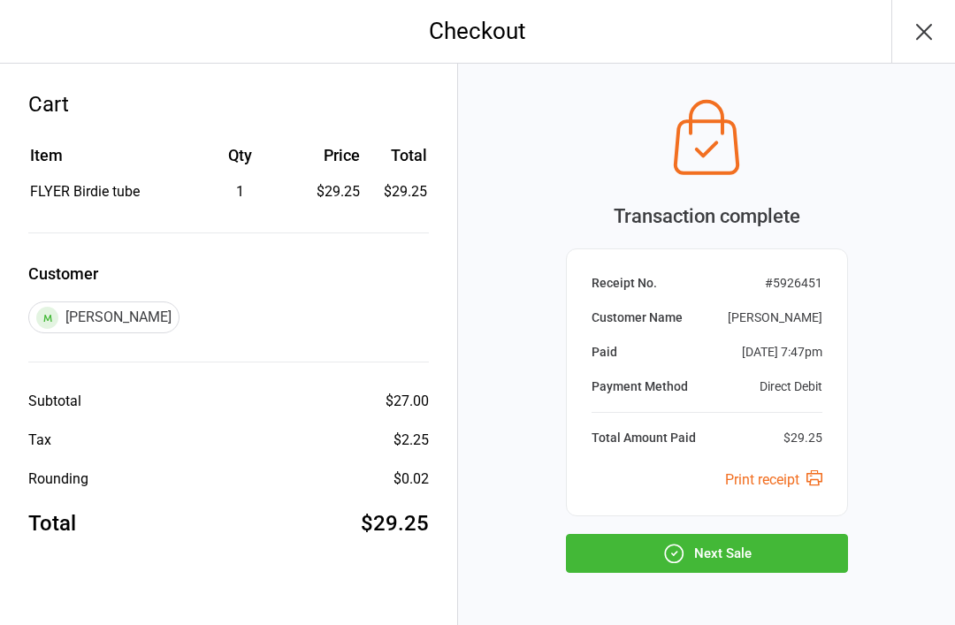
click at [822, 553] on button "Next Sale" at bounding box center [707, 553] width 282 height 39
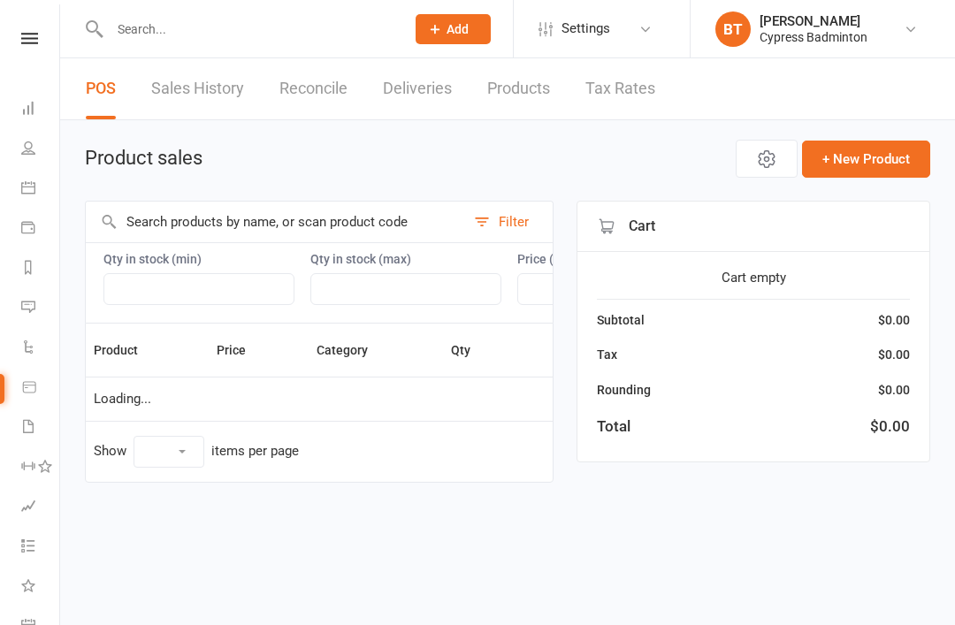
select select "100"
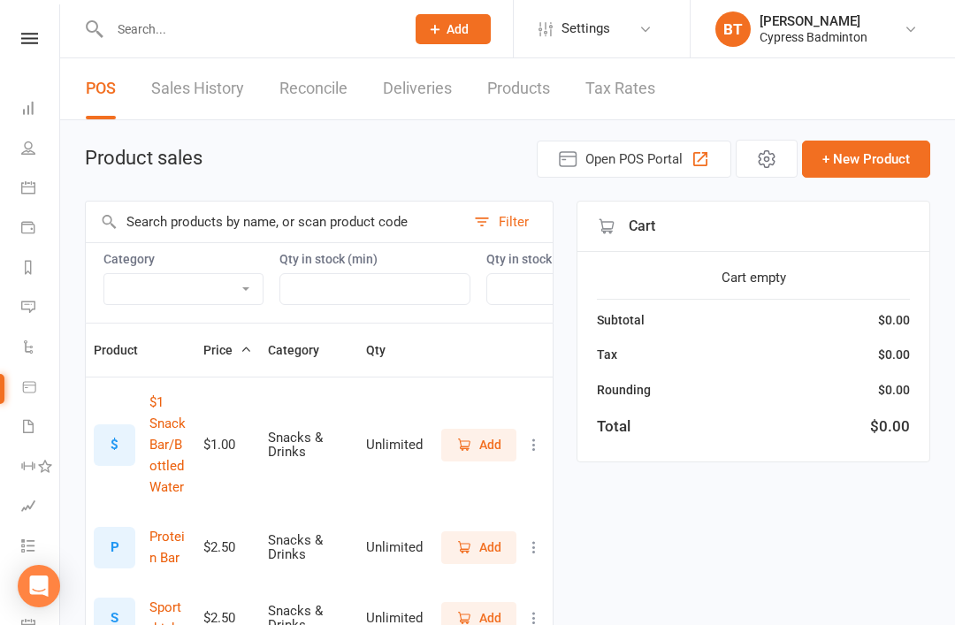
click at [172, 32] on input "text" at bounding box center [248, 29] width 288 height 25
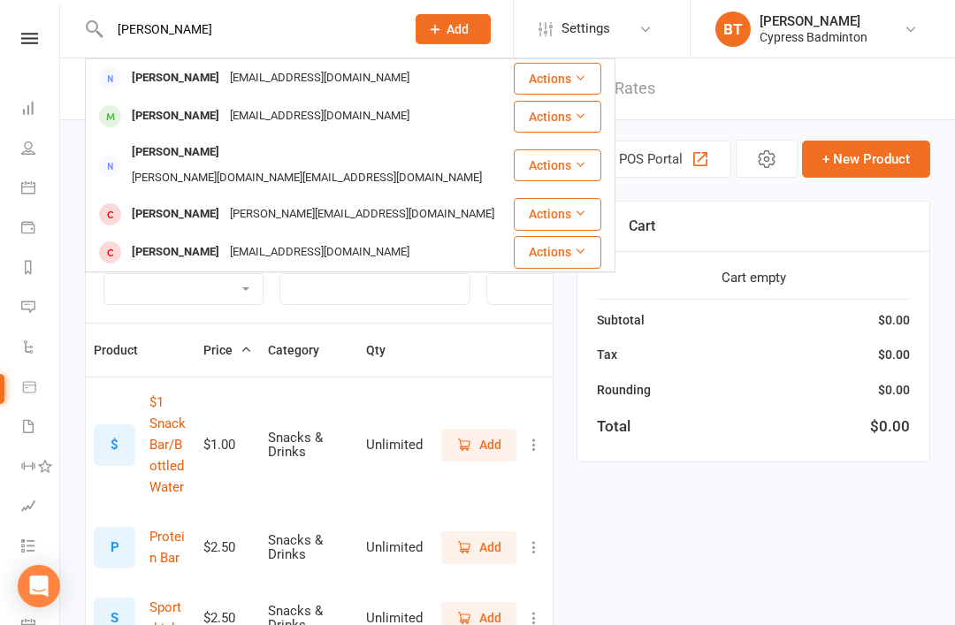
type input "[PERSON_NAME]"
click at [233, 89] on div "[EMAIL_ADDRESS][DOMAIN_NAME]" at bounding box center [320, 78] width 190 height 26
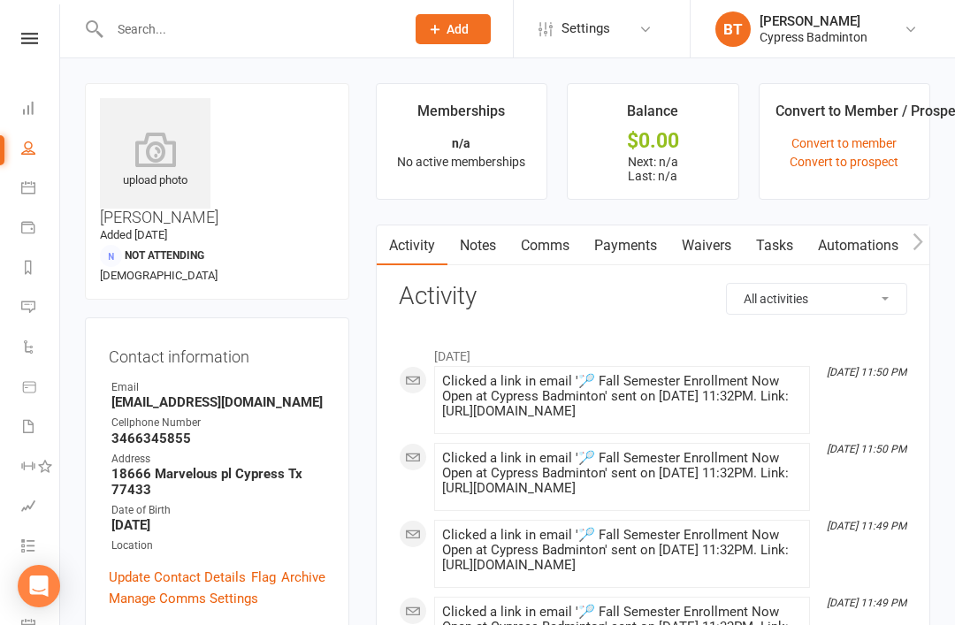
click at [180, 37] on input "text" at bounding box center [248, 29] width 288 height 25
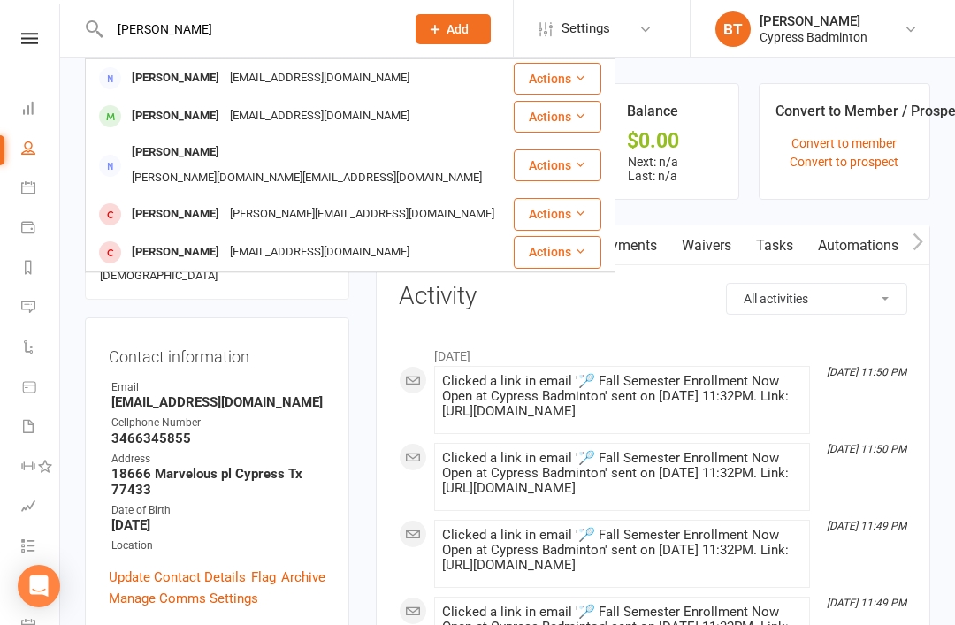
type input "[PERSON_NAME]"
click at [153, 107] on div "[PERSON_NAME]" at bounding box center [175, 116] width 98 height 26
